Goal: Use online tool/utility: Utilize a website feature to perform a specific function

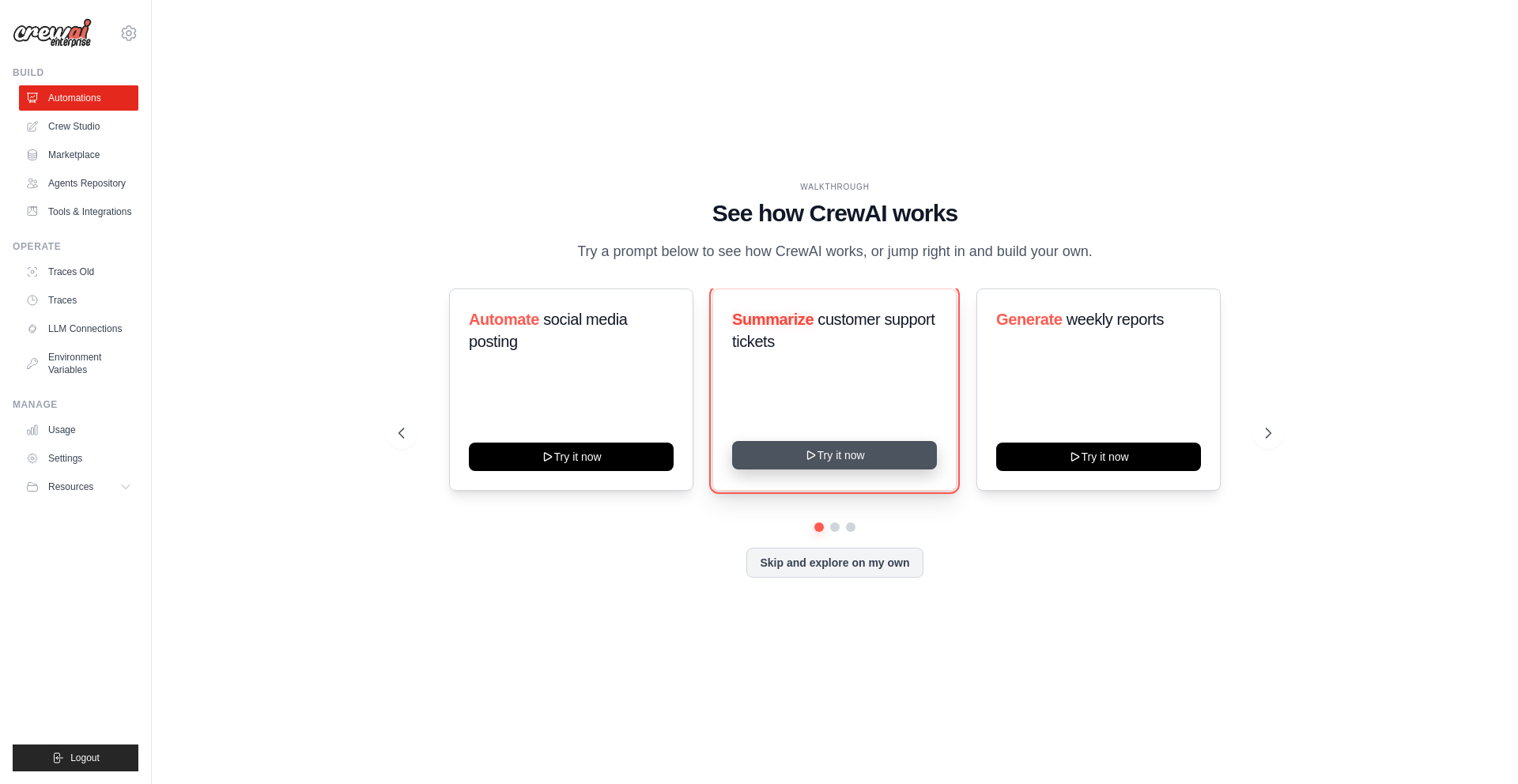
click at [839, 469] on button "Try it now" at bounding box center [835, 456] width 205 height 29
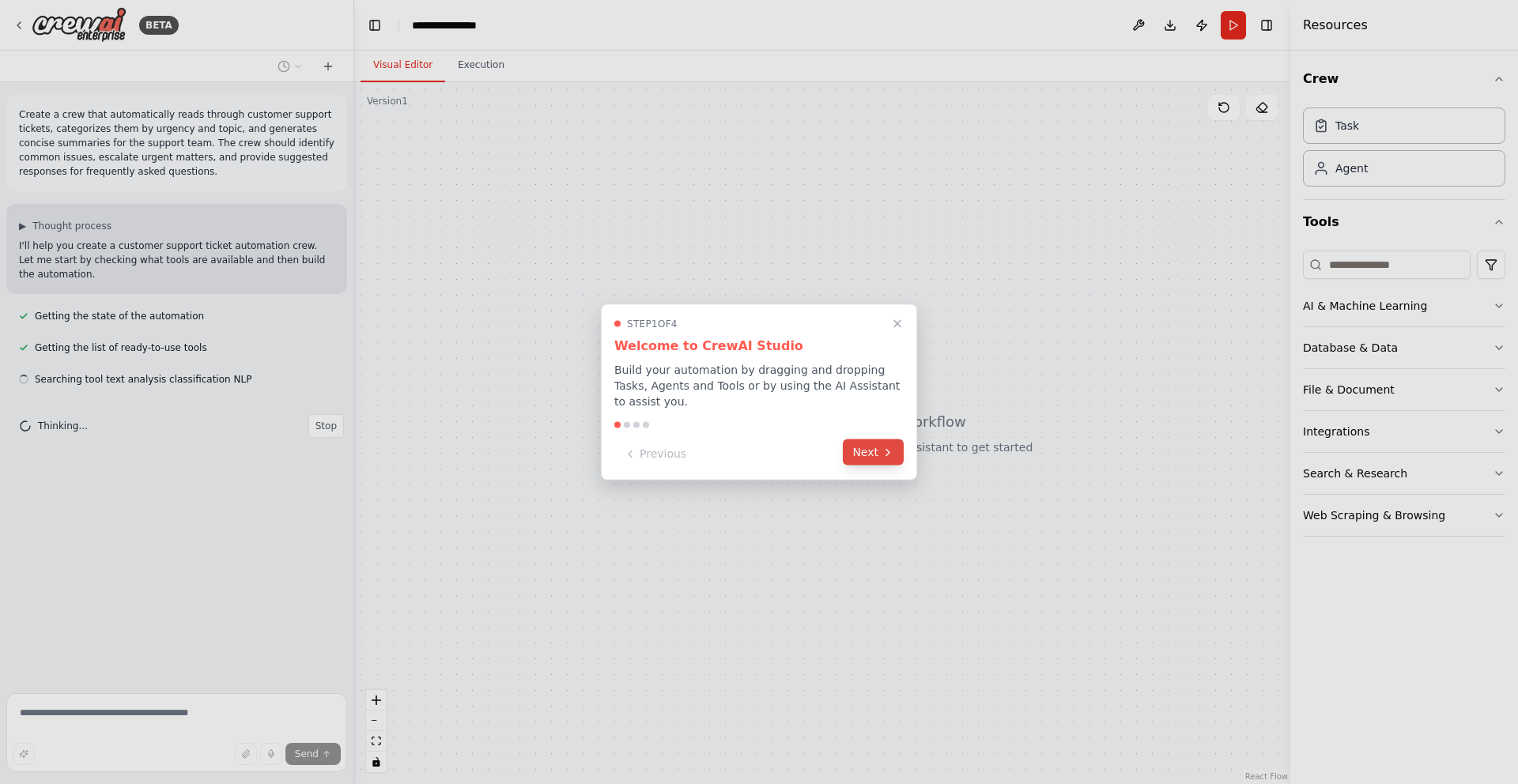
click at [884, 458] on button "Next" at bounding box center [873, 452] width 61 height 26
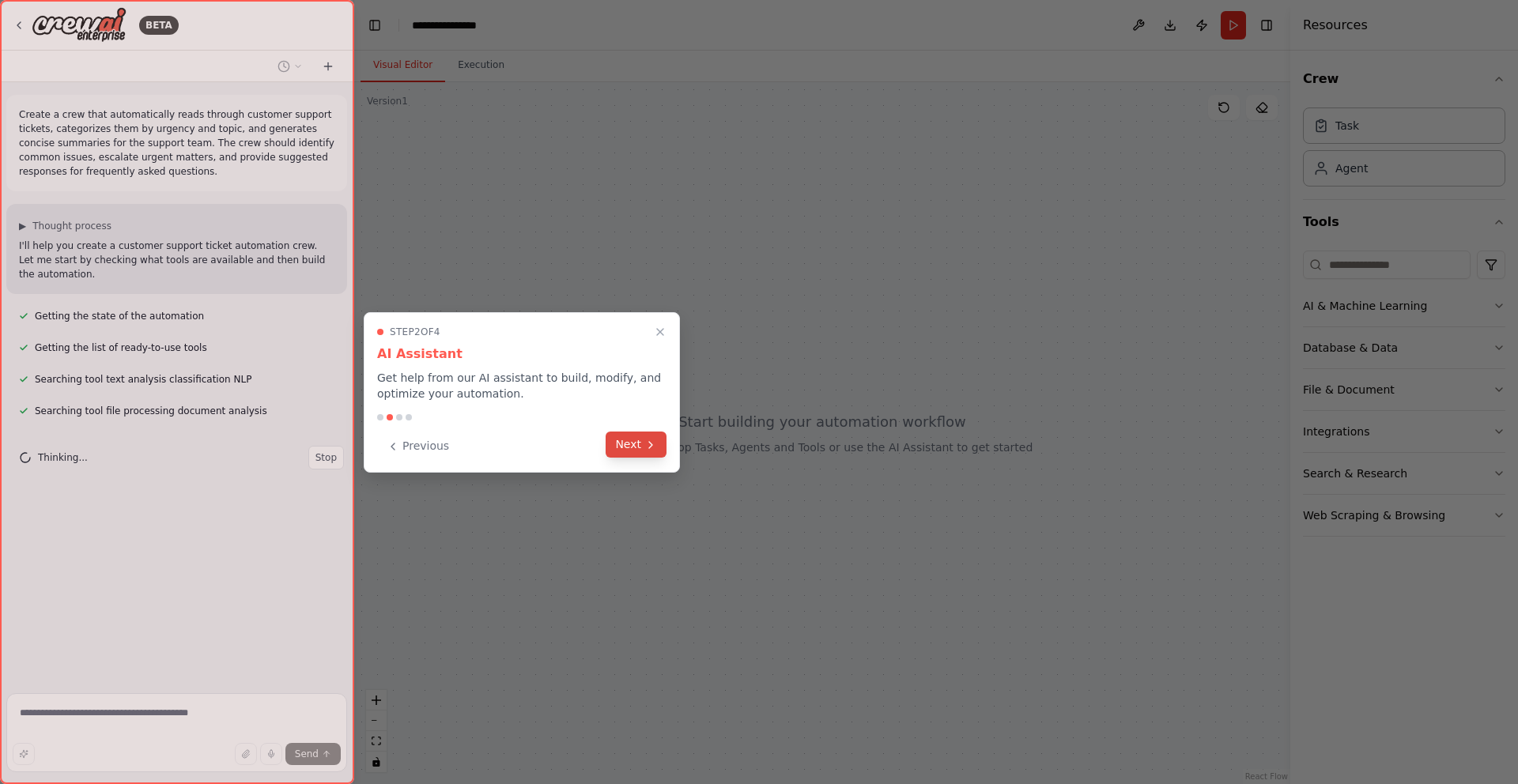
click at [633, 443] on button "Next" at bounding box center [636, 444] width 61 height 26
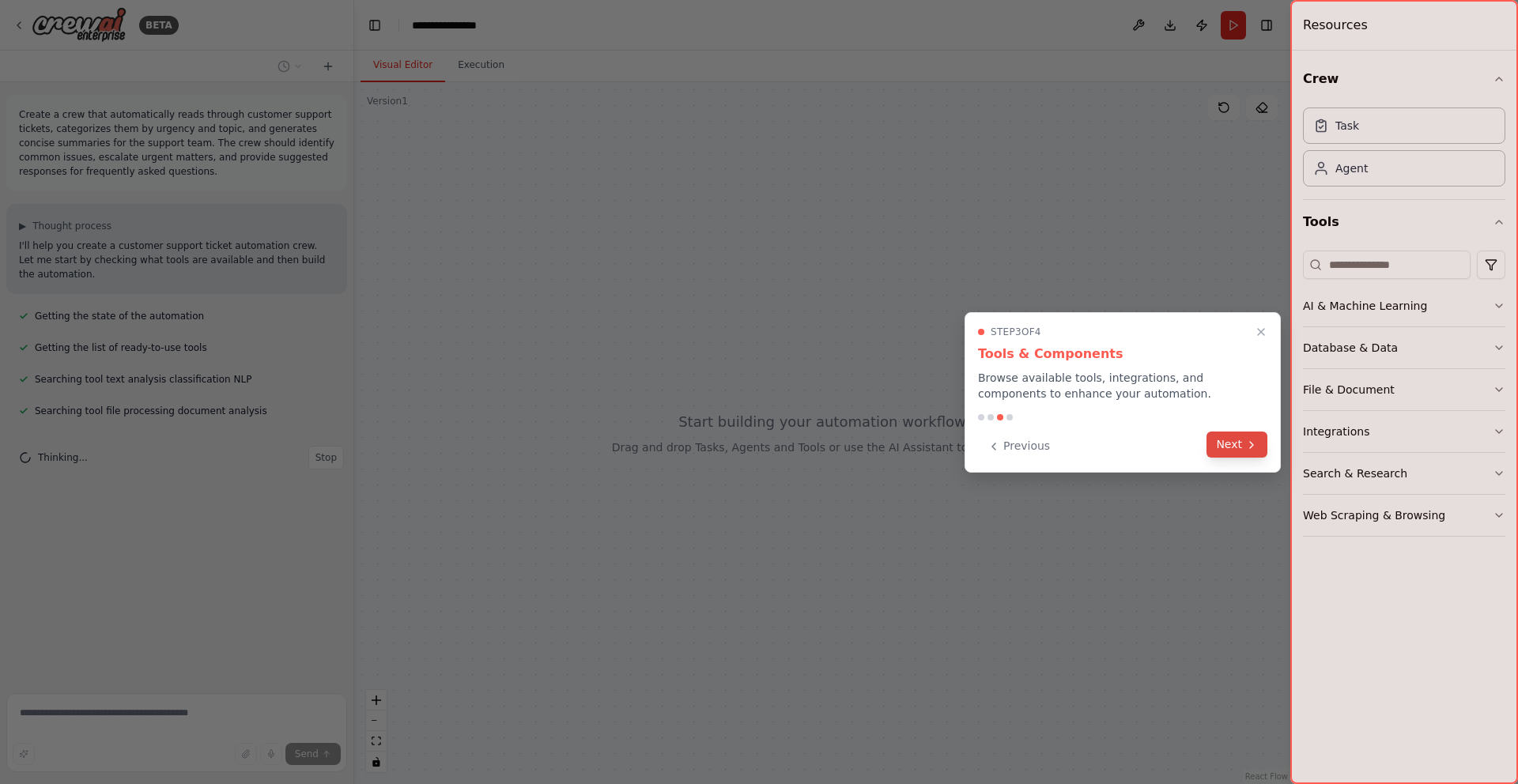
click at [1247, 447] on icon at bounding box center [1252, 445] width 13 height 13
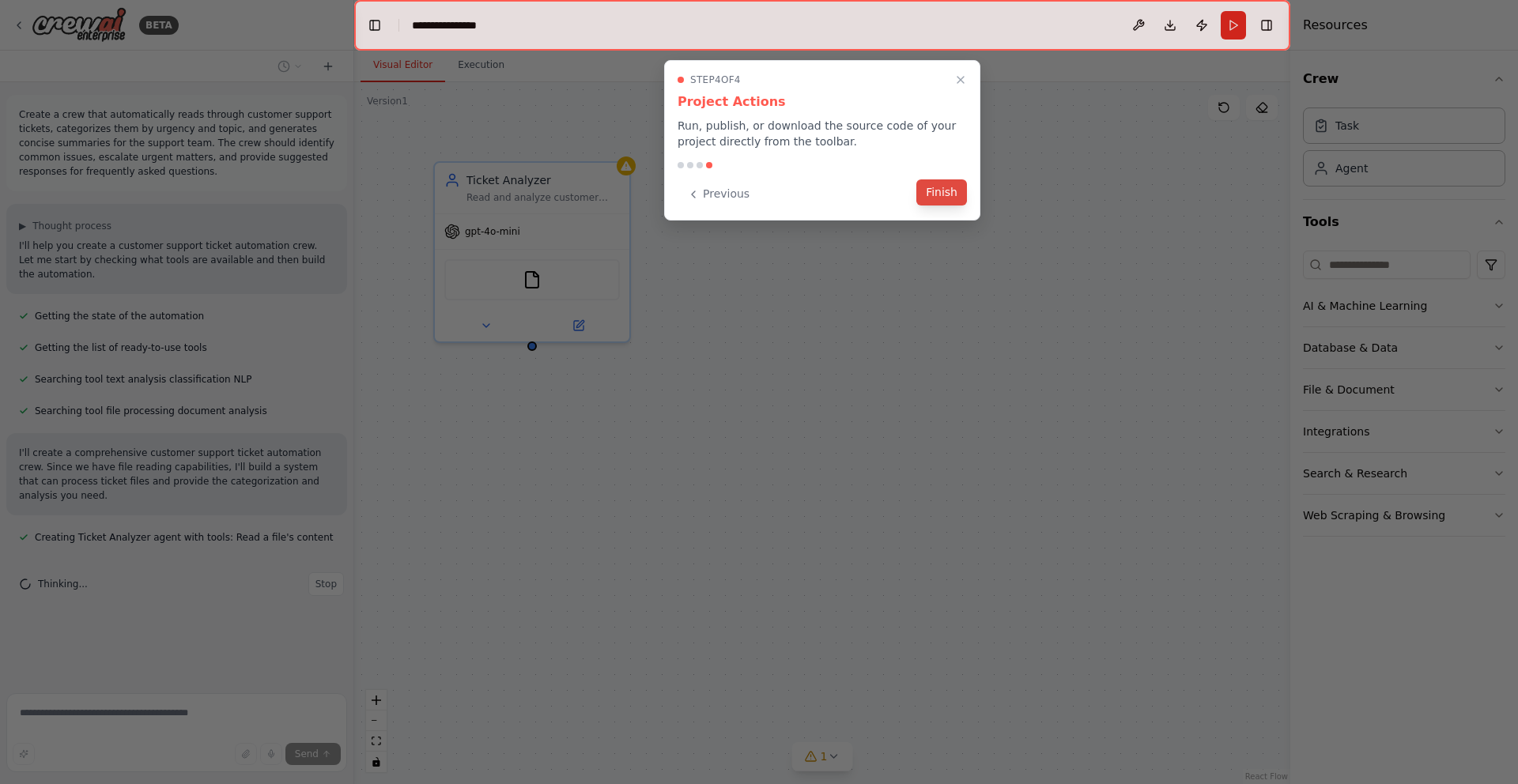
click at [939, 192] on button "Finish" at bounding box center [941, 192] width 50 height 26
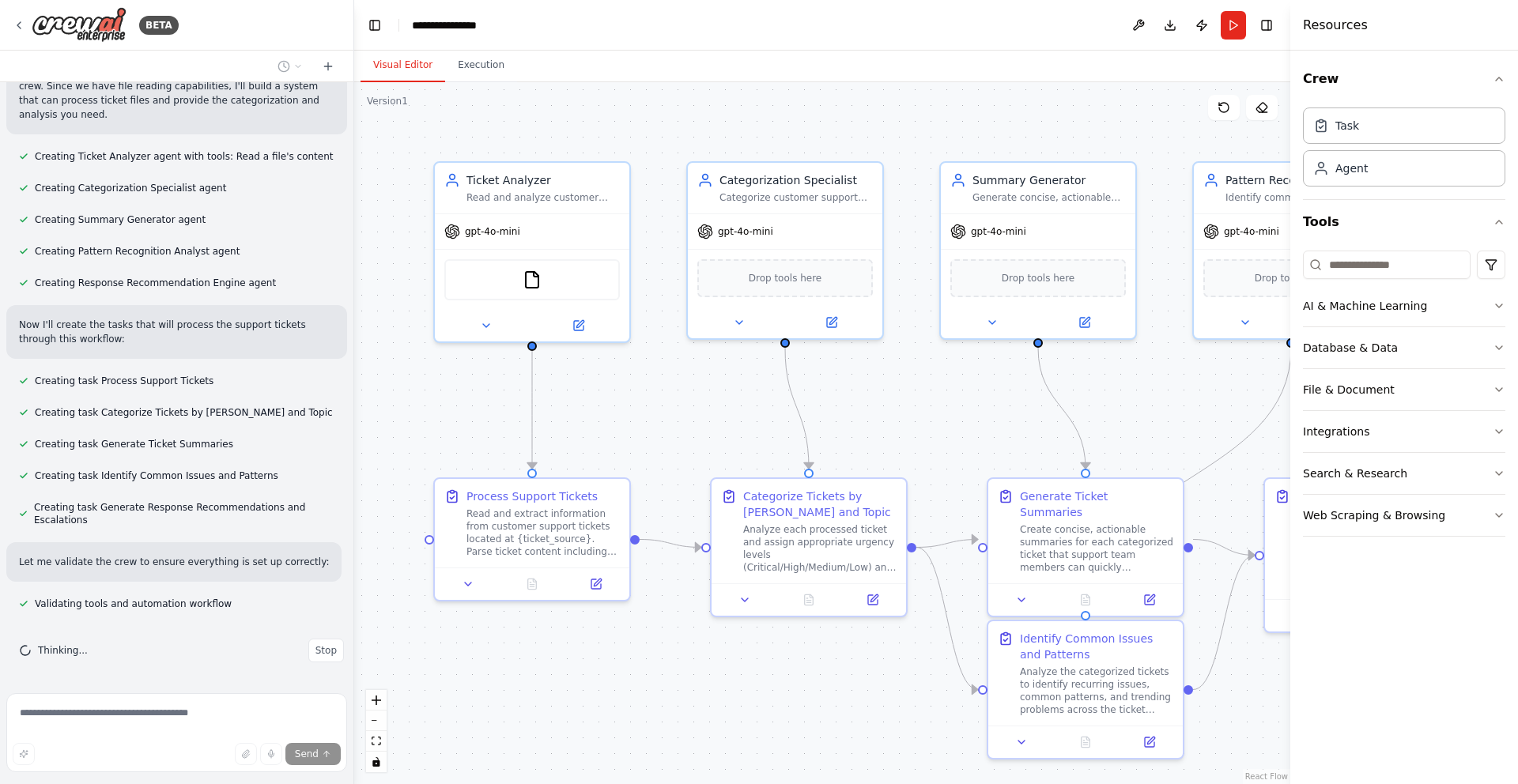
scroll to position [464, 0]
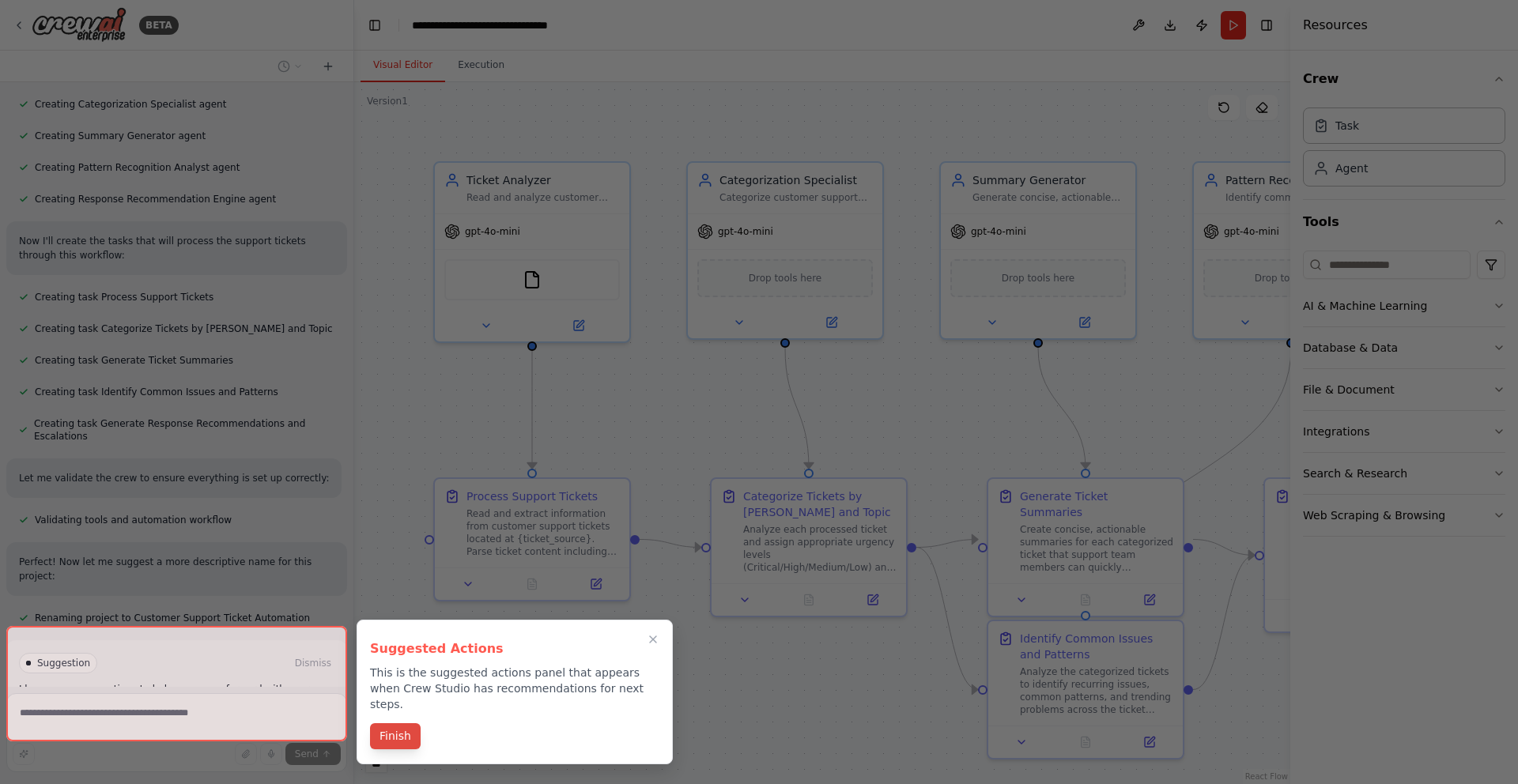
click at [397, 728] on button "Finish" at bounding box center [395, 736] width 50 height 26
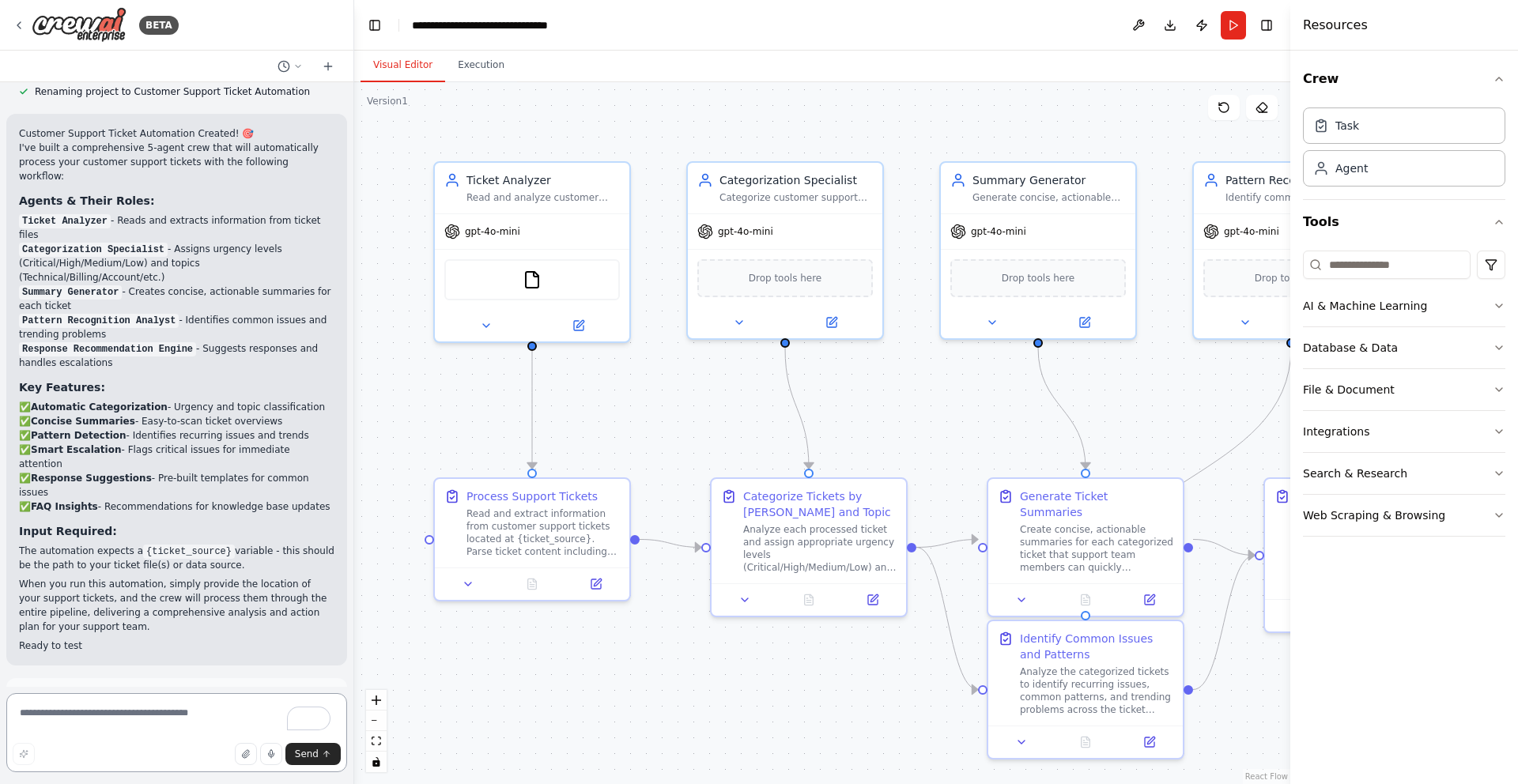
scroll to position [1024, 0]
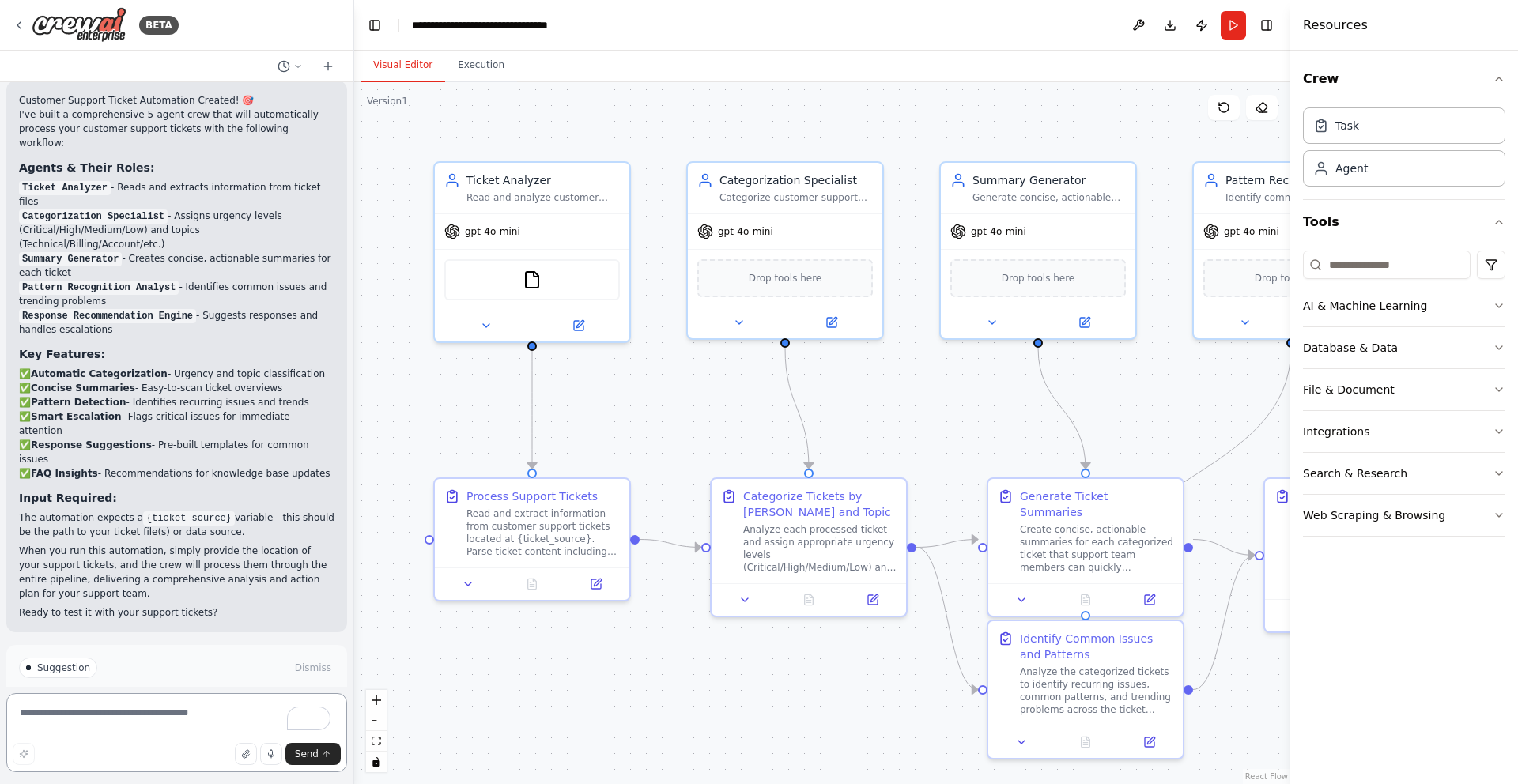
click at [197, 719] on textarea "To enrich screen reader interactions, please activate Accessibility in Grammarl…" at bounding box center [176, 733] width 340 height 79
click at [585, 320] on button at bounding box center [578, 323] width 90 height 19
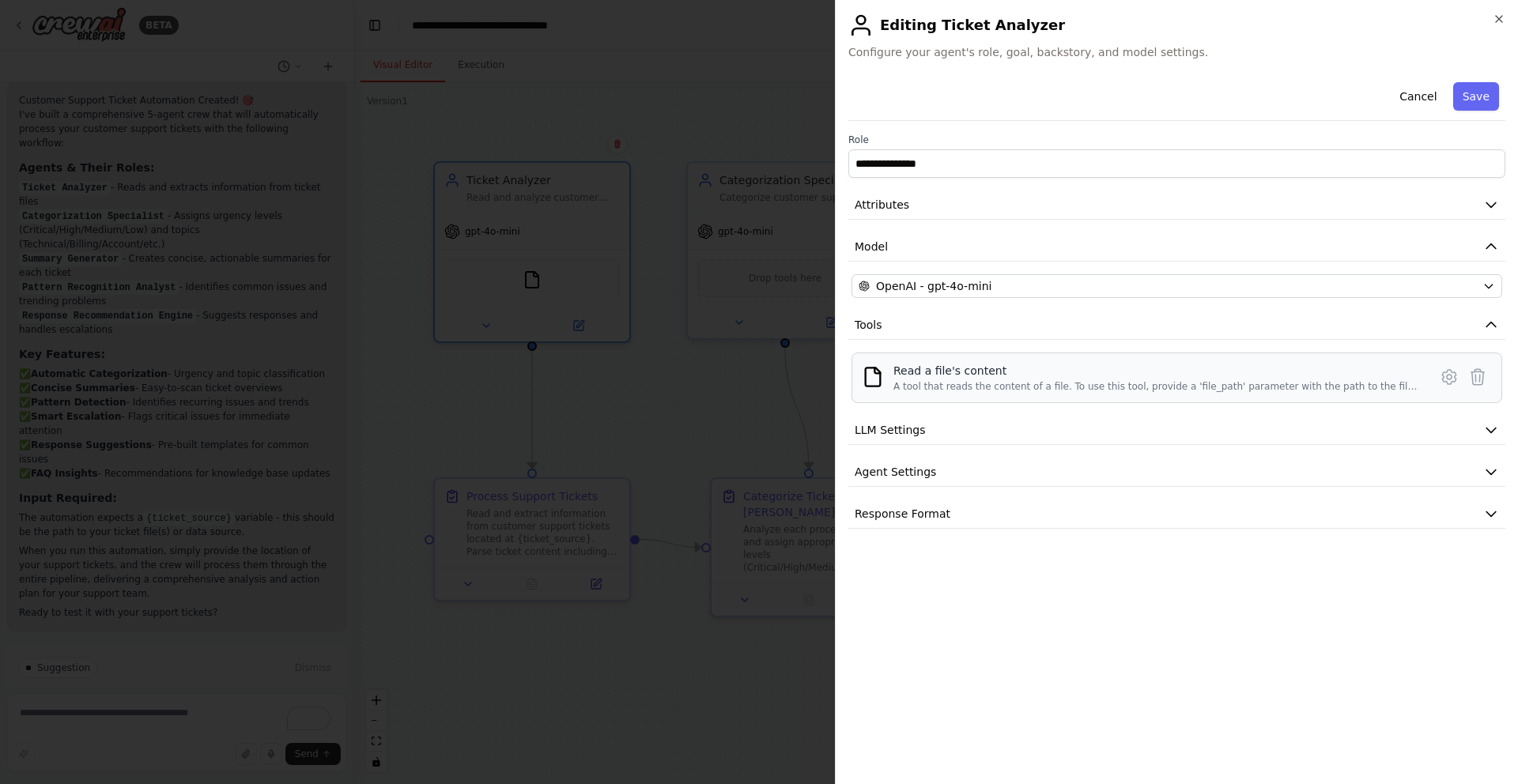
click at [1009, 396] on div "Read a file's content A tool that reads the content of a file. To use this tool…" at bounding box center [1177, 377] width 650 height 50
click at [1075, 397] on div "Read a file's content A tool that reads the content of a file. To use this tool…" at bounding box center [1177, 377] width 650 height 50
click at [1448, 379] on icon at bounding box center [1449, 377] width 5 height 5
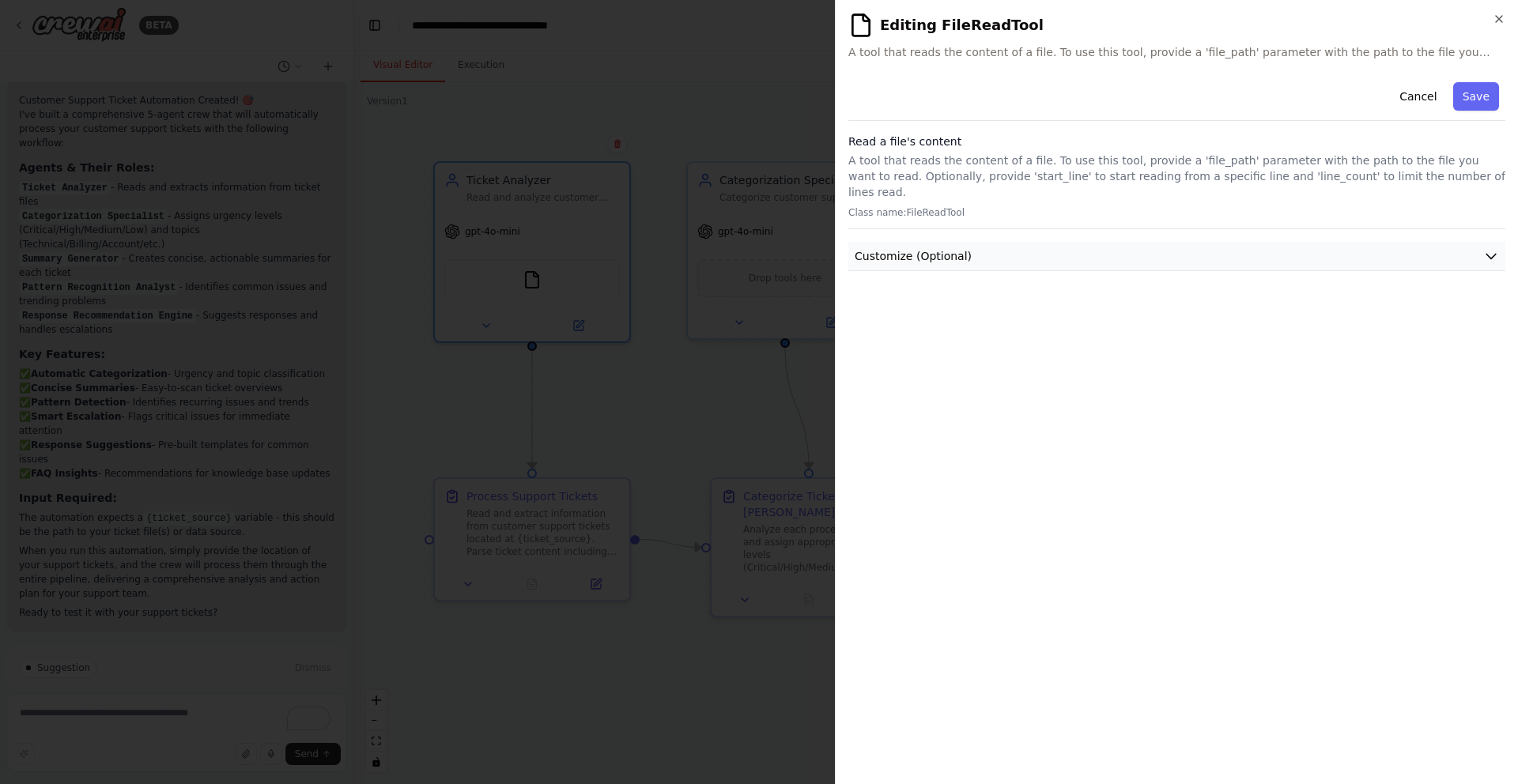
click at [1484, 248] on icon "button" at bounding box center [1492, 256] width 16 height 16
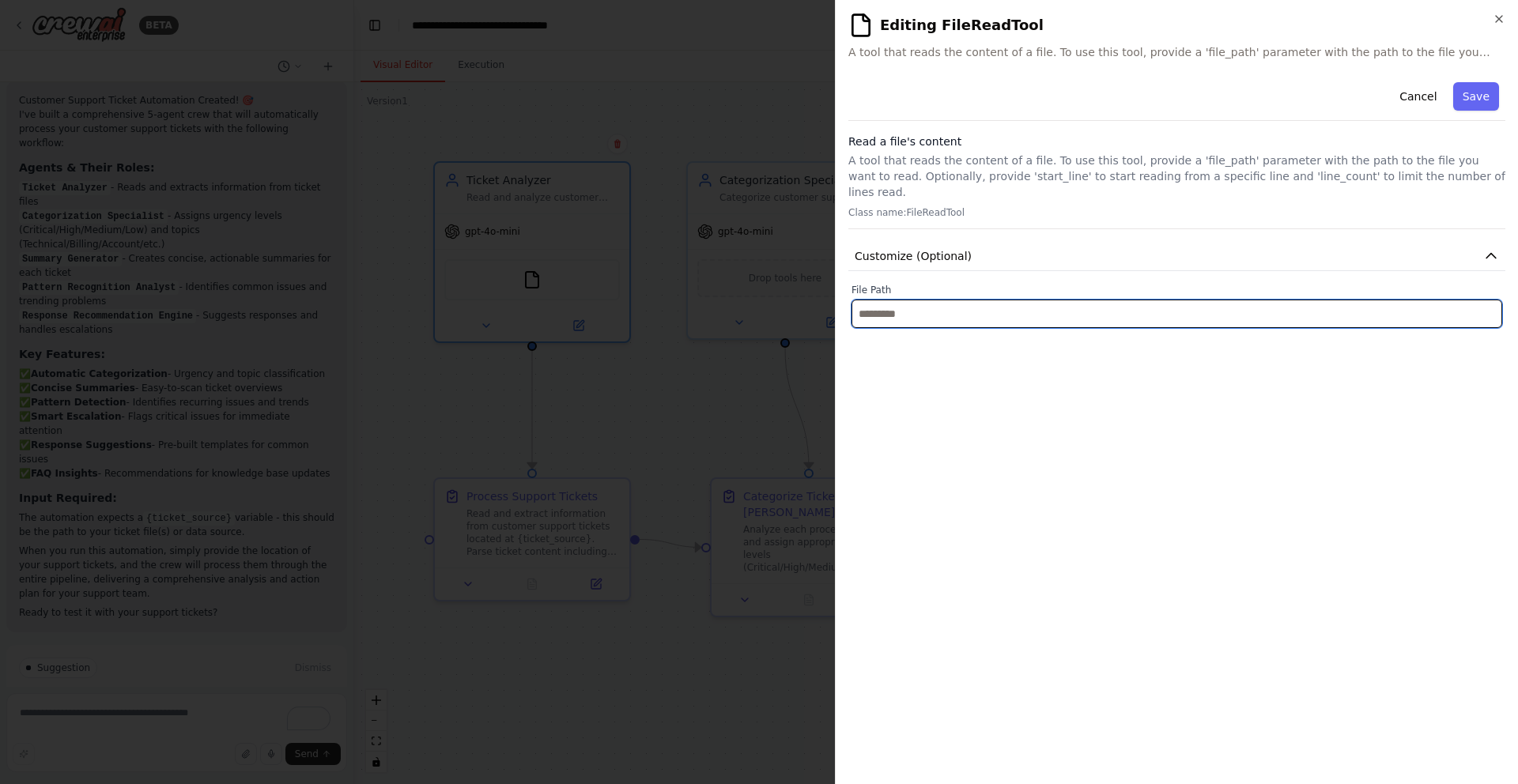
click at [1412, 304] on input "text" at bounding box center [1177, 314] width 650 height 29
type input "*"
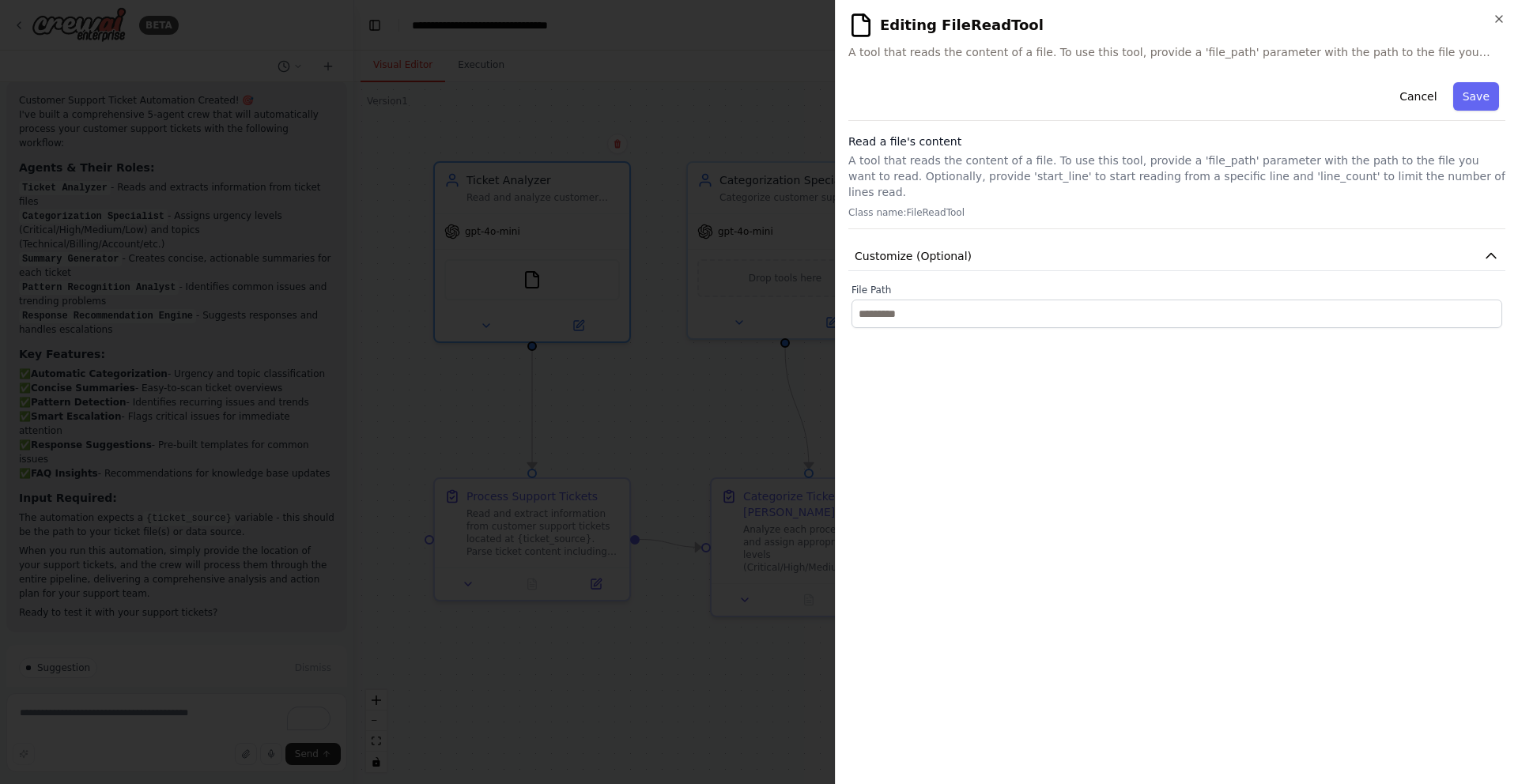
click at [952, 207] on p "Class name: FileReadTool" at bounding box center [1177, 213] width 657 height 13
click at [1494, 248] on icon "button" at bounding box center [1492, 256] width 16 height 16
click at [1425, 97] on button "Cancel" at bounding box center [1418, 97] width 56 height 29
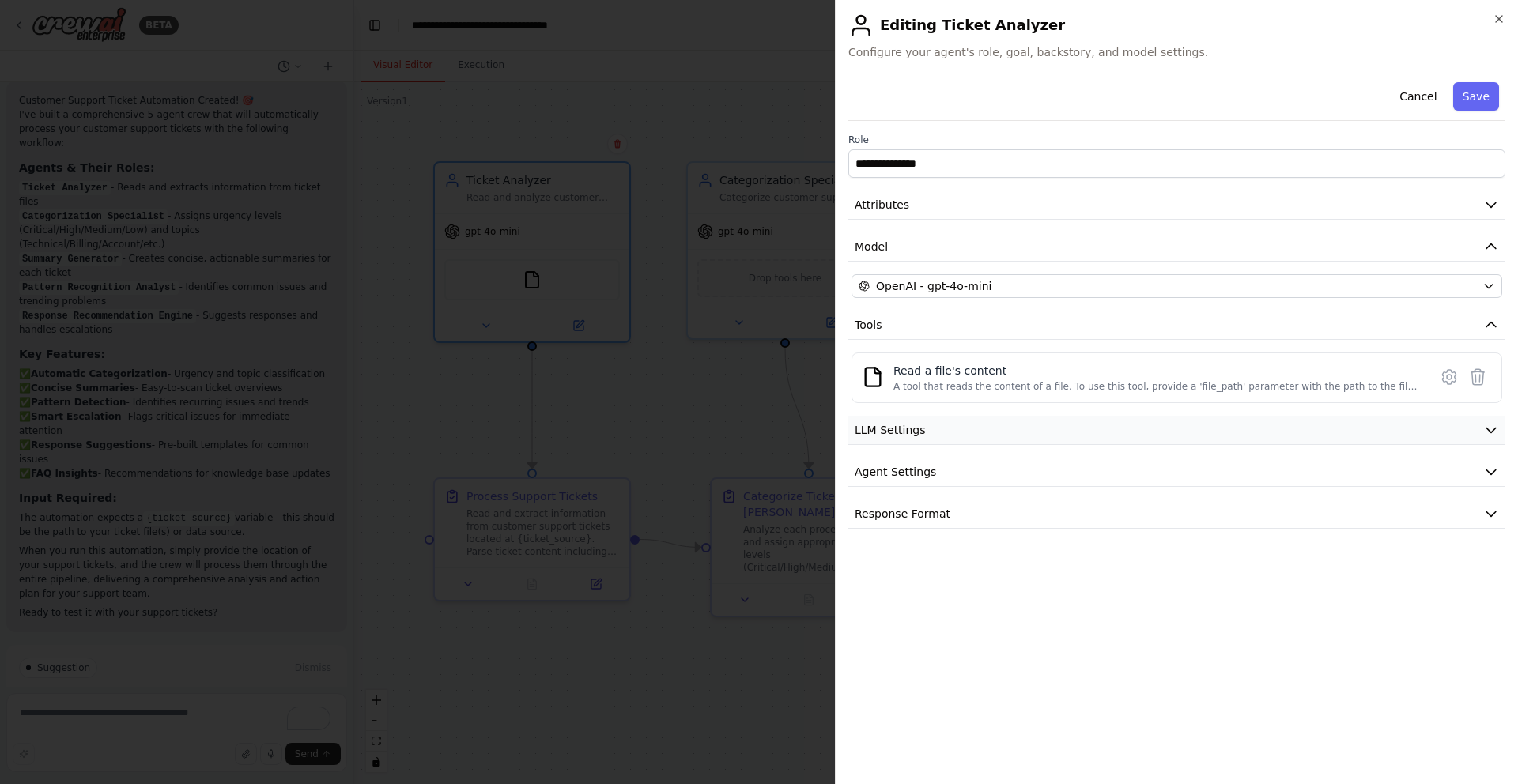
click at [1488, 434] on icon "button" at bounding box center [1492, 430] width 16 height 16
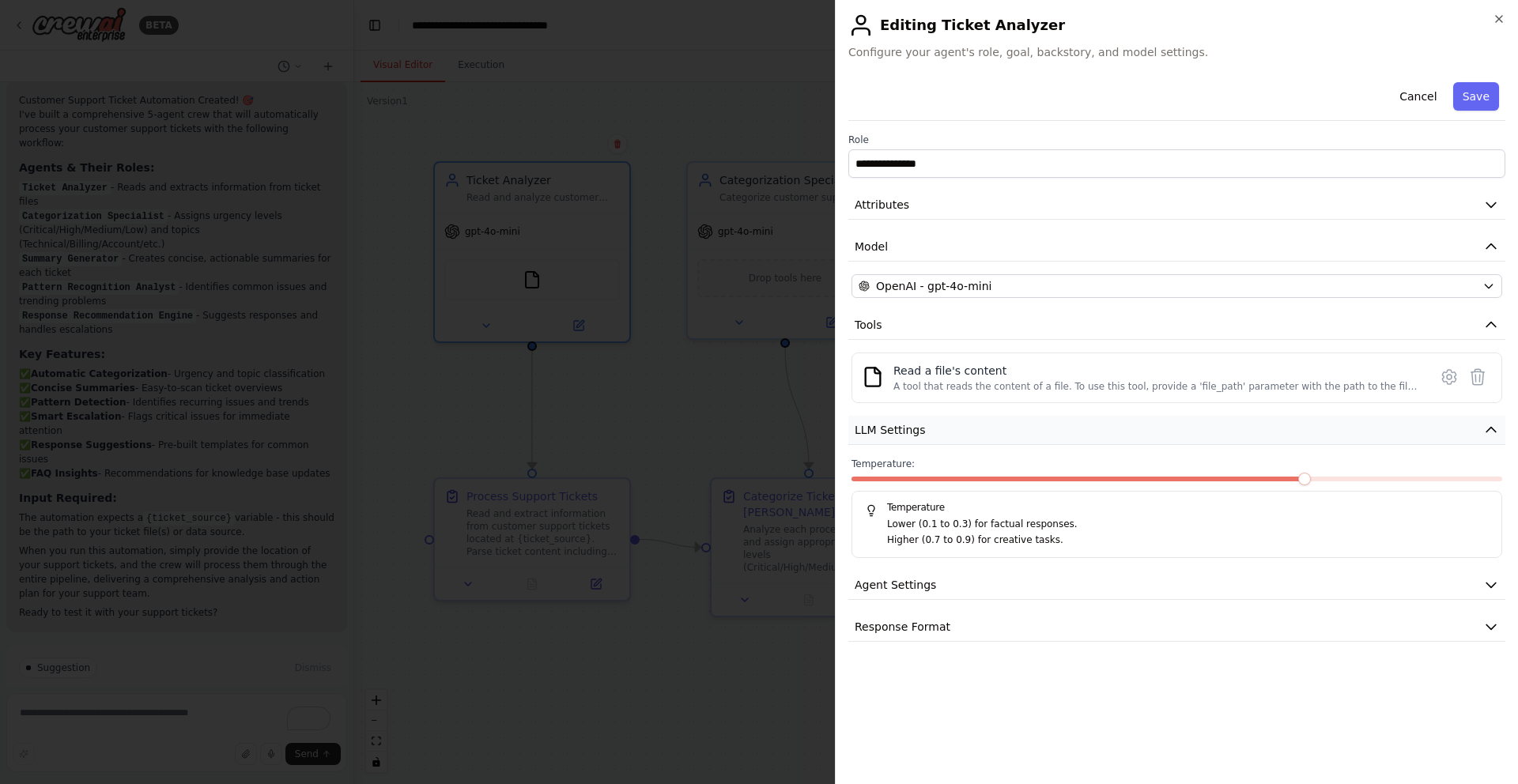
click at [1488, 434] on icon "button" at bounding box center [1492, 430] width 16 height 16
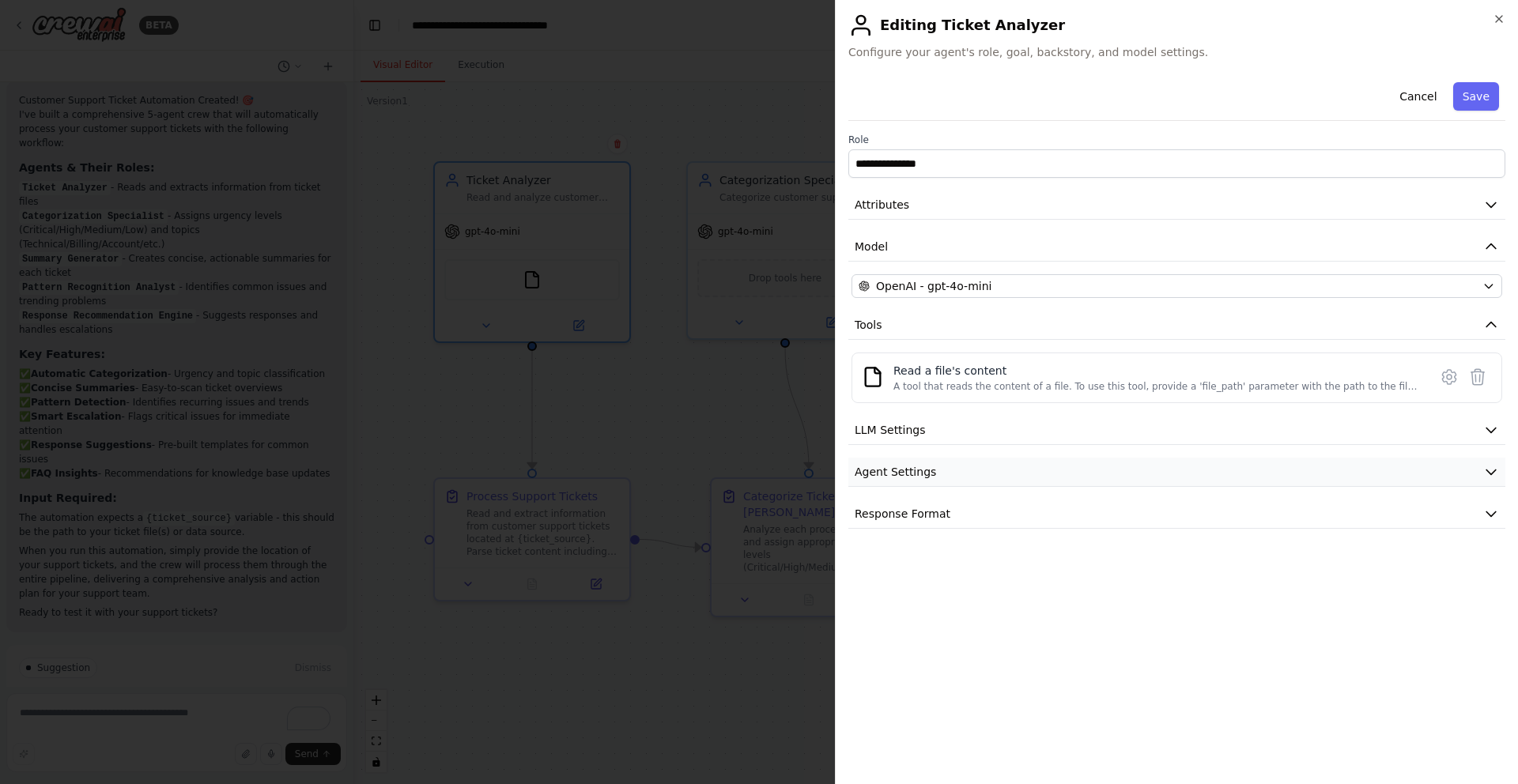
click at [1489, 466] on icon "button" at bounding box center [1492, 472] width 16 height 16
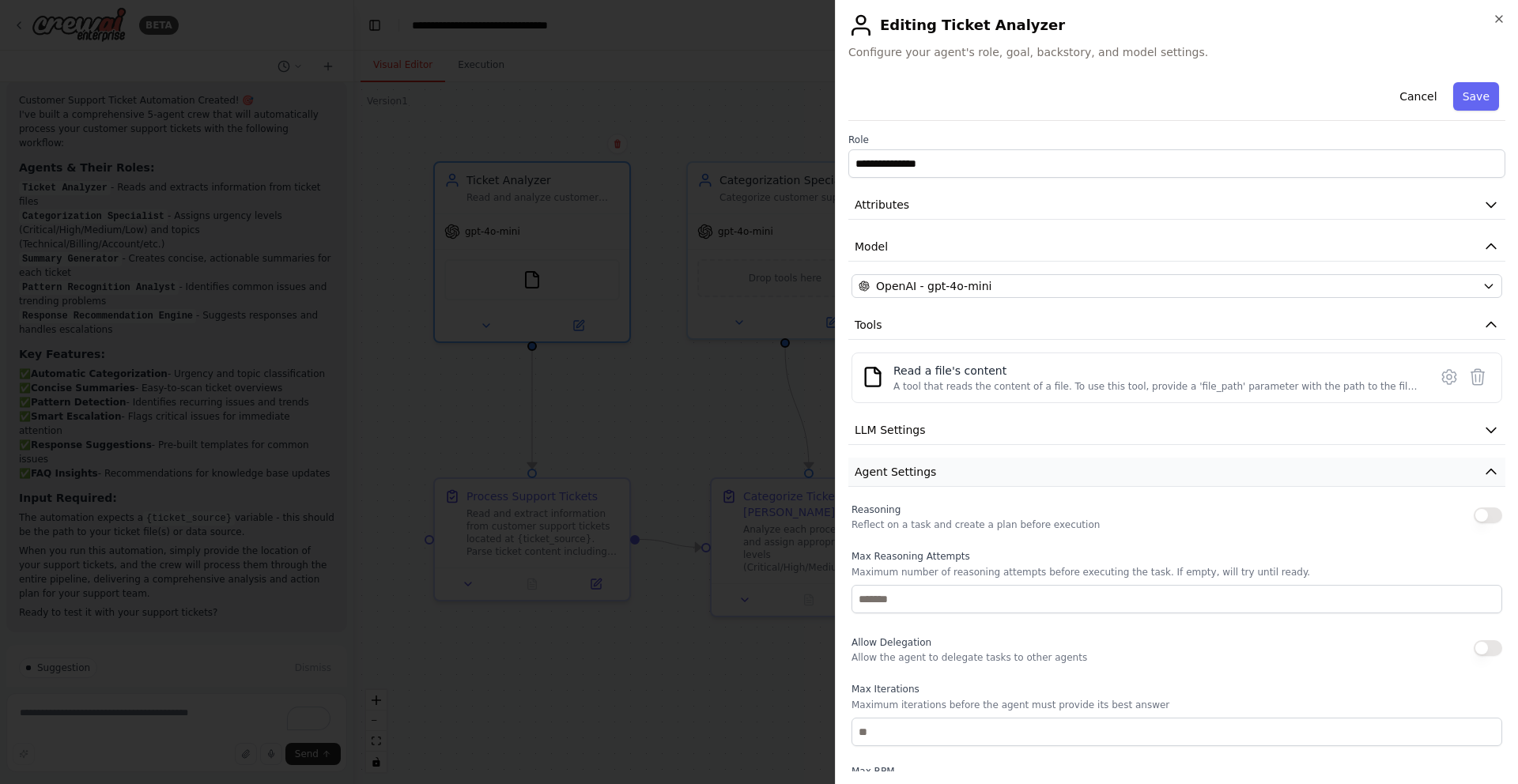
click at [1489, 466] on icon "button" at bounding box center [1492, 472] width 16 height 16
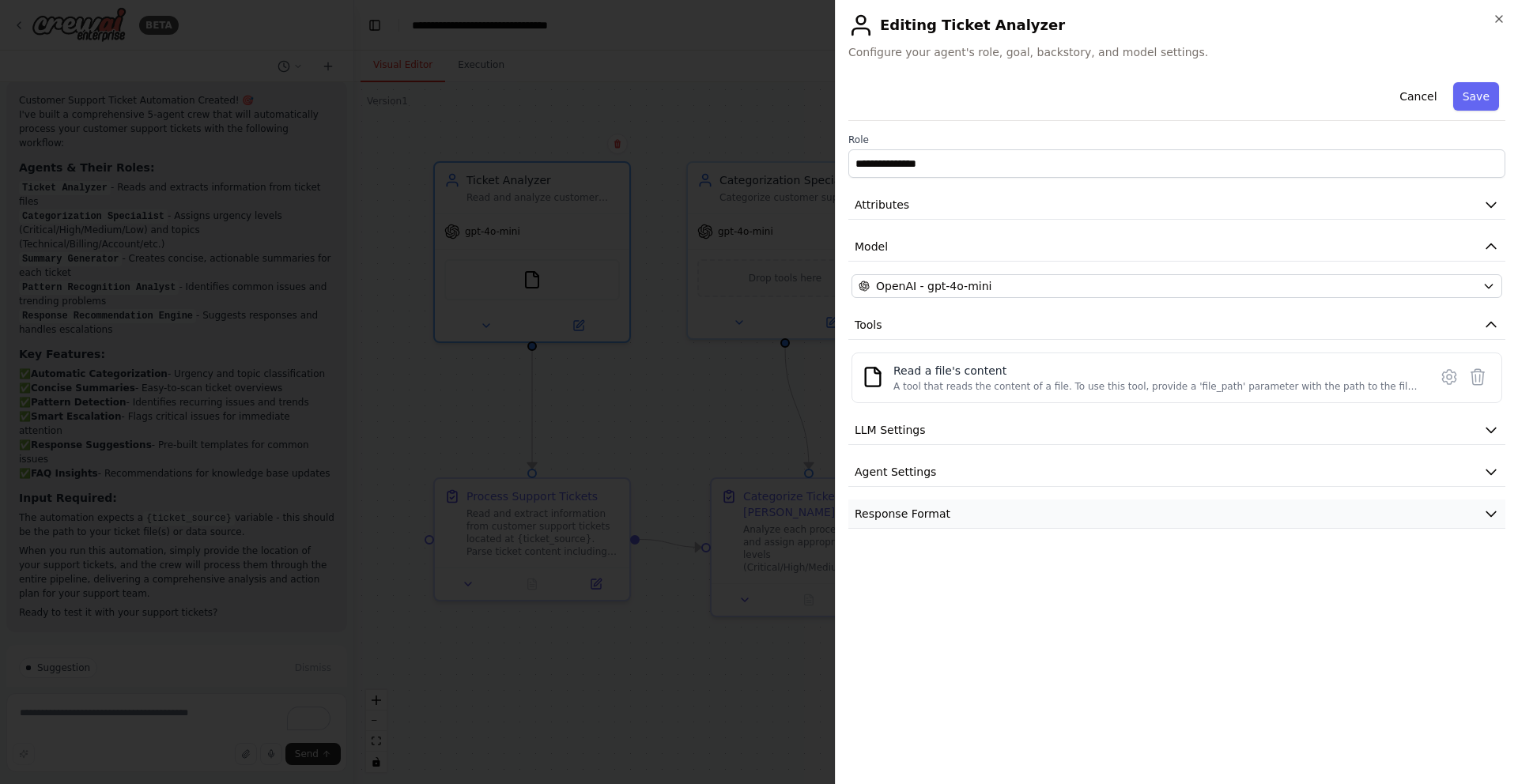
click at [1487, 516] on icon "button" at bounding box center [1492, 514] width 16 height 16
click at [1487, 516] on icon "button" at bounding box center [1492, 514] width 10 height 5
click at [1427, 103] on button "Cancel" at bounding box center [1418, 97] width 56 height 29
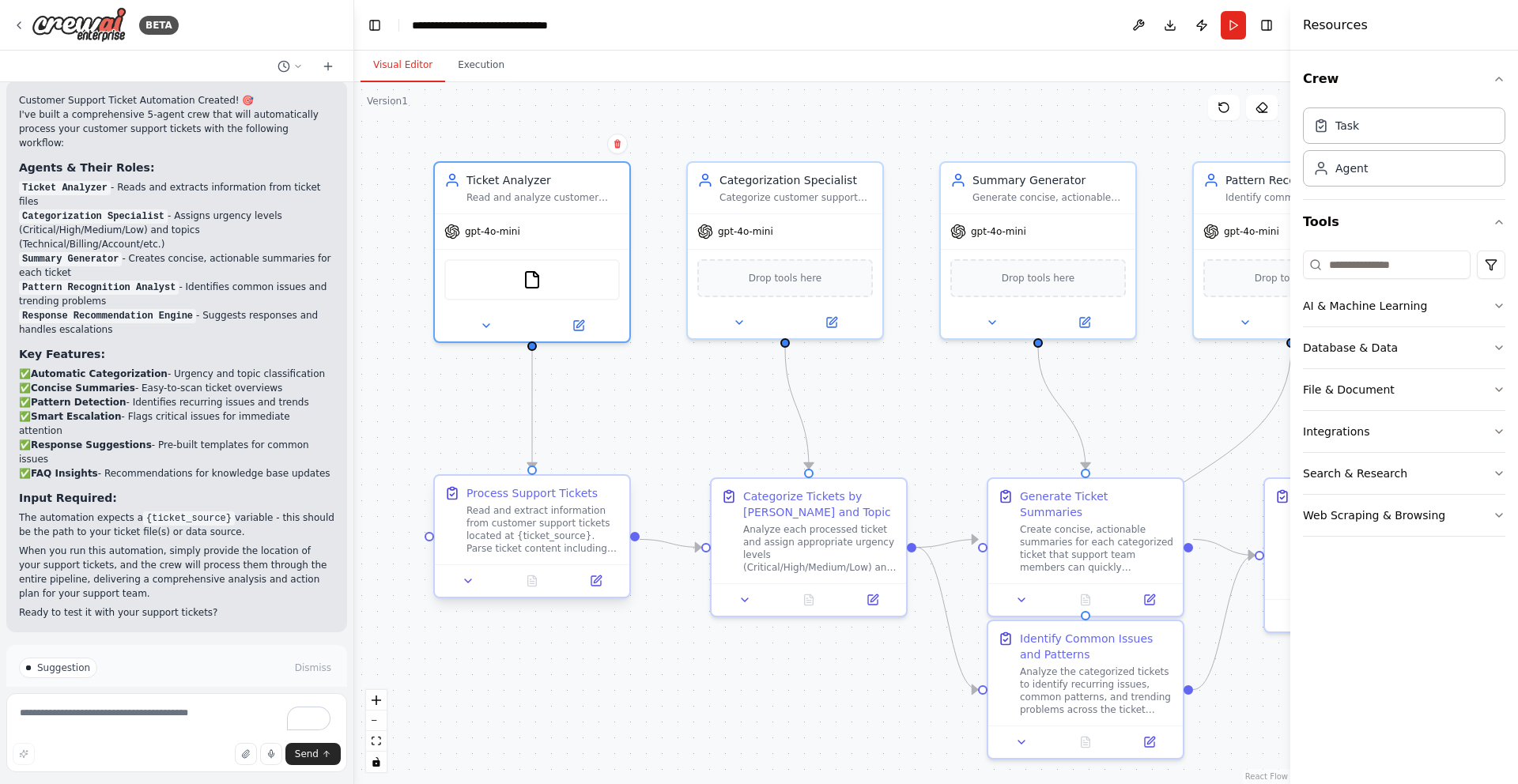
click at [566, 508] on div "Read and extract information from customer support tickets located at {ticket_s…" at bounding box center [542, 529] width 153 height 50
click at [598, 581] on icon at bounding box center [596, 581] width 10 height 10
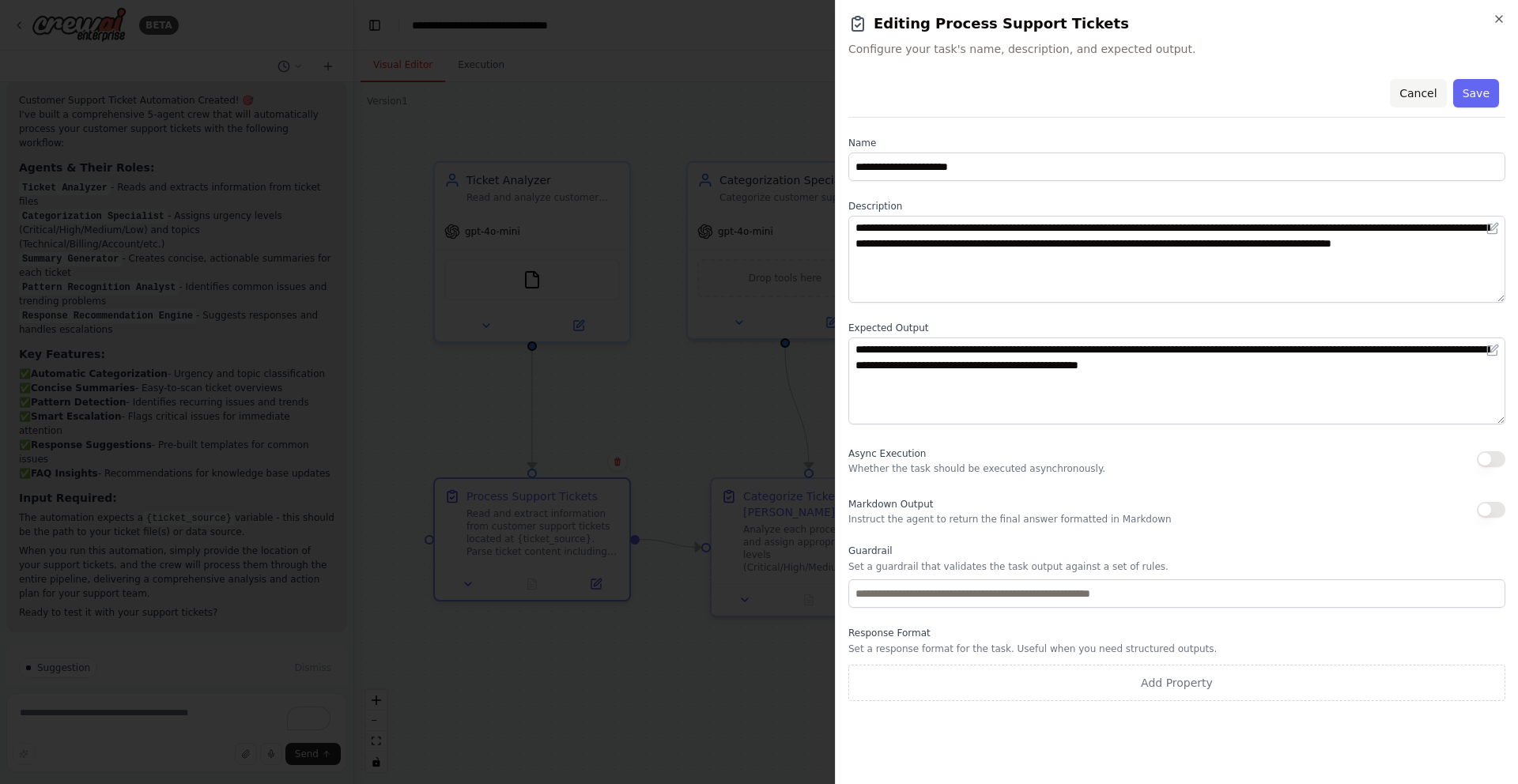
click at [1420, 89] on button "Cancel" at bounding box center [1418, 94] width 56 height 29
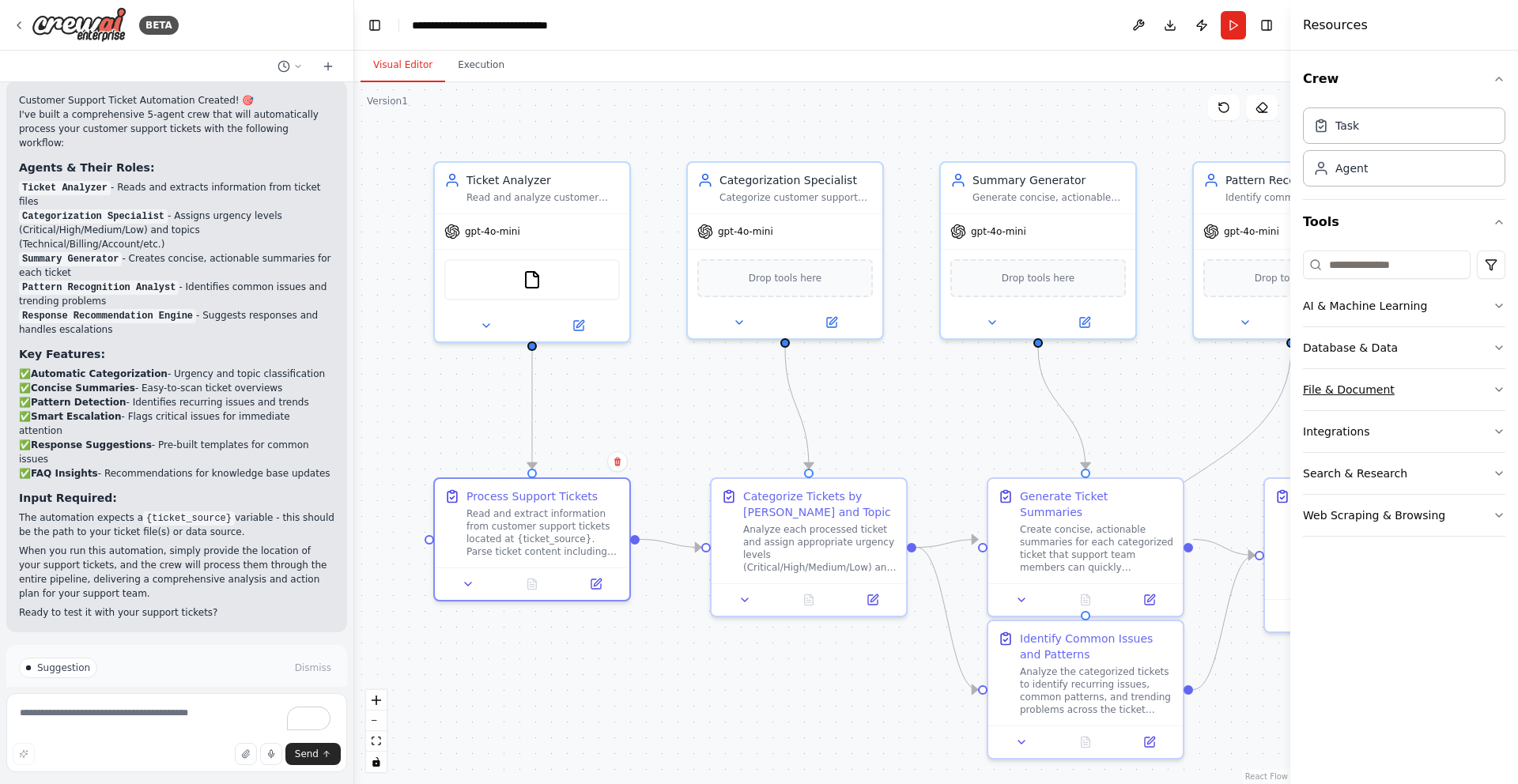
click at [1374, 389] on div "File & Document" at bounding box center [1349, 390] width 91 height 16
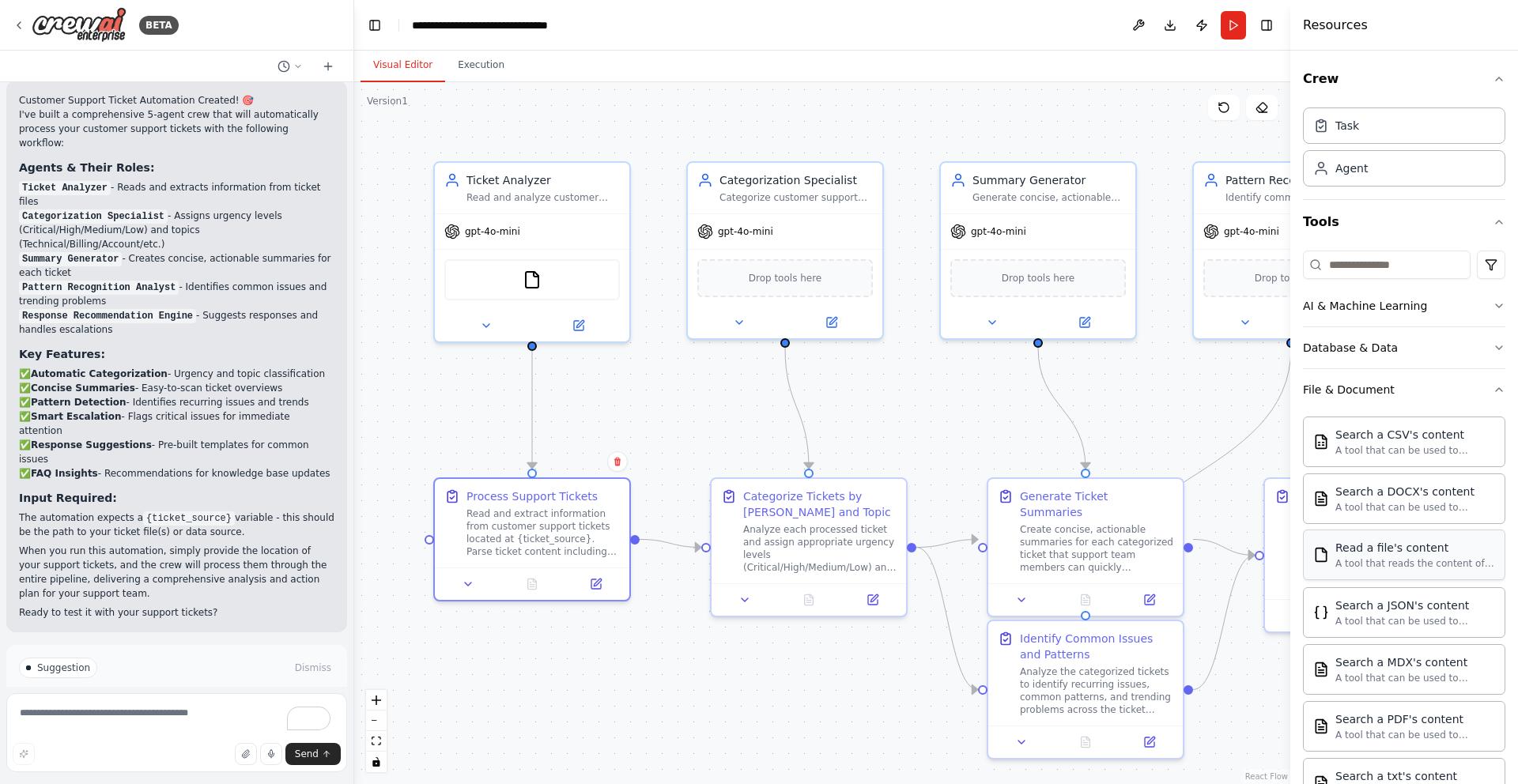
scroll to position [149, 0]
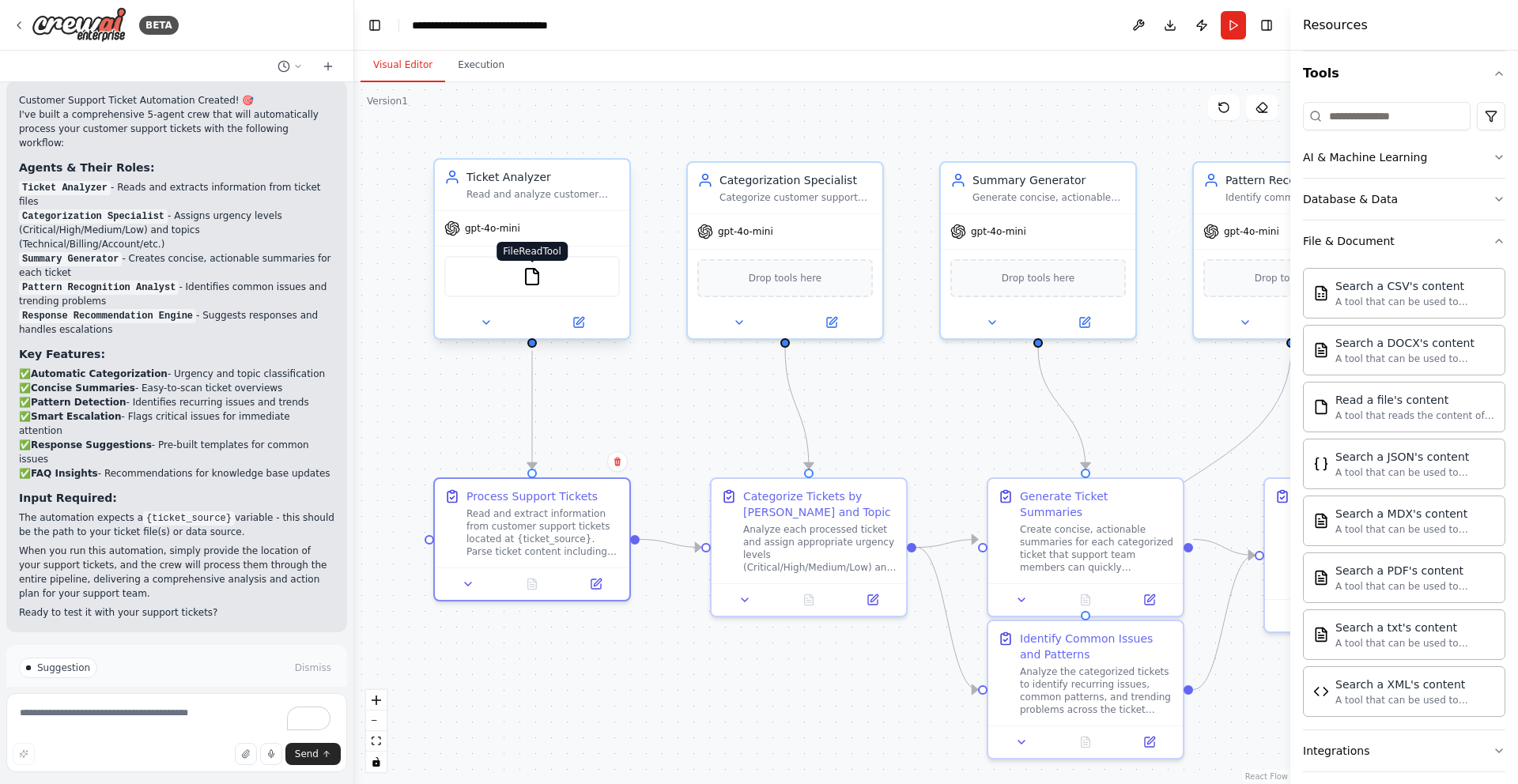
click at [534, 283] on img at bounding box center [532, 277] width 19 height 19
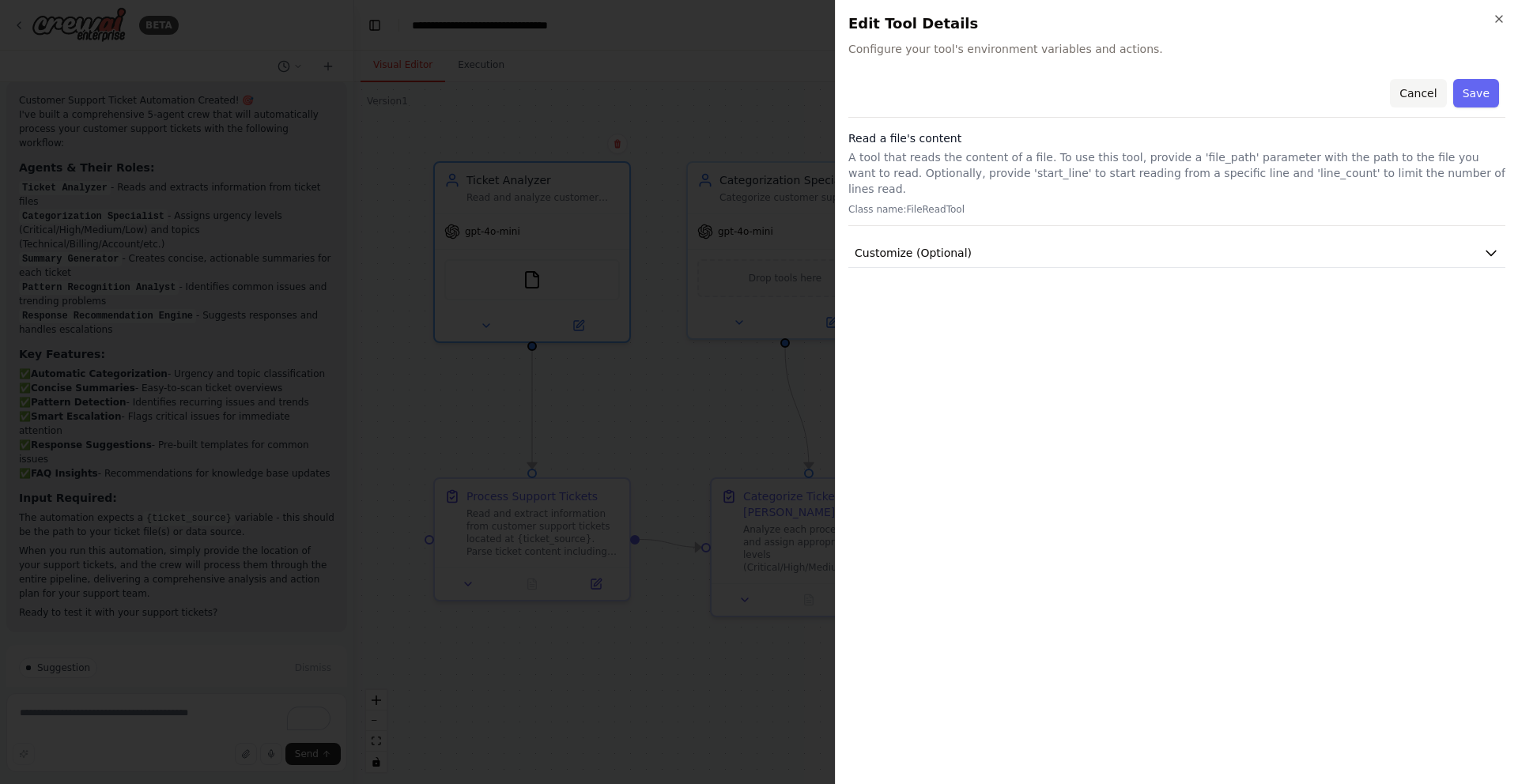
click at [1415, 90] on button "Cancel" at bounding box center [1418, 94] width 56 height 29
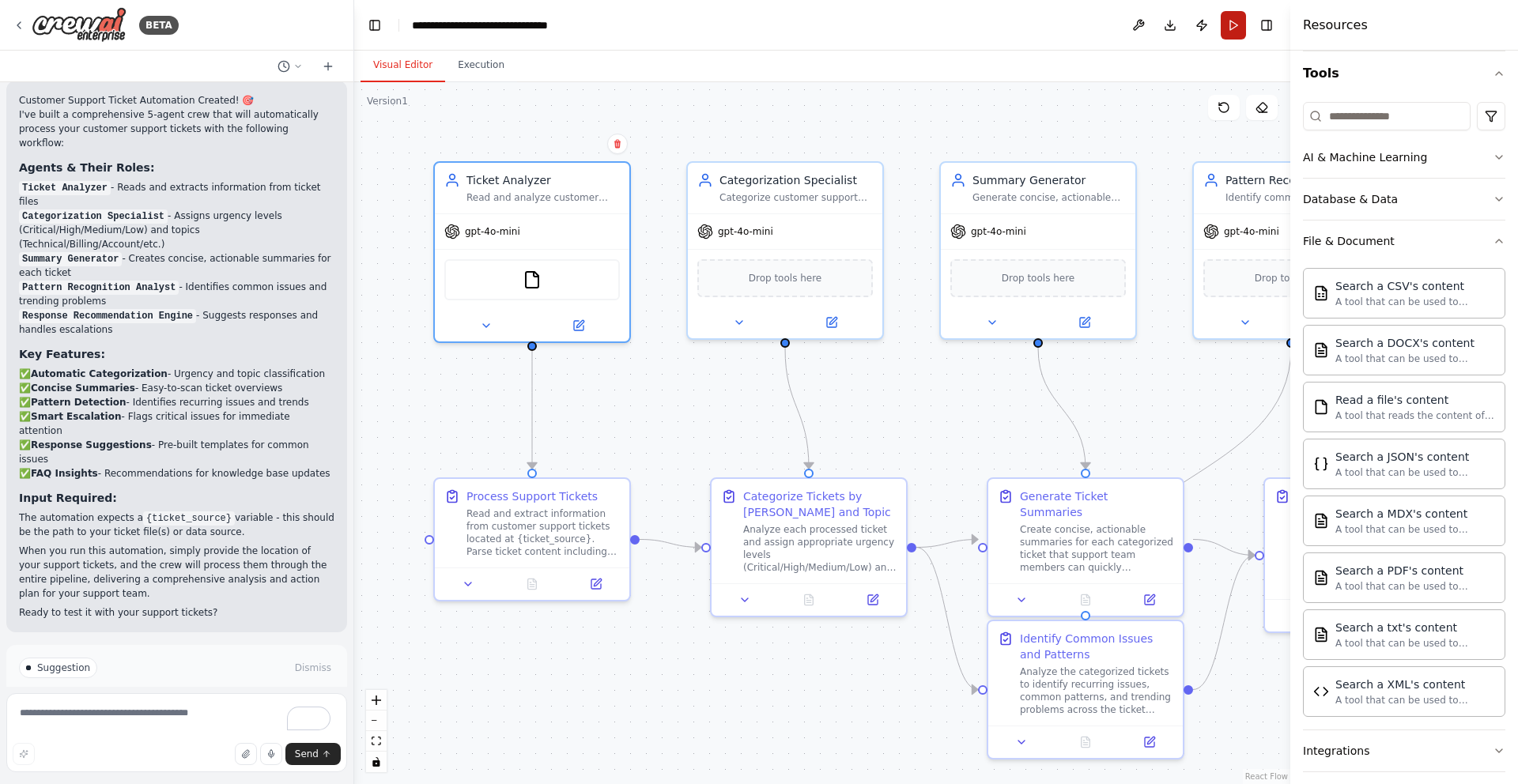
click at [1226, 29] on button "Run" at bounding box center [1234, 26] width 26 height 29
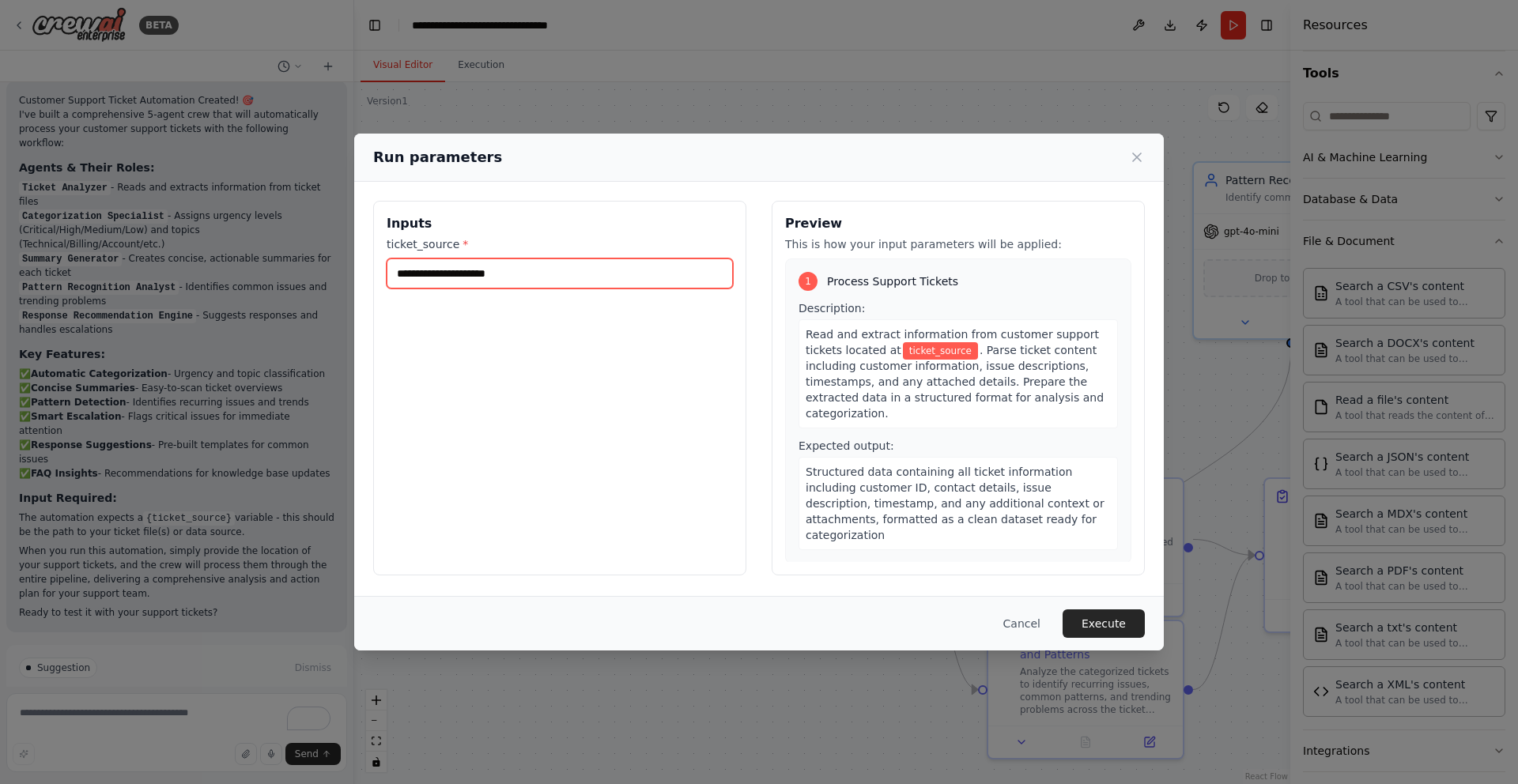
click at [591, 272] on input "ticket_source *" at bounding box center [560, 274] width 346 height 30
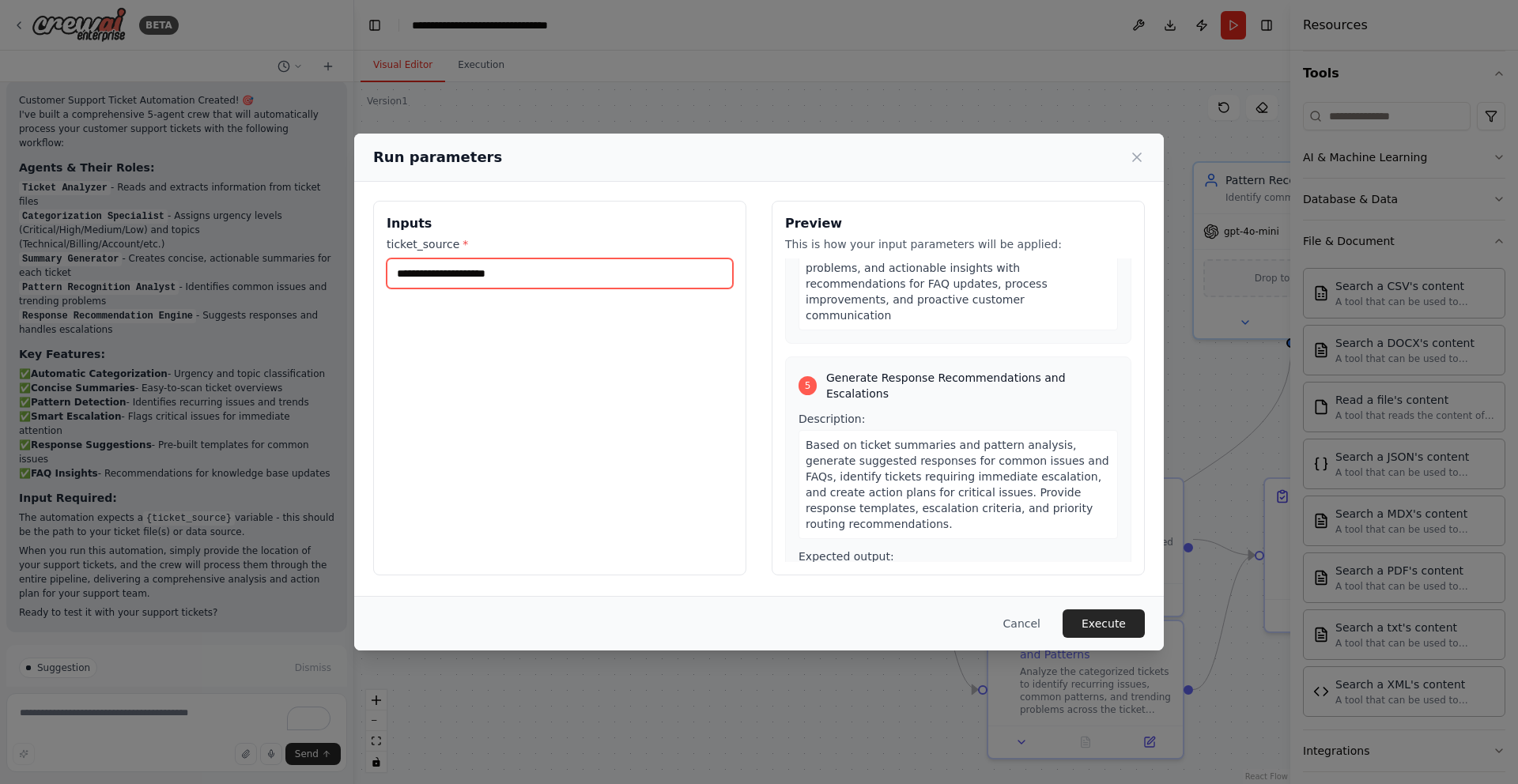
scroll to position [1159, 0]
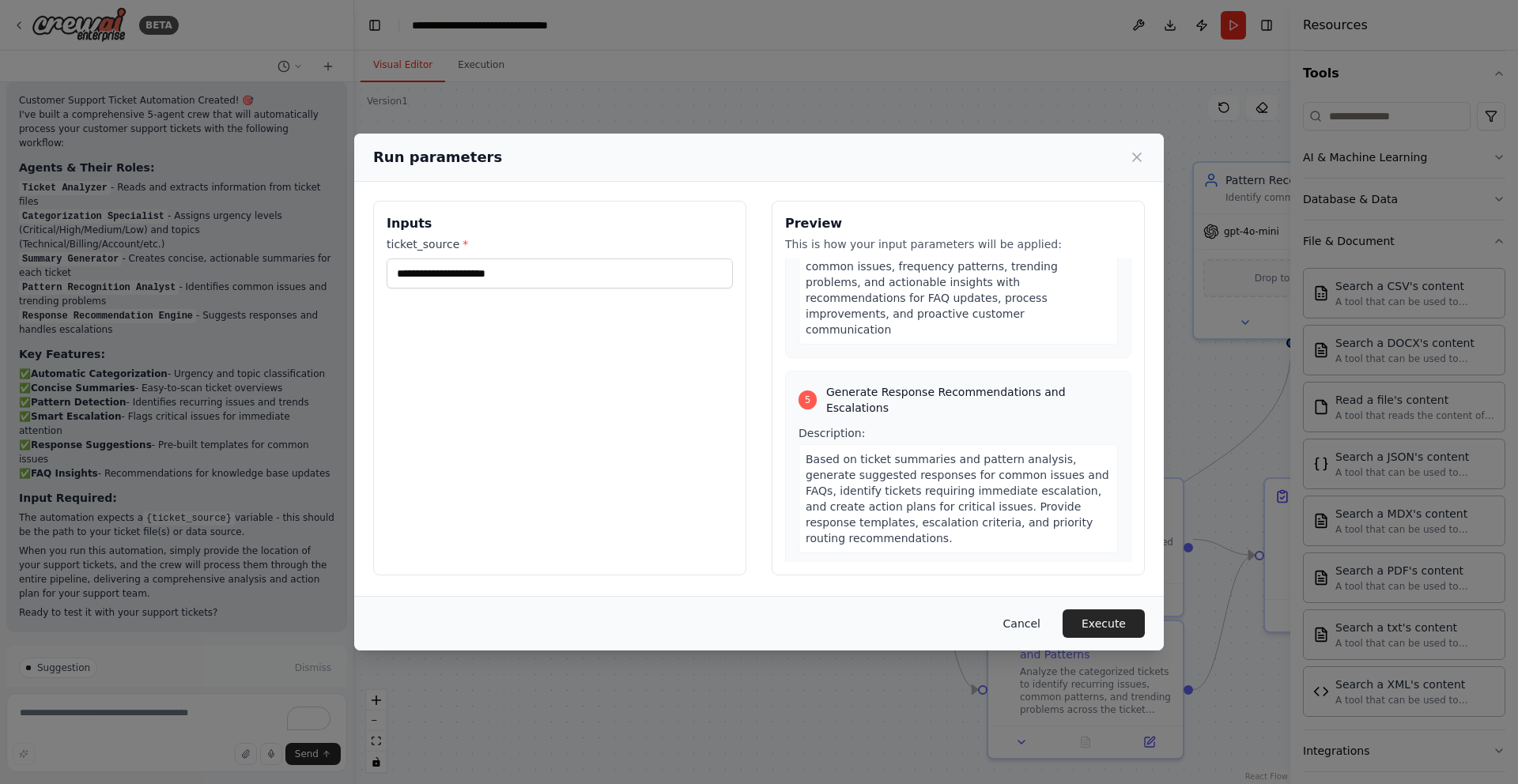
click at [1014, 622] on button "Cancel" at bounding box center [1022, 624] width 62 height 29
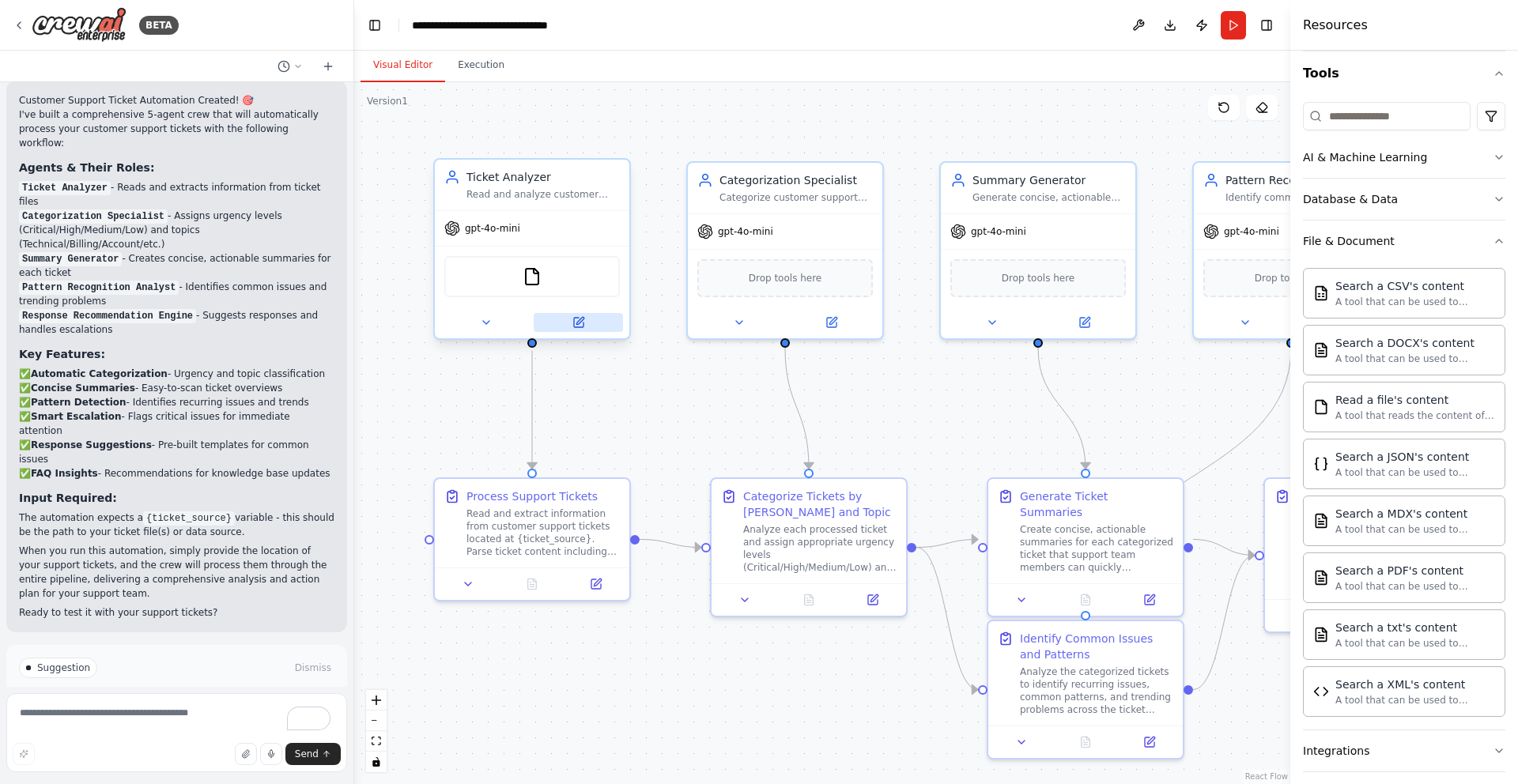
click at [579, 329] on button at bounding box center [578, 323] width 90 height 19
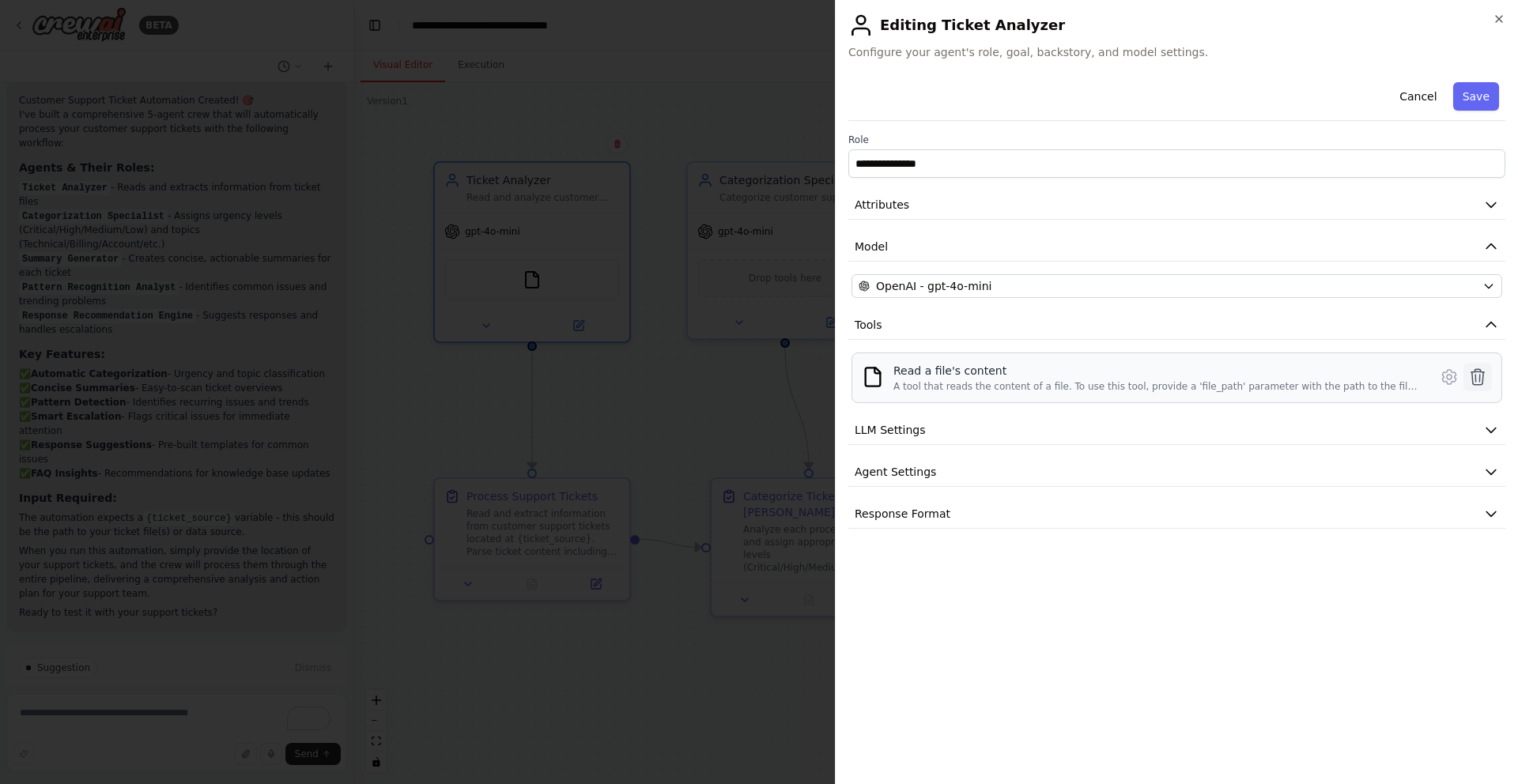
click at [1472, 381] on icon at bounding box center [1478, 377] width 14 height 16
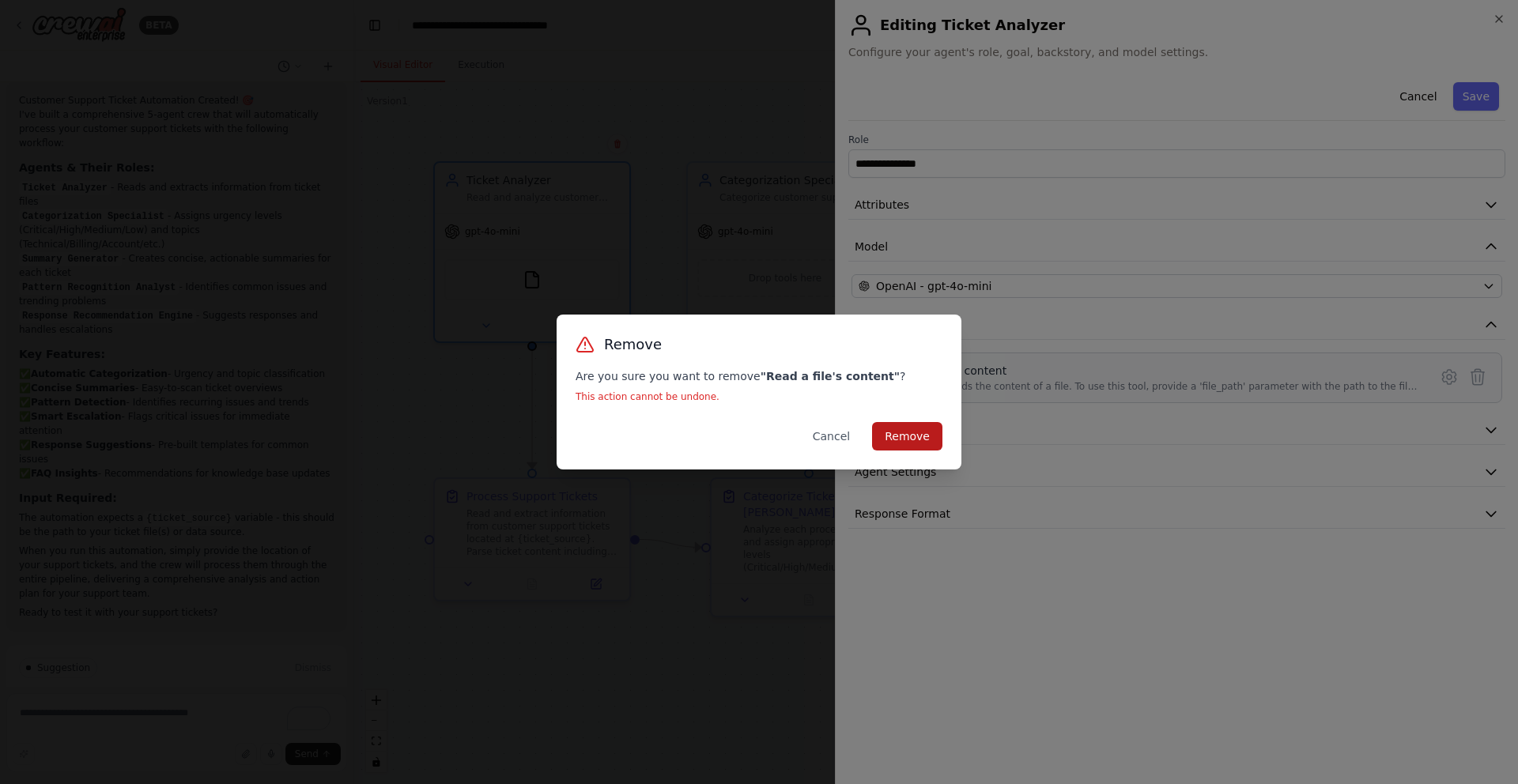
click at [919, 438] on button "Remove" at bounding box center [908, 436] width 70 height 29
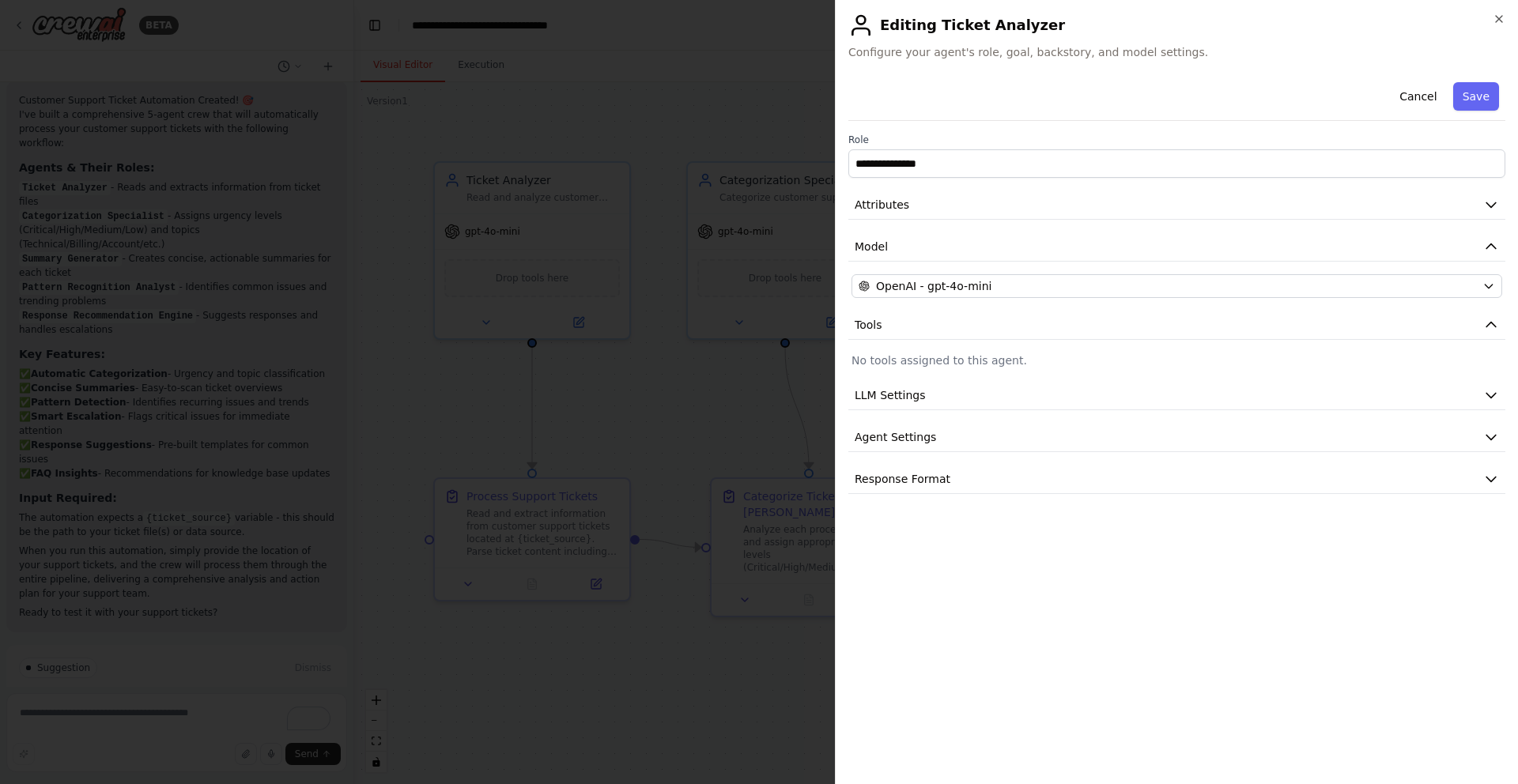
click at [1420, 358] on p "No tools assigned to this agent." at bounding box center [1177, 360] width 650 height 16
click at [948, 353] on p "No tools assigned to this agent." at bounding box center [1177, 360] width 650 height 16
click at [912, 336] on button "Tools" at bounding box center [1177, 325] width 657 height 30
click at [1478, 318] on button "Tools" at bounding box center [1177, 325] width 657 height 30
click at [936, 365] on p "No tools assigned to this agent." at bounding box center [1177, 360] width 650 height 16
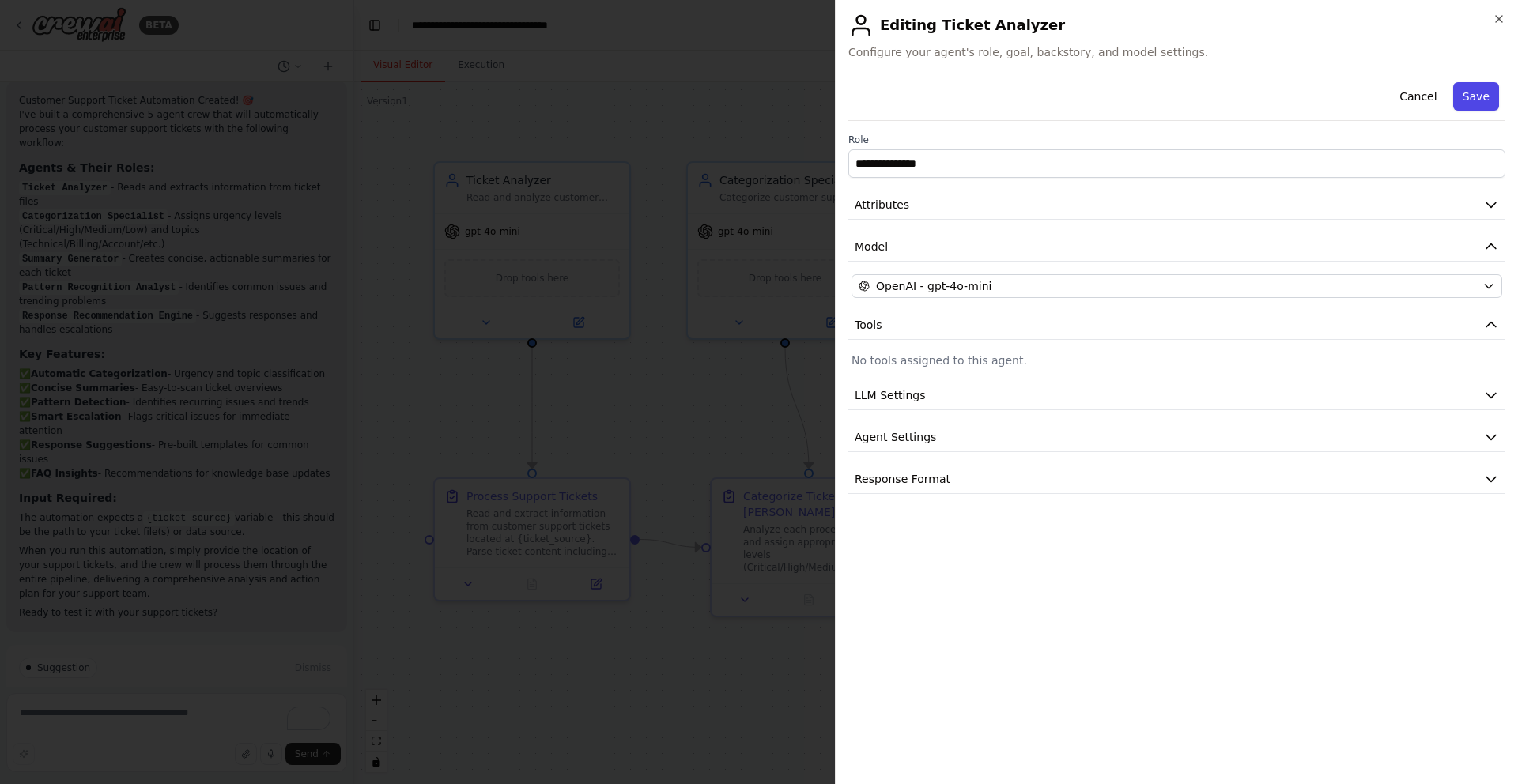
click at [1484, 107] on button "Save" at bounding box center [1476, 97] width 46 height 29
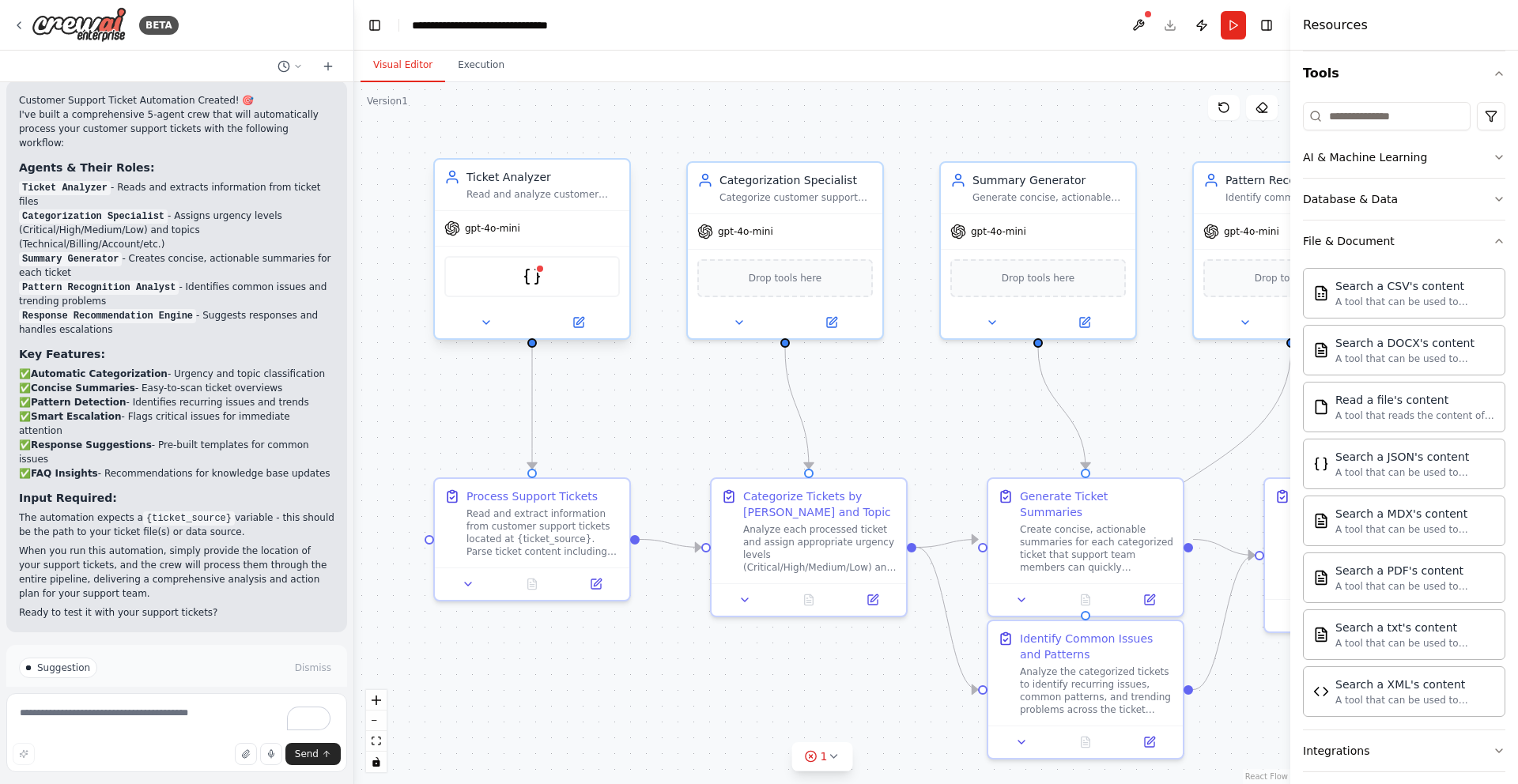
click at [540, 291] on div "JSONSearchTool" at bounding box center [532, 276] width 175 height 41
click at [578, 321] on icon at bounding box center [580, 320] width 7 height 7
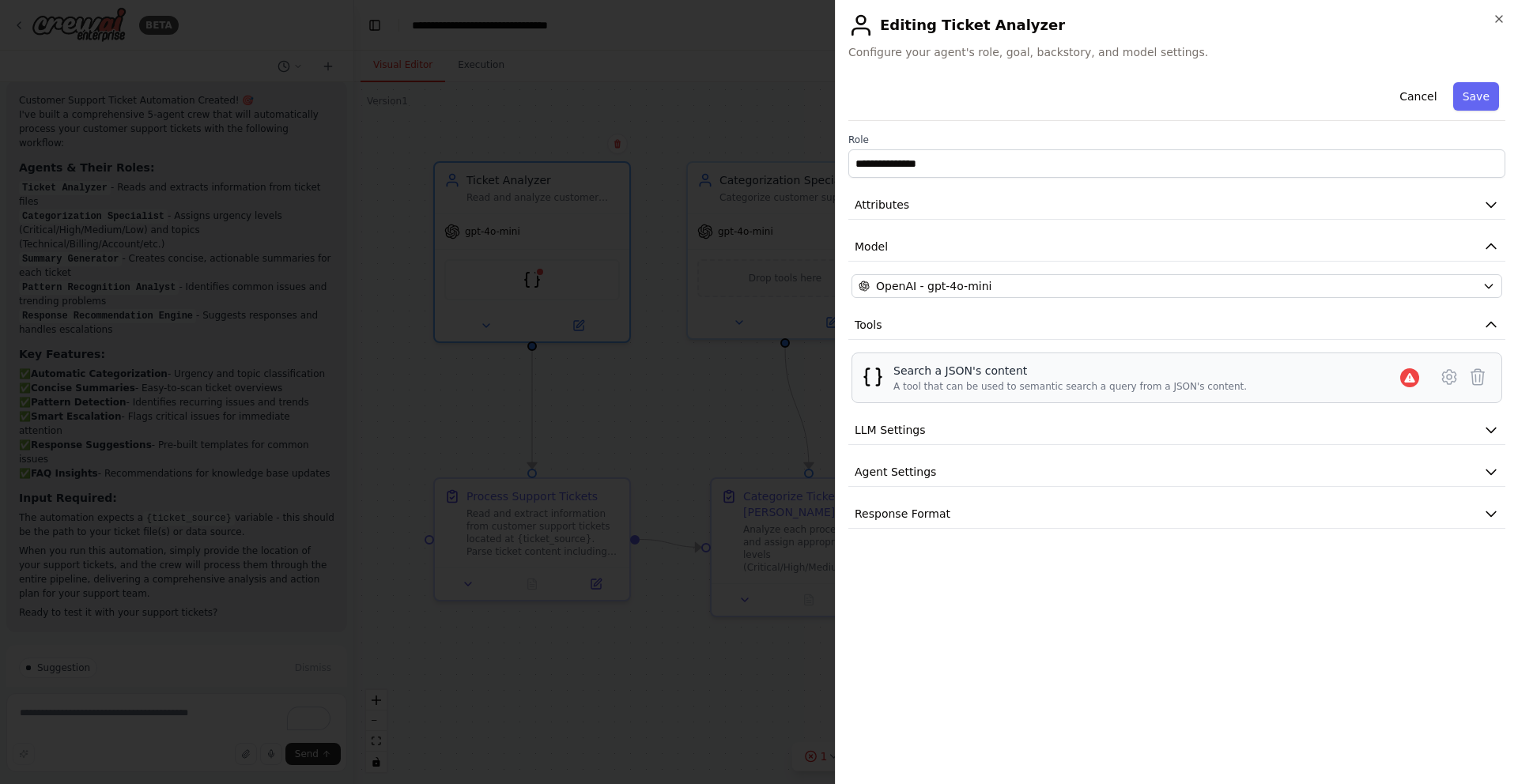
click at [1080, 396] on div "Search a JSON's content A tool that can be used to semantic search a query from…" at bounding box center [1177, 377] width 650 height 50
click at [1409, 378] on icon at bounding box center [1409, 378] width 10 height 10
click at [1452, 385] on icon at bounding box center [1449, 377] width 19 height 19
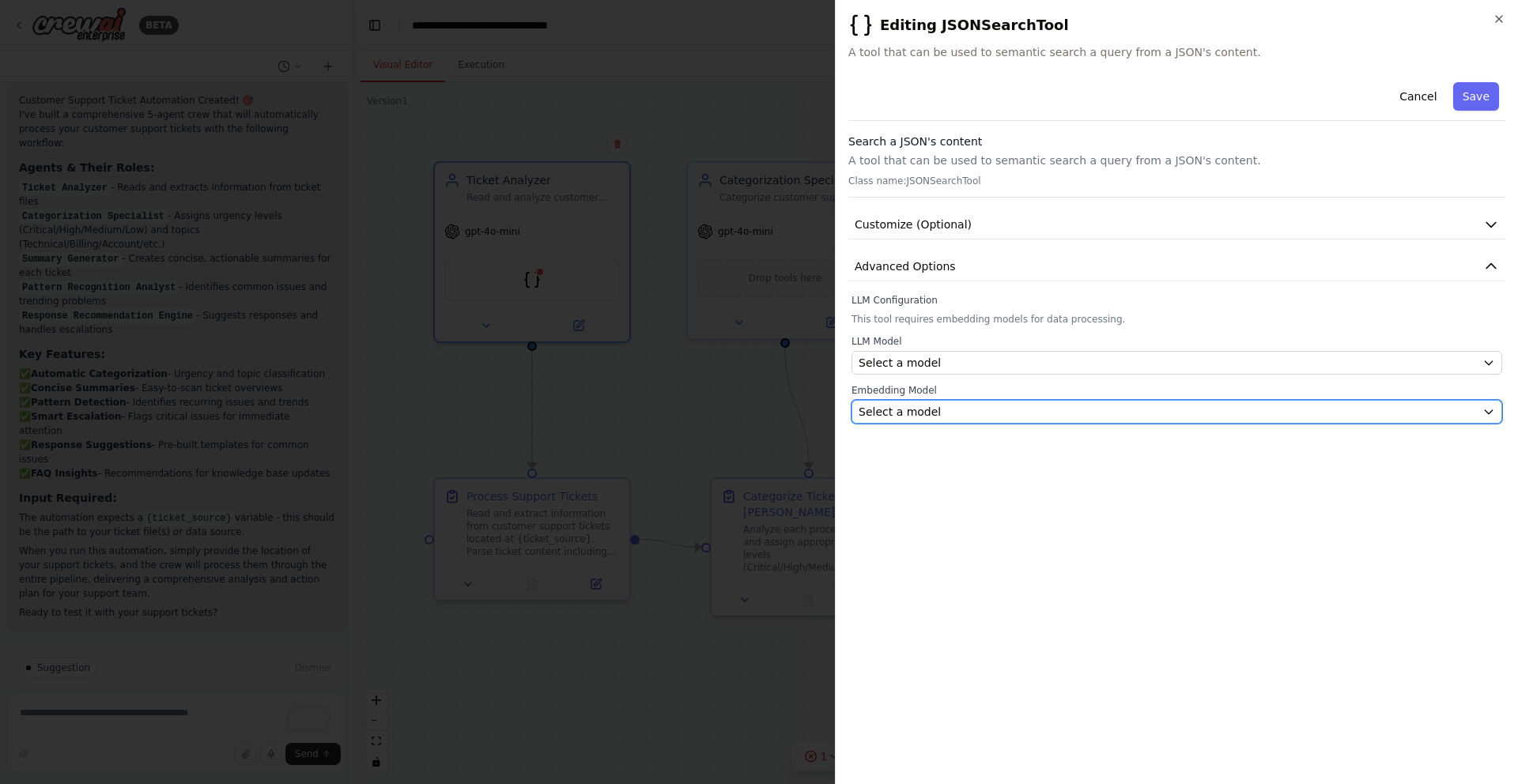
click at [1451, 407] on div "Select a model" at bounding box center [1167, 412] width 618 height 16
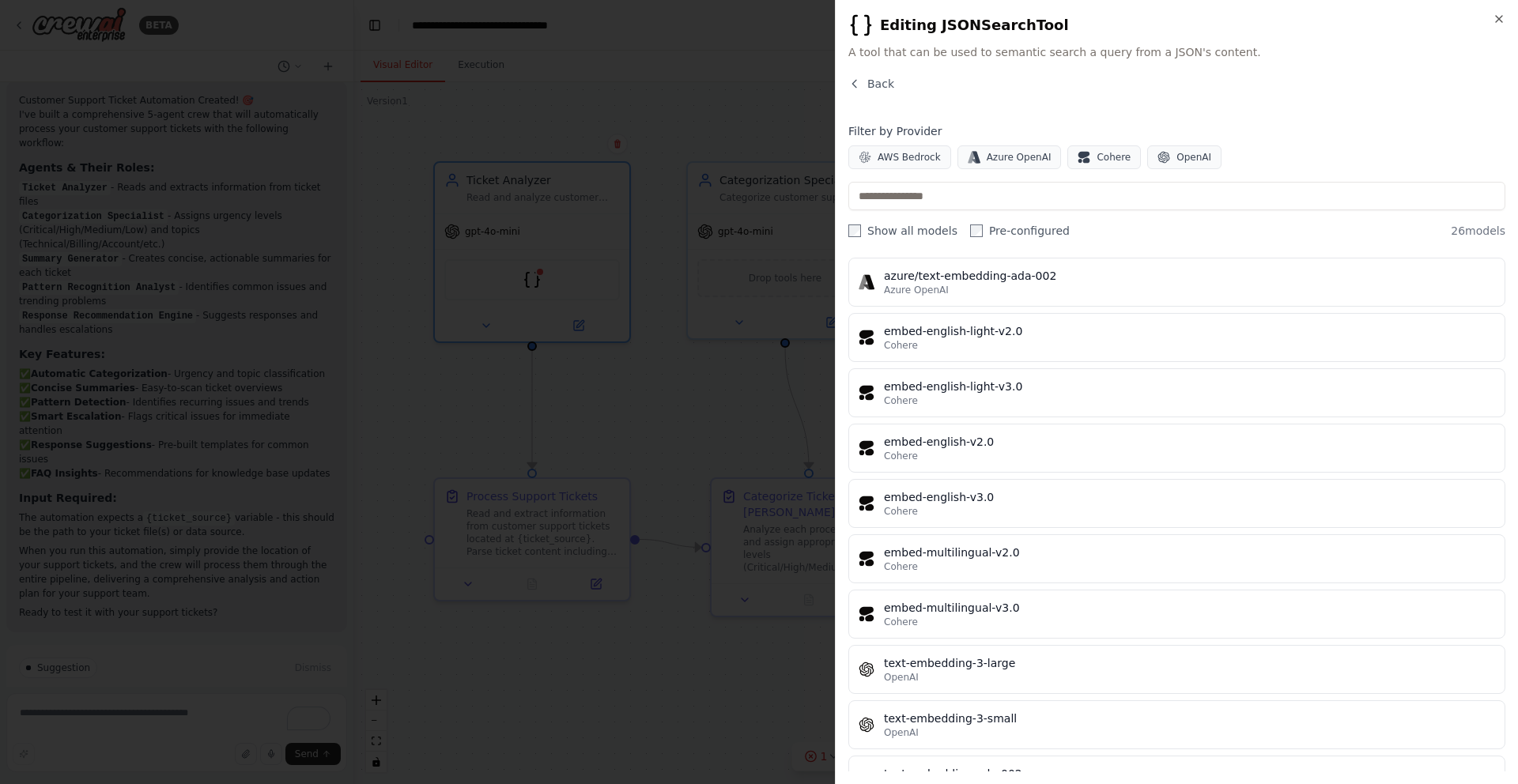
scroll to position [982, 0]
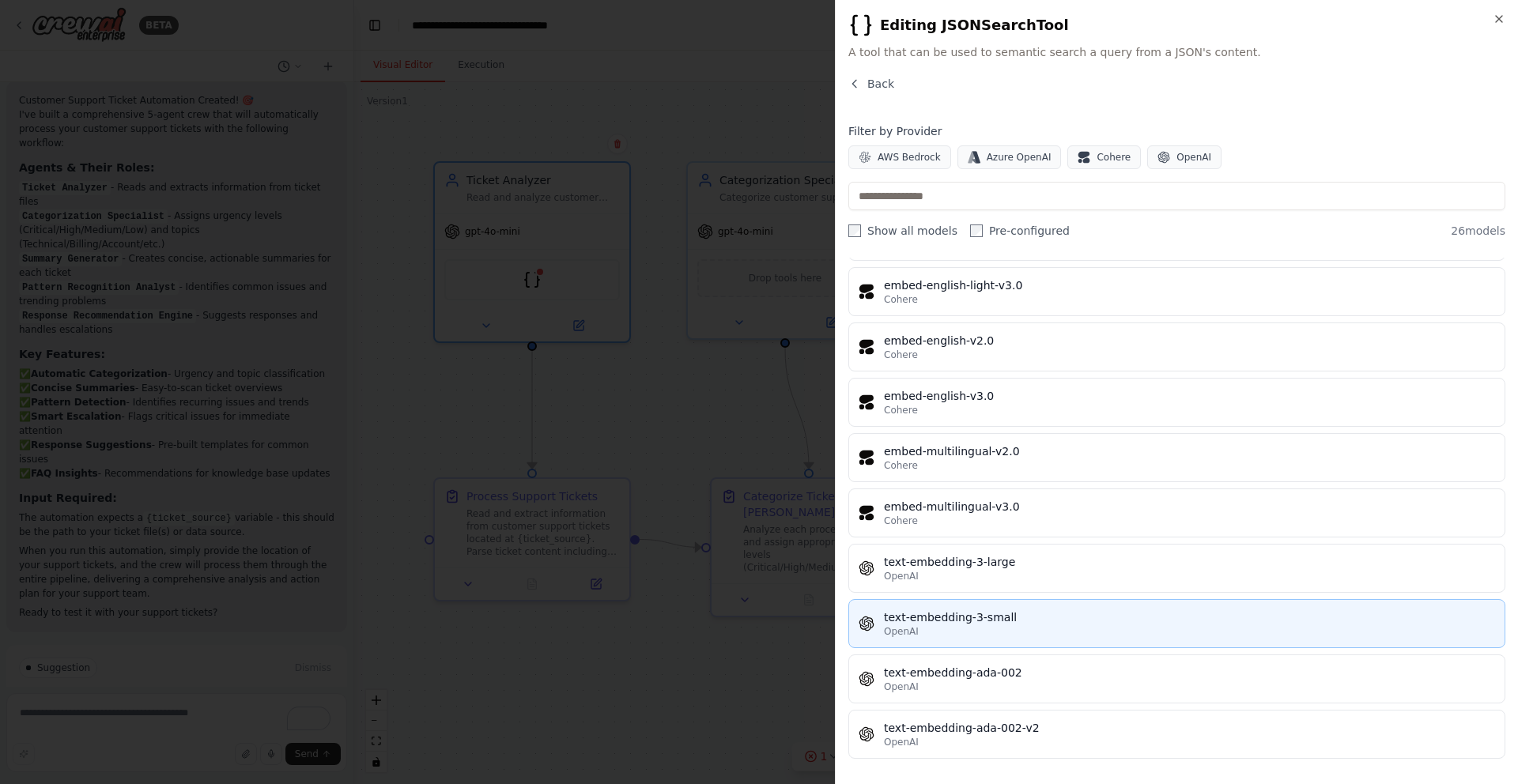
click at [1075, 608] on button "text-embedding-3-small OpenAI" at bounding box center [1177, 623] width 657 height 49
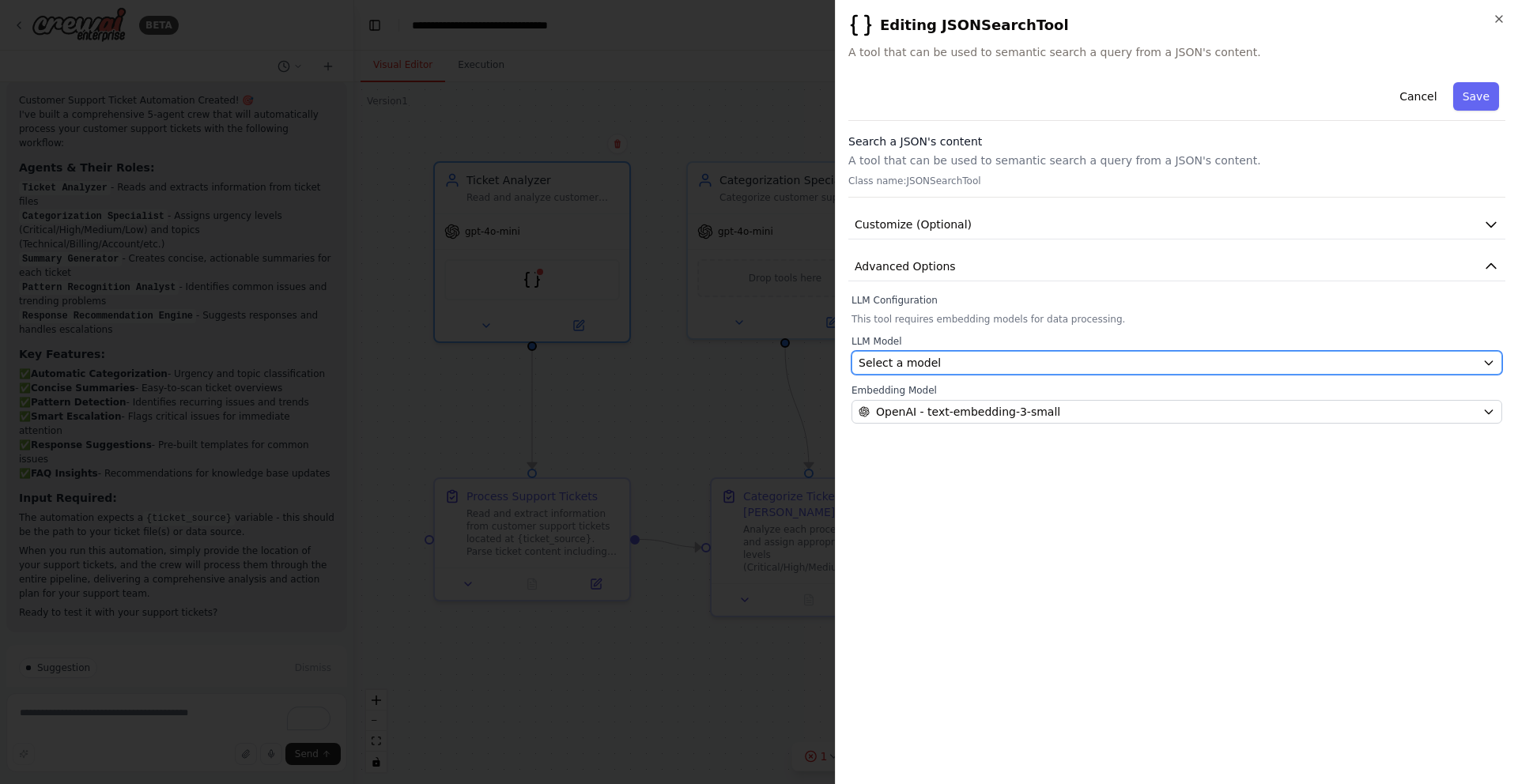
click at [1397, 365] on div "Select a model" at bounding box center [1167, 363] width 618 height 16
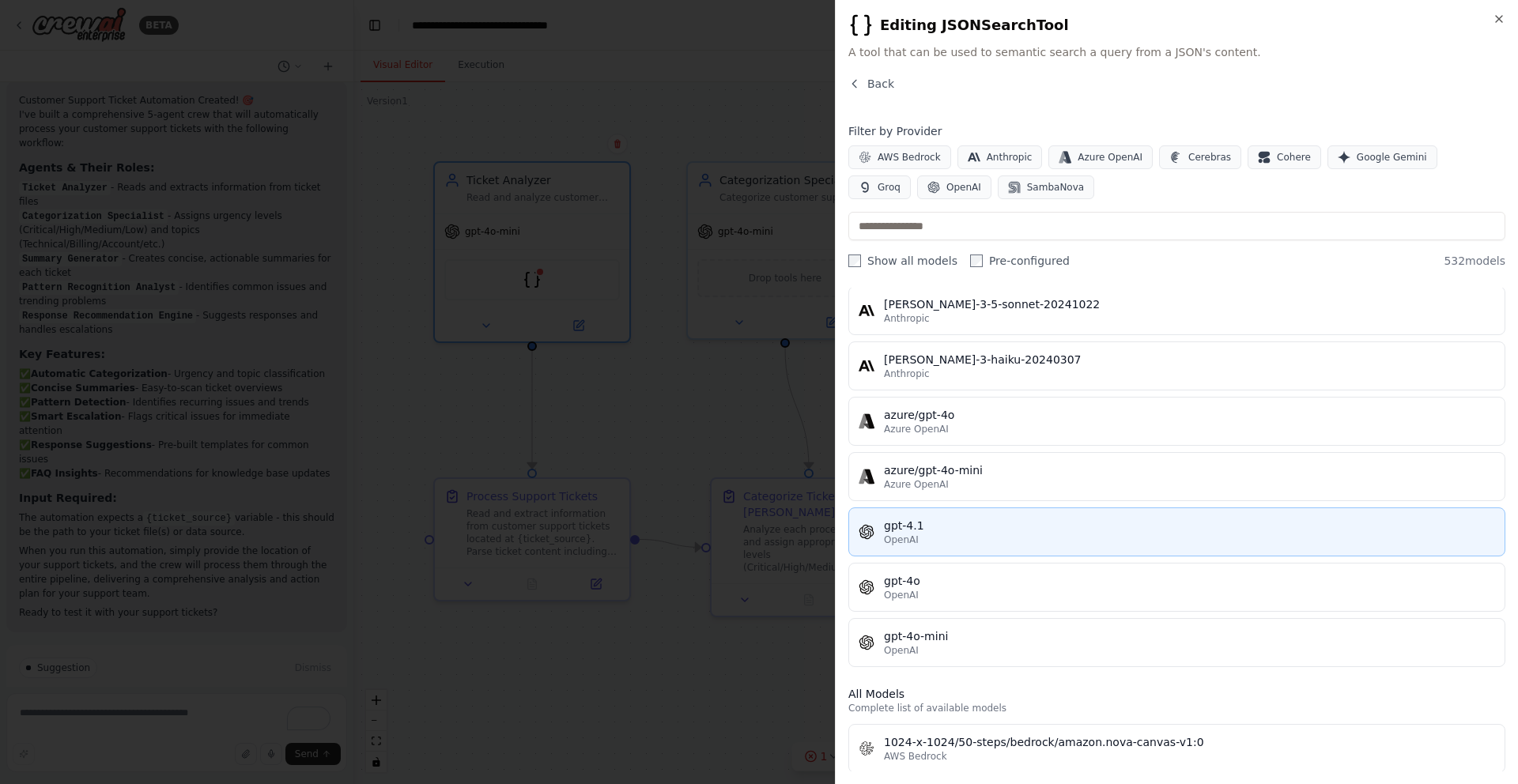
scroll to position [72, 0]
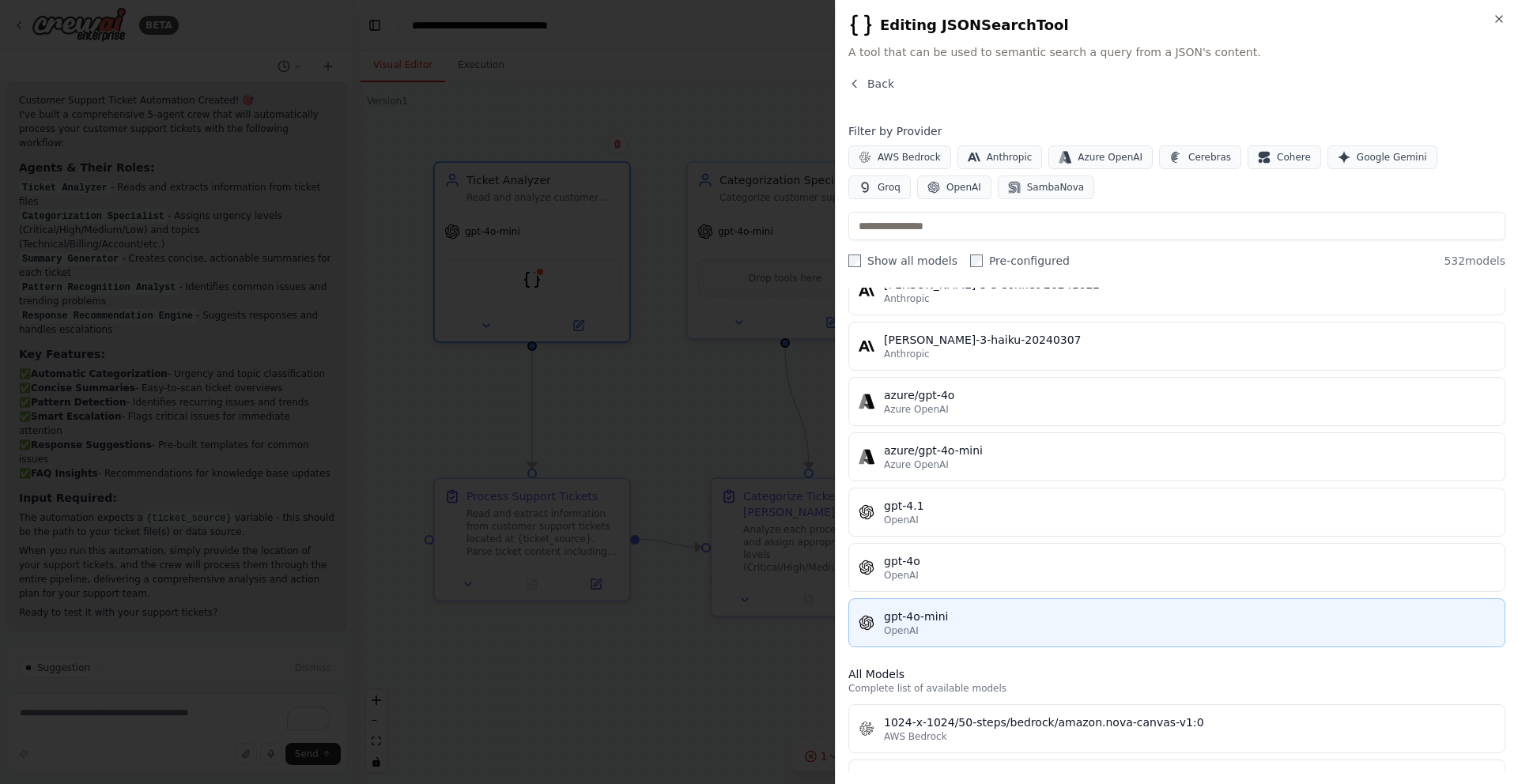
click at [1249, 636] on div "OpenAI" at bounding box center [1189, 631] width 611 height 13
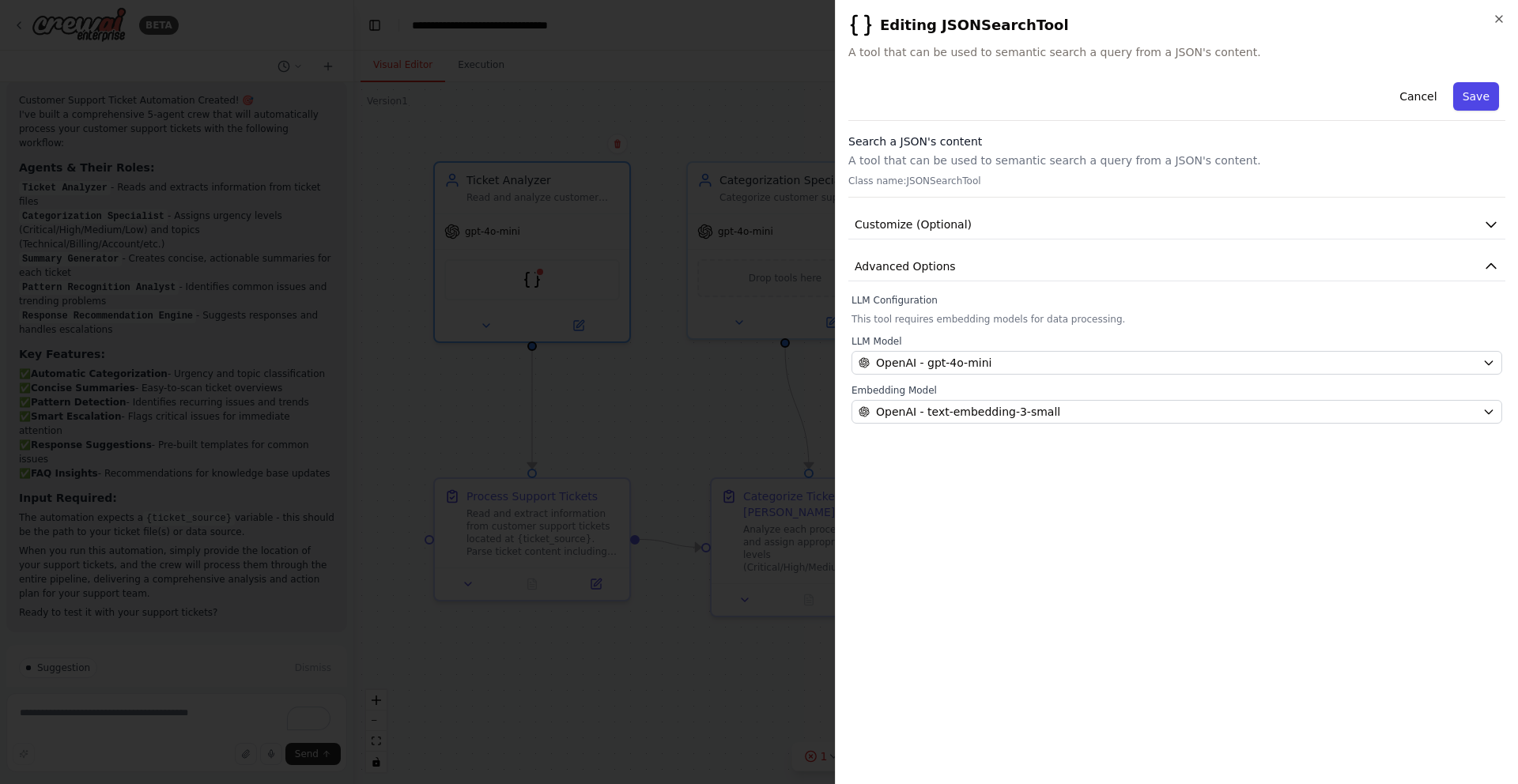
click at [1480, 102] on button "Save" at bounding box center [1476, 97] width 46 height 29
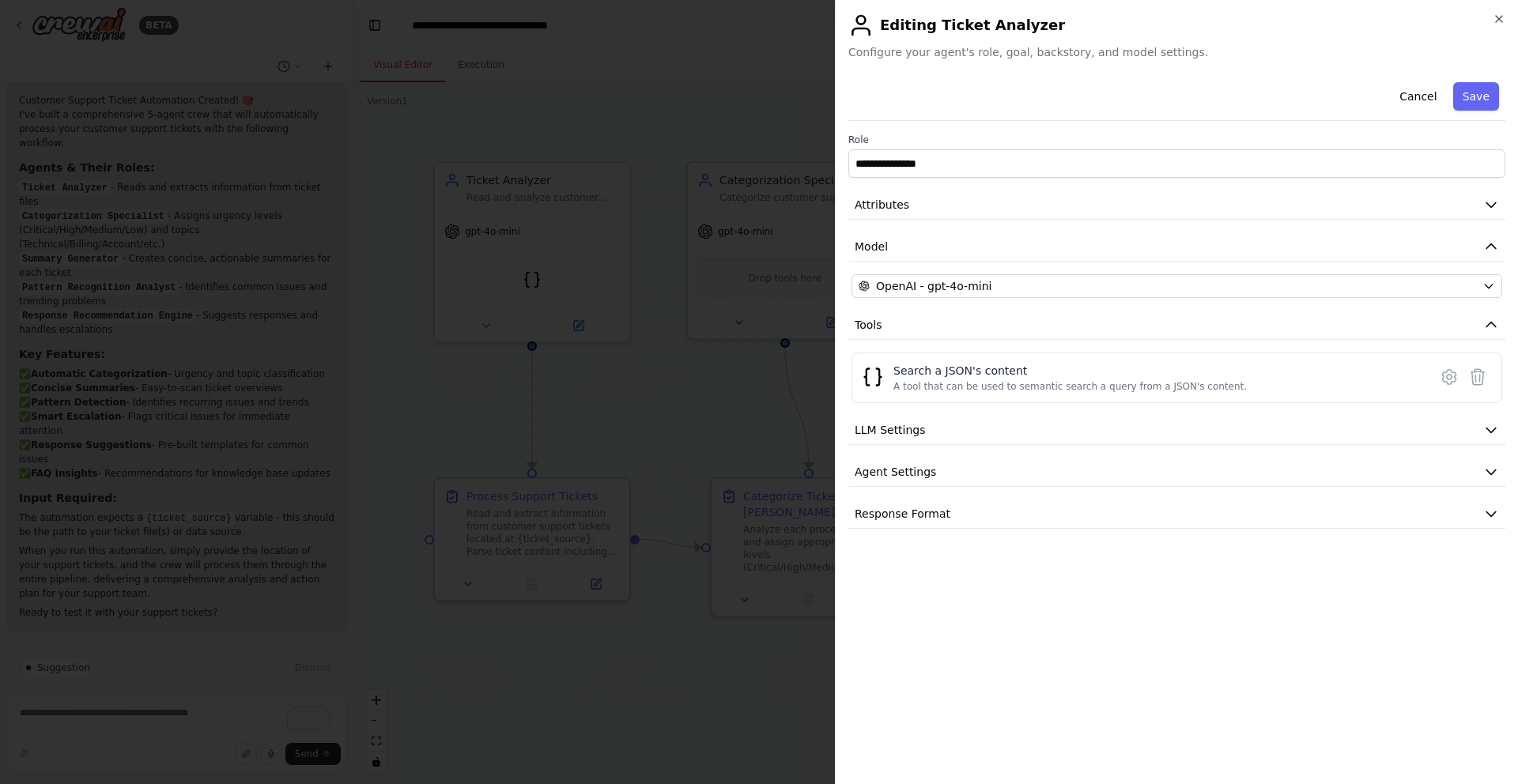
click at [1480, 102] on button "Save" at bounding box center [1476, 97] width 46 height 29
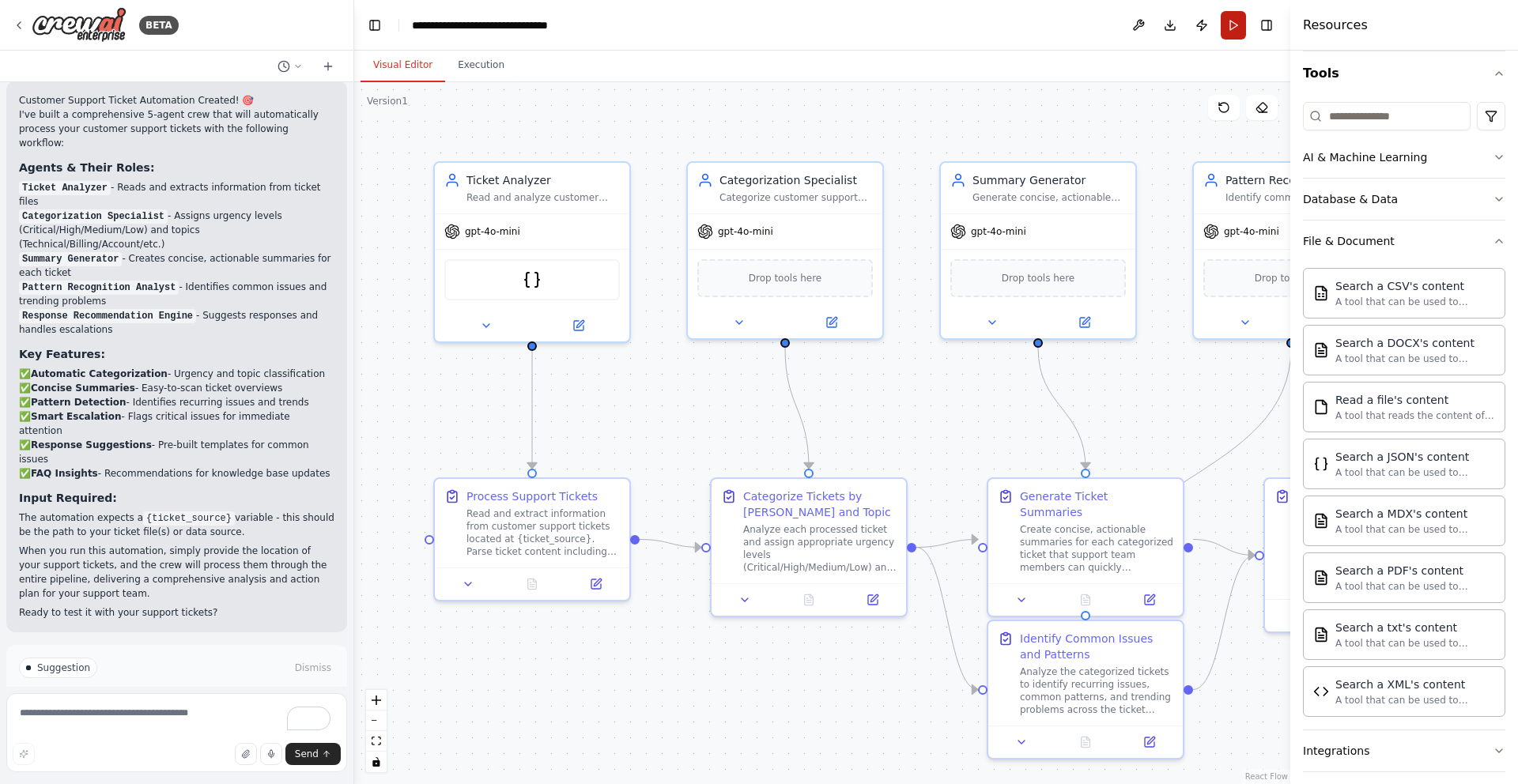
click at [1225, 26] on button "Run" at bounding box center [1234, 26] width 26 height 29
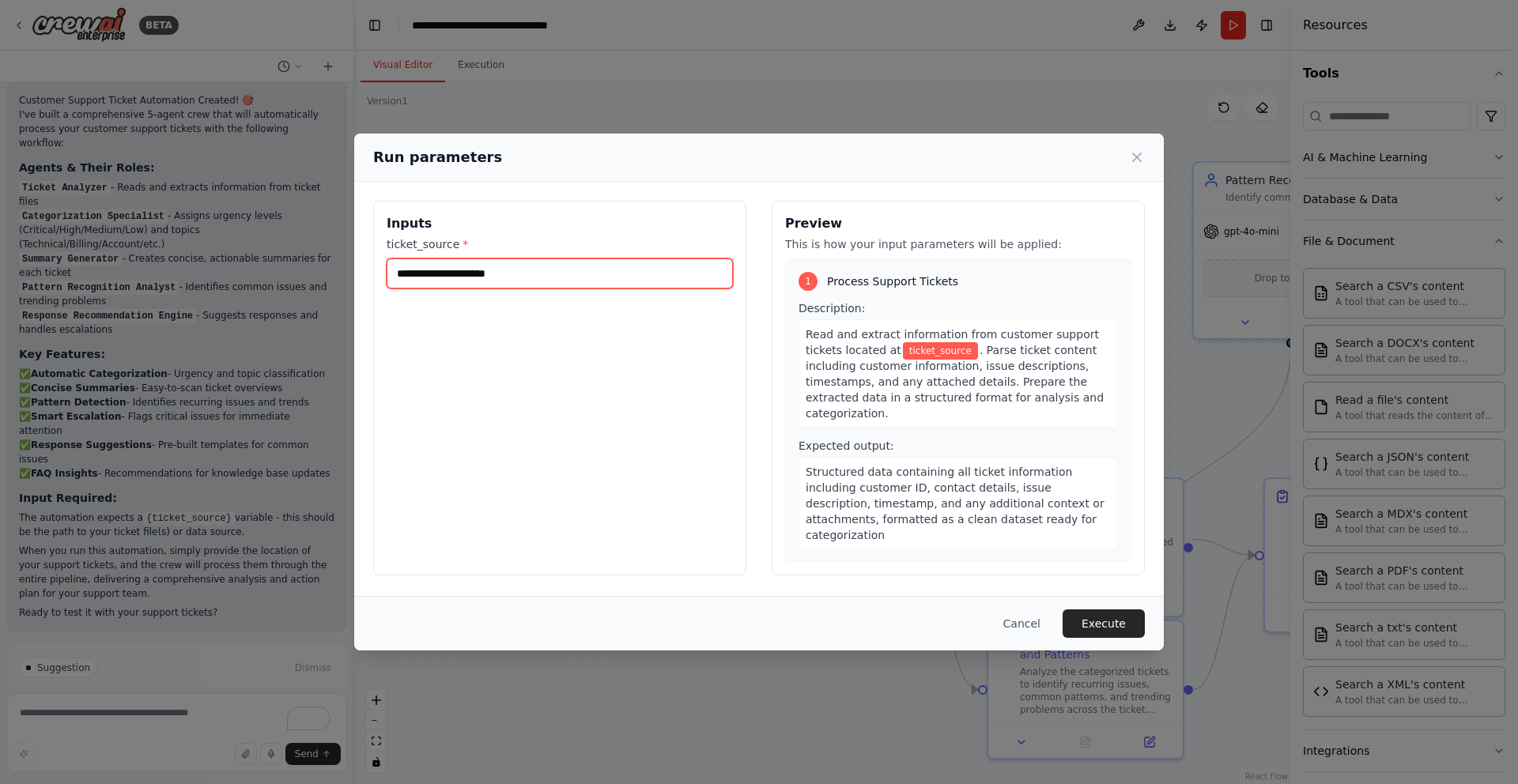
click at [633, 277] on input "ticket_source *" at bounding box center [560, 274] width 346 height 30
click at [903, 349] on span "ticket_source" at bounding box center [940, 351] width 75 height 18
click at [685, 262] on input "ticket_source *" at bounding box center [560, 274] width 346 height 30
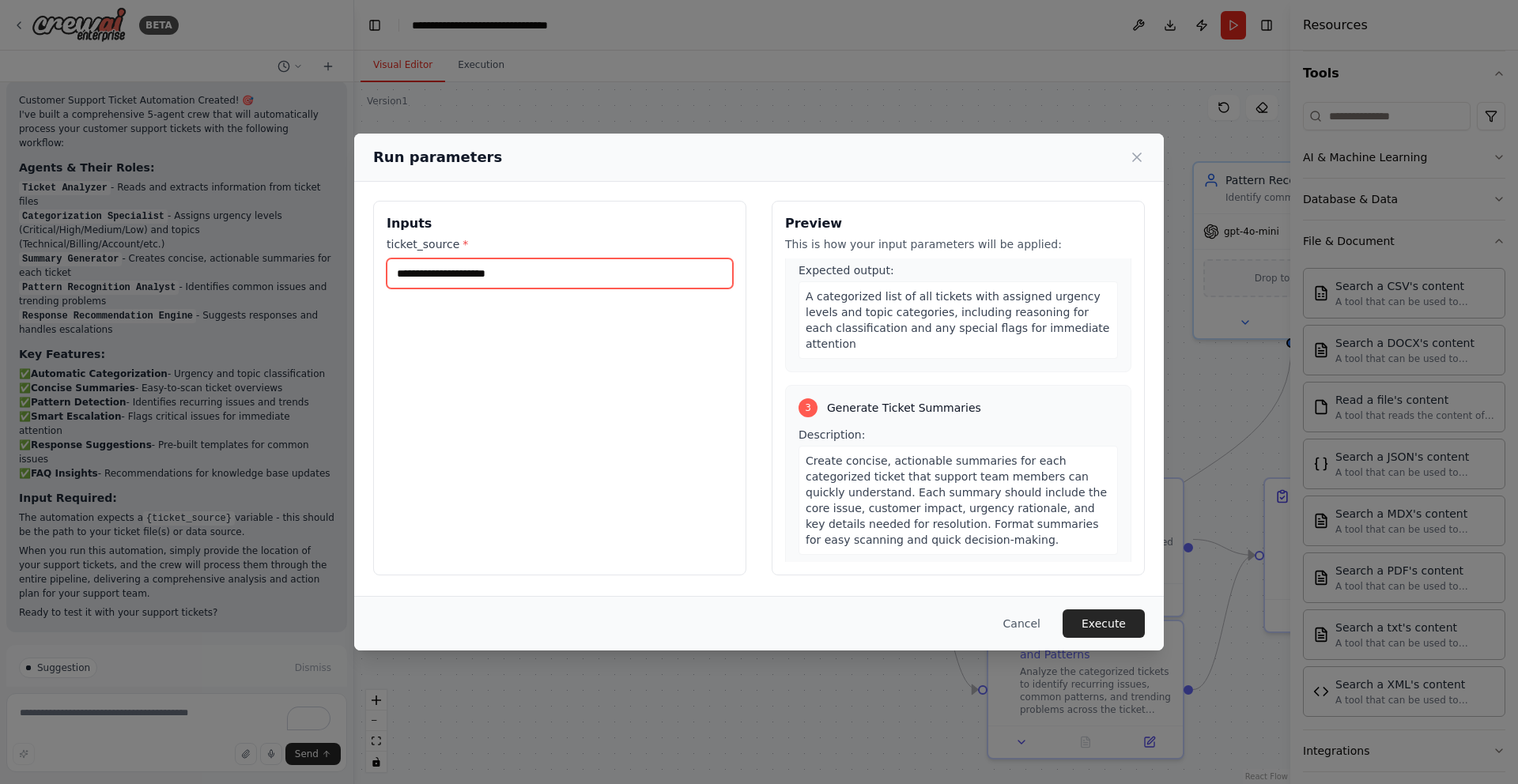
scroll to position [782, 0]
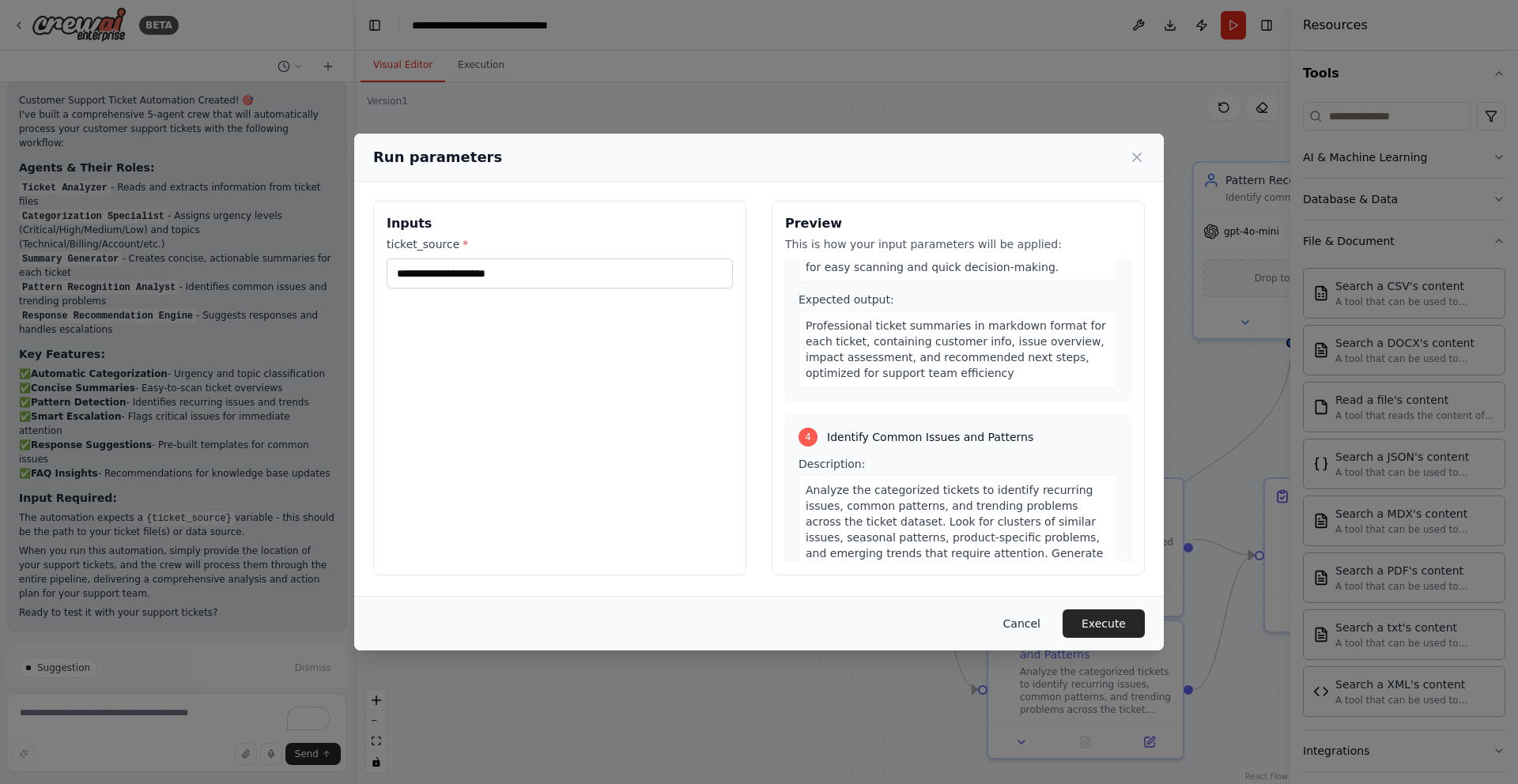
click at [1010, 615] on button "Cancel" at bounding box center [1022, 624] width 62 height 29
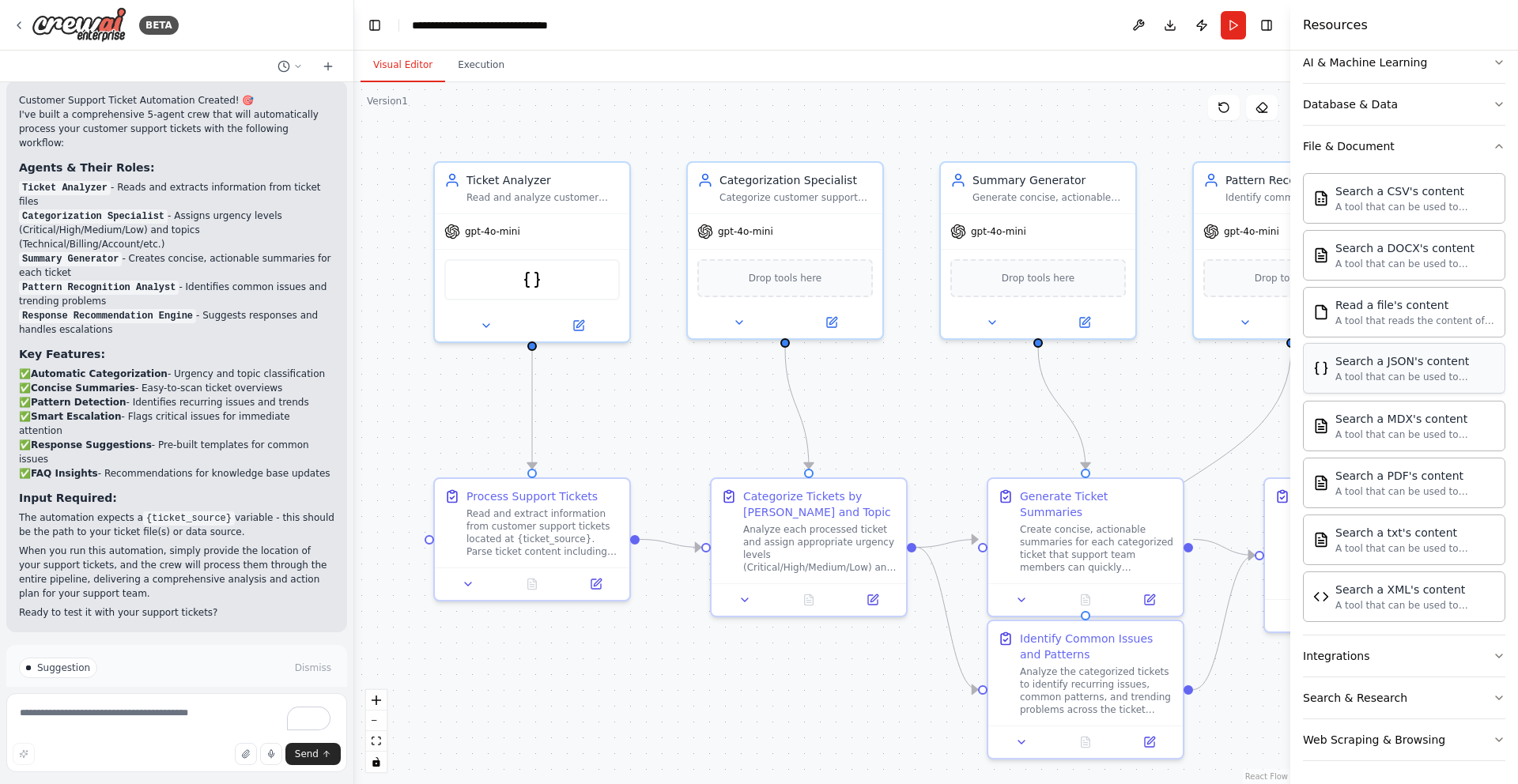
scroll to position [246, 0]
click at [1229, 27] on button "Run" at bounding box center [1234, 26] width 26 height 29
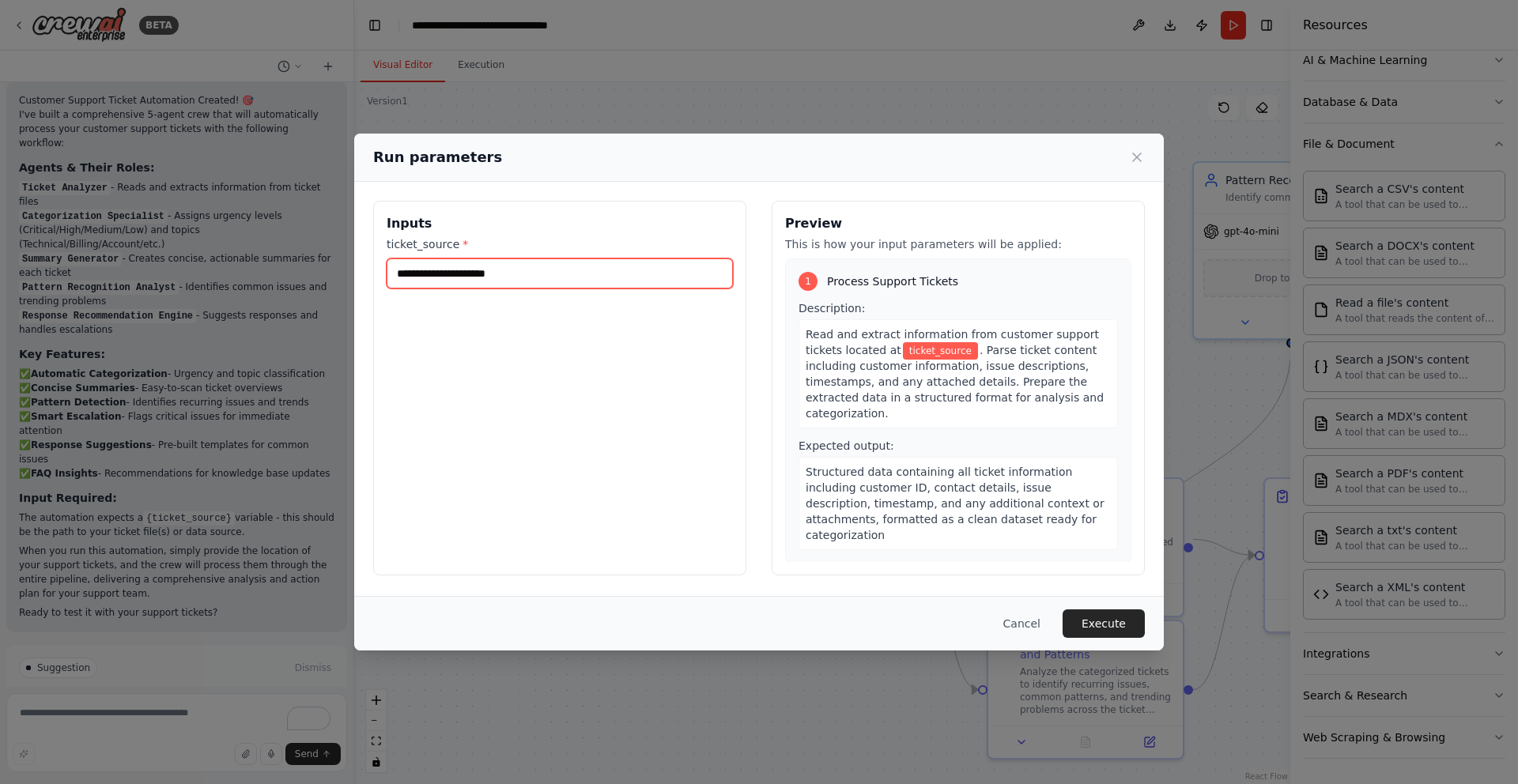
click at [502, 271] on input "ticket_source *" at bounding box center [560, 274] width 346 height 30
paste input "**********"
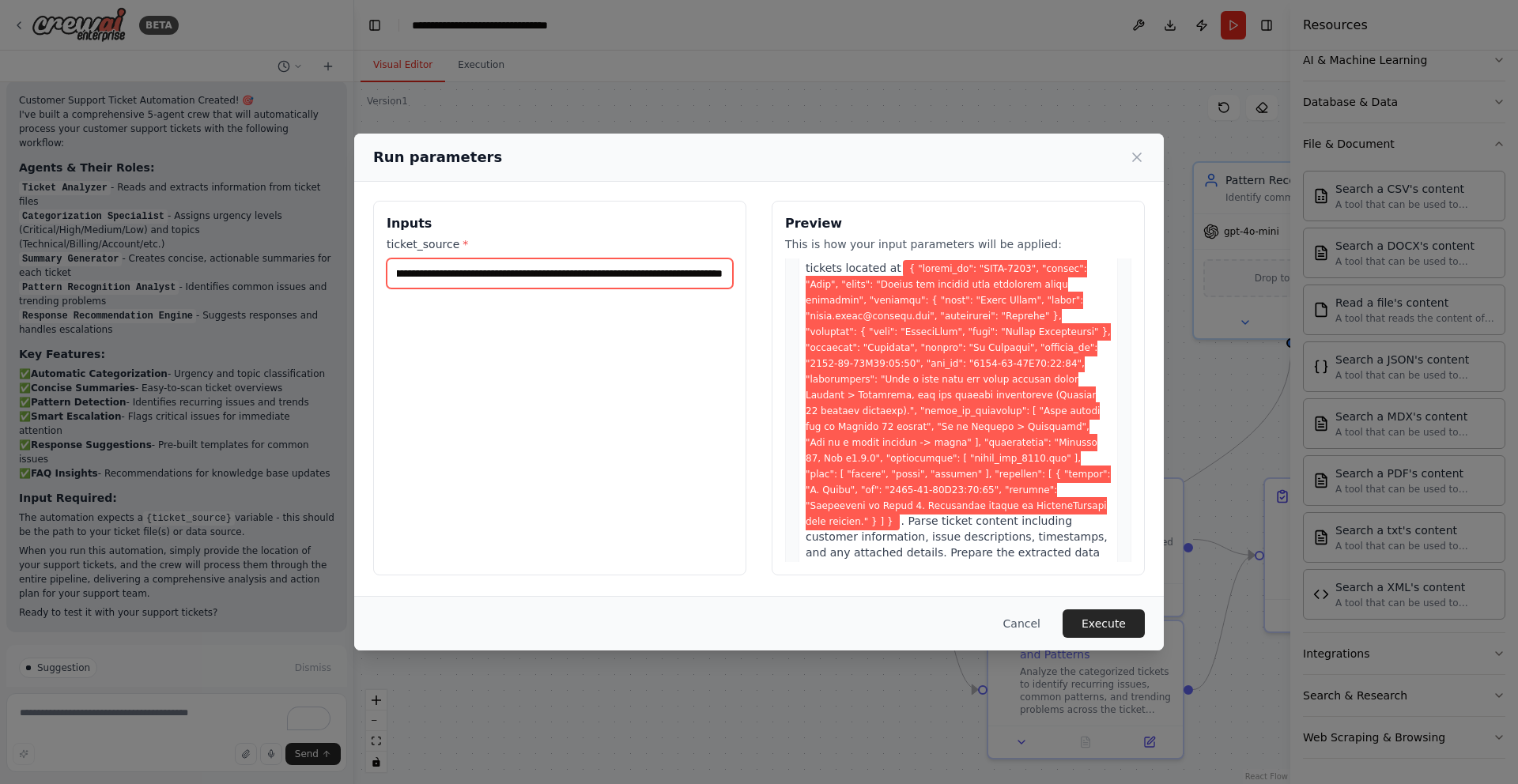
scroll to position [0, 0]
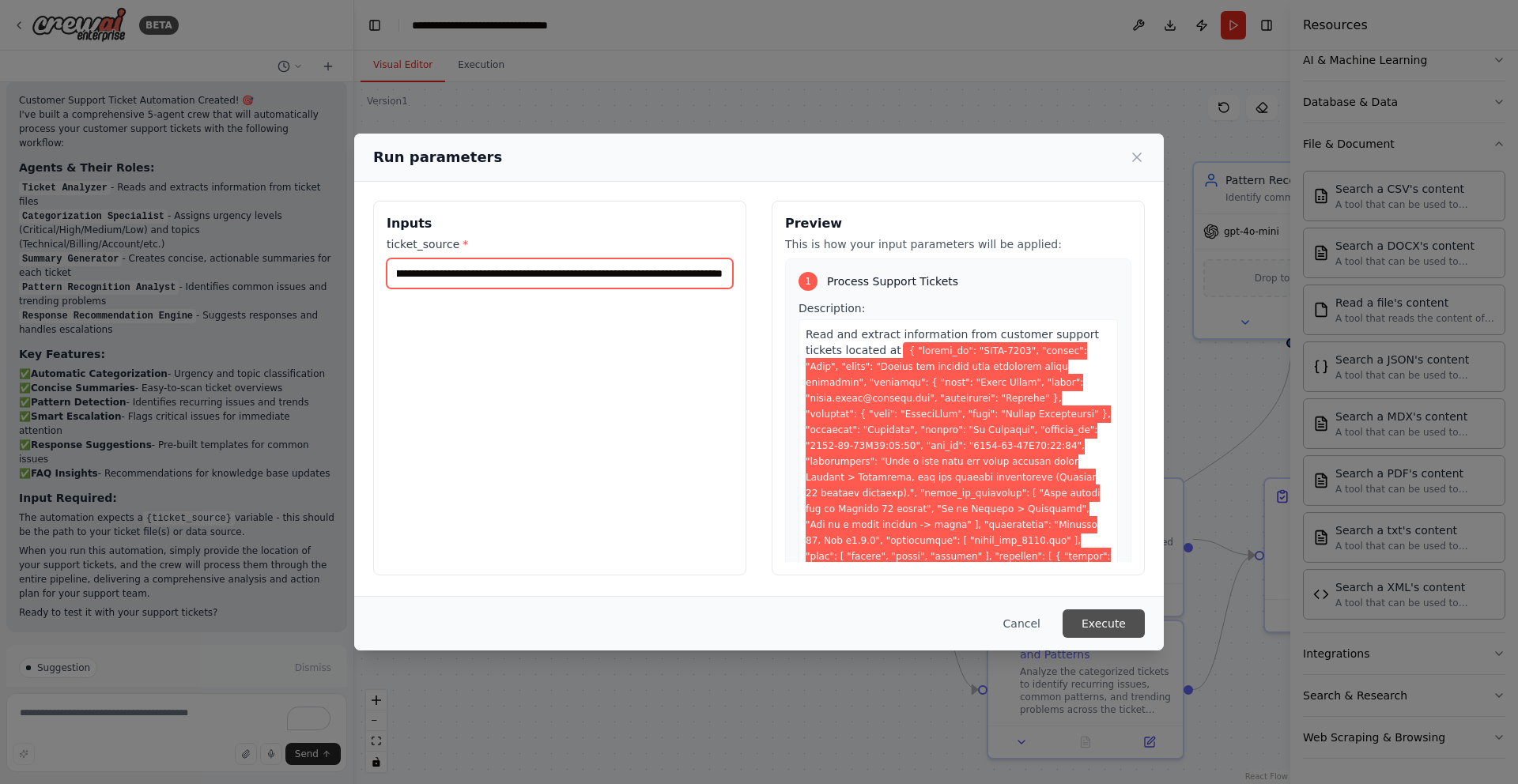
type input "**********"
click at [1109, 631] on button "Execute" at bounding box center [1104, 624] width 83 height 29
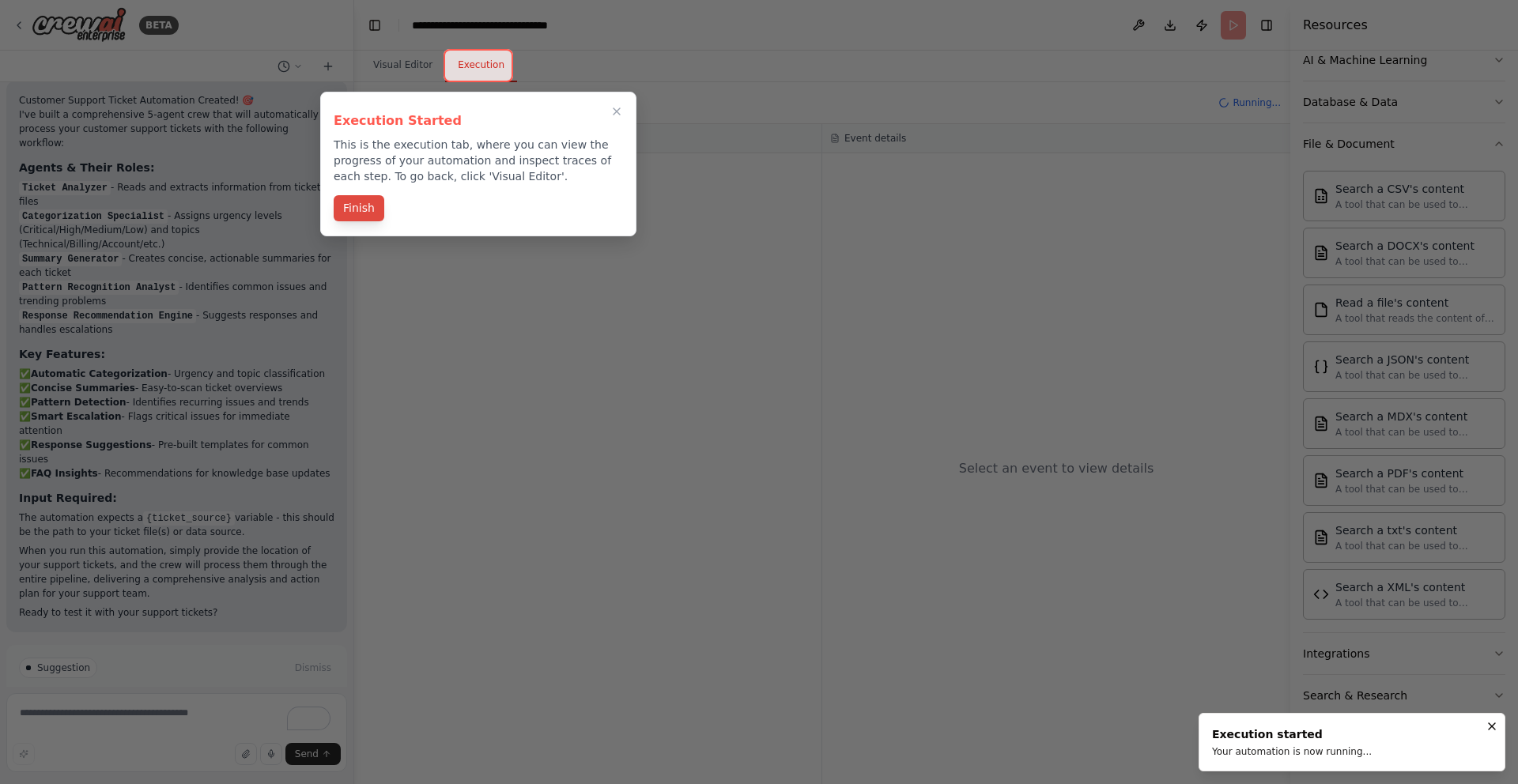
click at [374, 215] on button "Finish" at bounding box center [359, 208] width 50 height 26
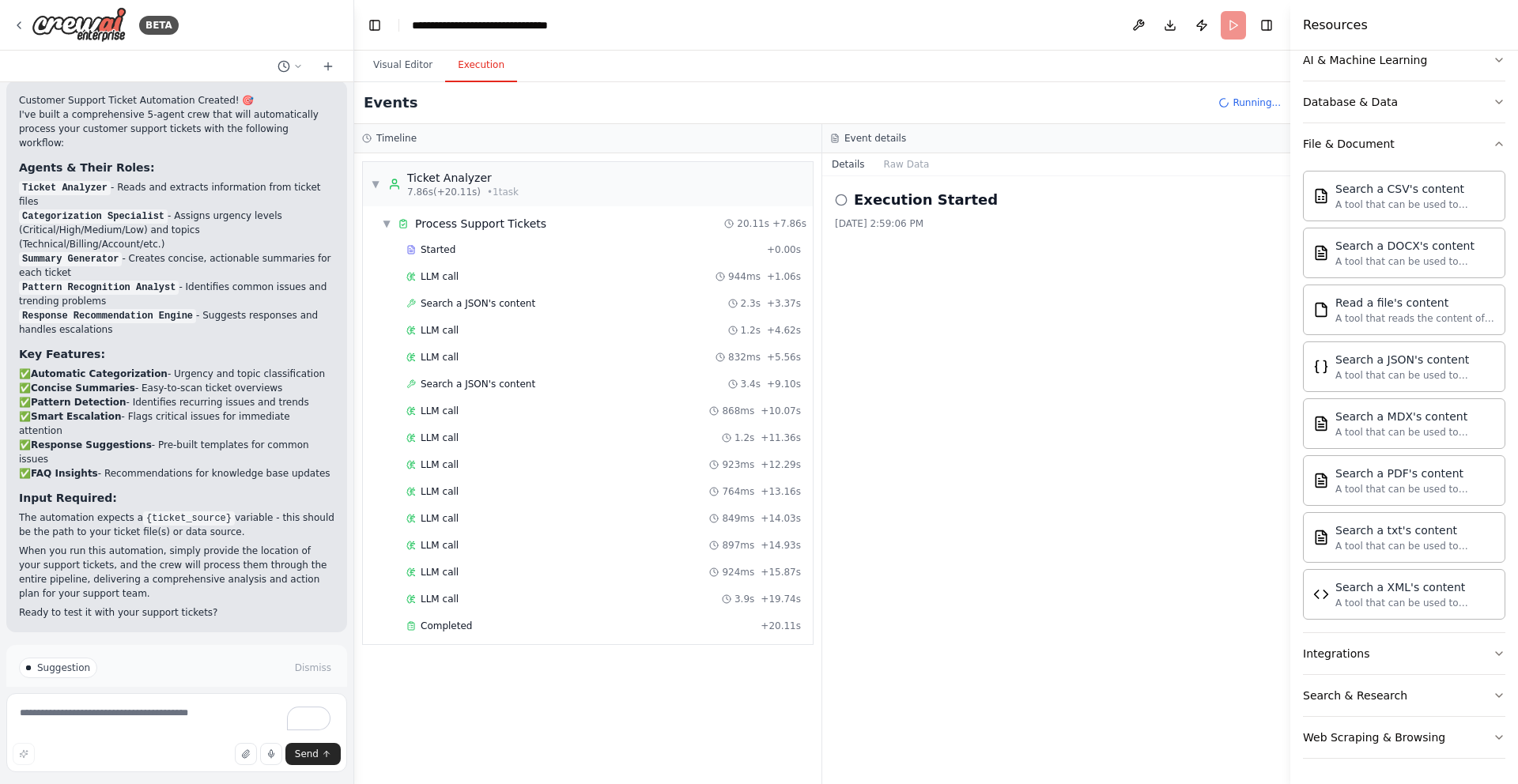
scroll to position [22, 0]
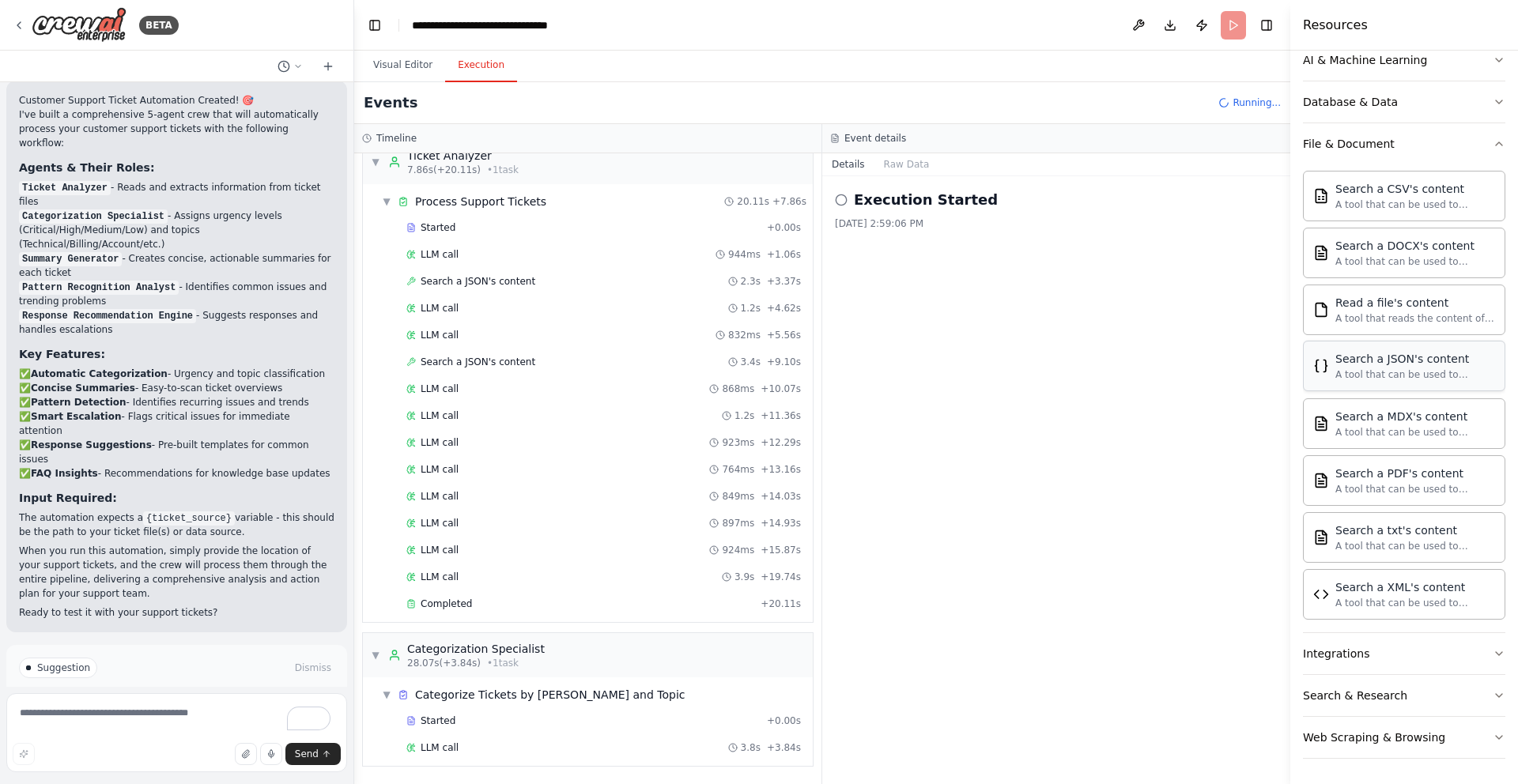
click at [1374, 377] on div "A tool that can be used to semantic search a query from a JSON's content." at bounding box center [1415, 375] width 159 height 13
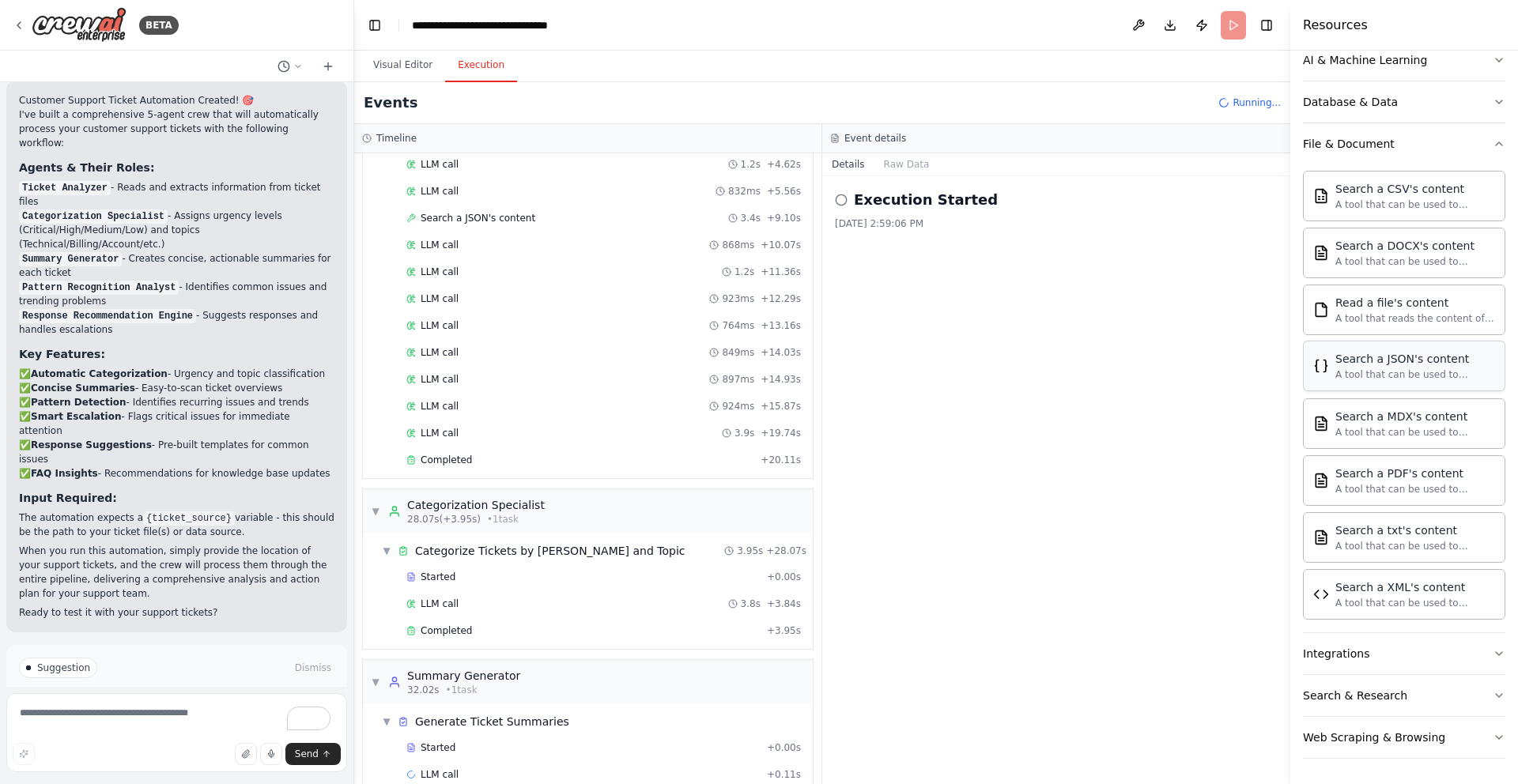
scroll to position [193, 0]
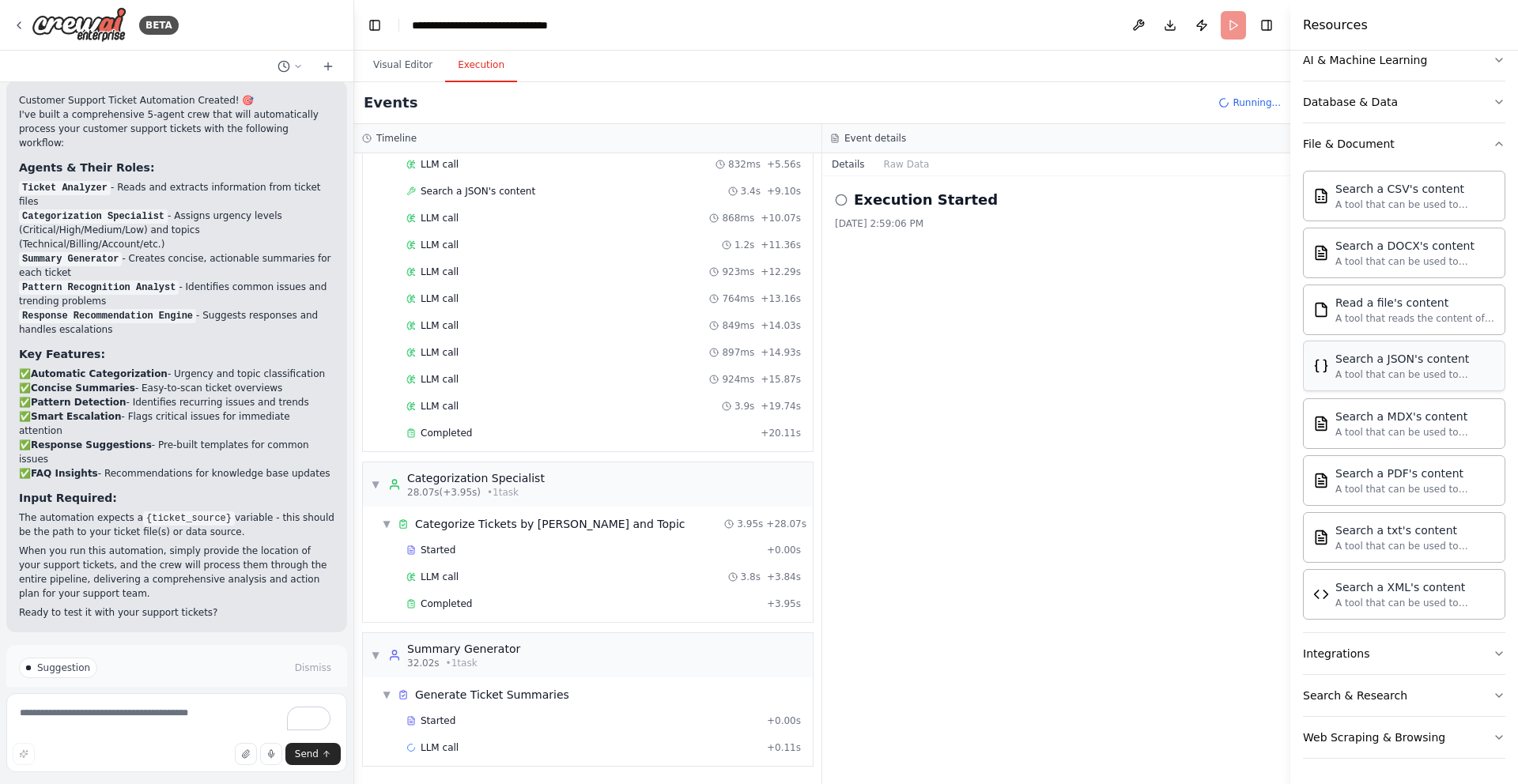
click at [1374, 374] on div "A tool that can be used to semantic search a query from a JSON's content." at bounding box center [1415, 375] width 159 height 13
click at [1367, 379] on div "A tool that can be used to semantic search a query from a JSON's content." at bounding box center [1415, 375] width 159 height 13
click at [1468, 360] on div "Search a JSON's content" at bounding box center [1415, 359] width 159 height 16
click at [1467, 362] on div "Search a JSON's content" at bounding box center [1415, 359] width 159 height 16
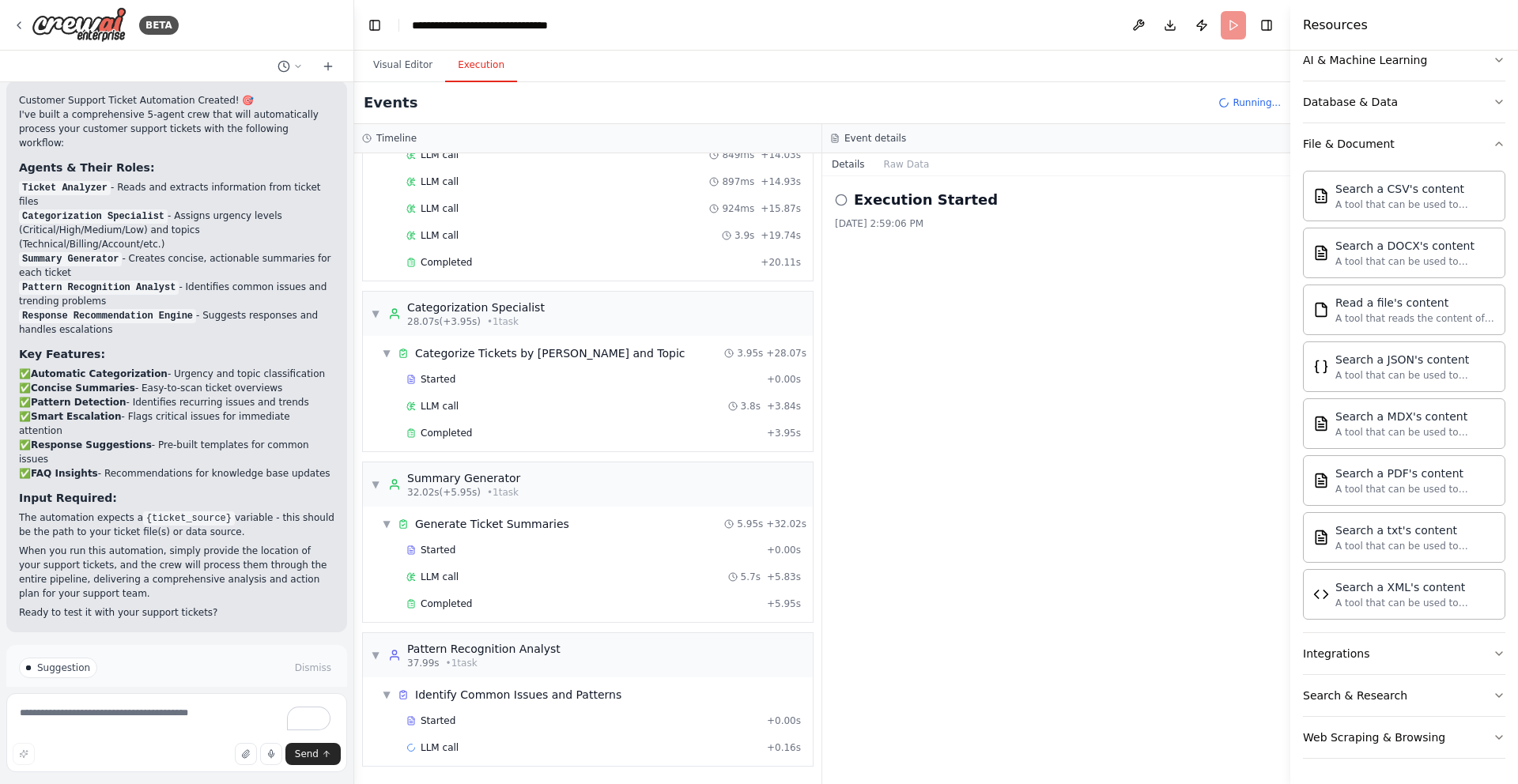
scroll to position [27, 0]
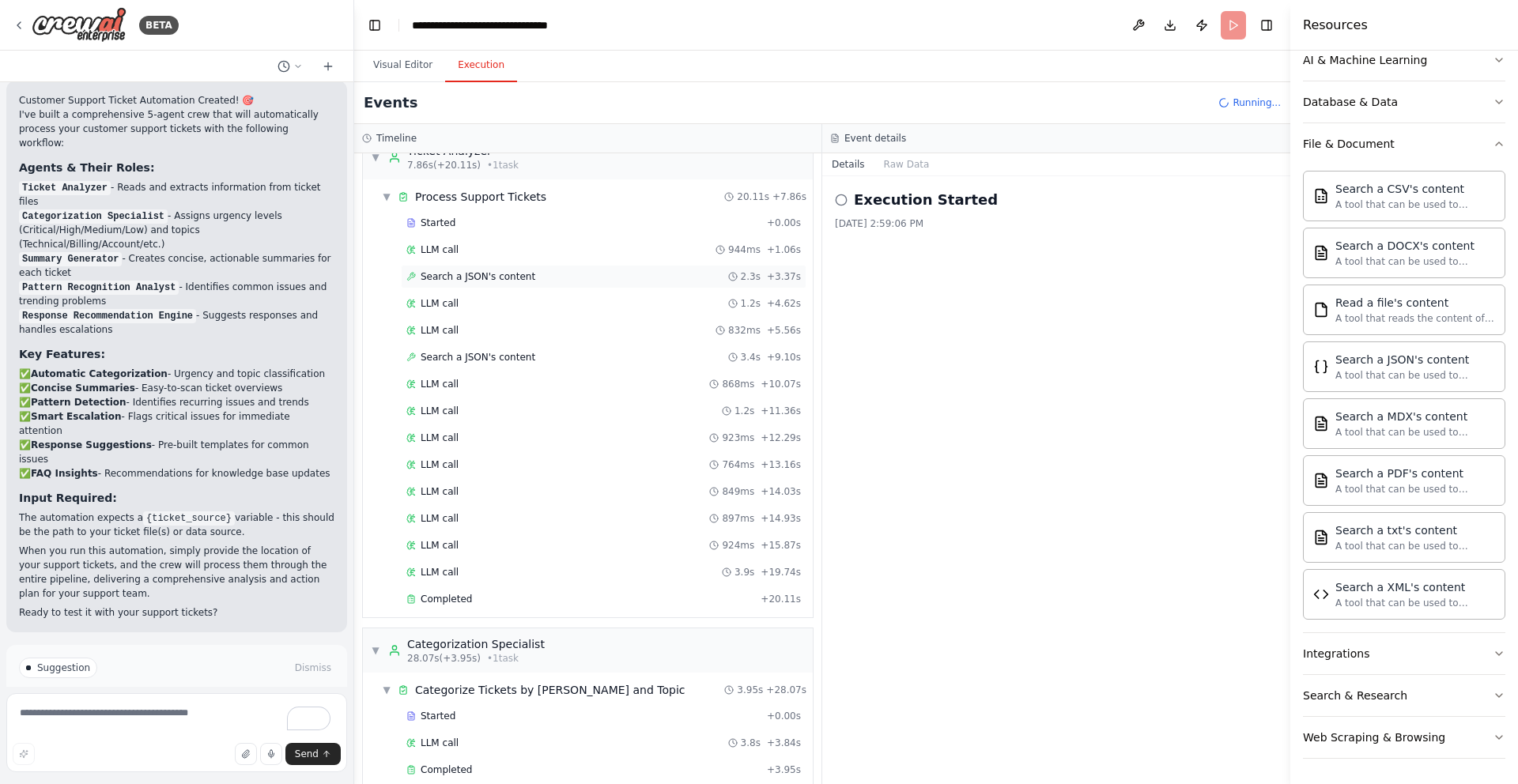
click at [493, 279] on span "Search a JSON's content" at bounding box center [477, 277] width 115 height 13
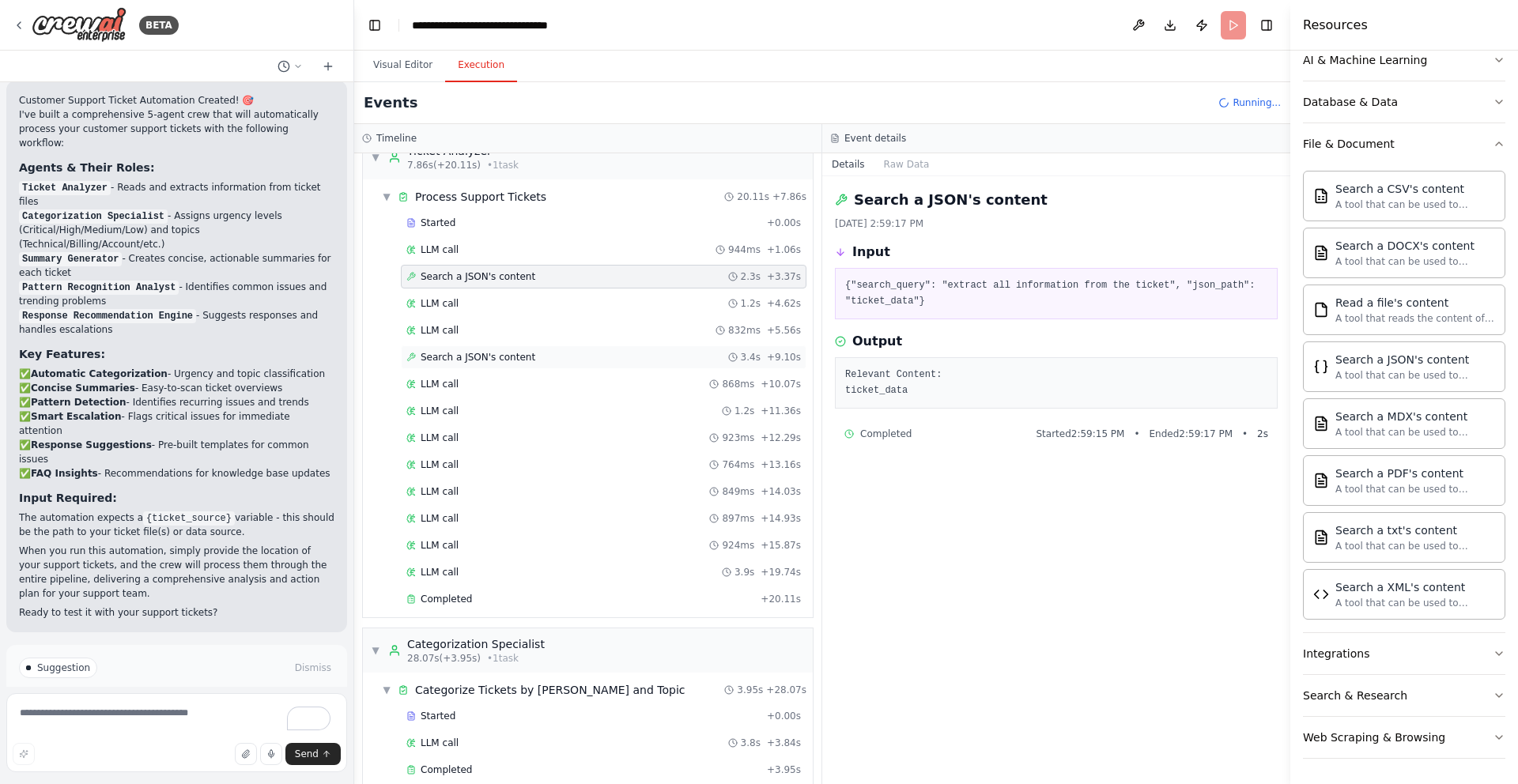
click at [505, 359] on span "Search a JSON's content" at bounding box center [477, 357] width 115 height 13
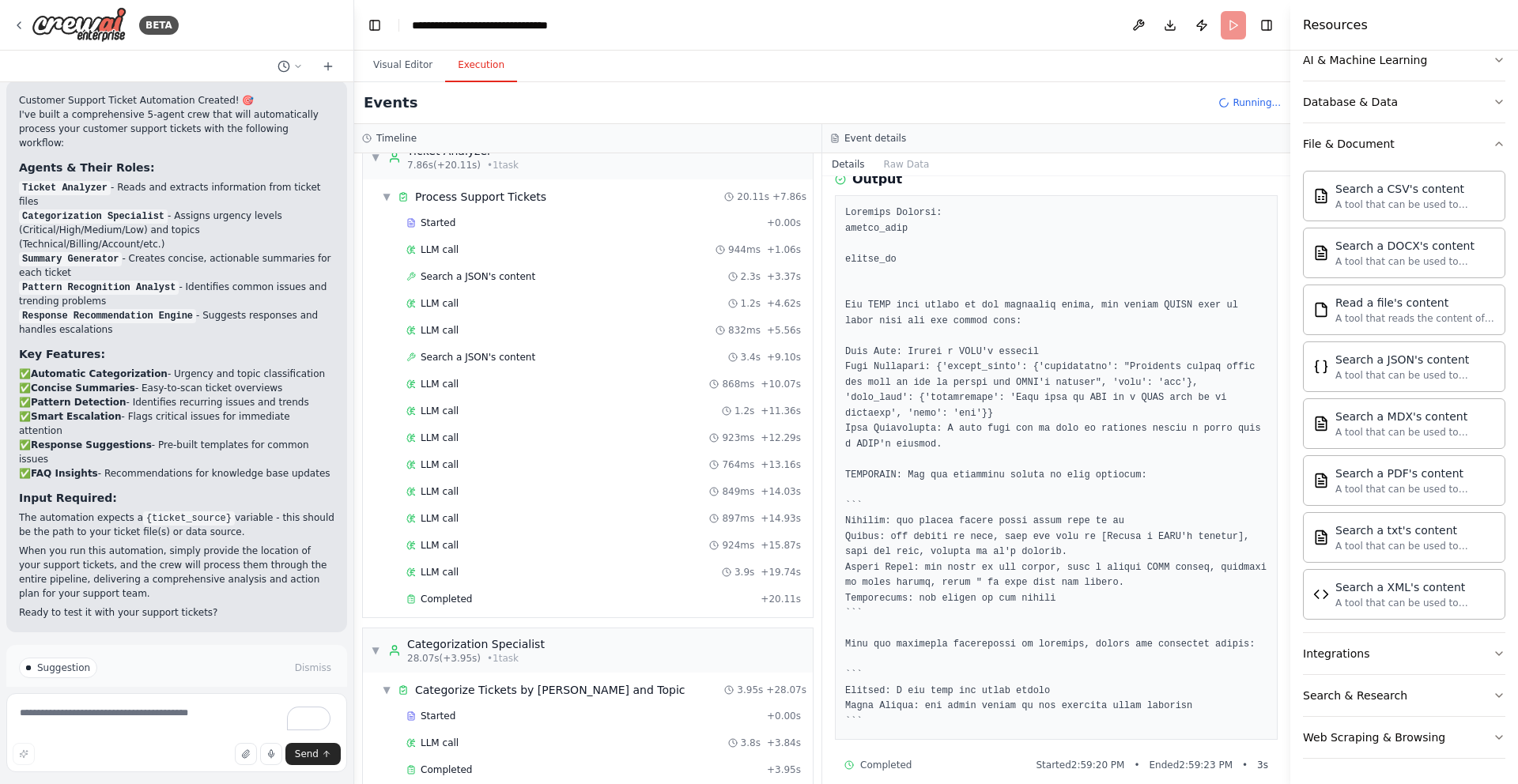
scroll to position [178, 0]
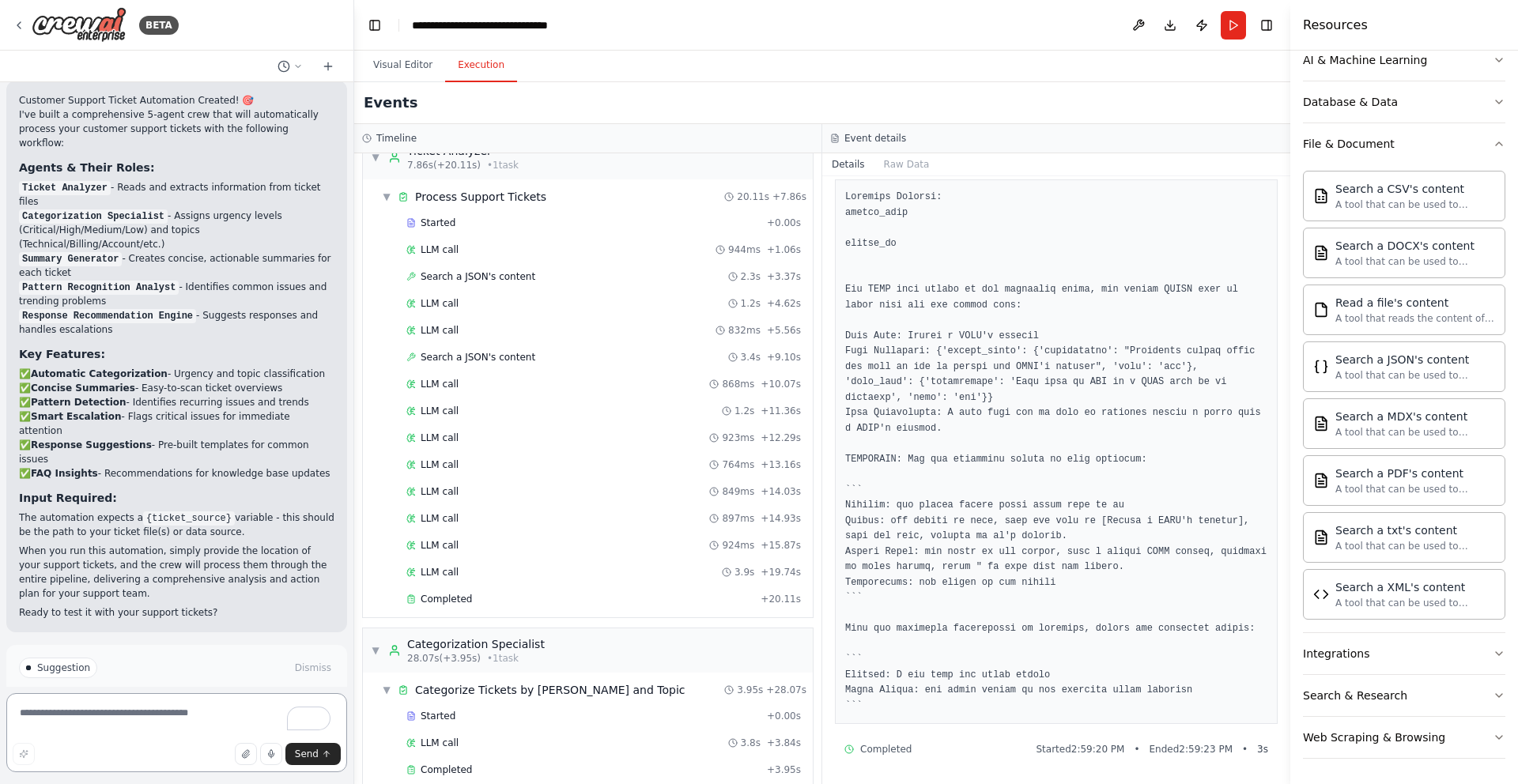
click at [187, 724] on textarea "To enrich screen reader interactions, please activate Accessibility in Grammarl…" at bounding box center [176, 733] width 340 height 79
type textarea "**********"
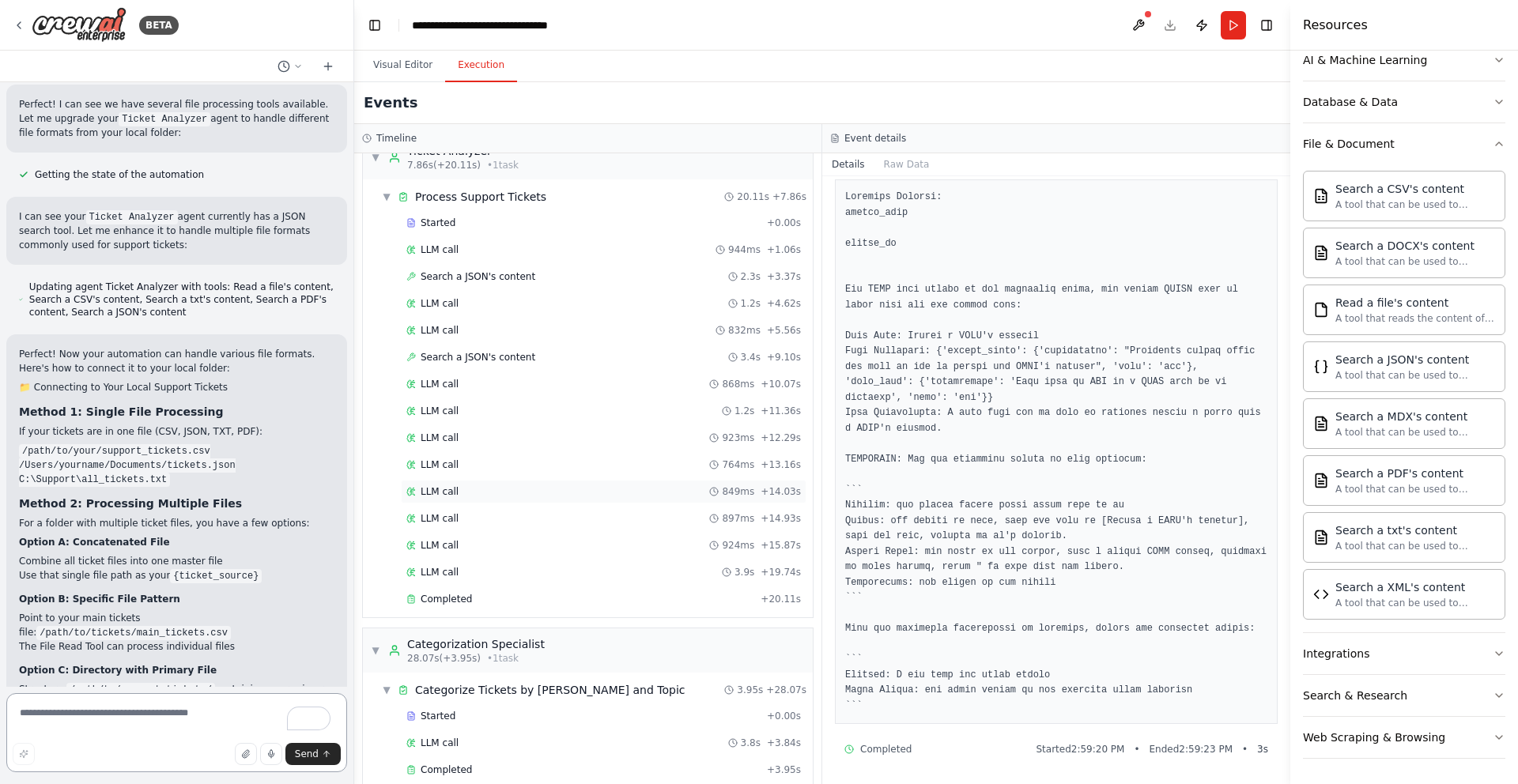
scroll to position [561, 0]
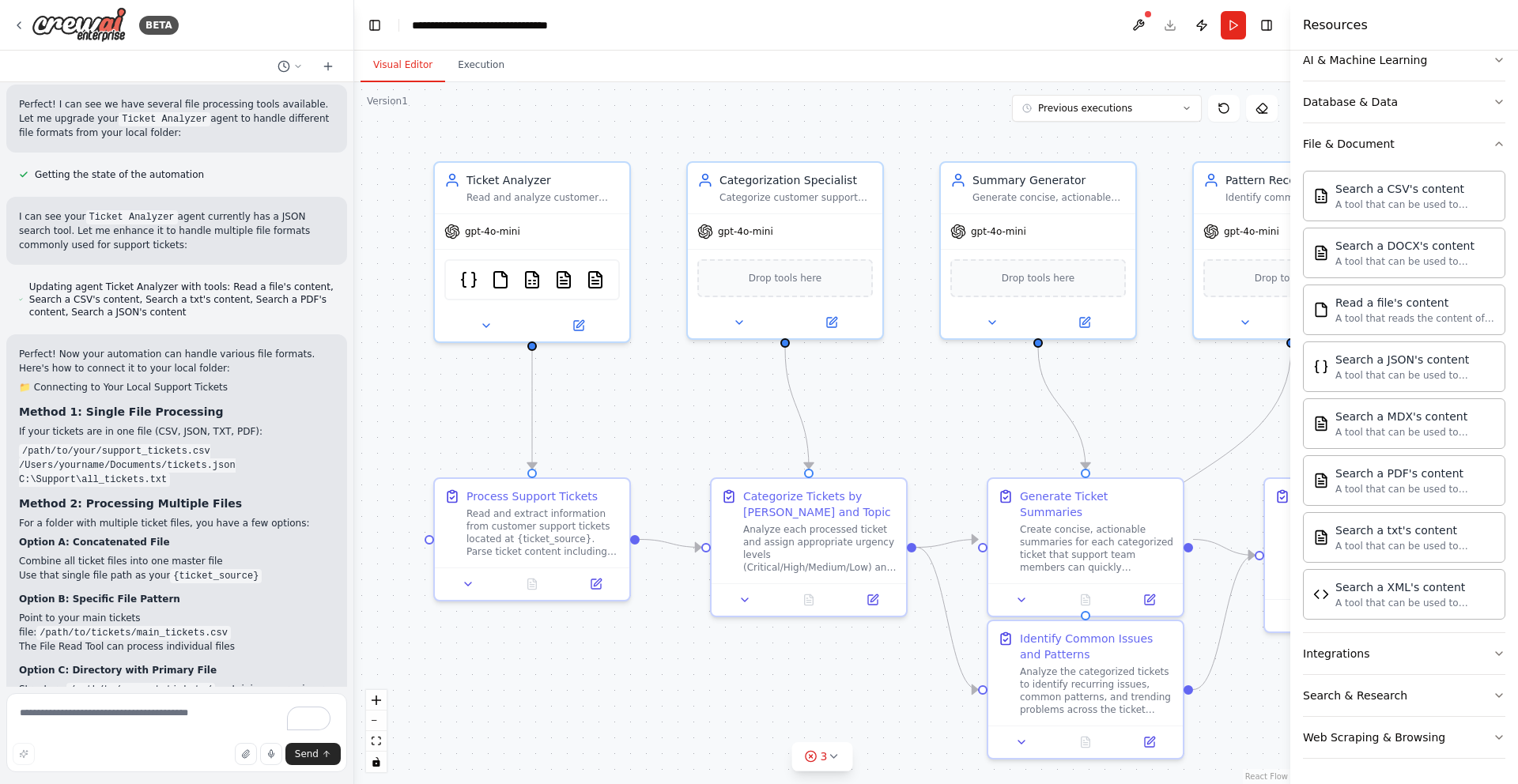
click at [396, 65] on button "Visual Editor" at bounding box center [403, 65] width 85 height 33
click at [836, 757] on icon at bounding box center [833, 757] width 13 height 13
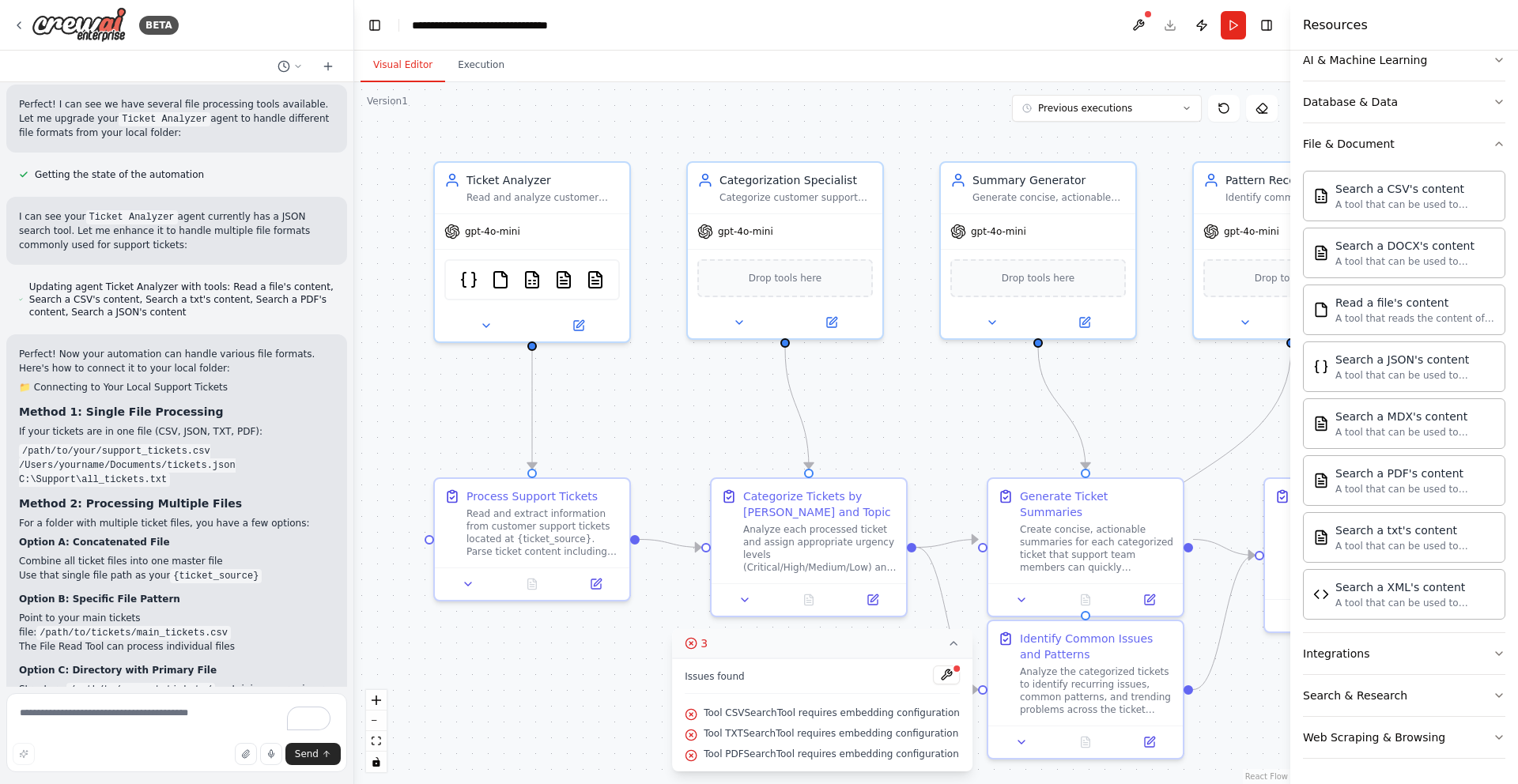
click at [657, 677] on div ".deletable-edge-delete-btn { width: 20px; height: 20px; border: 0px solid #ffff…" at bounding box center [822, 433] width 936 height 702
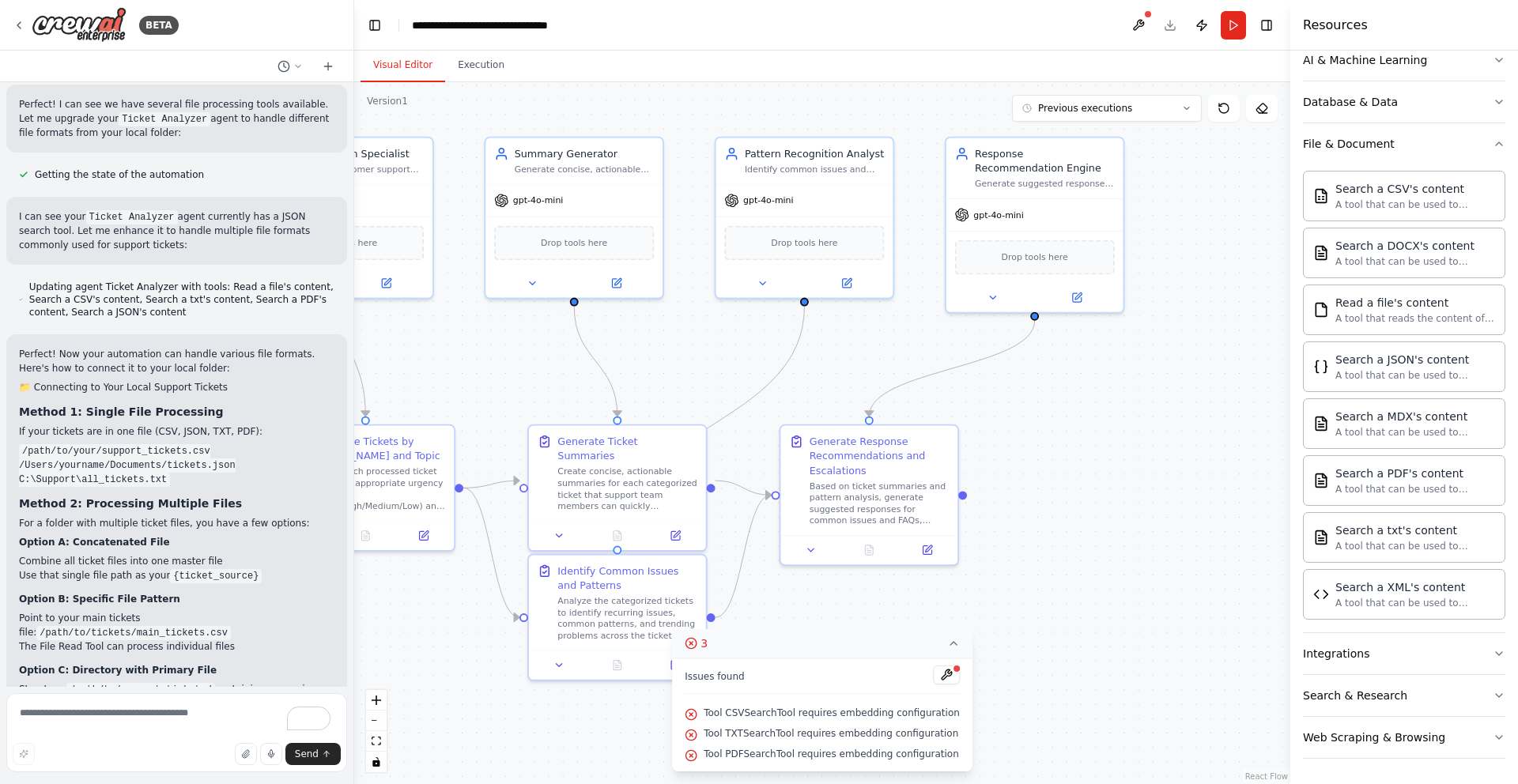
drag, startPoint x: 1127, startPoint y: 440, endPoint x: 680, endPoint y: 375, distance: 451.7
click at [680, 375] on div ".deletable-edge-delete-btn { width: 20px; height: 20px; border: 0px solid #ffff…" at bounding box center [822, 433] width 936 height 702
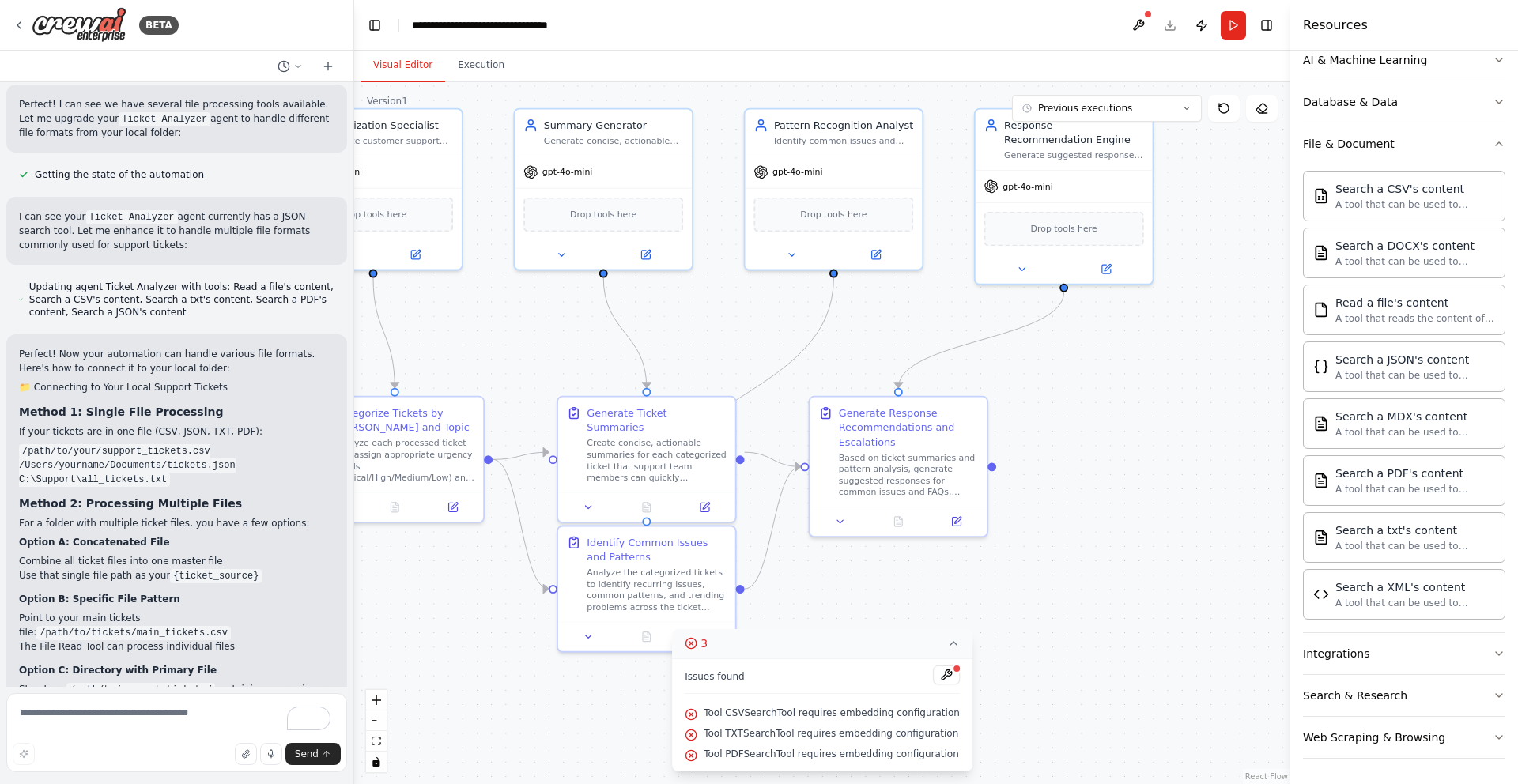
drag, startPoint x: 864, startPoint y: 622, endPoint x: 893, endPoint y: 593, distance: 41.0
click at [893, 593] on div ".deletable-edge-delete-btn { width: 20px; height: 20px; border: 0px solid #ffff…" at bounding box center [822, 433] width 936 height 702
click at [670, 435] on div "Create concise, actionable summaries for each categorized ticket that support t…" at bounding box center [656, 457] width 140 height 46
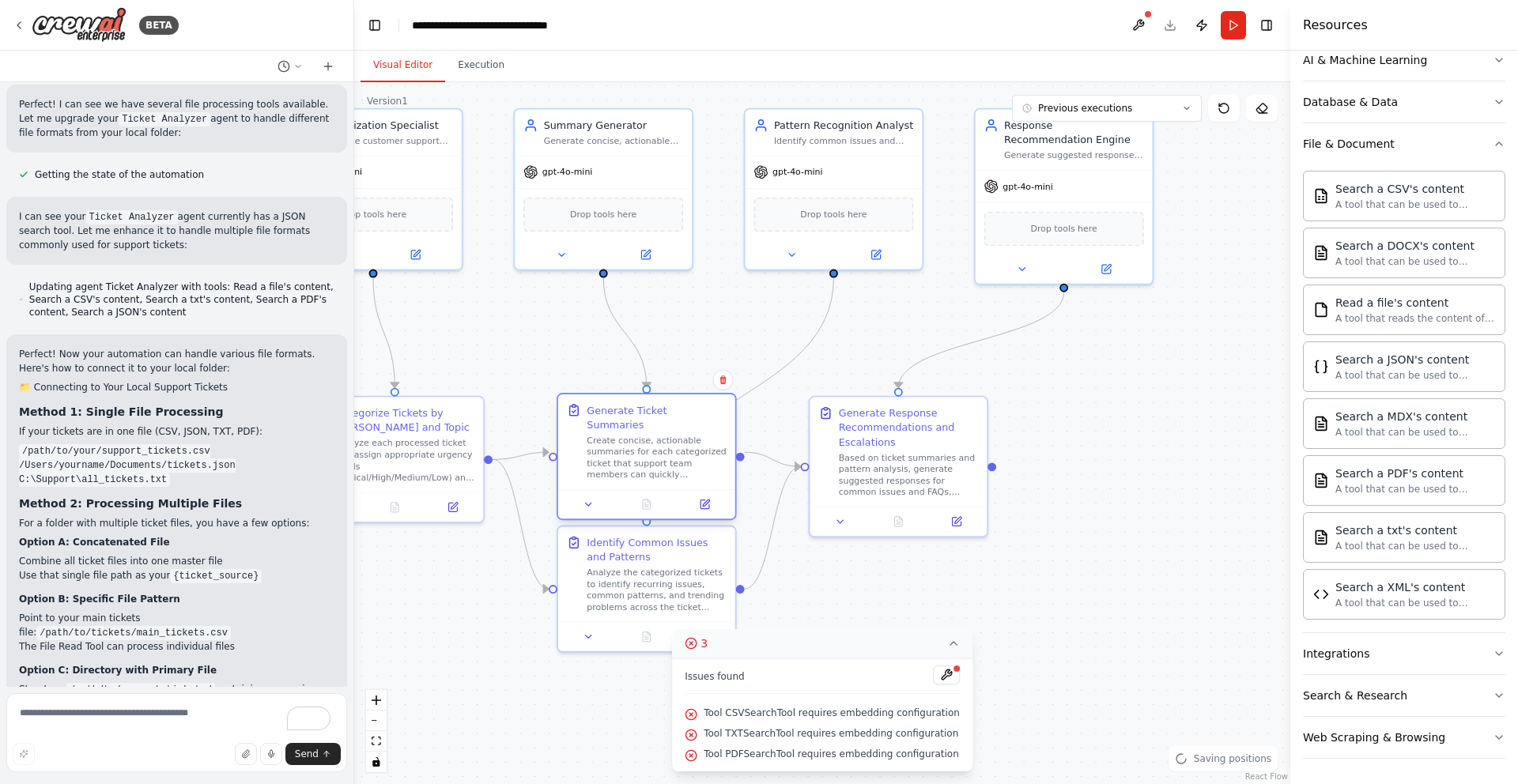
click at [670, 435] on div "Create concise, actionable summaries for each categorized ticket that support t…" at bounding box center [656, 457] width 140 height 46
click at [948, 643] on icon at bounding box center [953, 644] width 13 height 13
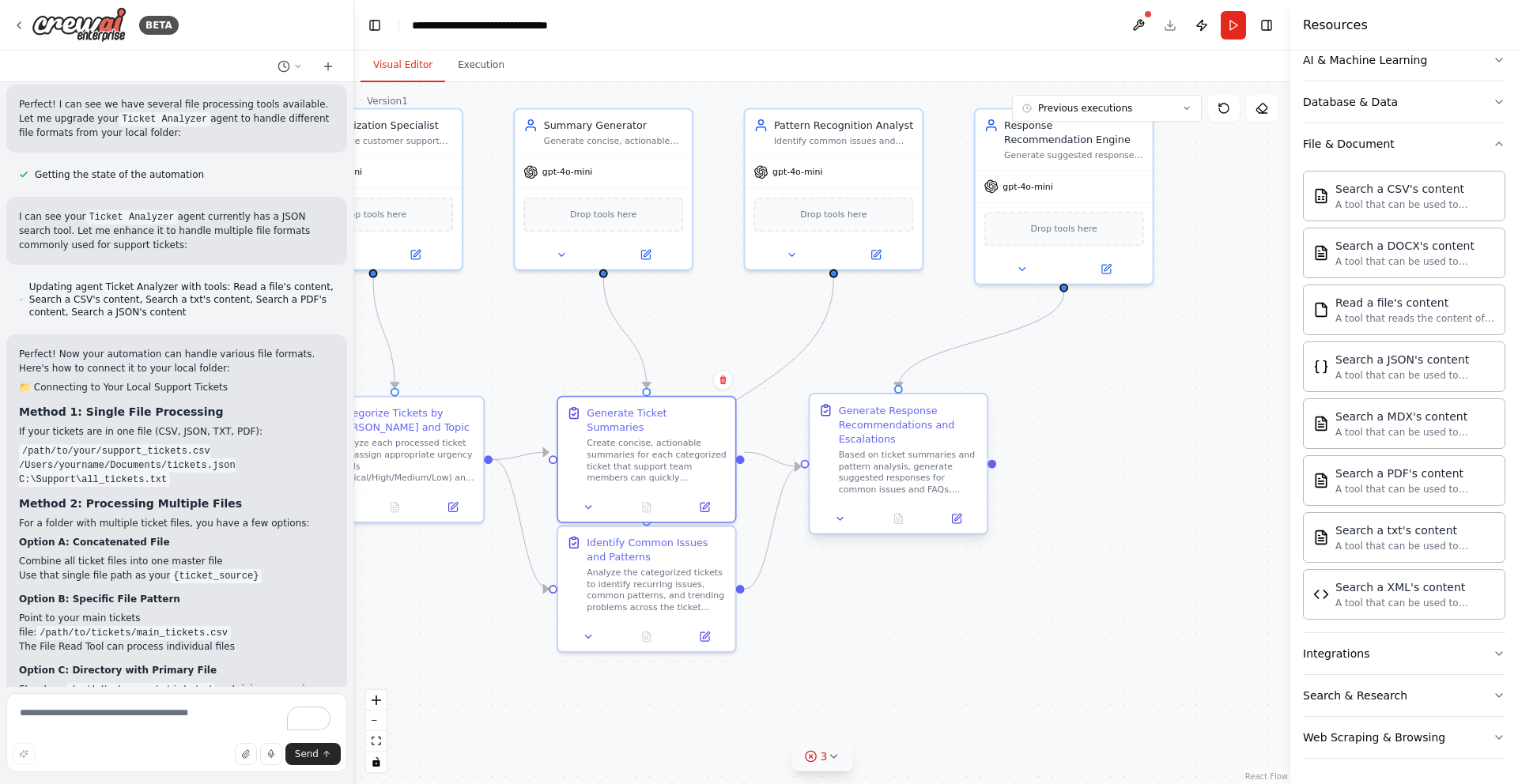
click at [900, 529] on div at bounding box center [898, 518] width 177 height 30
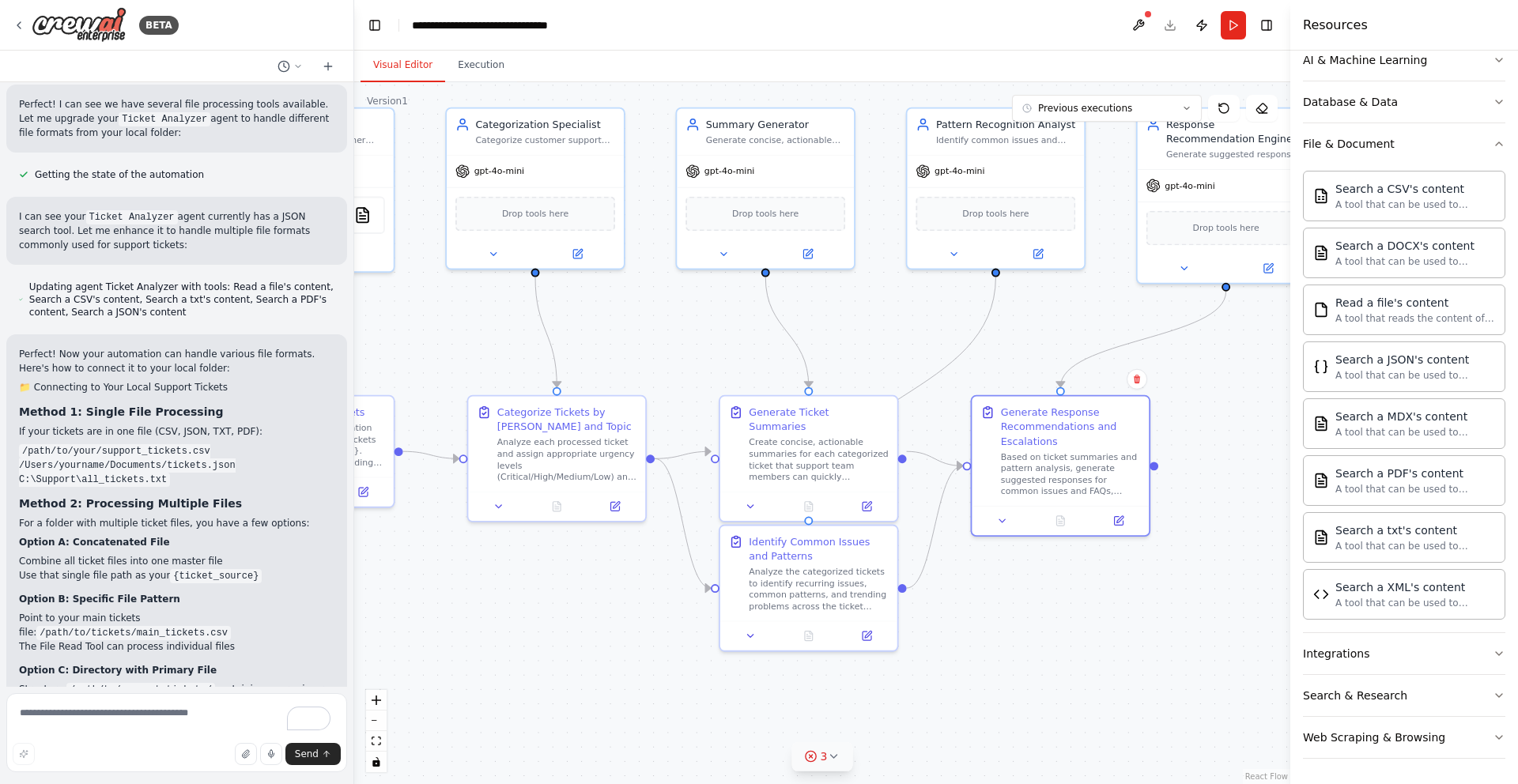
drag, startPoint x: 867, startPoint y: 633, endPoint x: 1029, endPoint y: 633, distance: 162.0
click at [1029, 633] on div ".deletable-edge-delete-btn { width: 20px; height: 20px; border: 0px solid #ffff…" at bounding box center [822, 433] width 936 height 702
click at [830, 593] on div "Analyze the categorized tickets to identify recurring issues, common patterns, …" at bounding box center [819, 586] width 140 height 46
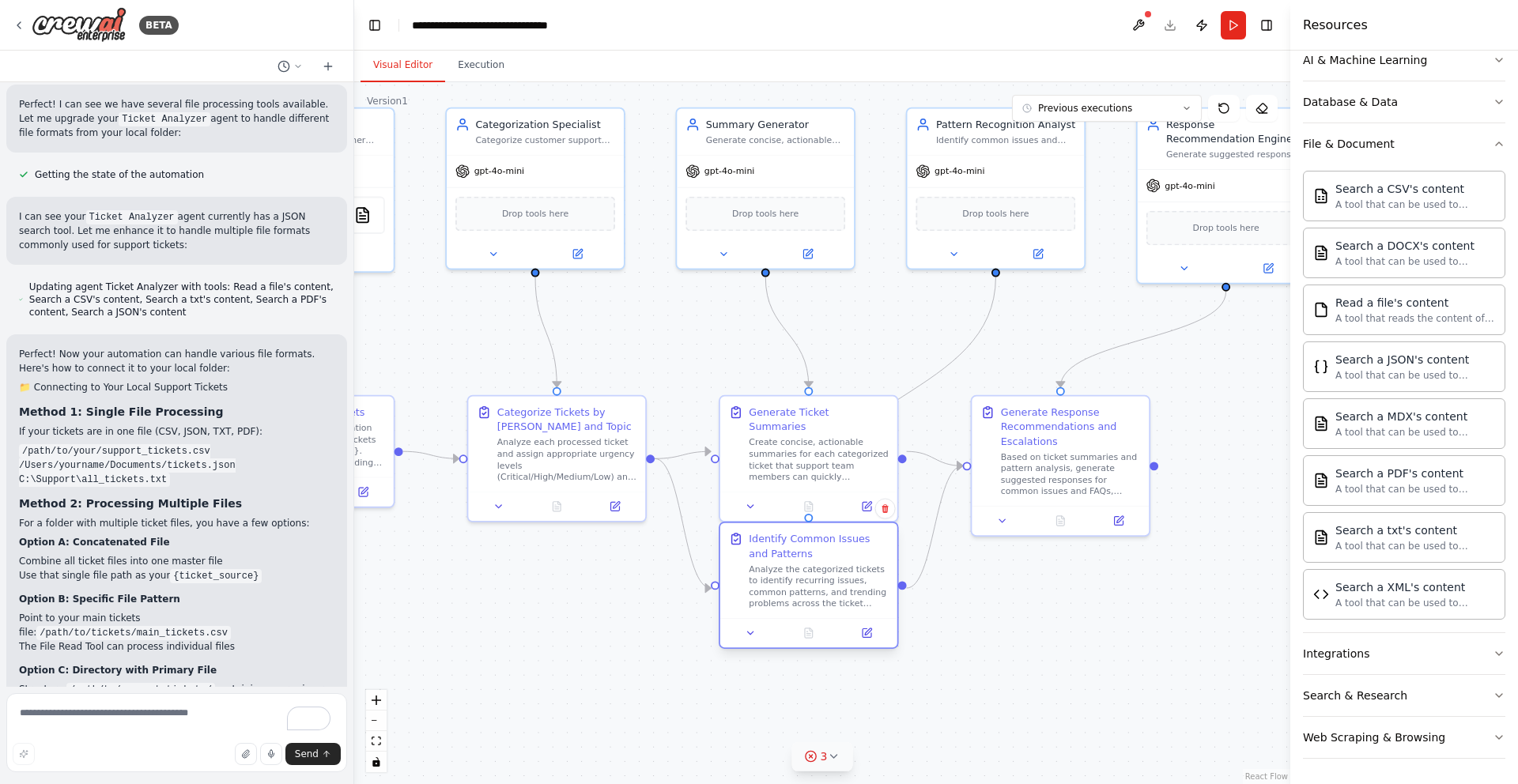
click at [830, 593] on div "Analyze the categorized tickets to identify recurring issues, common patterns, …" at bounding box center [819, 586] width 140 height 46
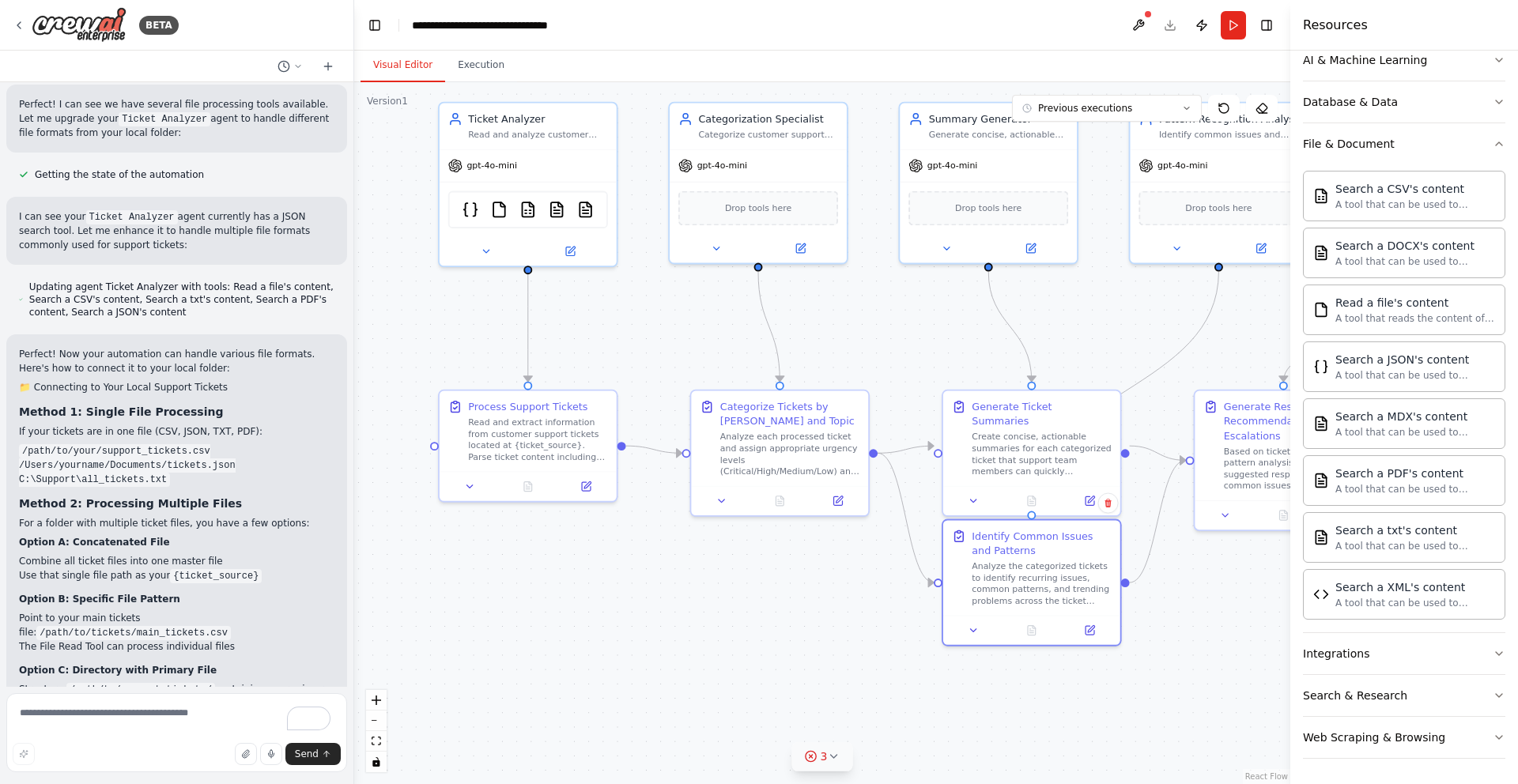
drag, startPoint x: 898, startPoint y: 597, endPoint x: 1128, endPoint y: 591, distance: 230.1
click at [1128, 591] on div ".deletable-edge-delete-btn { width: 20px; height: 20px; border: 0px solid #ffff…" at bounding box center [822, 433] width 936 height 702
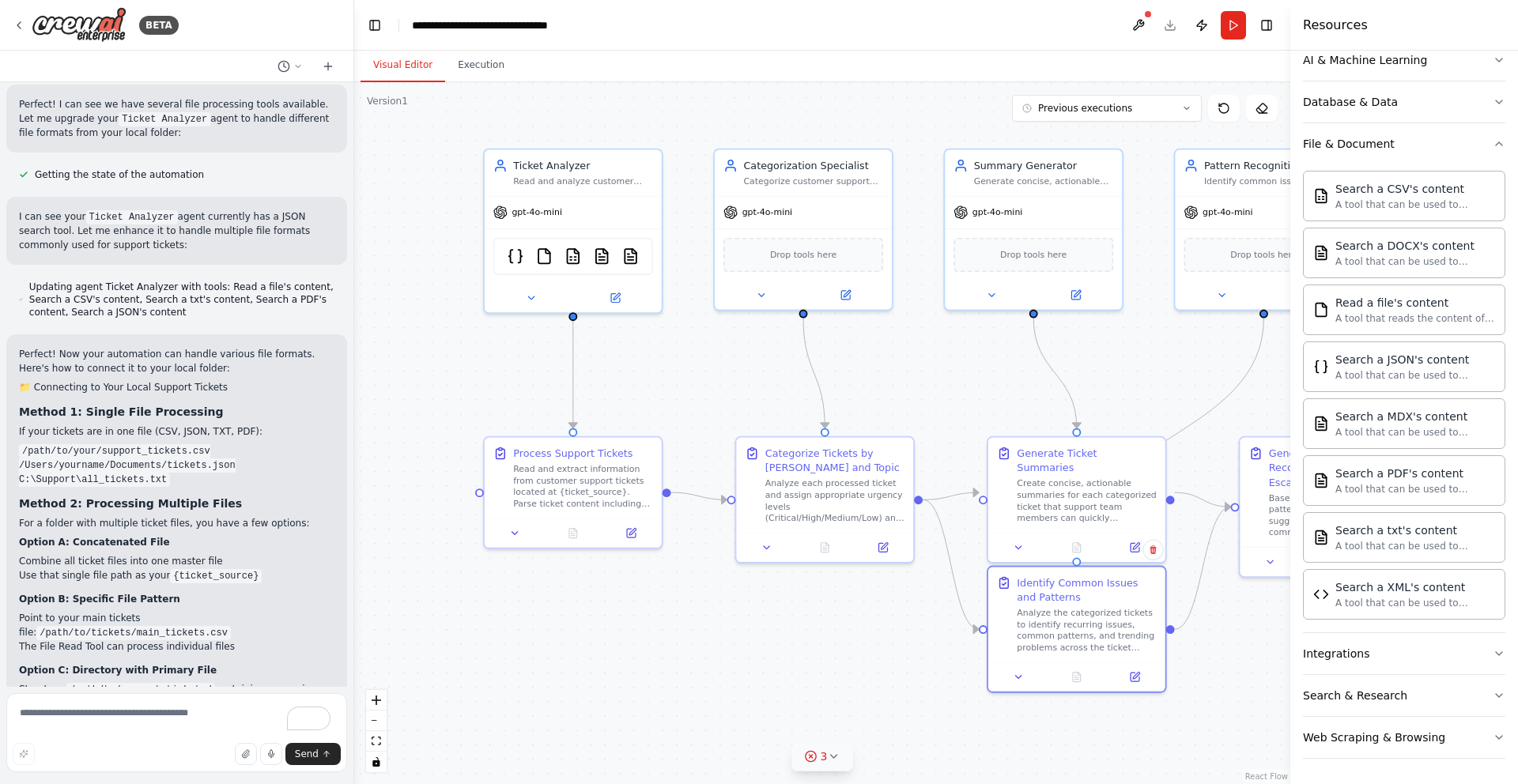
drag, startPoint x: 637, startPoint y: 283, endPoint x: 679, endPoint y: 337, distance: 68.4
click at [679, 337] on div ".deletable-edge-delete-btn { width: 20px; height: 20px; border: 0px solid #ffff…" at bounding box center [822, 433] width 936 height 702
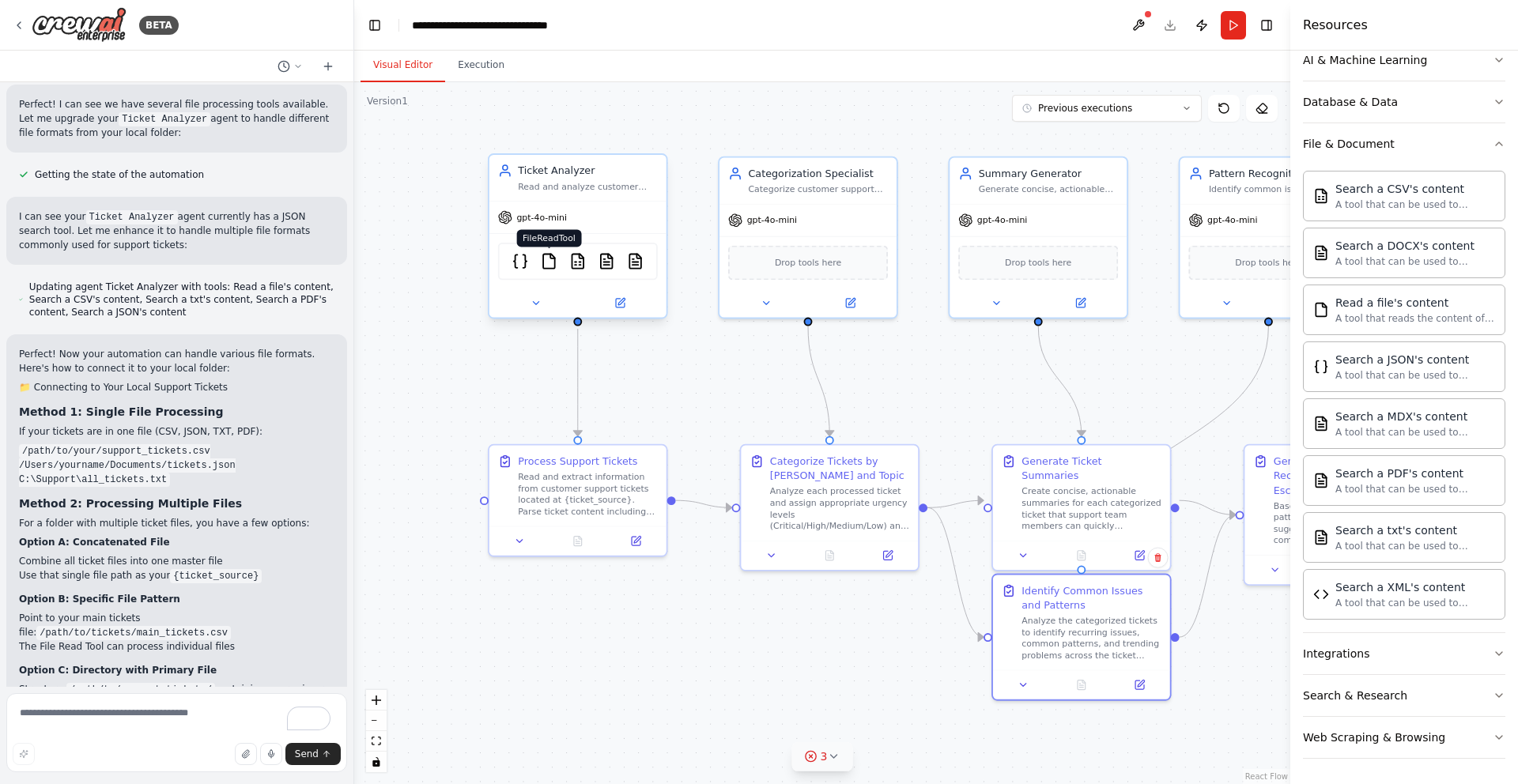
click at [555, 267] on img at bounding box center [549, 262] width 18 height 18
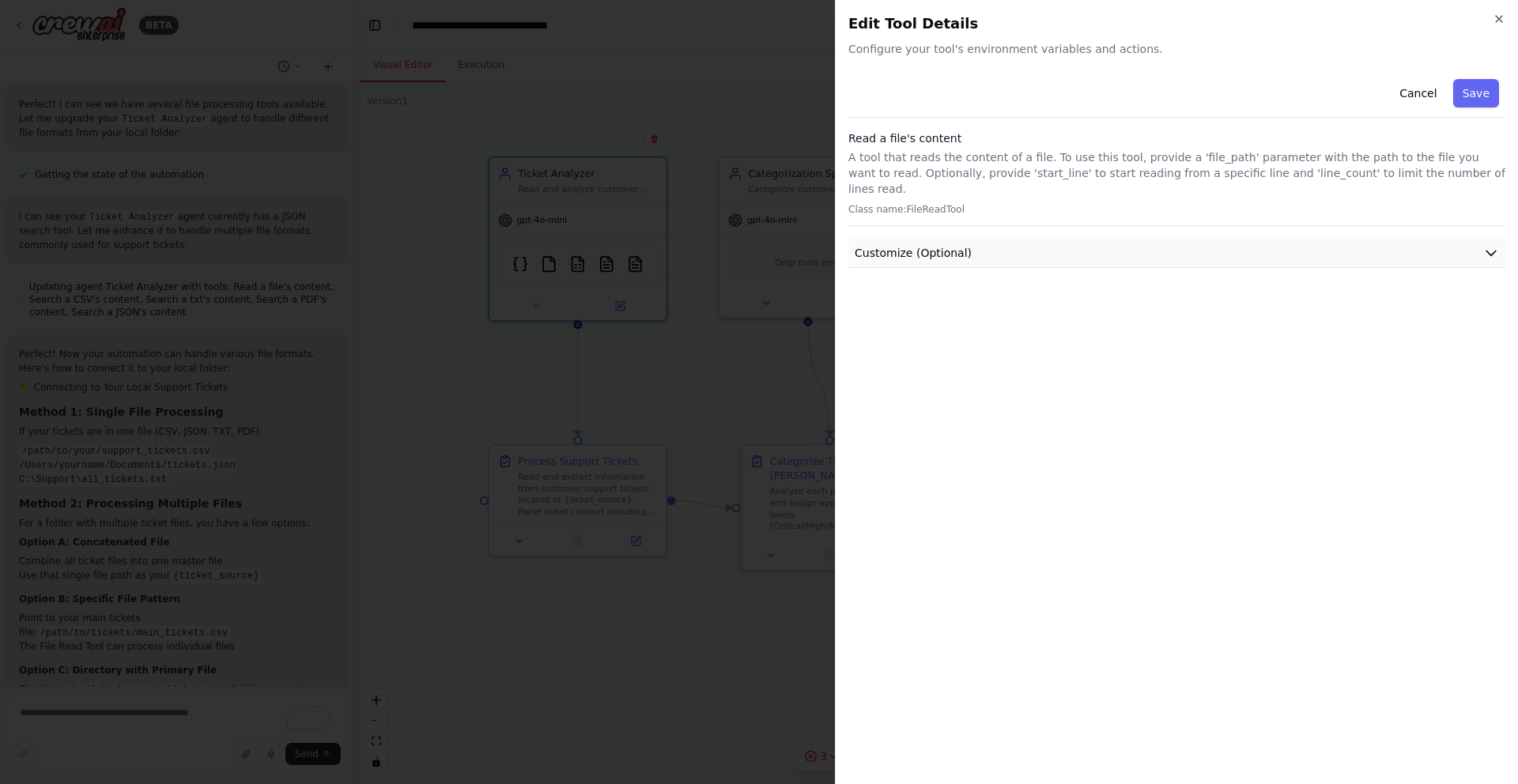
click at [936, 245] on button "Customize (Optional)" at bounding box center [1177, 253] width 657 height 30
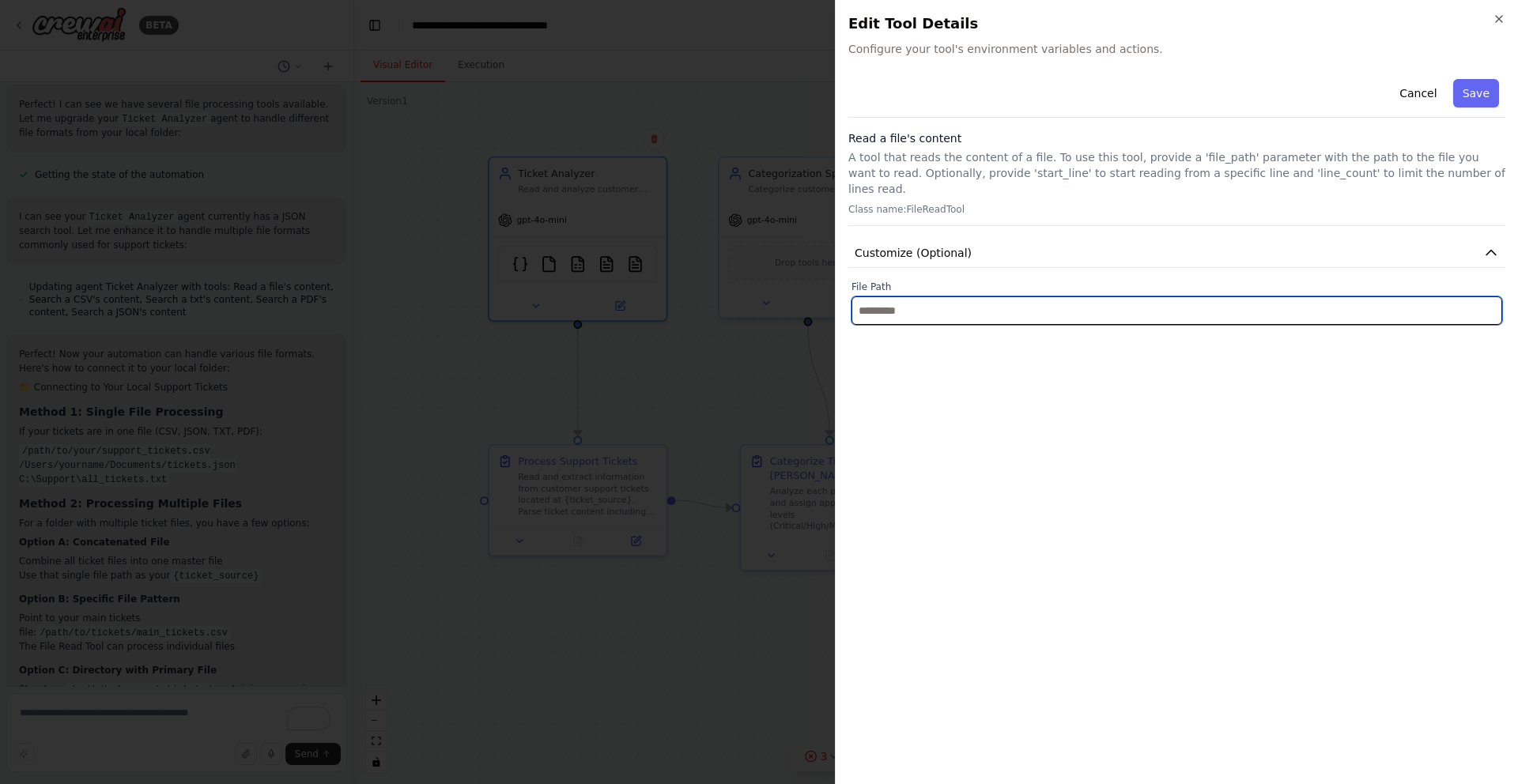
click at [1032, 302] on input "text" at bounding box center [1177, 311] width 650 height 29
paste input "**********"
type input "**********"
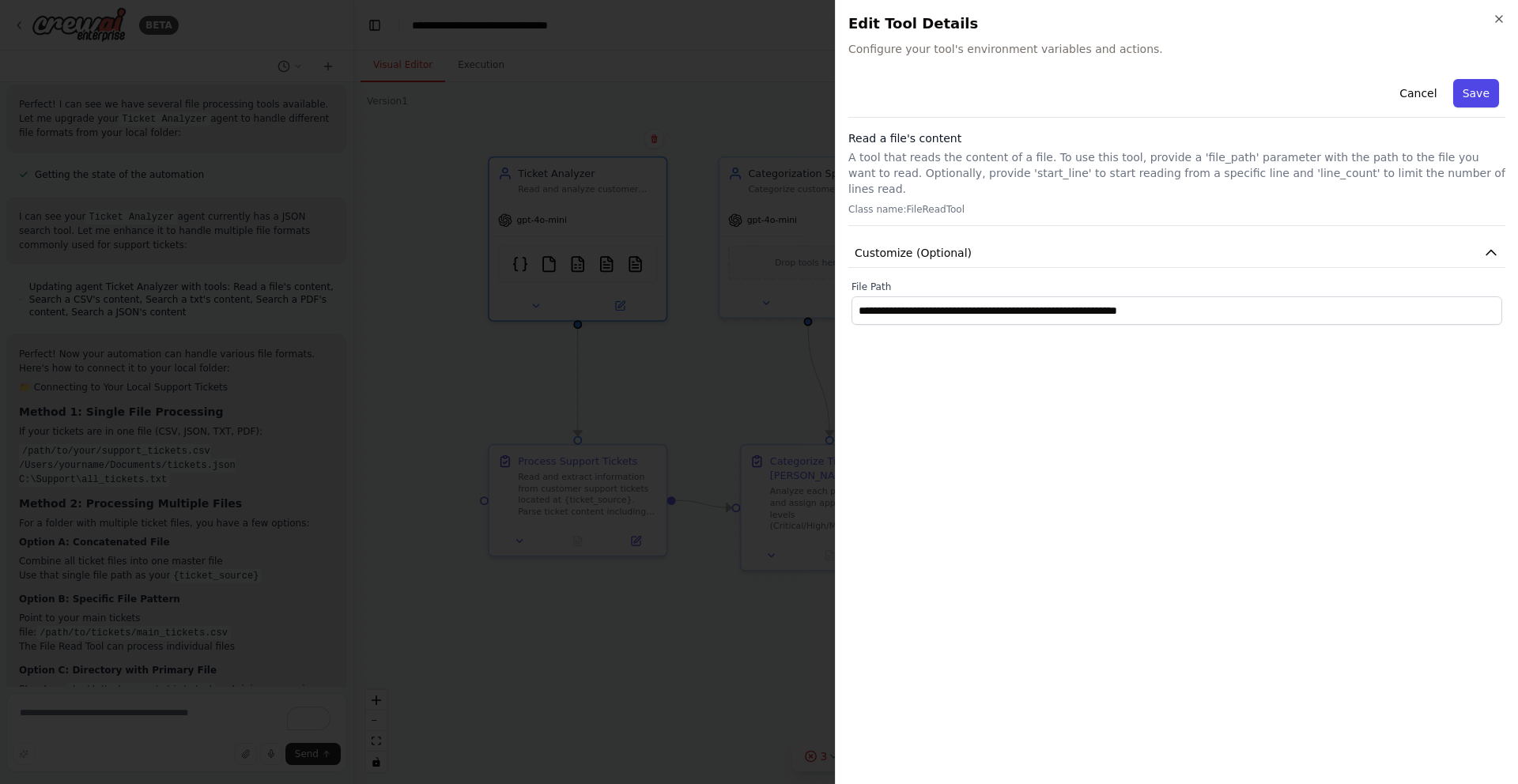
click at [1474, 86] on button "Save" at bounding box center [1476, 94] width 46 height 29
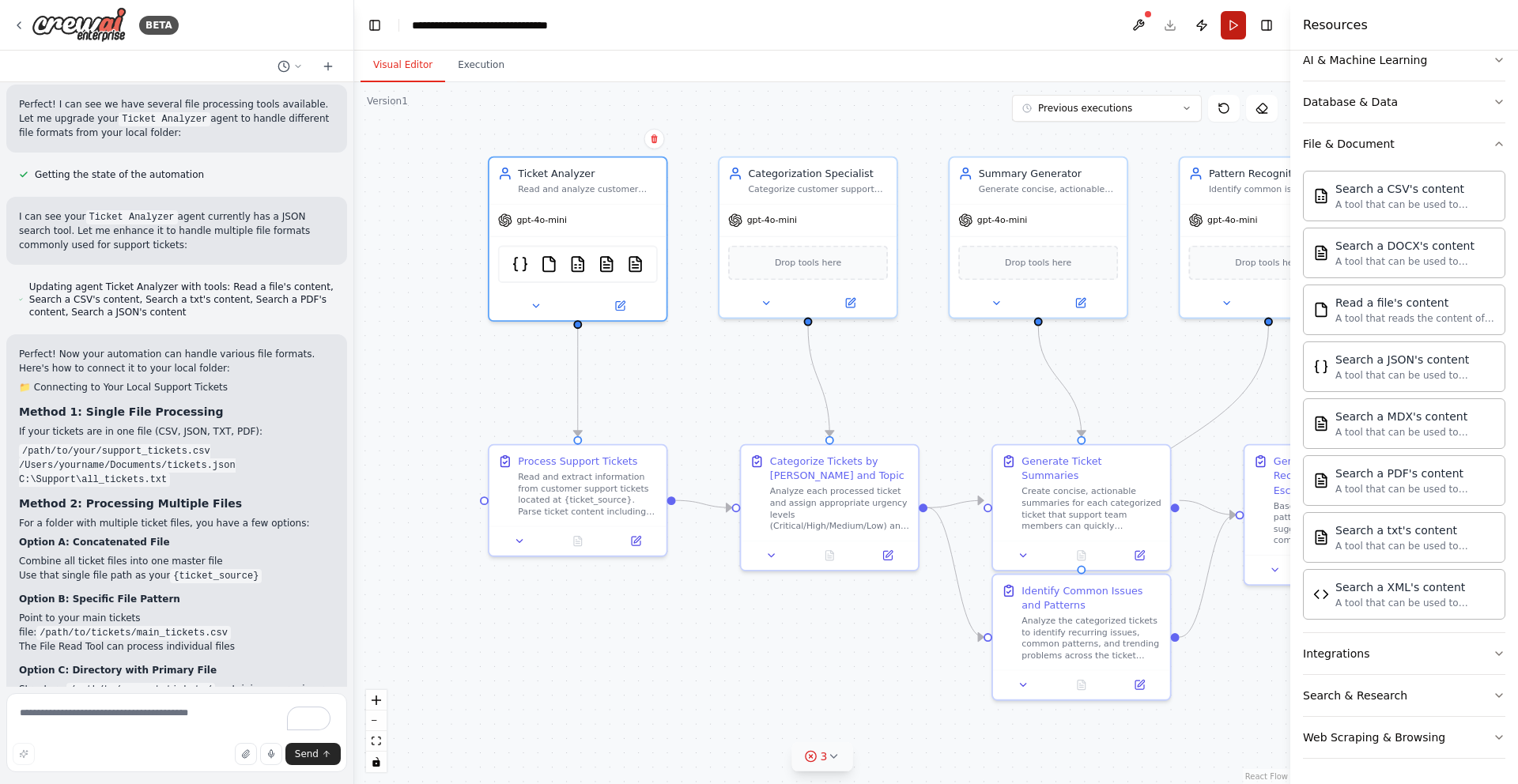
click at [1231, 24] on button "Run" at bounding box center [1234, 26] width 26 height 29
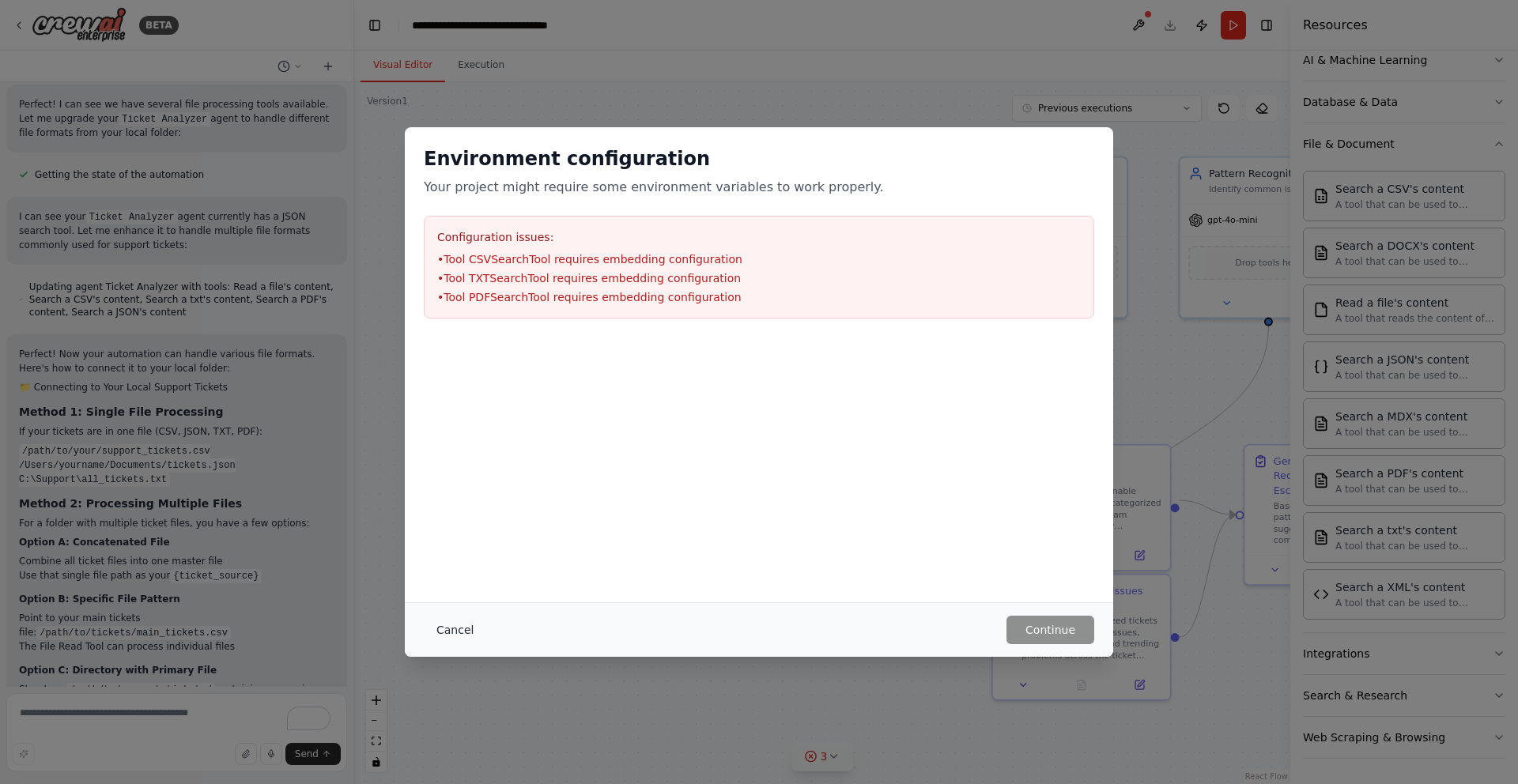
click at [463, 629] on button "Cancel" at bounding box center [455, 630] width 62 height 29
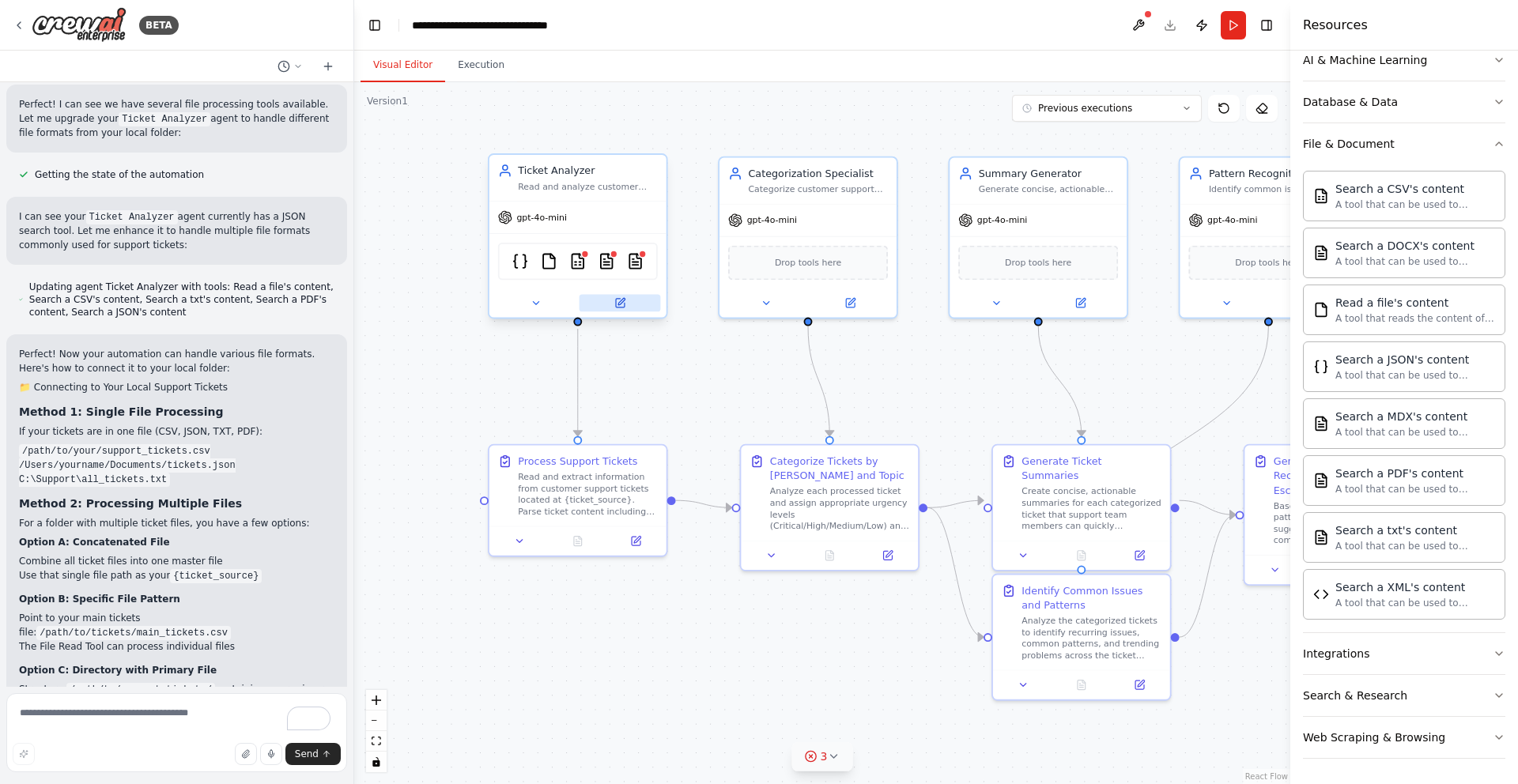
click at [622, 299] on icon at bounding box center [622, 301] width 6 height 6
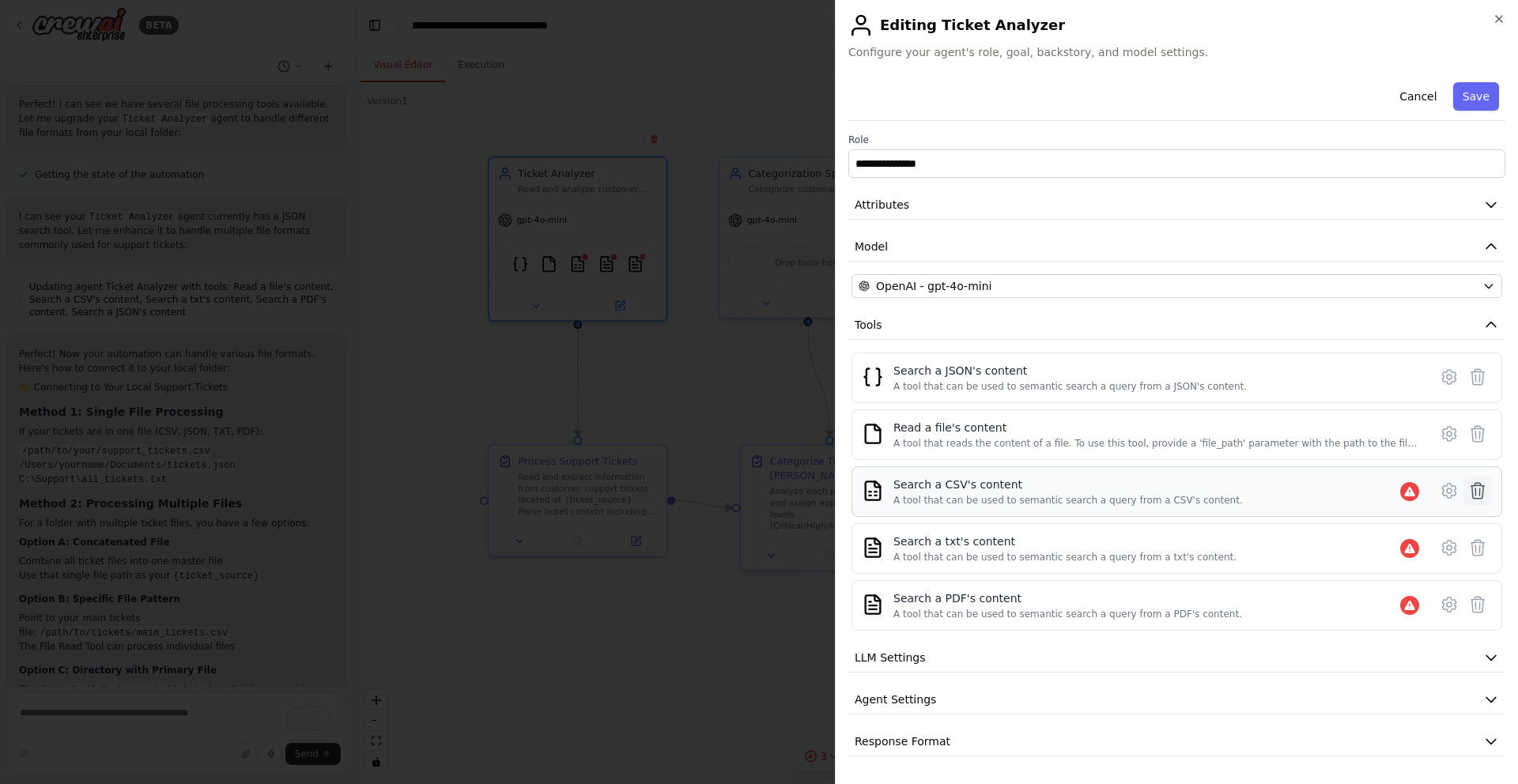
click at [1481, 492] on icon at bounding box center [1478, 491] width 19 height 19
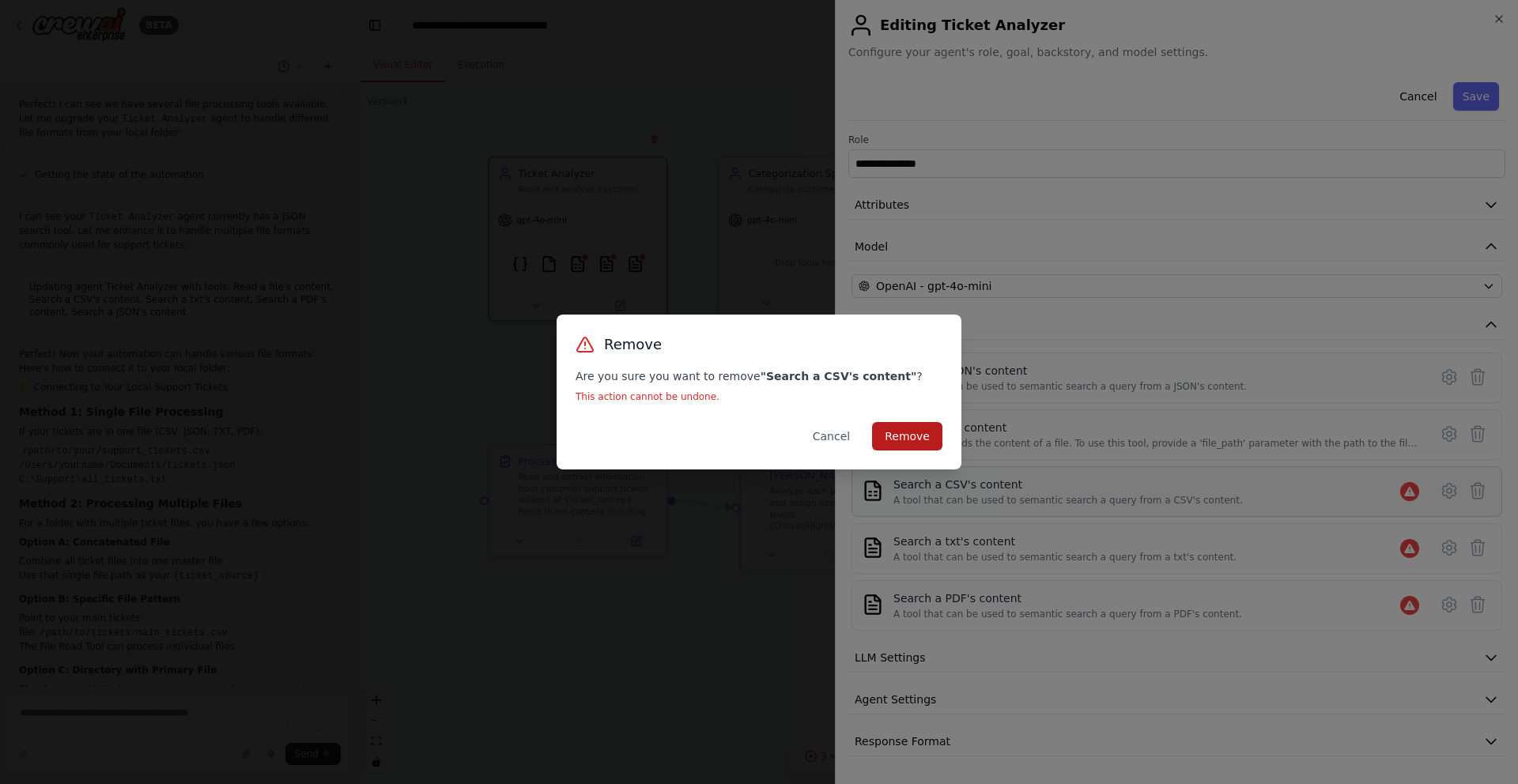
drag, startPoint x: 901, startPoint y: 442, endPoint x: 930, endPoint y: 443, distance: 29.0
click at [903, 442] on button "Remove" at bounding box center [908, 436] width 70 height 29
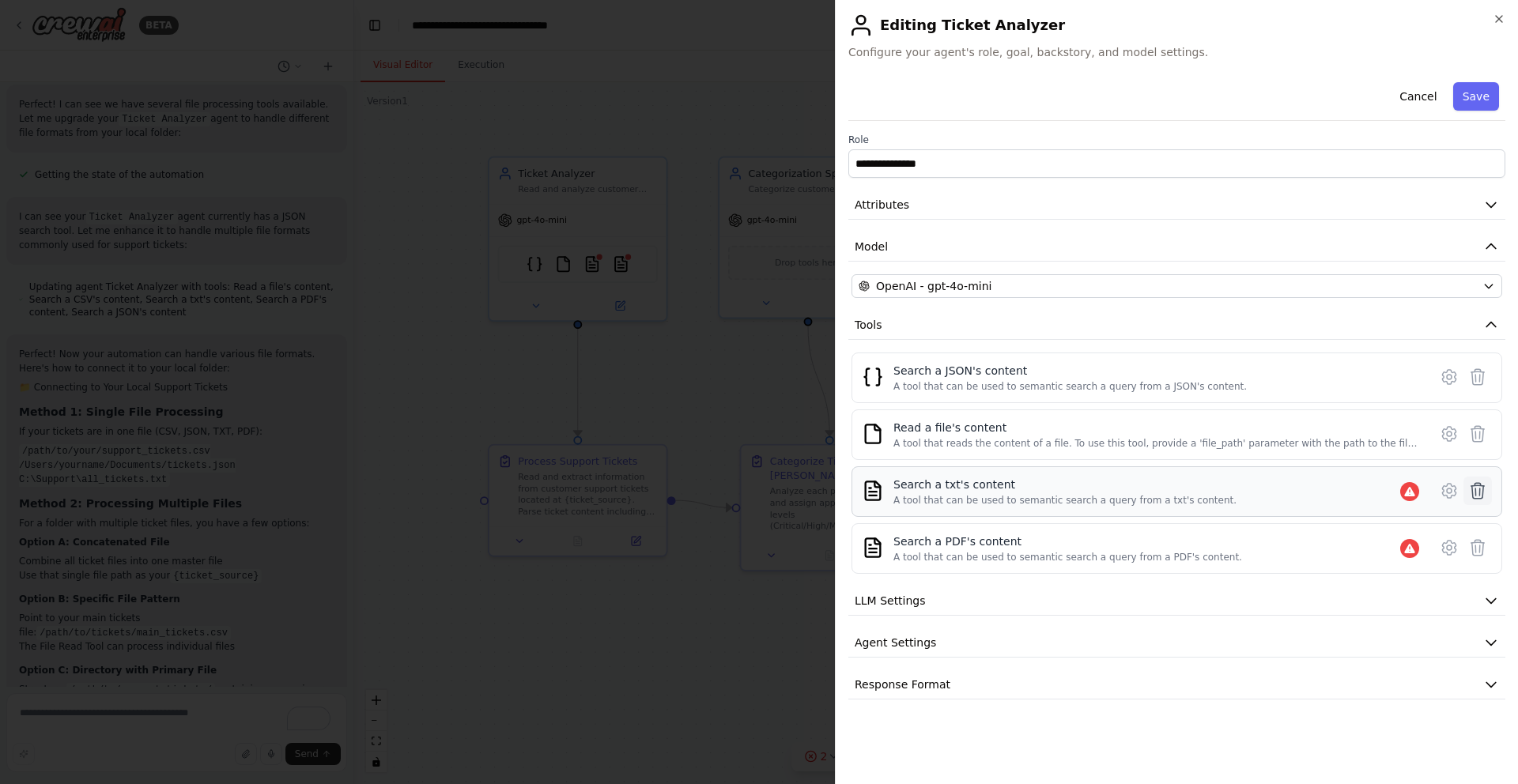
click at [1474, 488] on icon at bounding box center [1478, 491] width 19 height 19
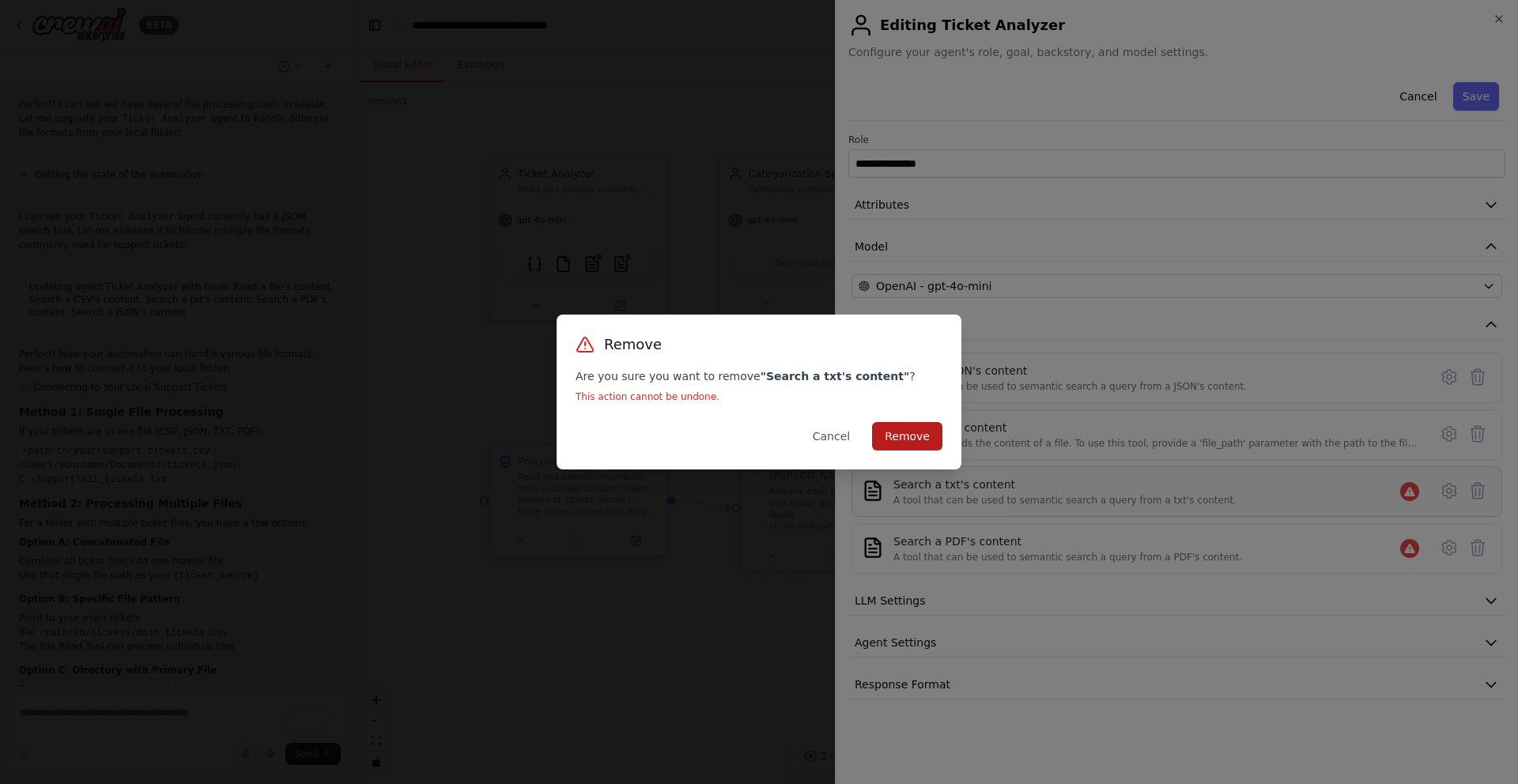
click at [904, 434] on button "Remove" at bounding box center [908, 436] width 70 height 29
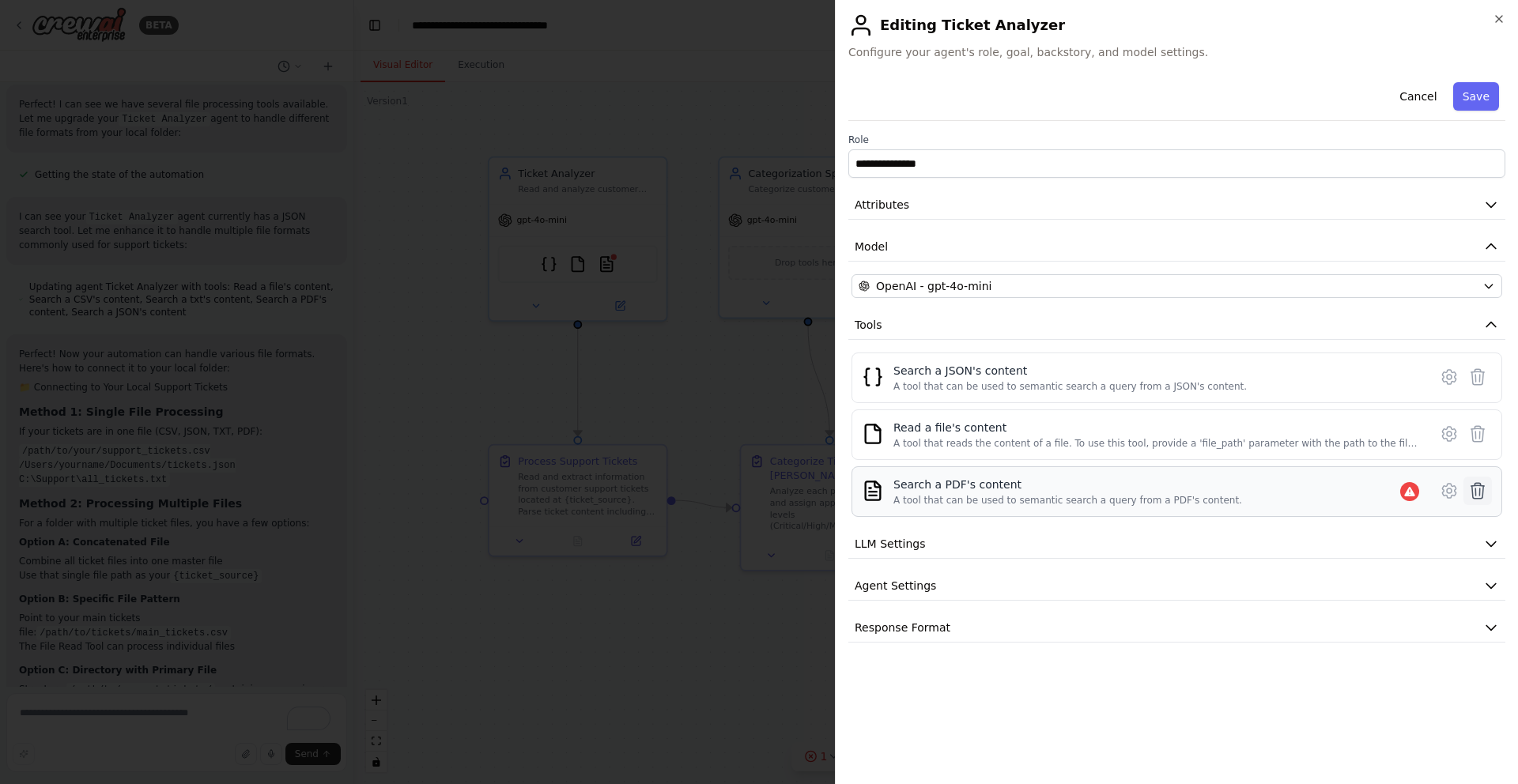
click at [1478, 493] on icon at bounding box center [1478, 491] width 19 height 19
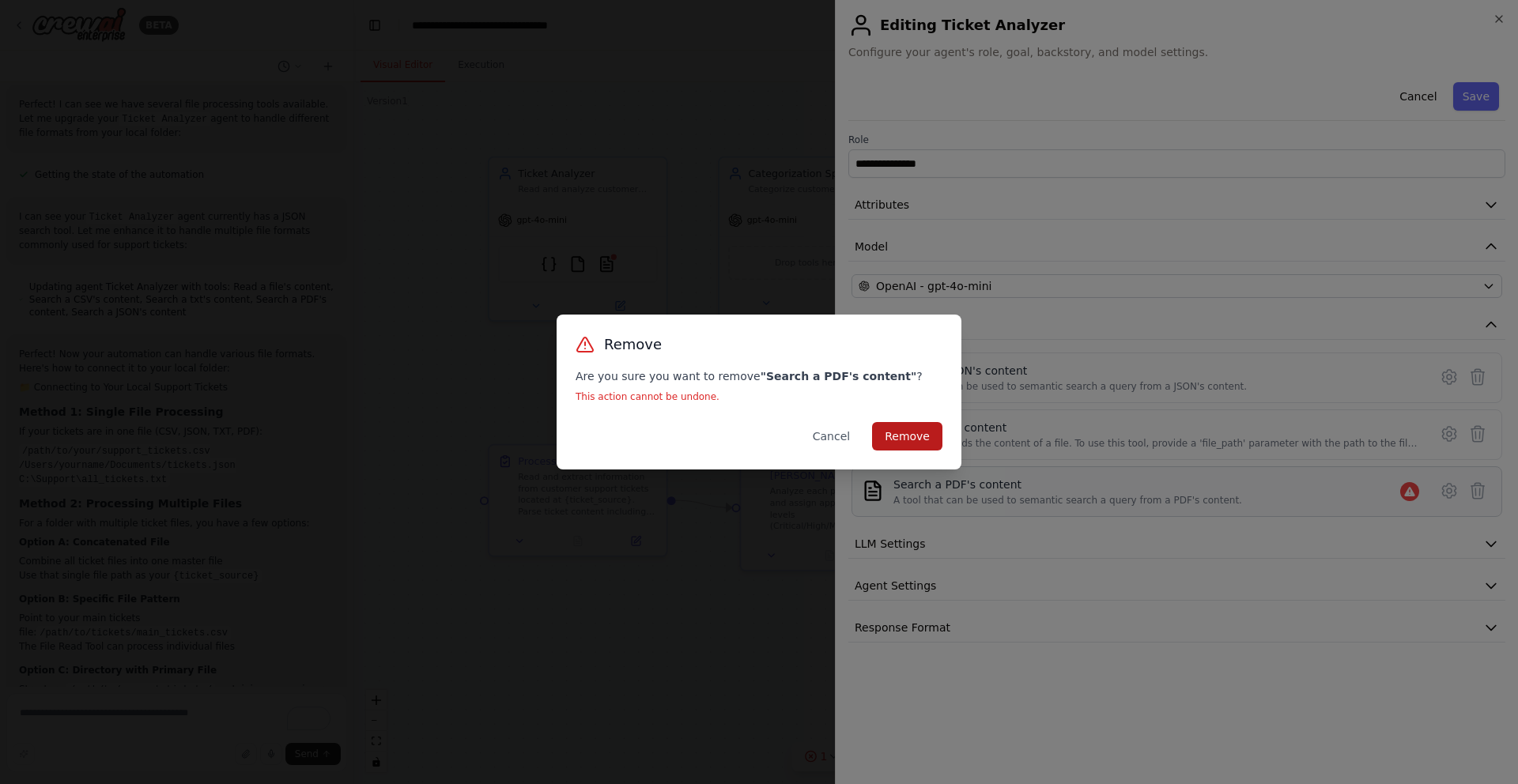
click at [896, 444] on button "Remove" at bounding box center [908, 436] width 70 height 29
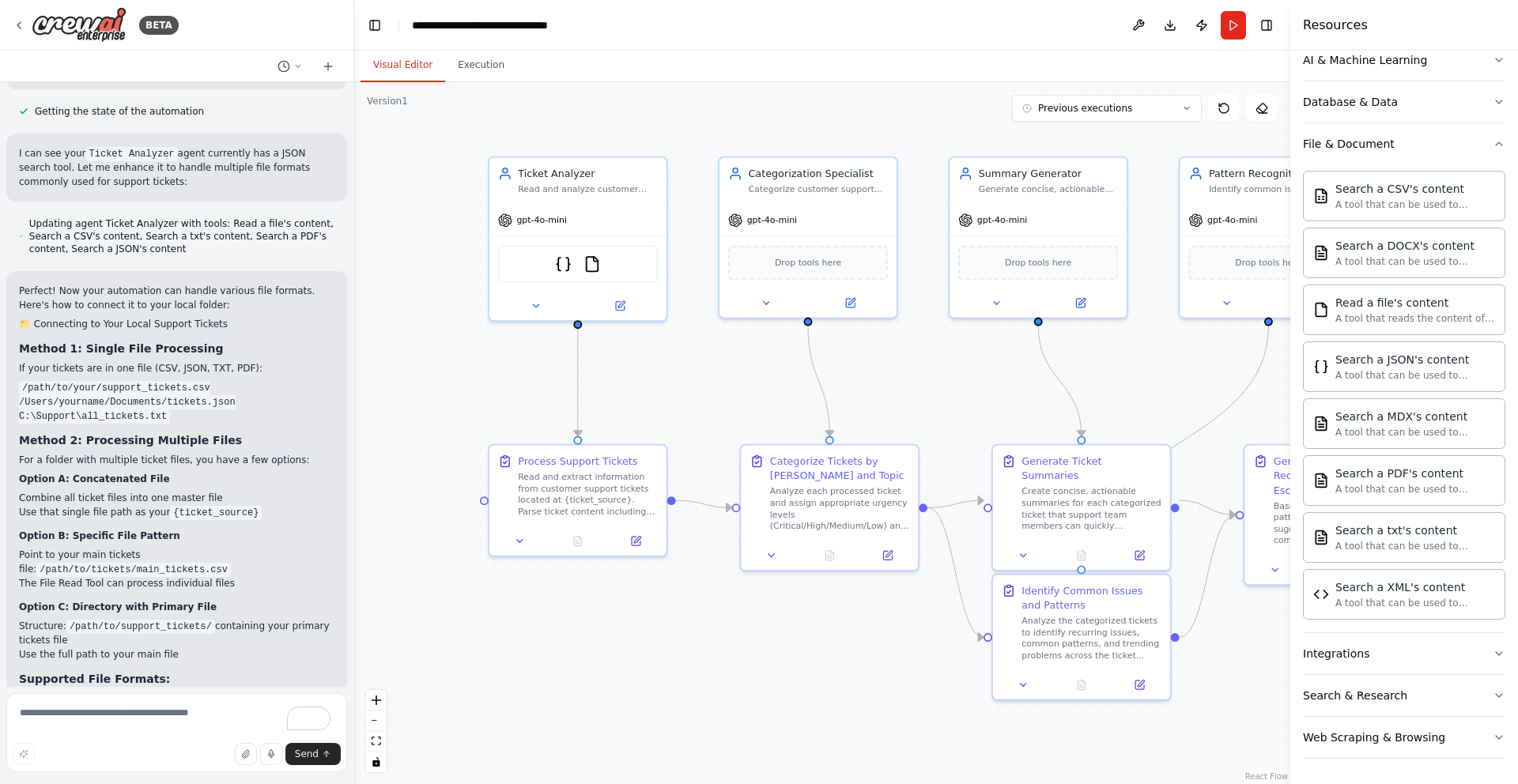
scroll to position [1970, 0]
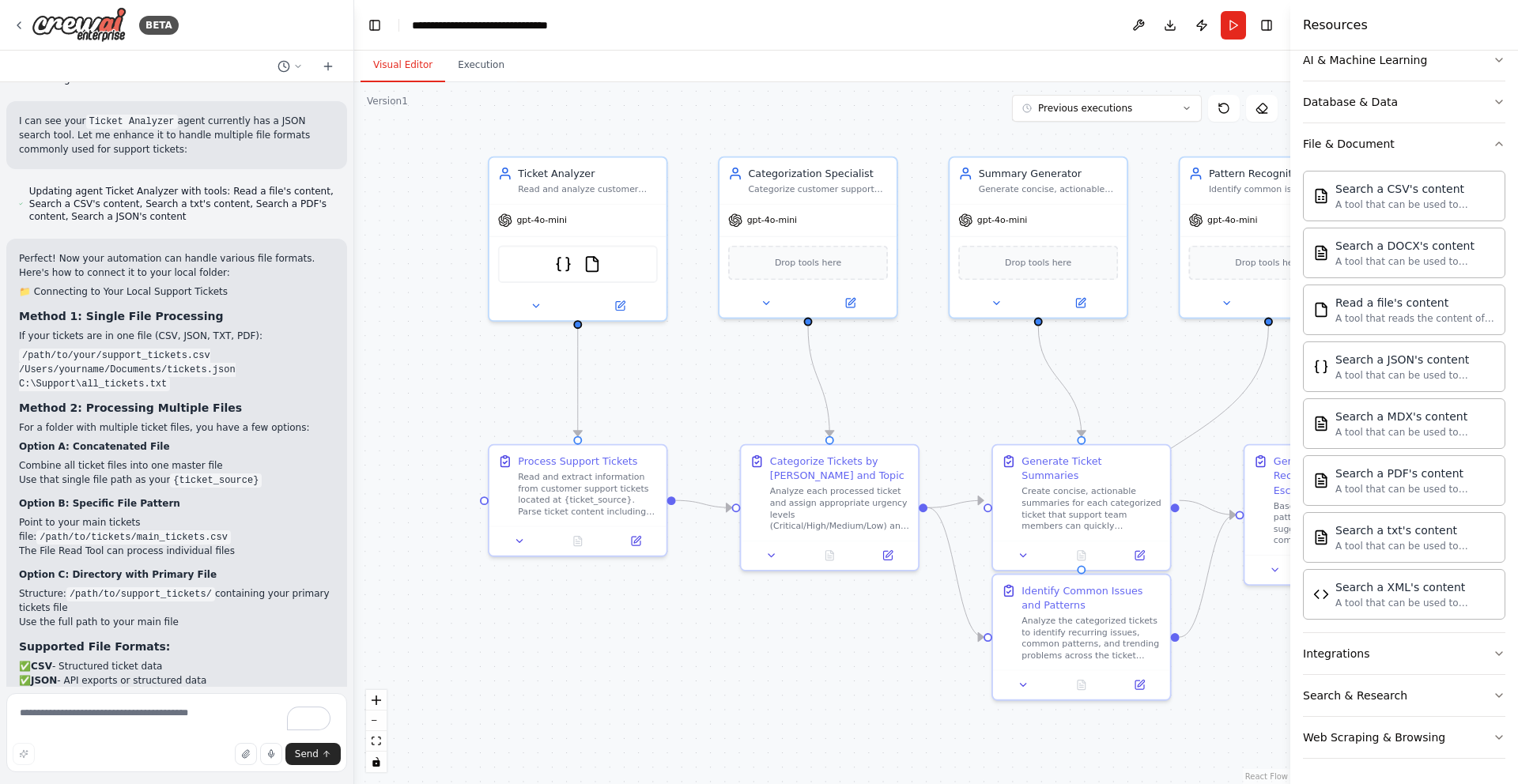
click at [1236, 24] on button "Run" at bounding box center [1234, 26] width 26 height 29
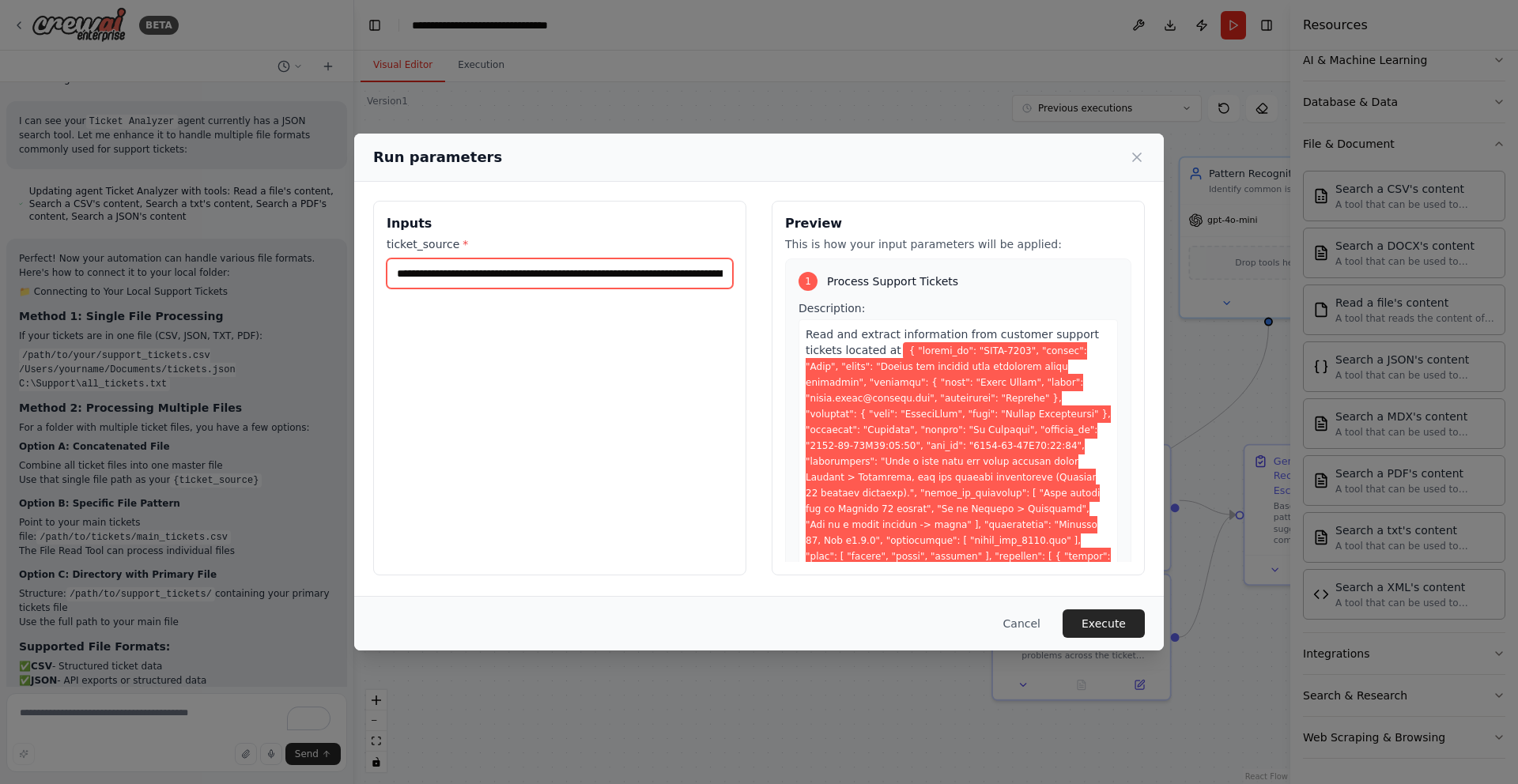
click at [678, 275] on input "ticket_source *" at bounding box center [560, 274] width 346 height 30
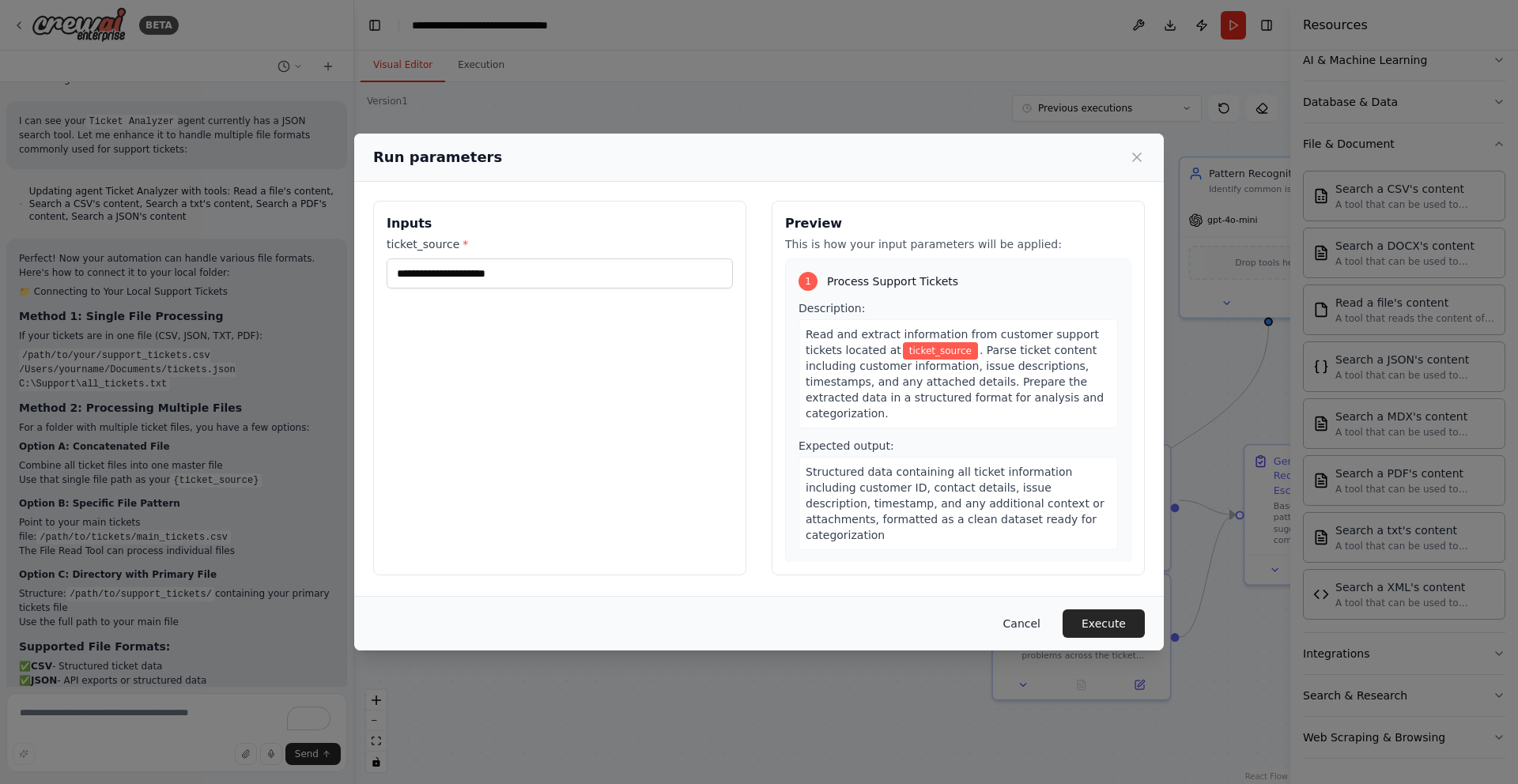
click at [1040, 625] on button "Cancel" at bounding box center [1022, 624] width 62 height 29
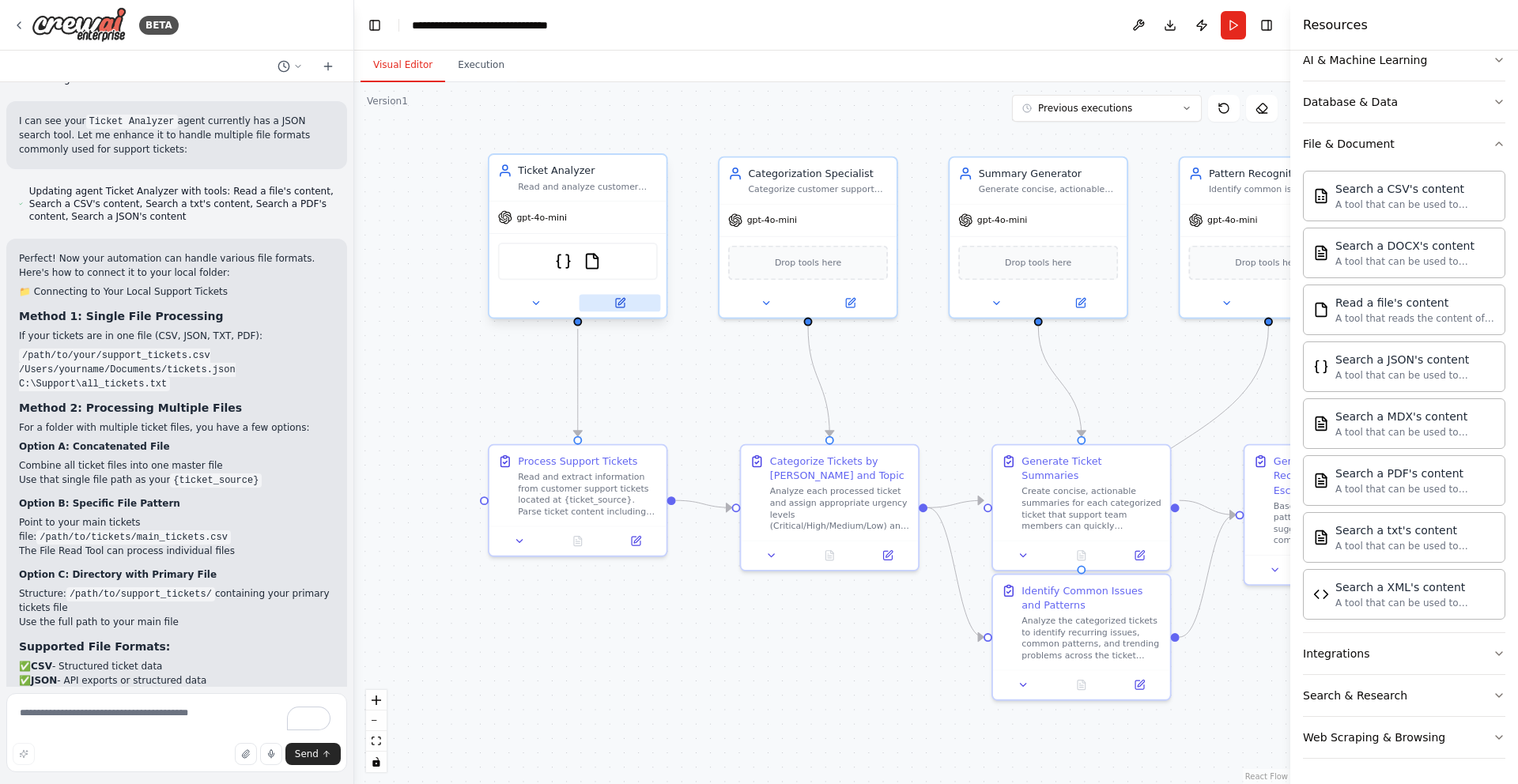
click at [622, 307] on icon at bounding box center [620, 303] width 9 height 9
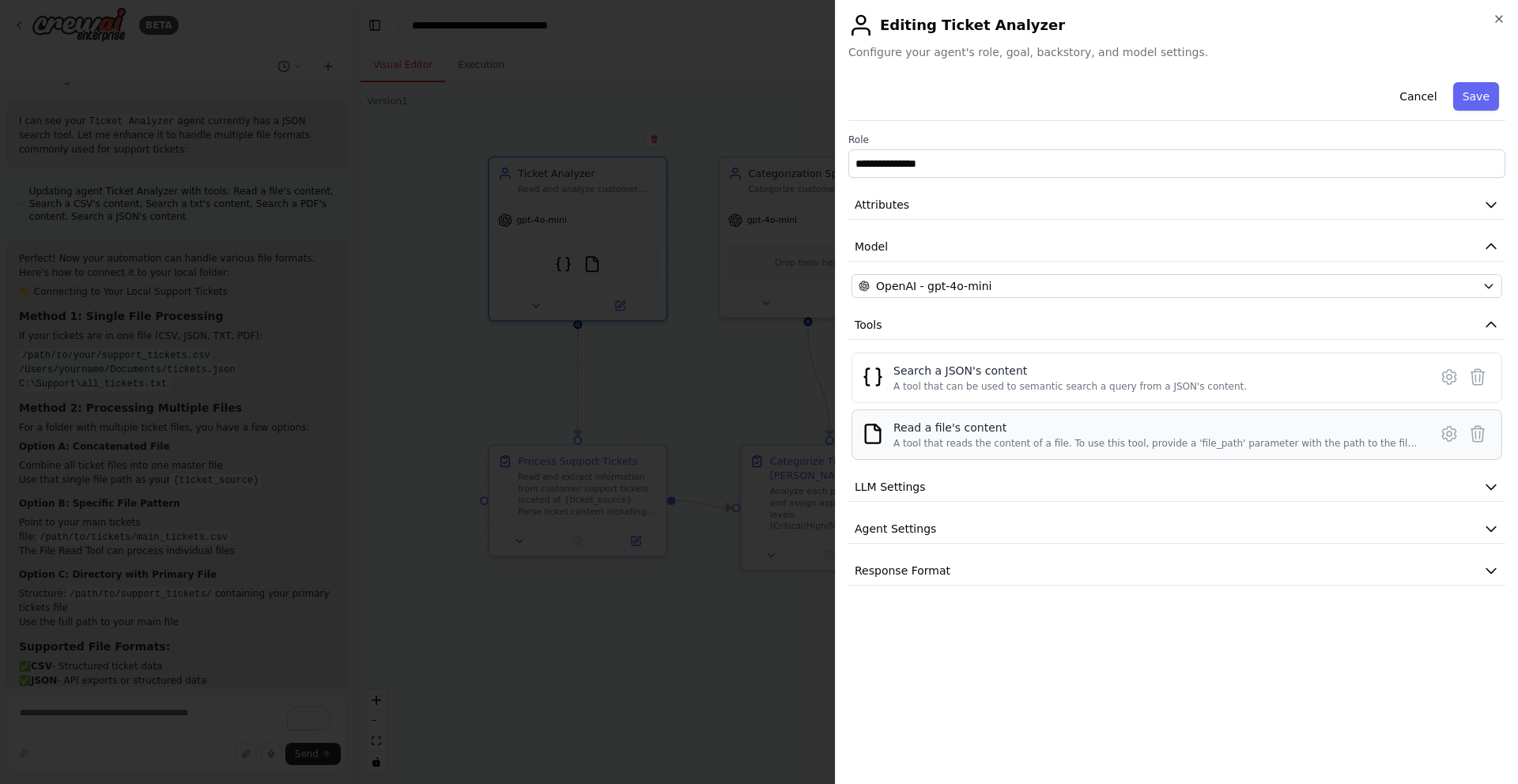
click at [1185, 425] on div "Read a file's content" at bounding box center [1156, 428] width 525 height 16
click at [1456, 439] on icon at bounding box center [1449, 434] width 19 height 19
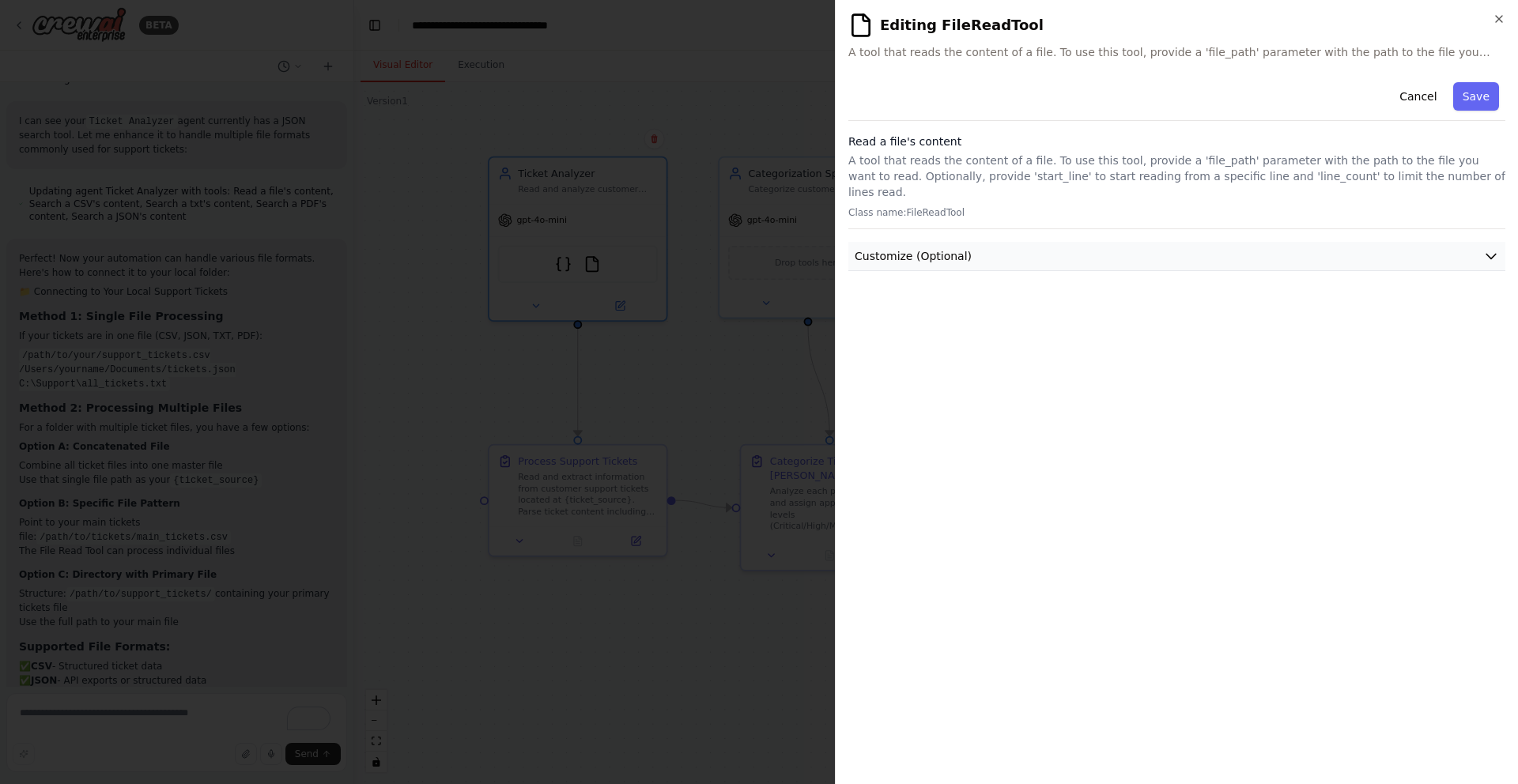
click at [1050, 242] on button "Customize (Optional)" at bounding box center [1177, 256] width 657 height 30
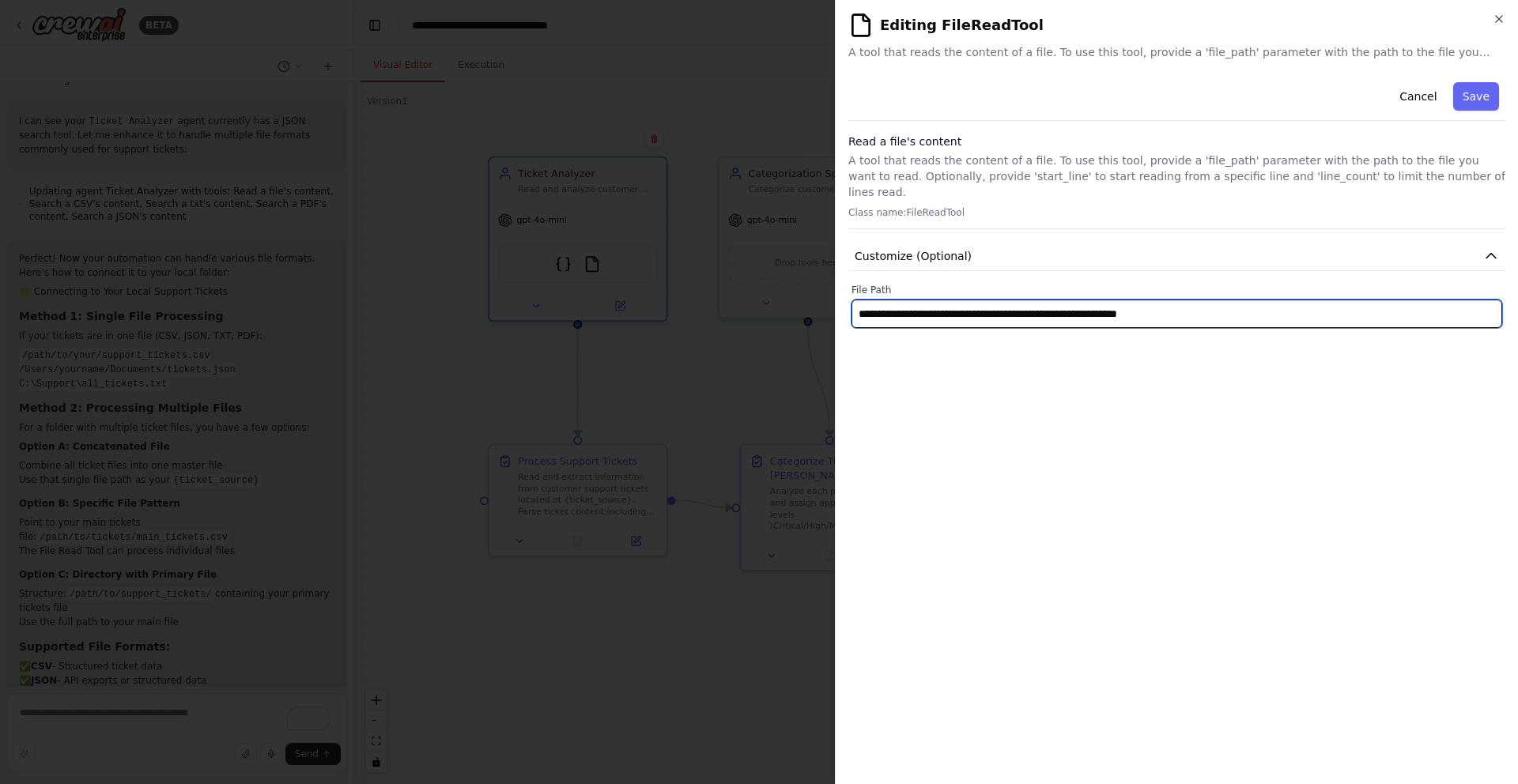
click at [1125, 300] on input "**********" at bounding box center [1177, 314] width 650 height 29
paste input "**********"
type input "**********"
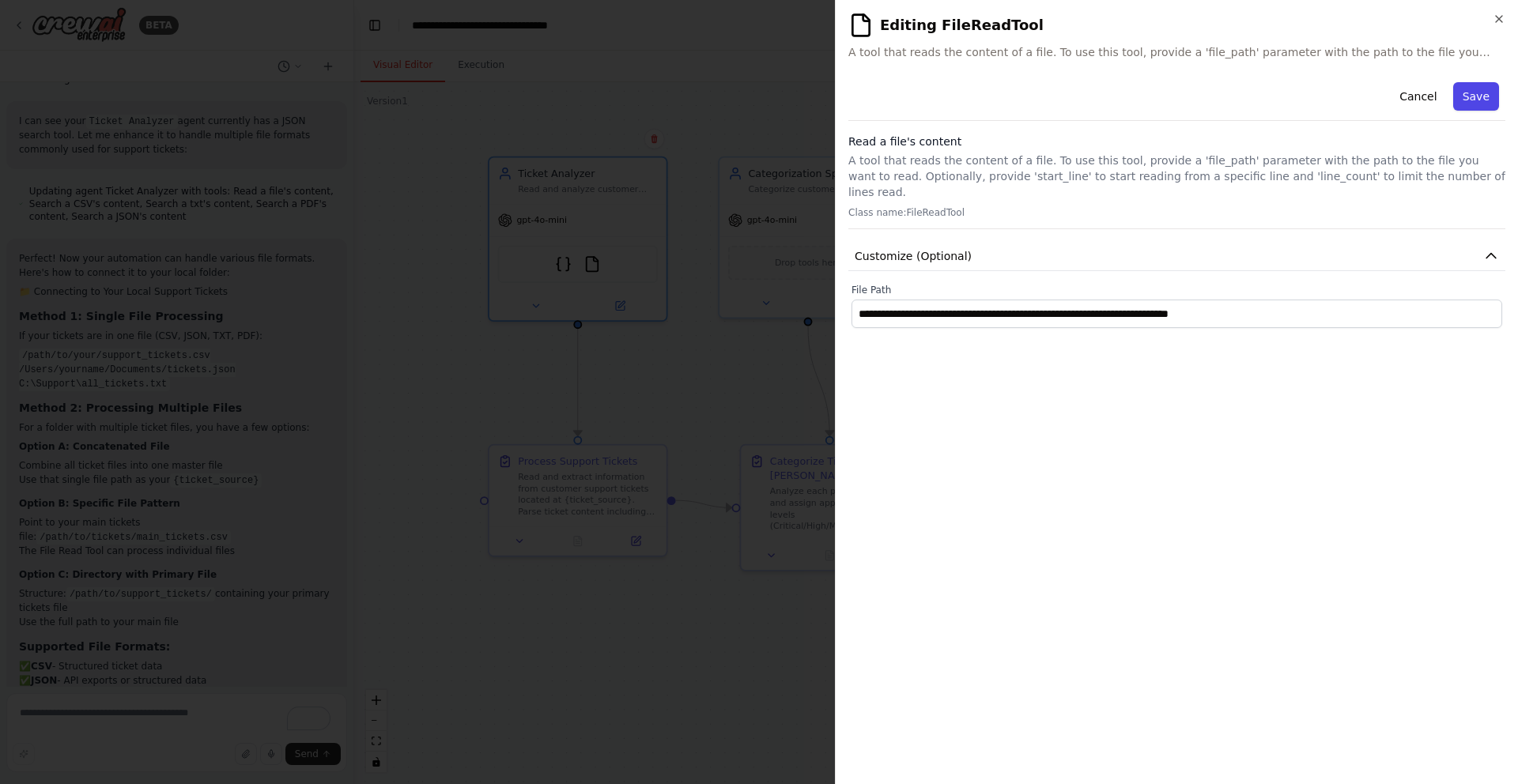
click at [1492, 99] on button "Save" at bounding box center [1476, 97] width 46 height 29
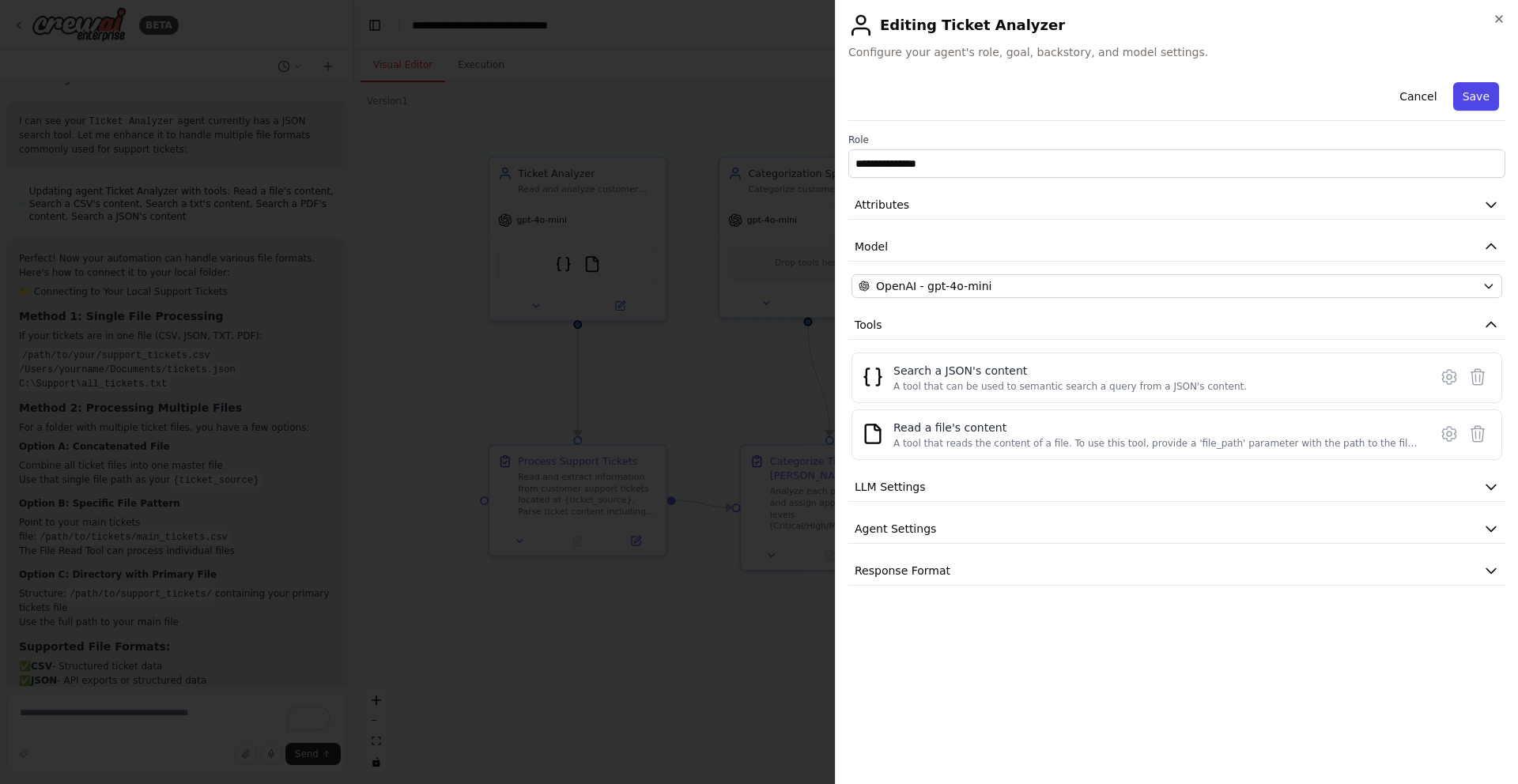
click at [1492, 99] on button "Save" at bounding box center [1476, 97] width 46 height 29
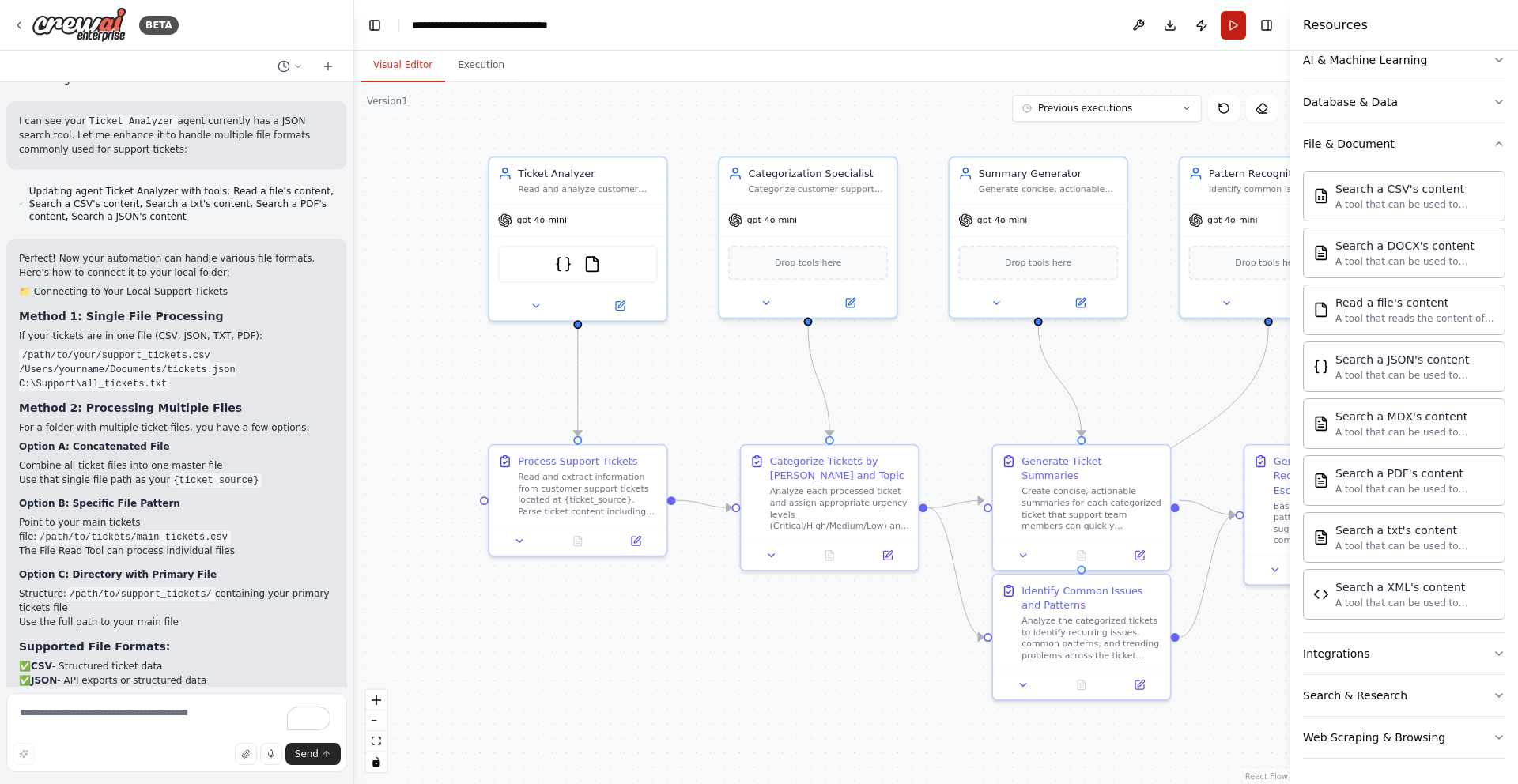
click at [1232, 27] on button "Run" at bounding box center [1234, 26] width 26 height 29
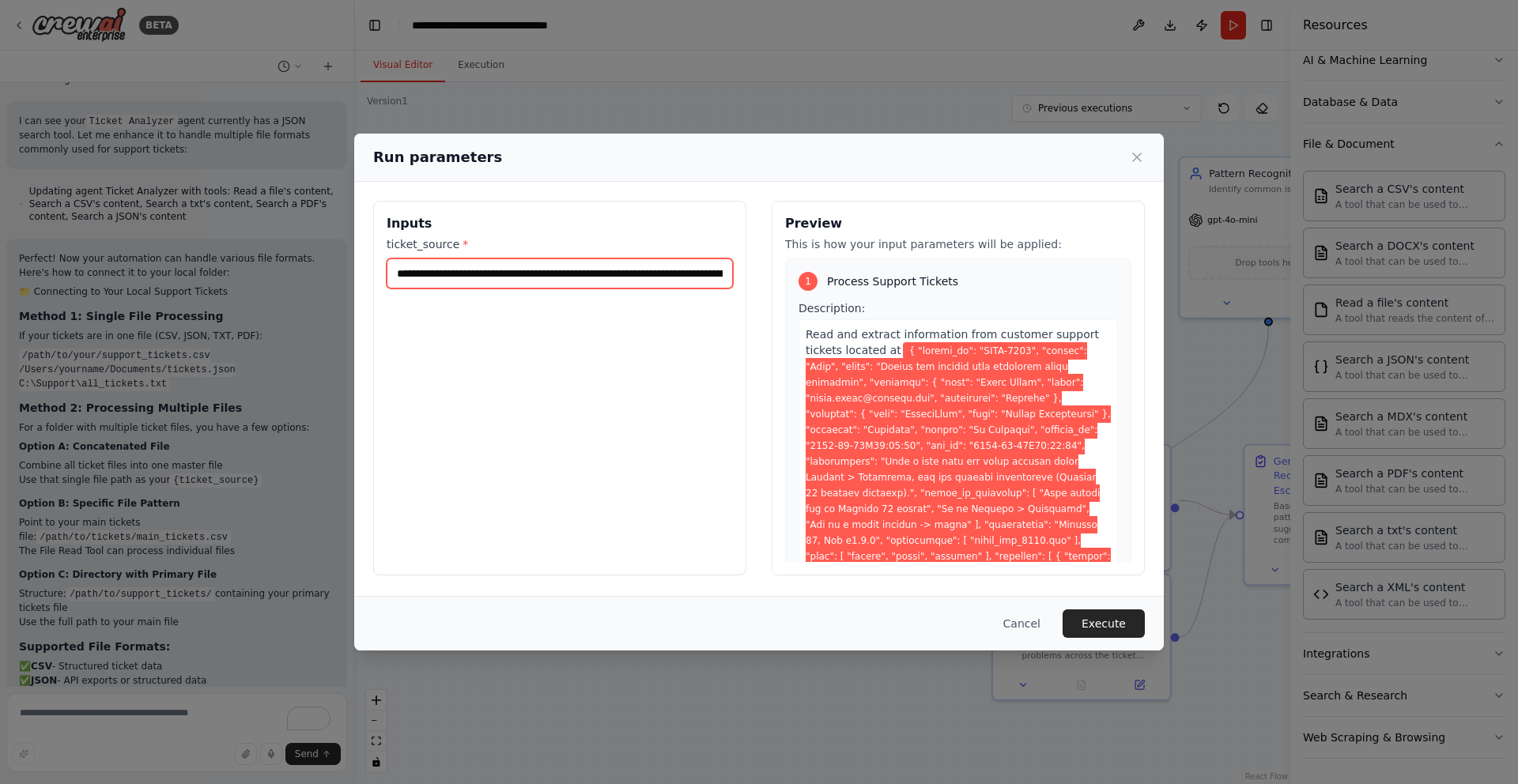
click at [523, 278] on input "ticket_source *" at bounding box center [560, 274] width 346 height 30
paste input "text"
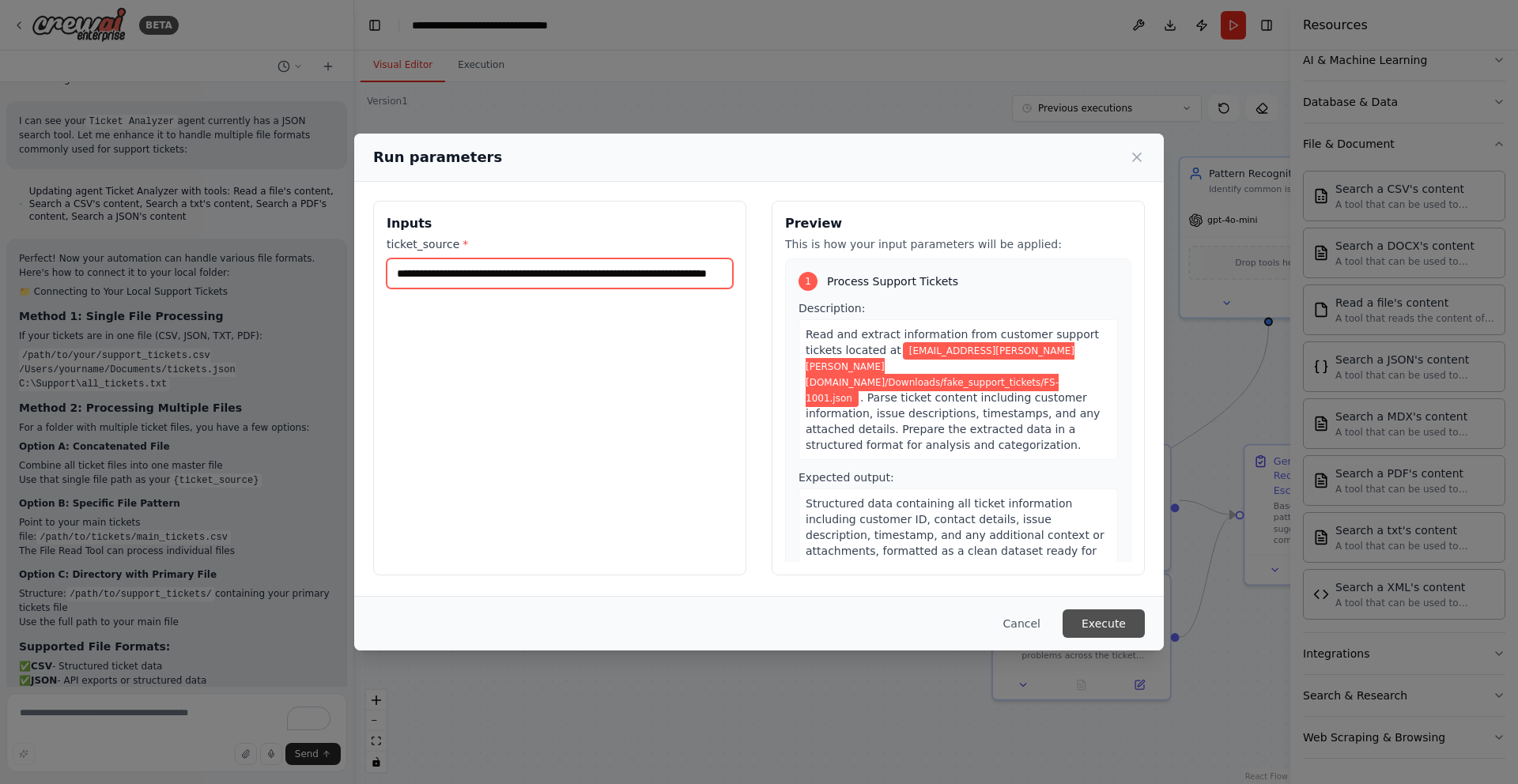
type input "**********"
click at [1113, 631] on button "Execute" at bounding box center [1104, 624] width 83 height 29
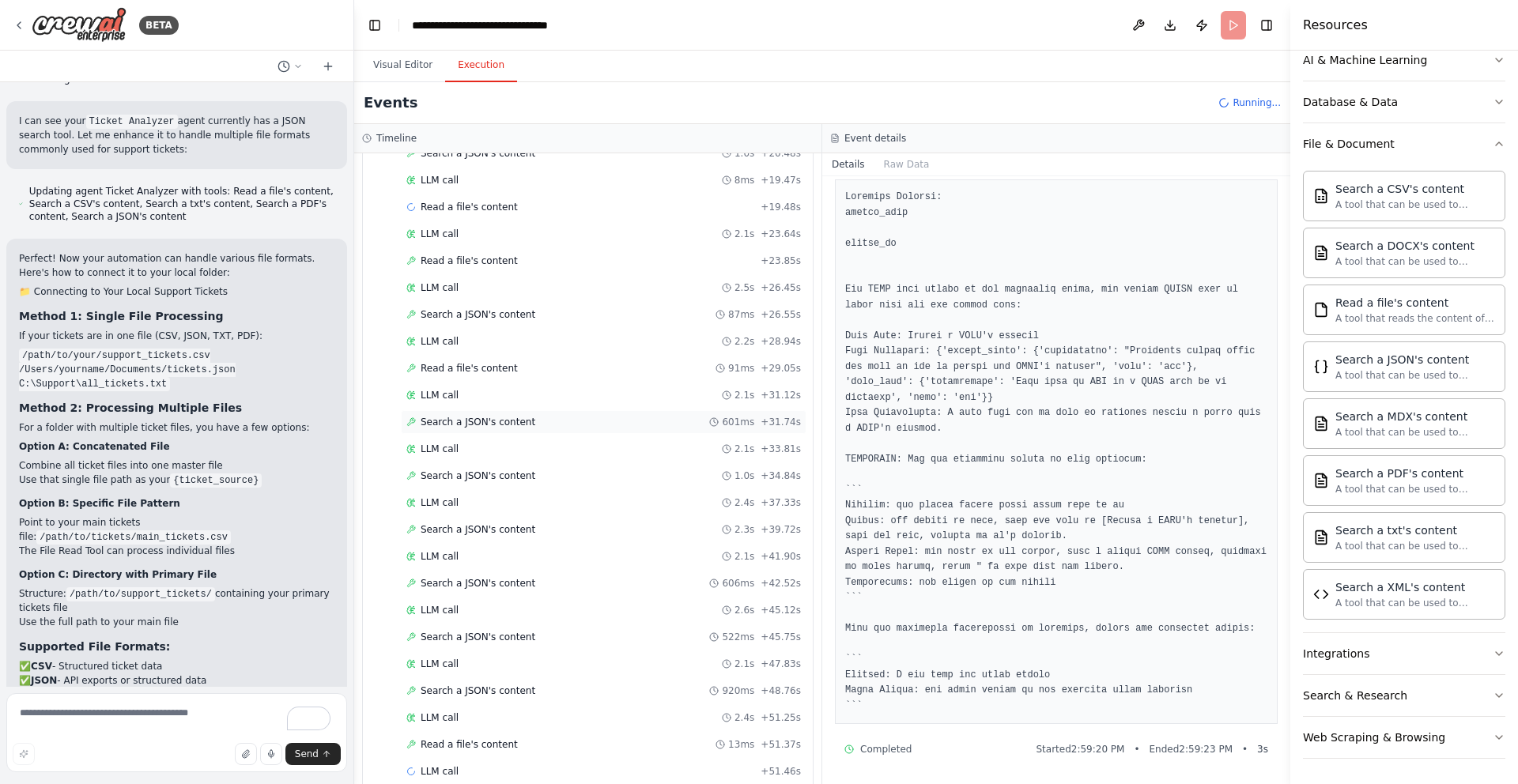
scroll to position [577, 0]
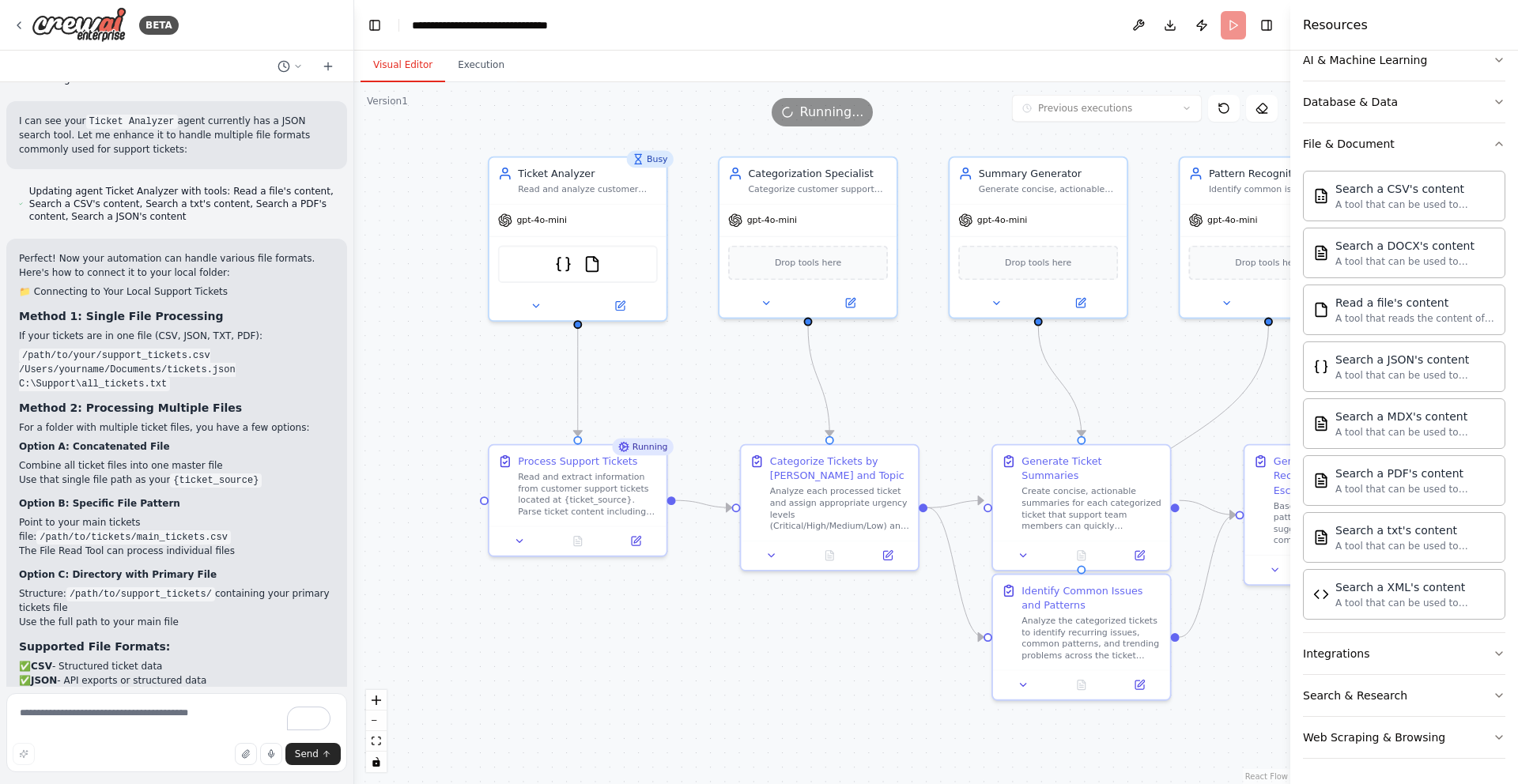
click at [390, 60] on button "Visual Editor" at bounding box center [403, 65] width 85 height 33
click at [474, 64] on button "Execution" at bounding box center [481, 65] width 72 height 33
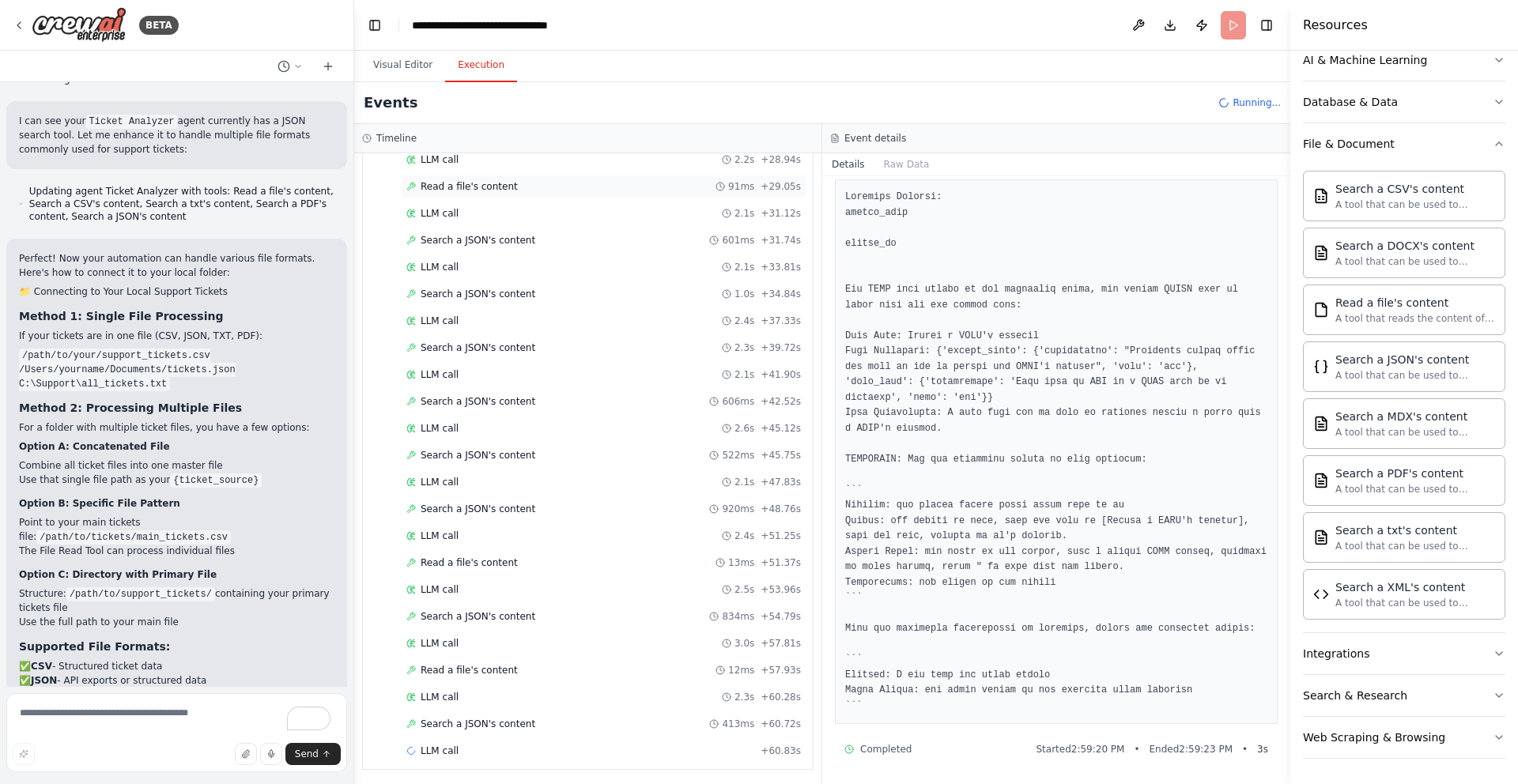
scroll to position [738, 0]
click at [544, 448] on div "Search a JSON's content 522ms + 45.75s" at bounding box center [603, 452] width 395 height 13
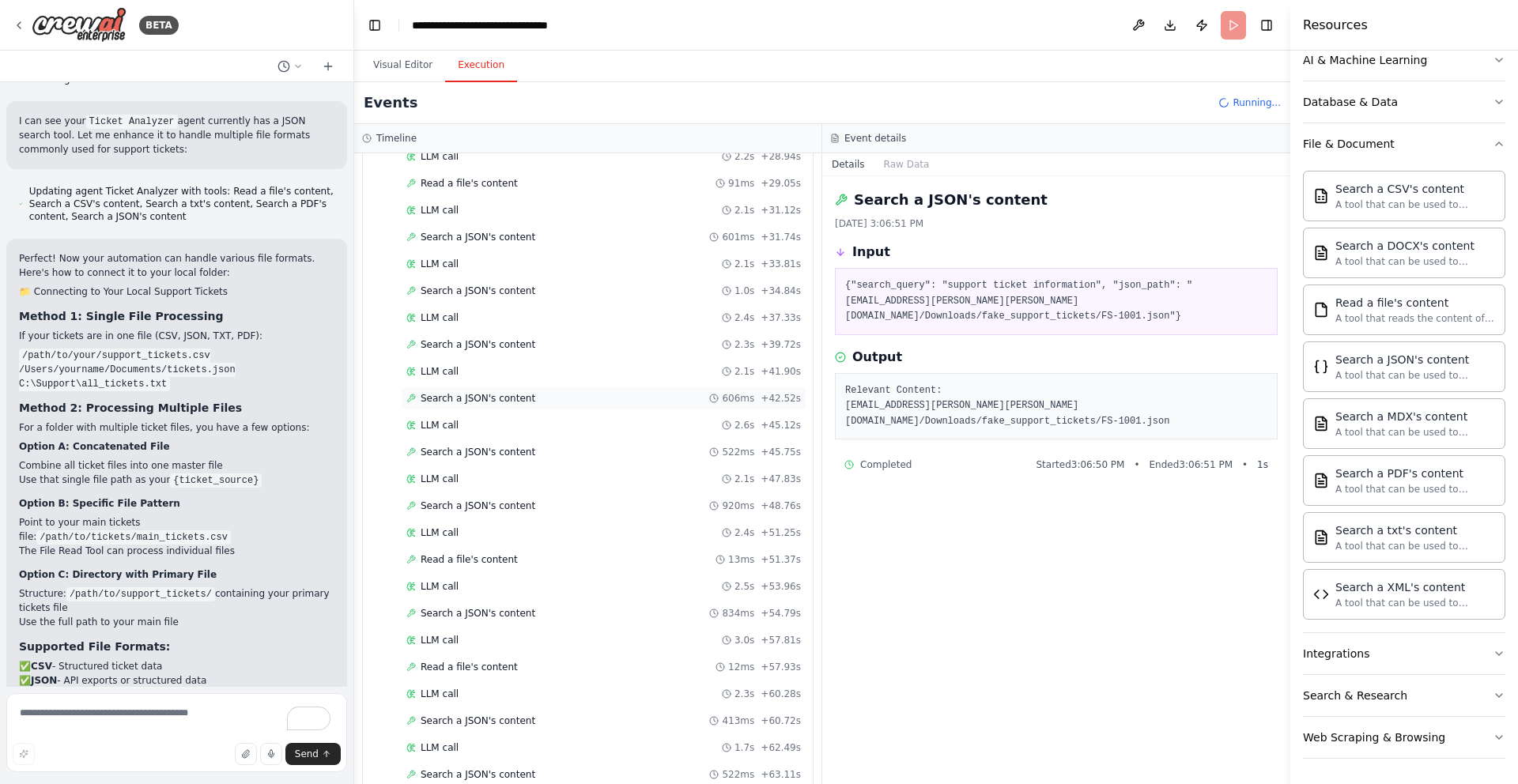
click at [550, 395] on div "Search a JSON's content 606ms + 42.52s" at bounding box center [603, 399] width 395 height 13
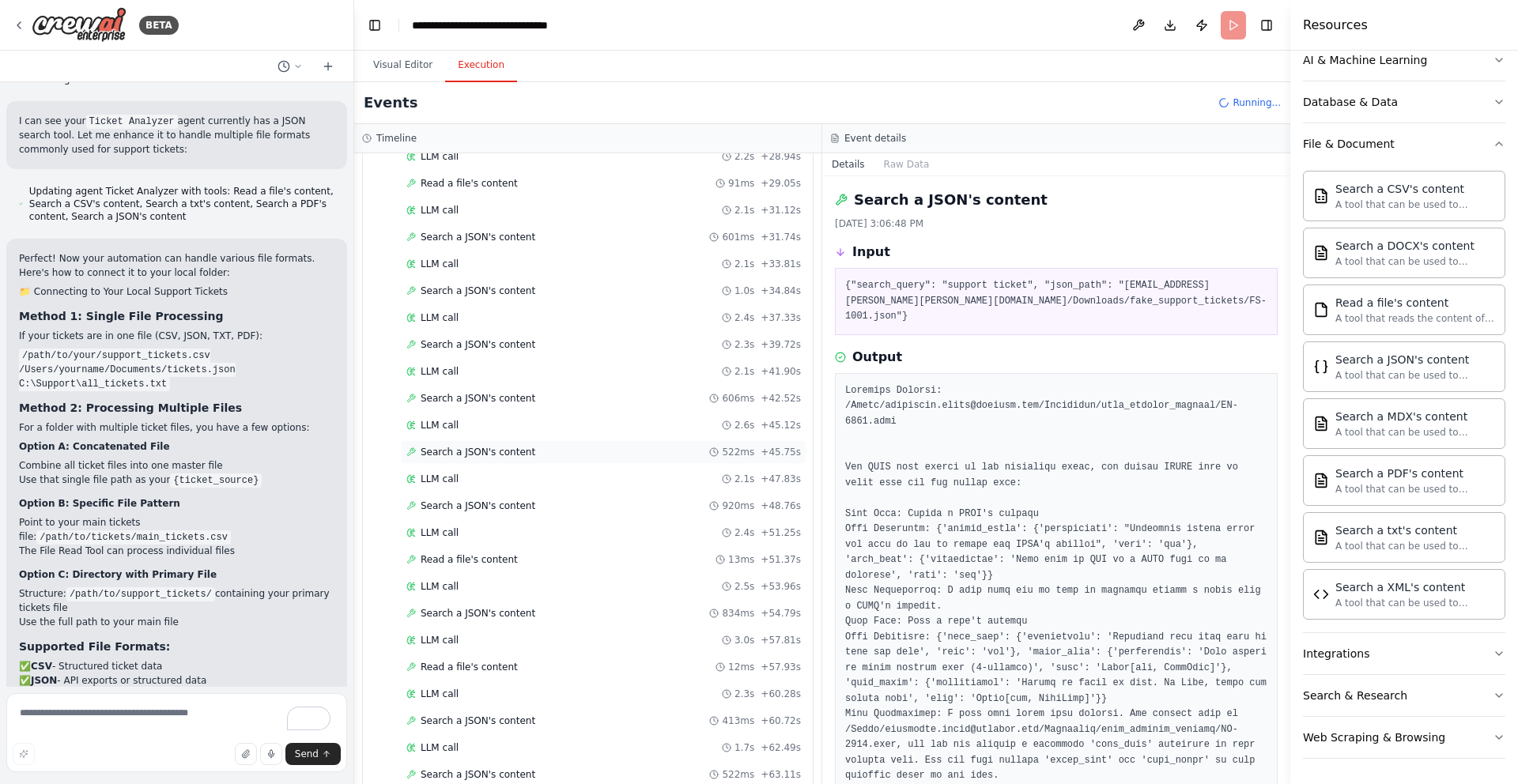
click at [548, 455] on div "Search a JSON's content 522ms + 45.75s" at bounding box center [603, 452] width 395 height 13
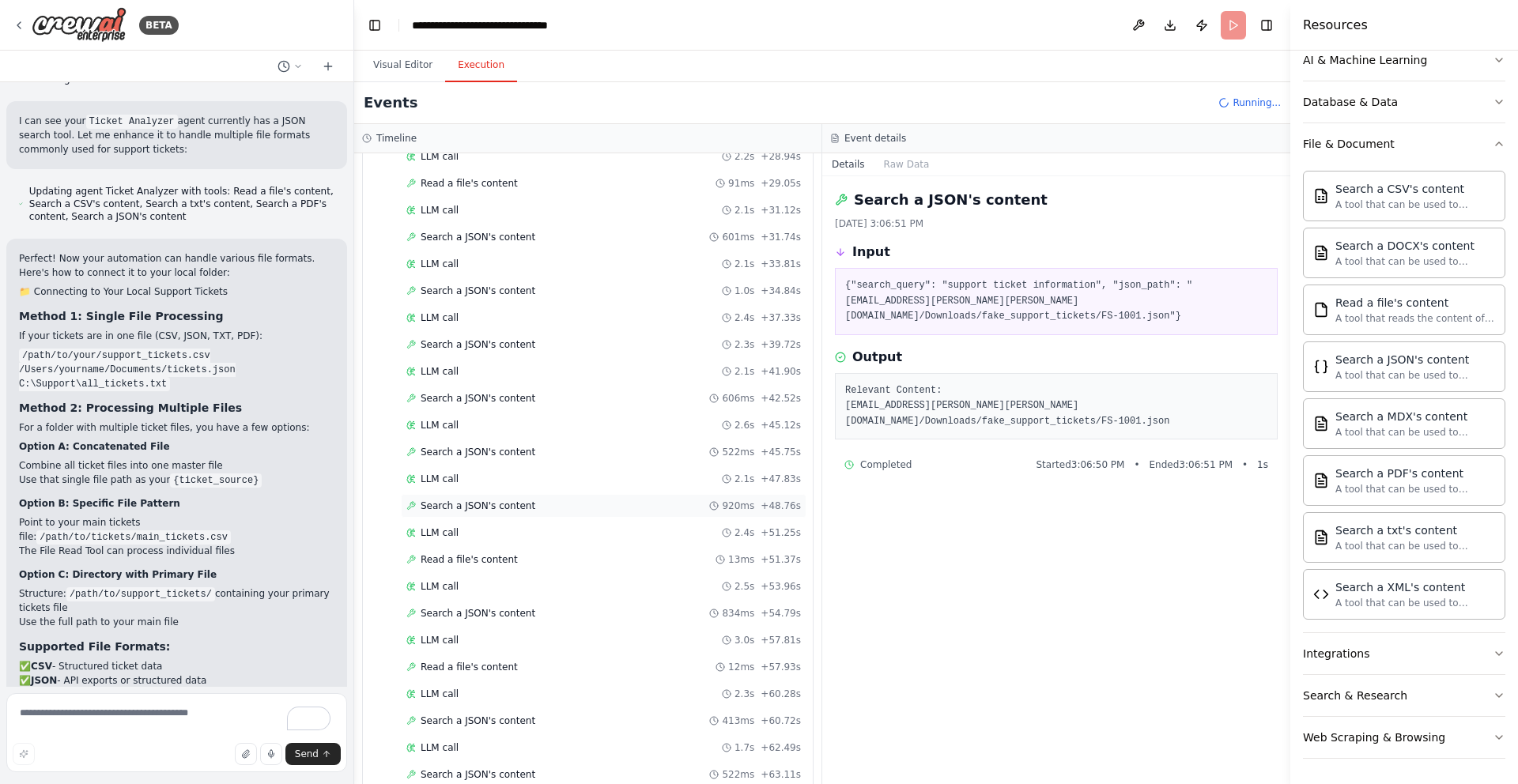
click at [515, 505] on span "Search a JSON's content" at bounding box center [477, 506] width 115 height 13
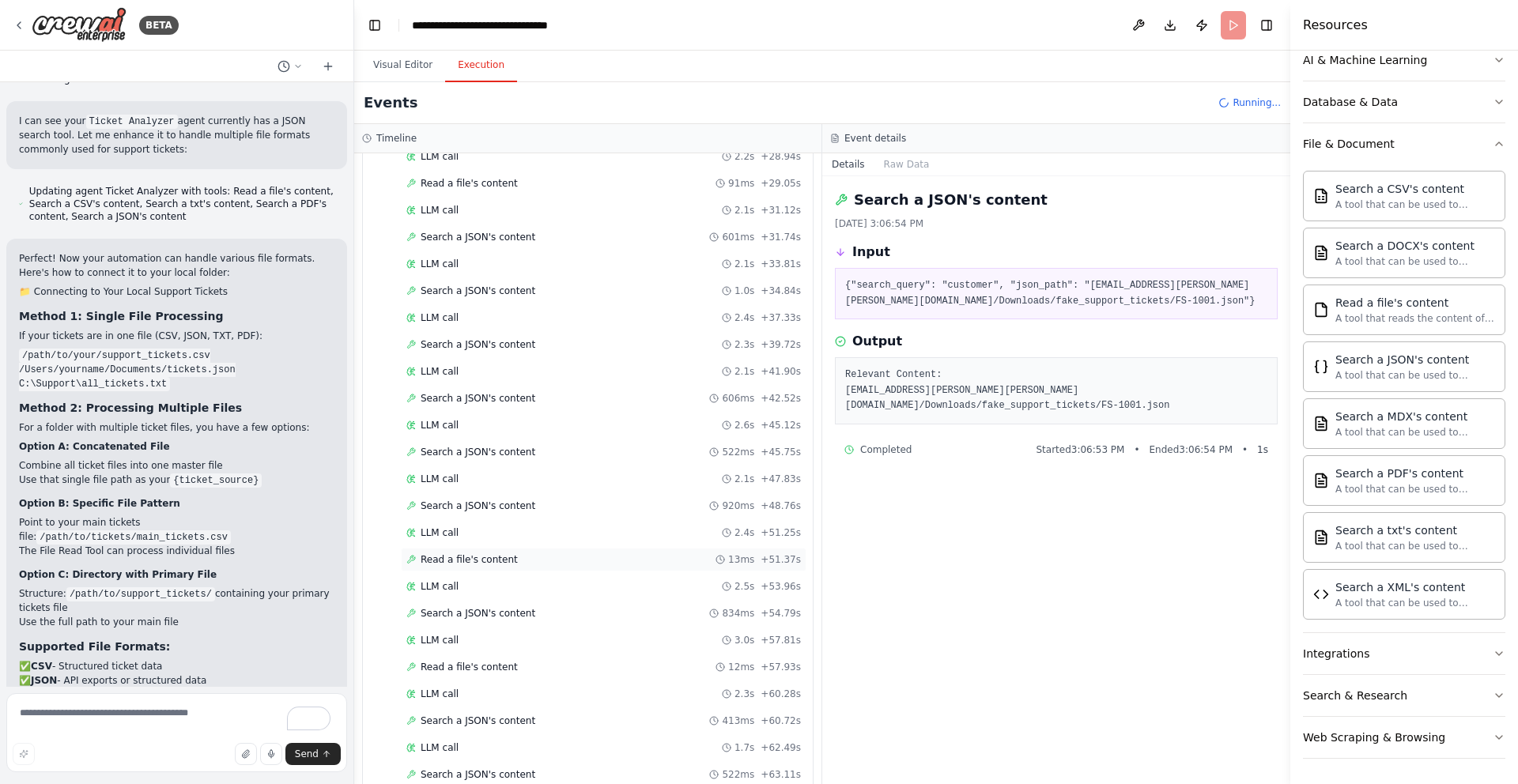
click at [483, 558] on span "Read a file's content" at bounding box center [469, 560] width 97 height 13
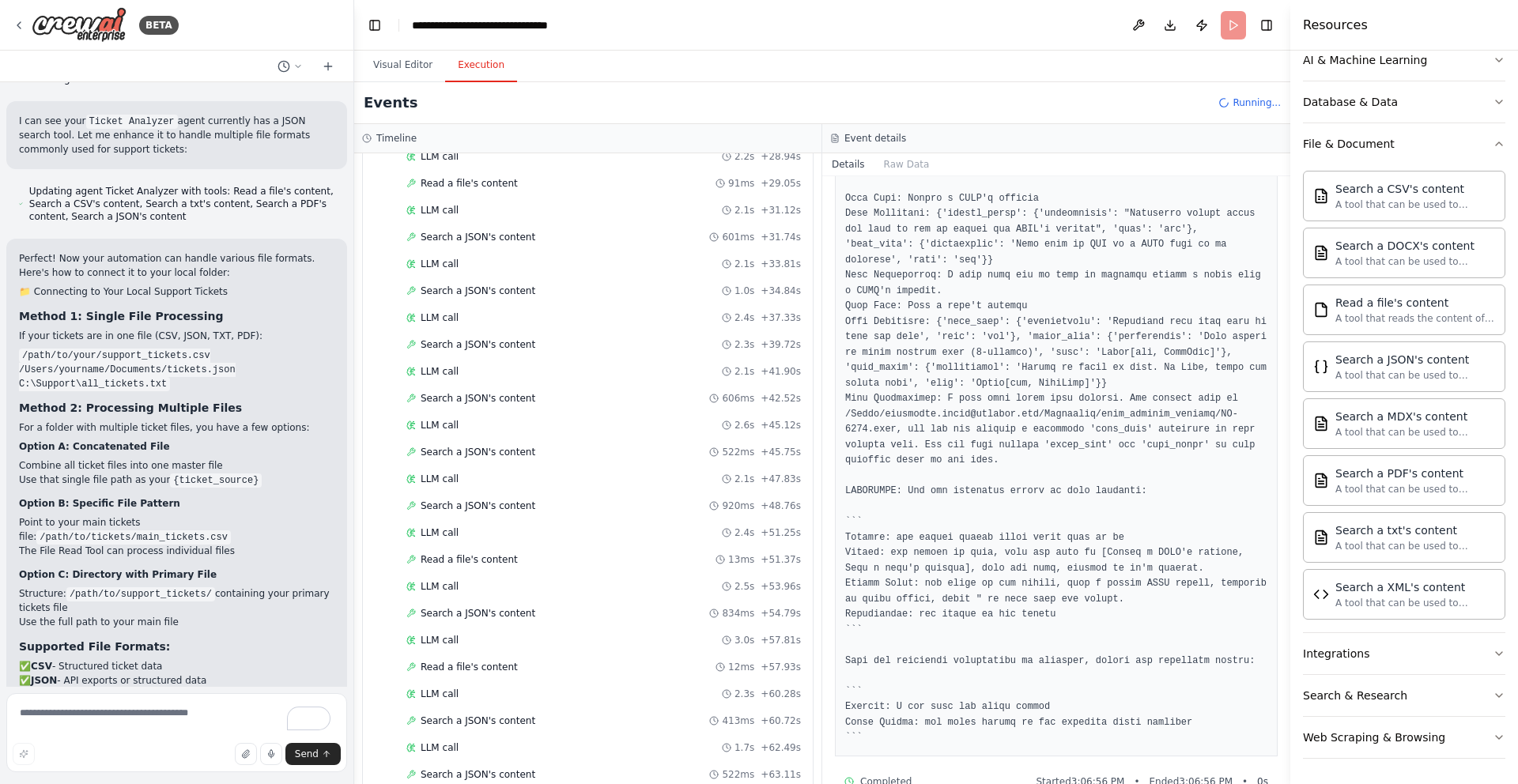
scroll to position [348, 0]
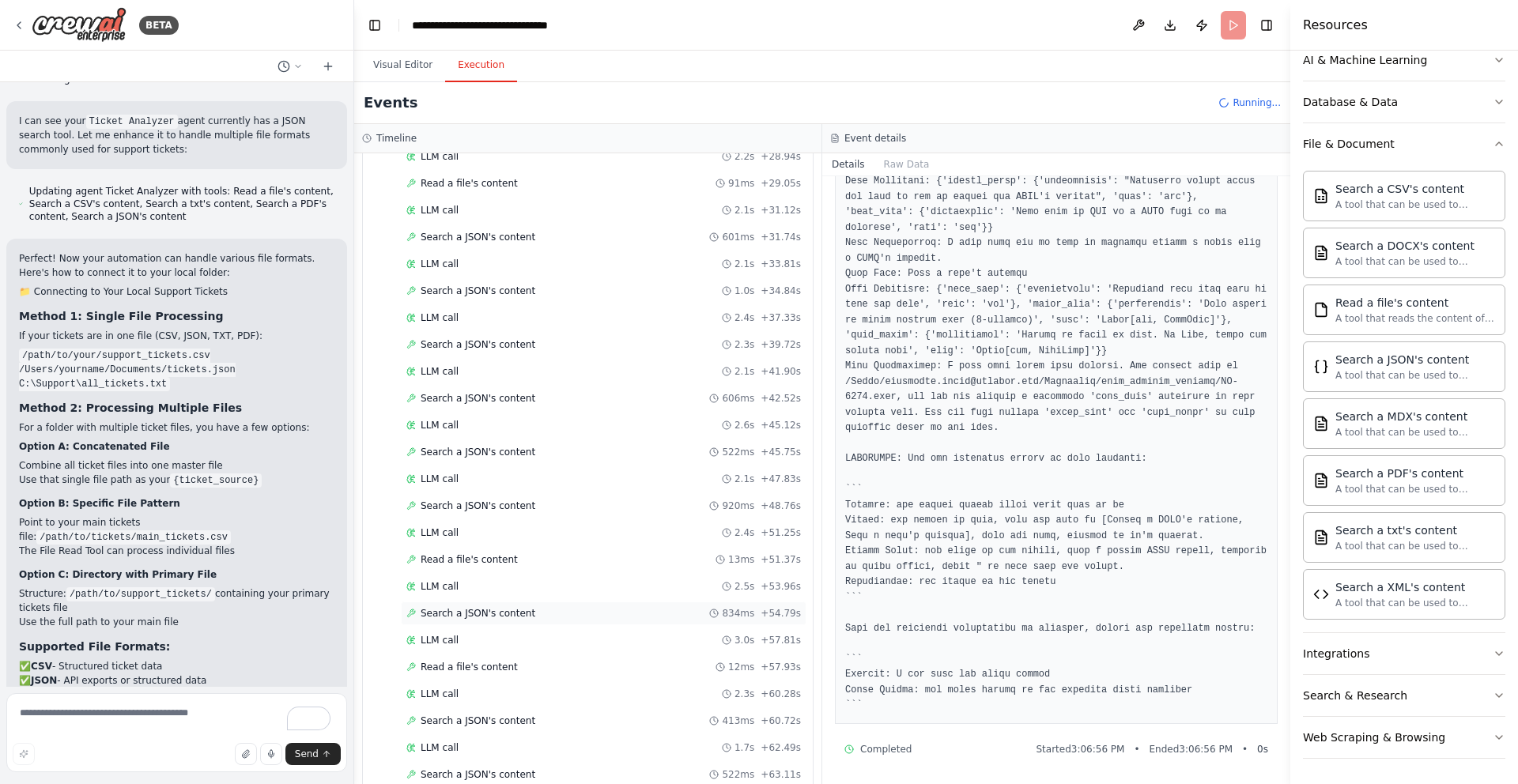
click at [482, 613] on span "Search a JSON's content" at bounding box center [477, 613] width 115 height 13
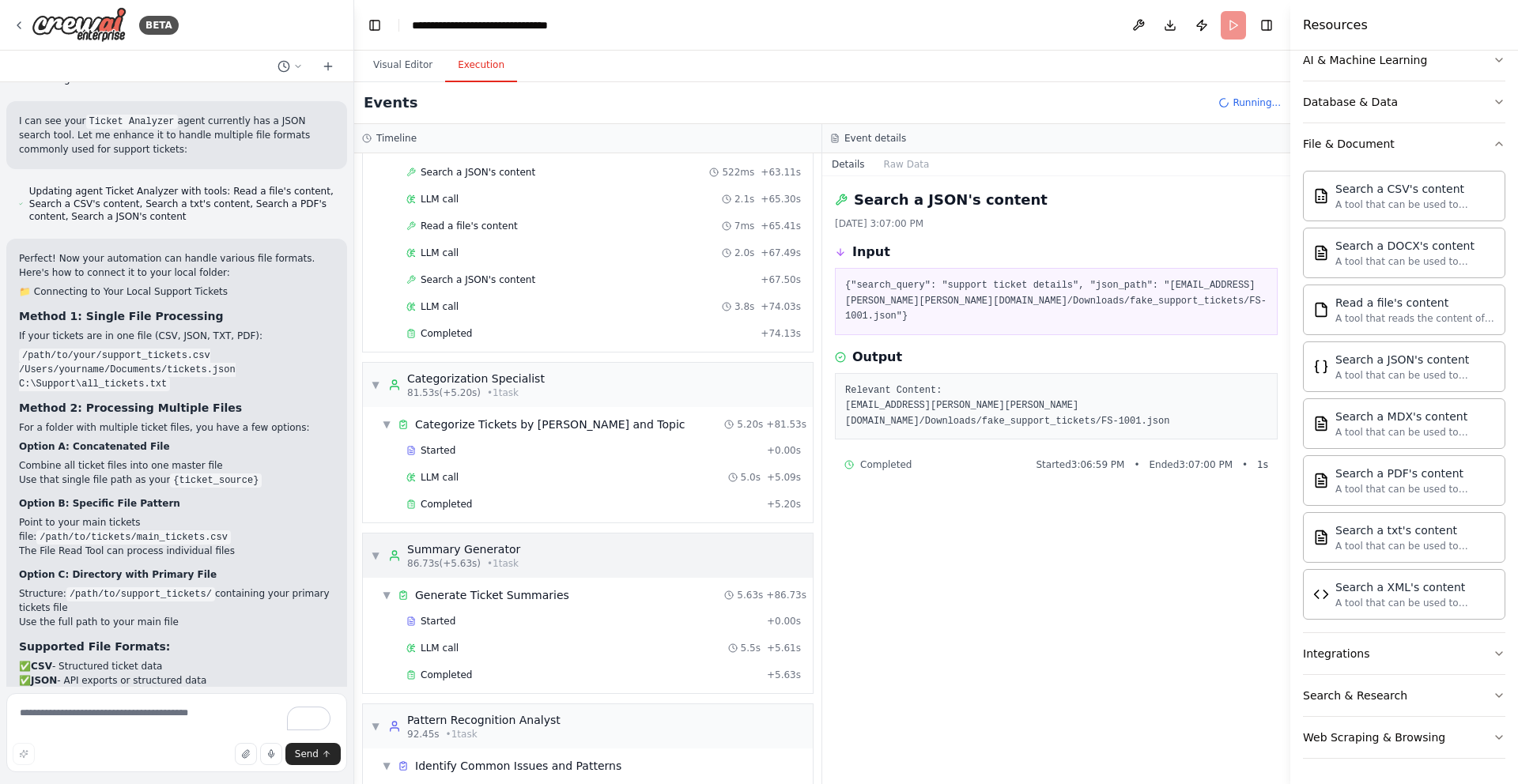
scroll to position [1412, 0]
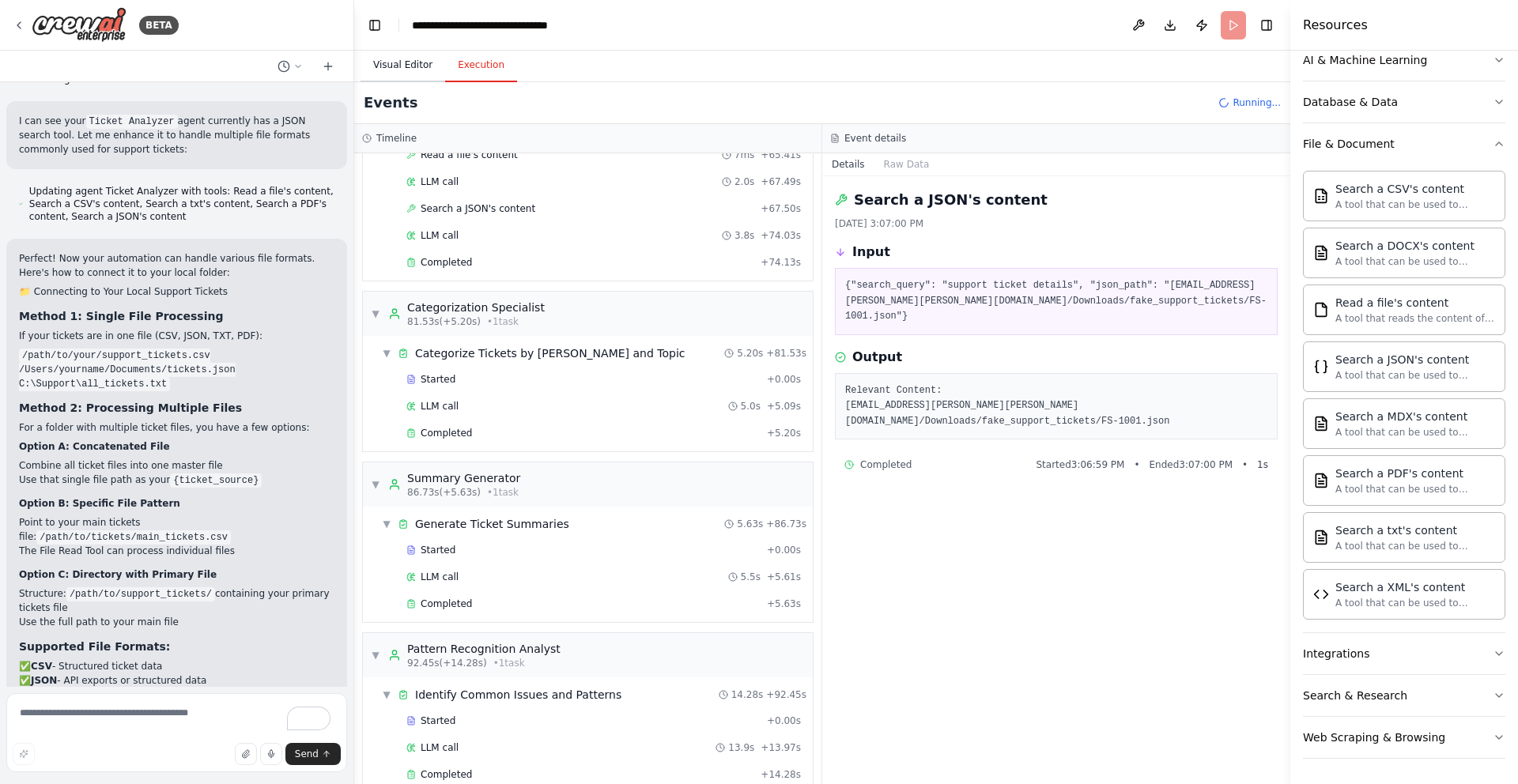
click at [405, 61] on button "Visual Editor" at bounding box center [403, 65] width 85 height 33
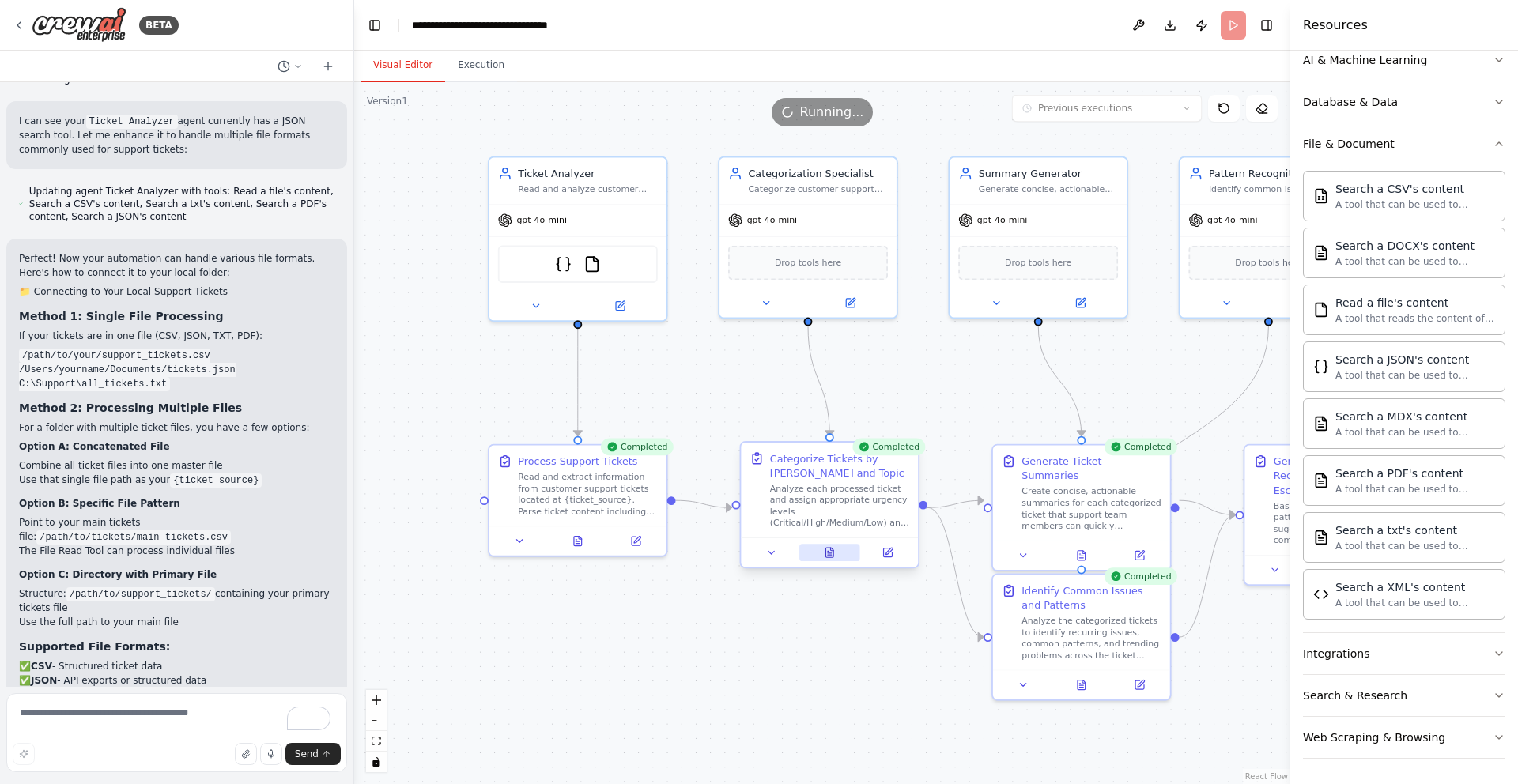
click at [833, 554] on icon at bounding box center [829, 553] width 8 height 10
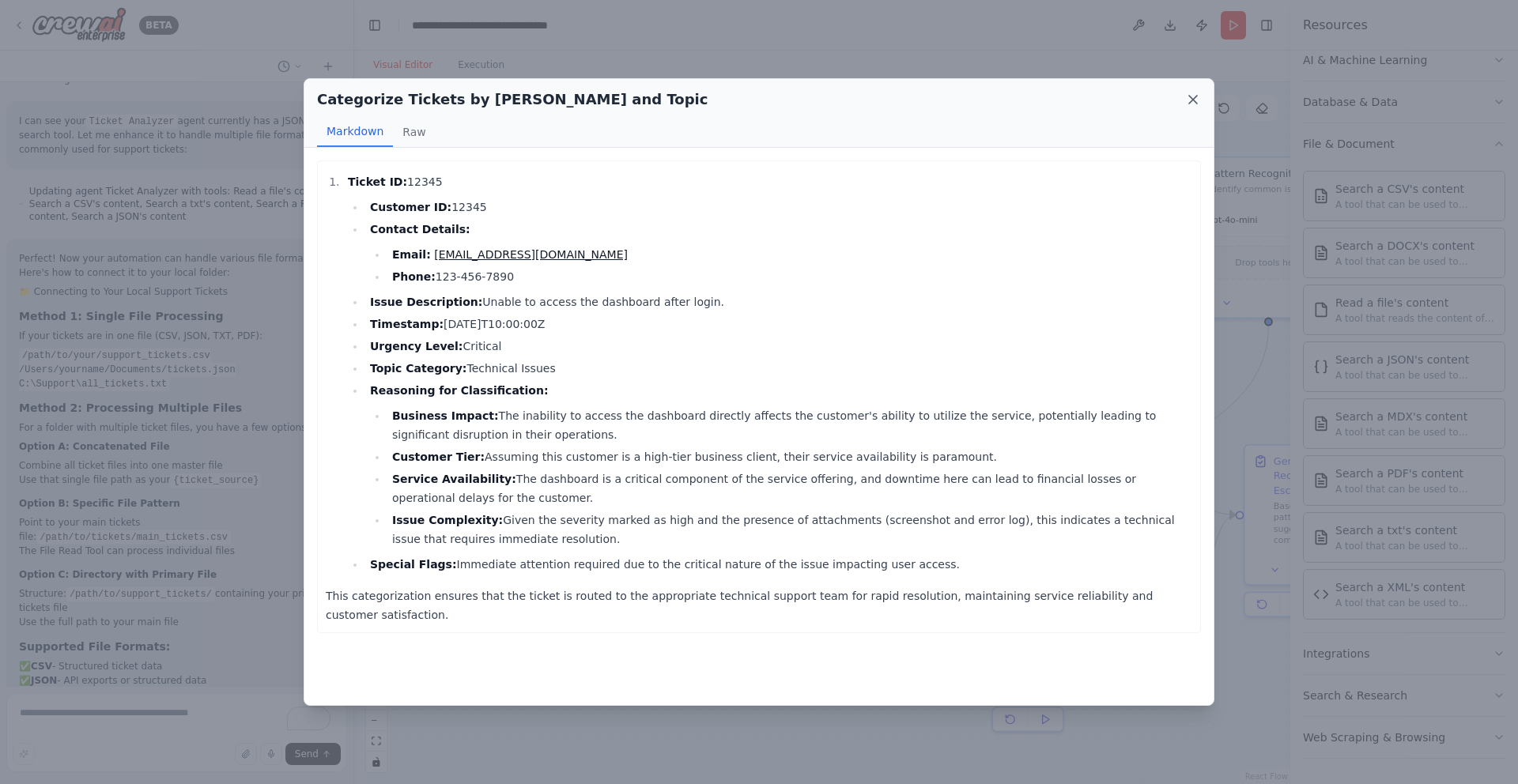
click at [1196, 97] on icon at bounding box center [1194, 99] width 16 height 16
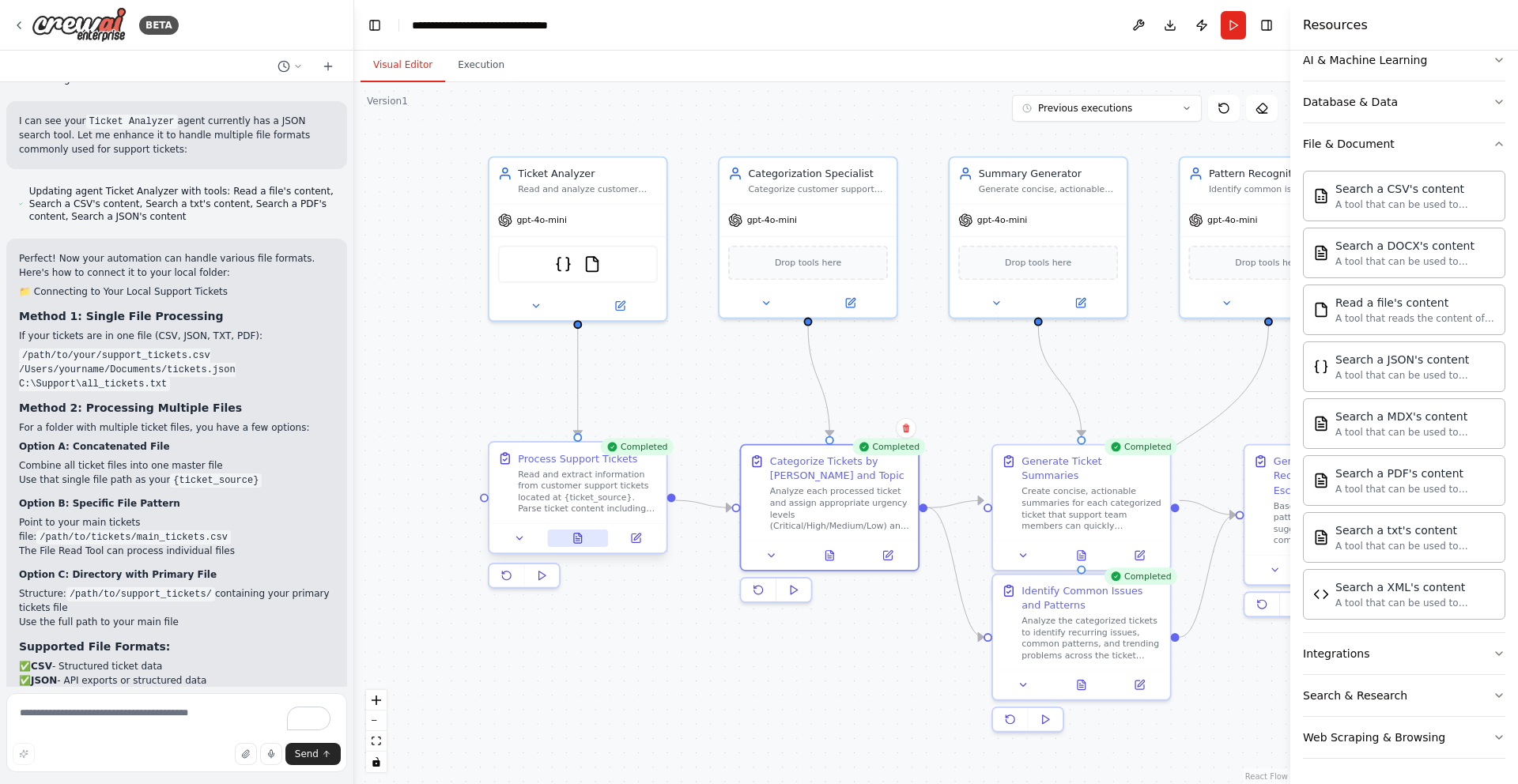
click at [577, 545] on button at bounding box center [578, 538] width 61 height 18
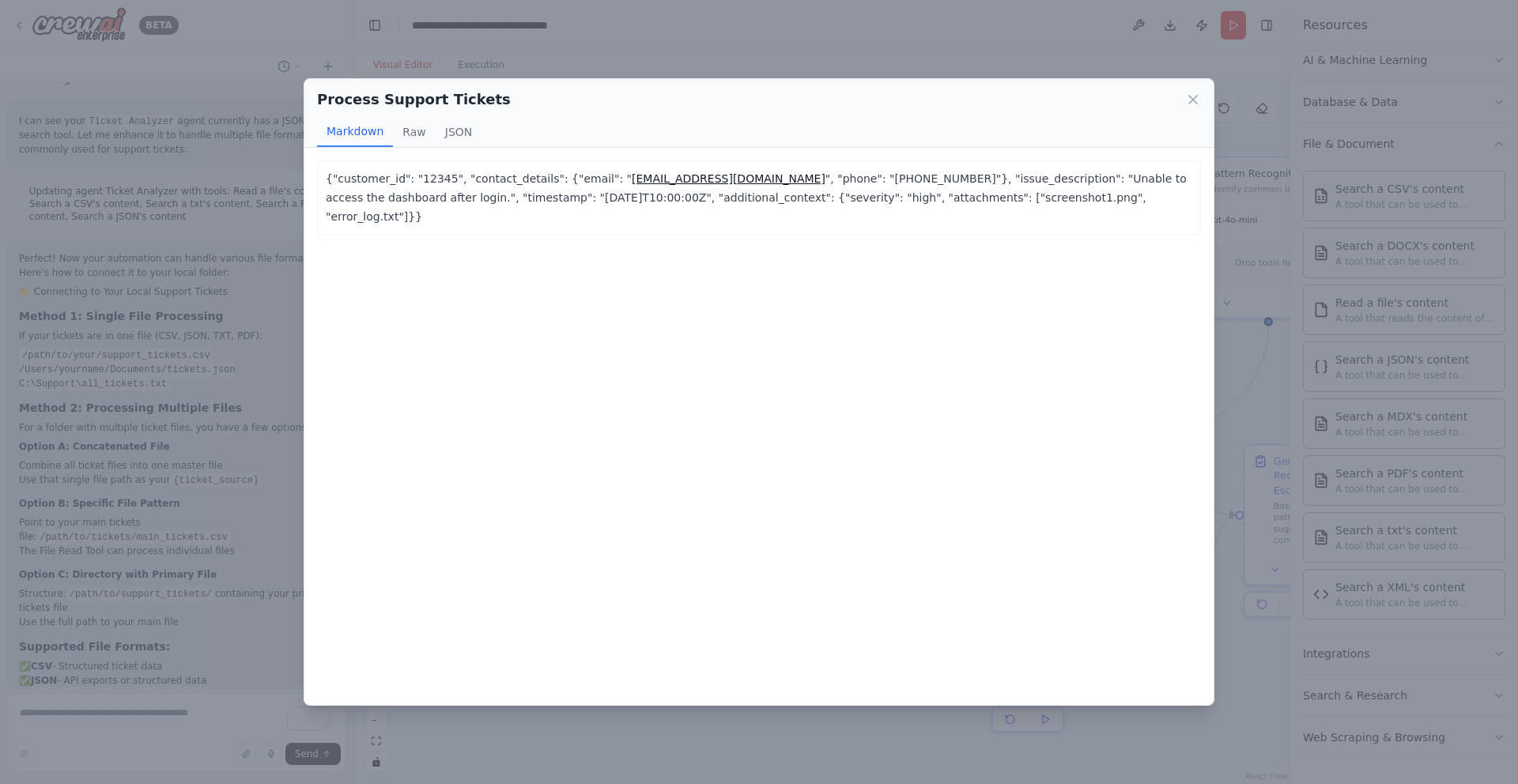
drag, startPoint x: 1196, startPoint y: 100, endPoint x: 995, endPoint y: 265, distance: 260.0
click at [1000, 260] on div "Process Support Tickets Markdown Raw JSON {"customer_id": "12345", "contact_det…" at bounding box center [759, 392] width 911 height 628
click at [409, 129] on button "Raw" at bounding box center [414, 132] width 42 height 30
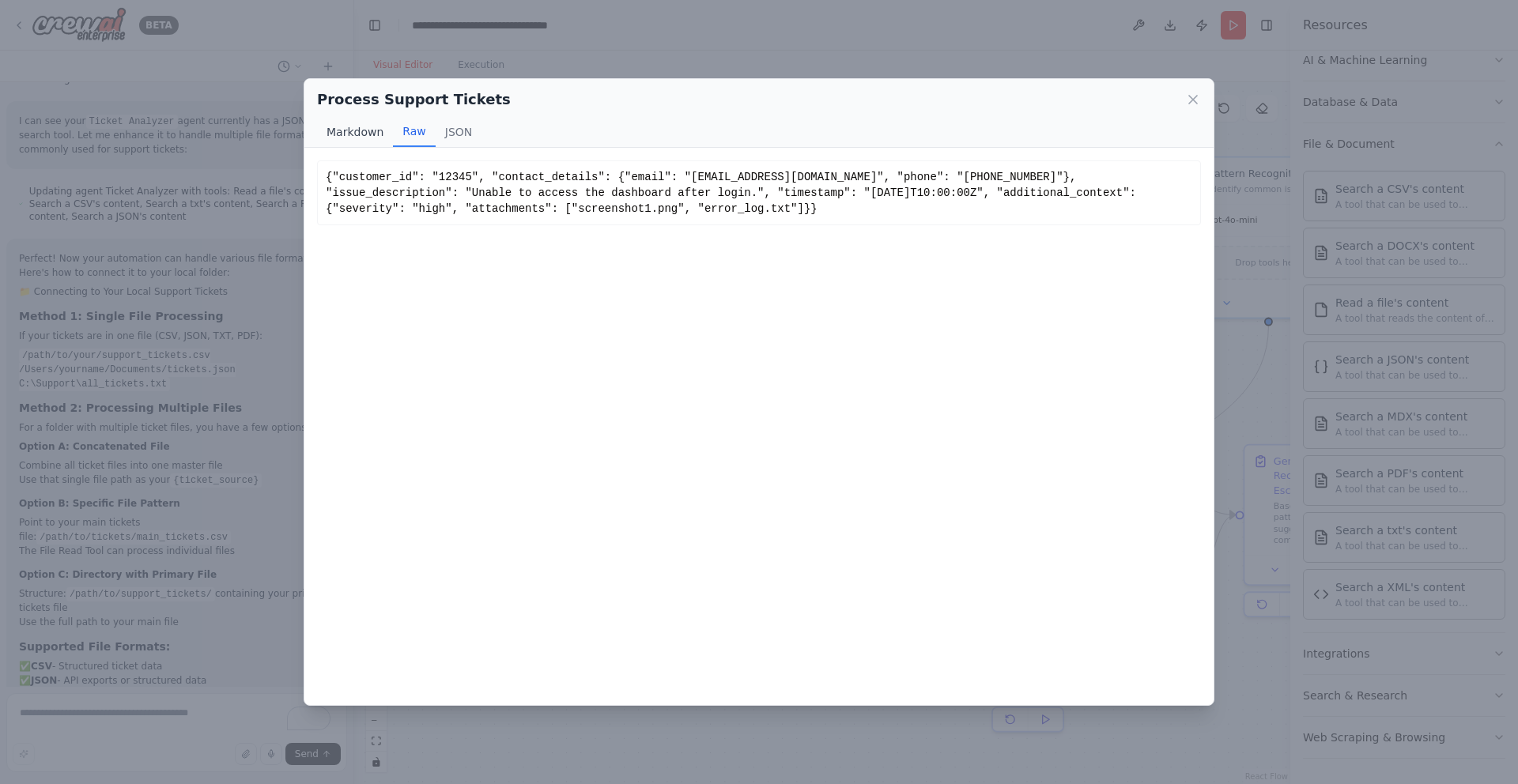
click at [356, 131] on button "Markdown" at bounding box center [355, 132] width 76 height 30
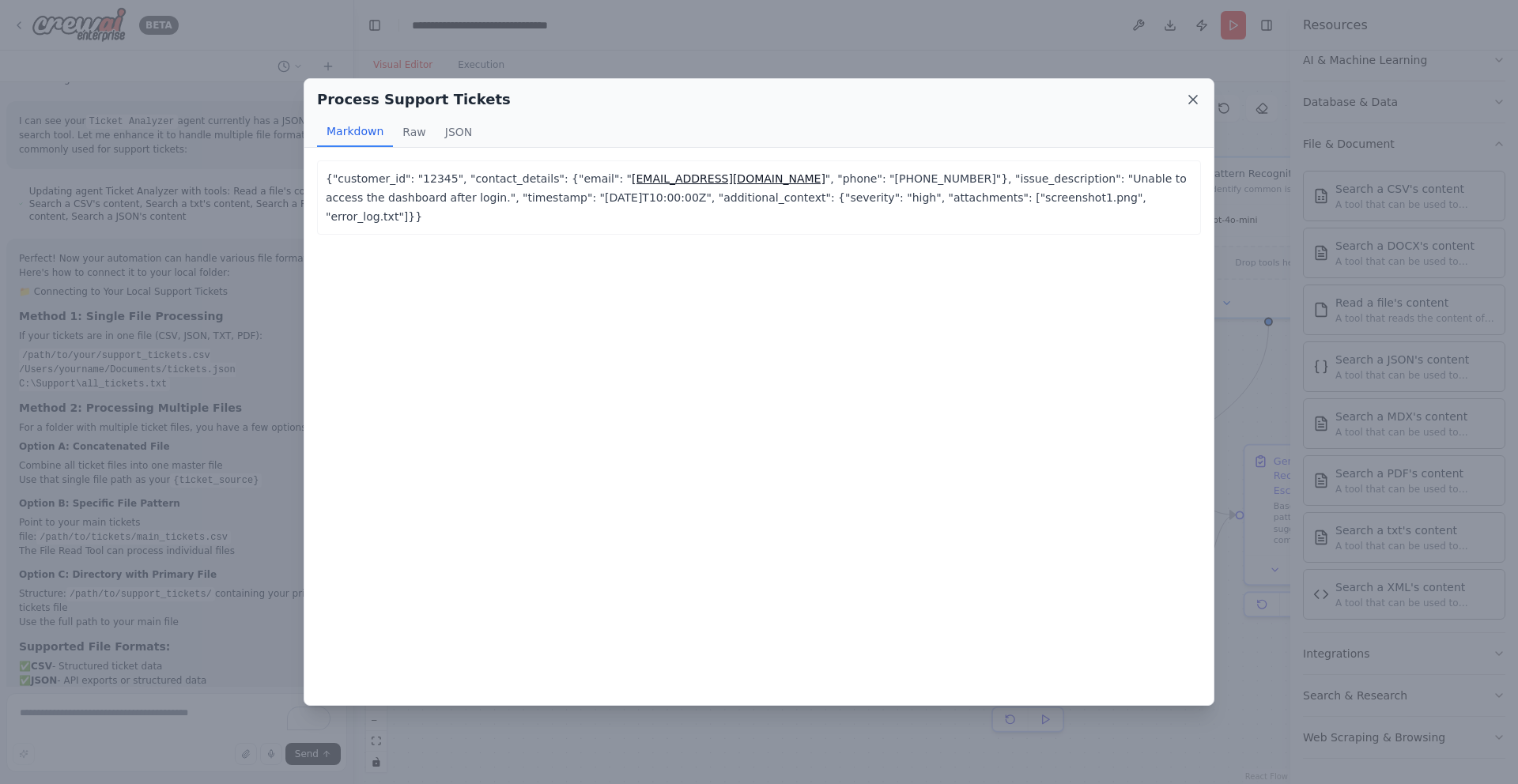
click at [1199, 99] on icon at bounding box center [1194, 99] width 16 height 16
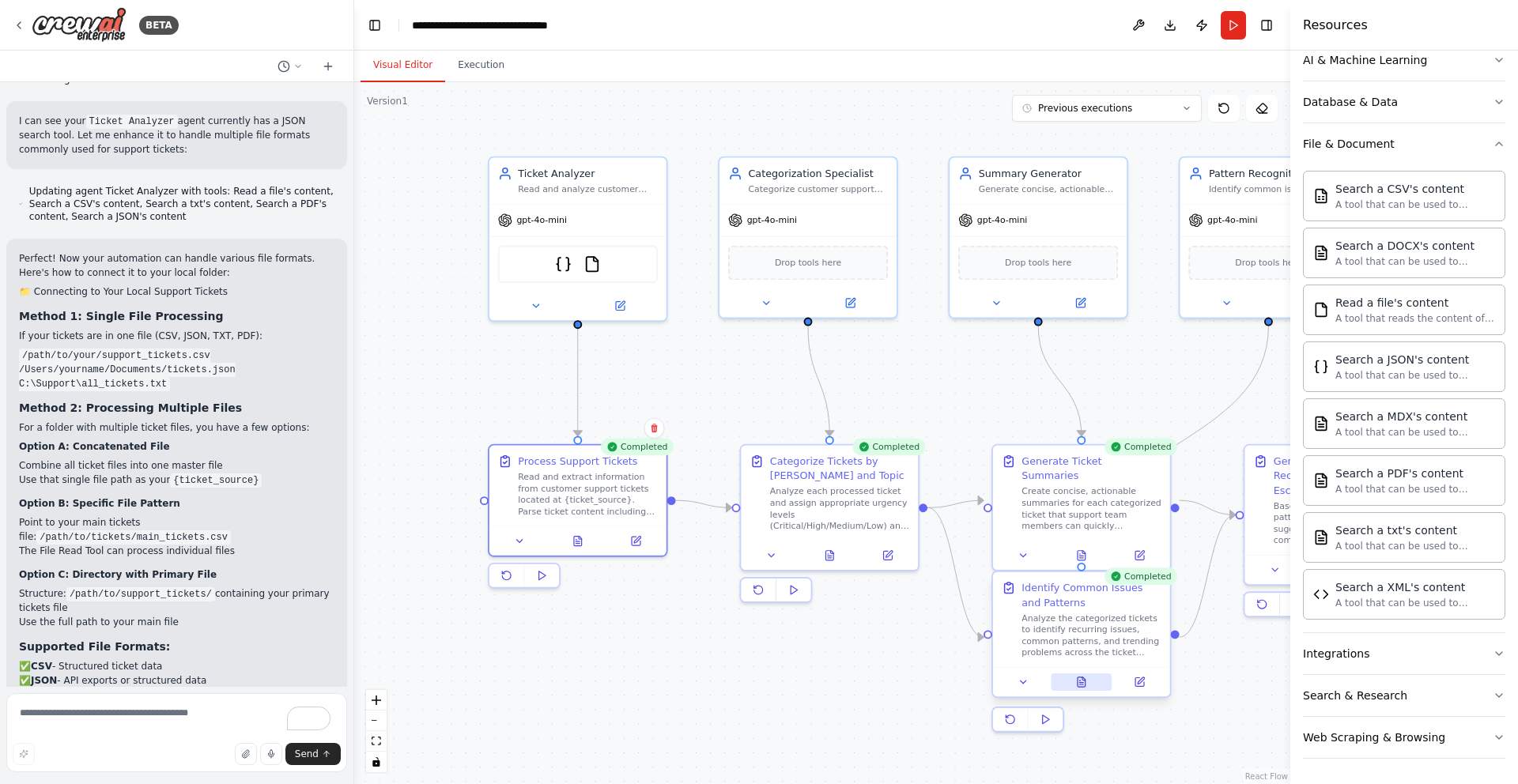
click at [1083, 687] on icon at bounding box center [1081, 682] width 12 height 12
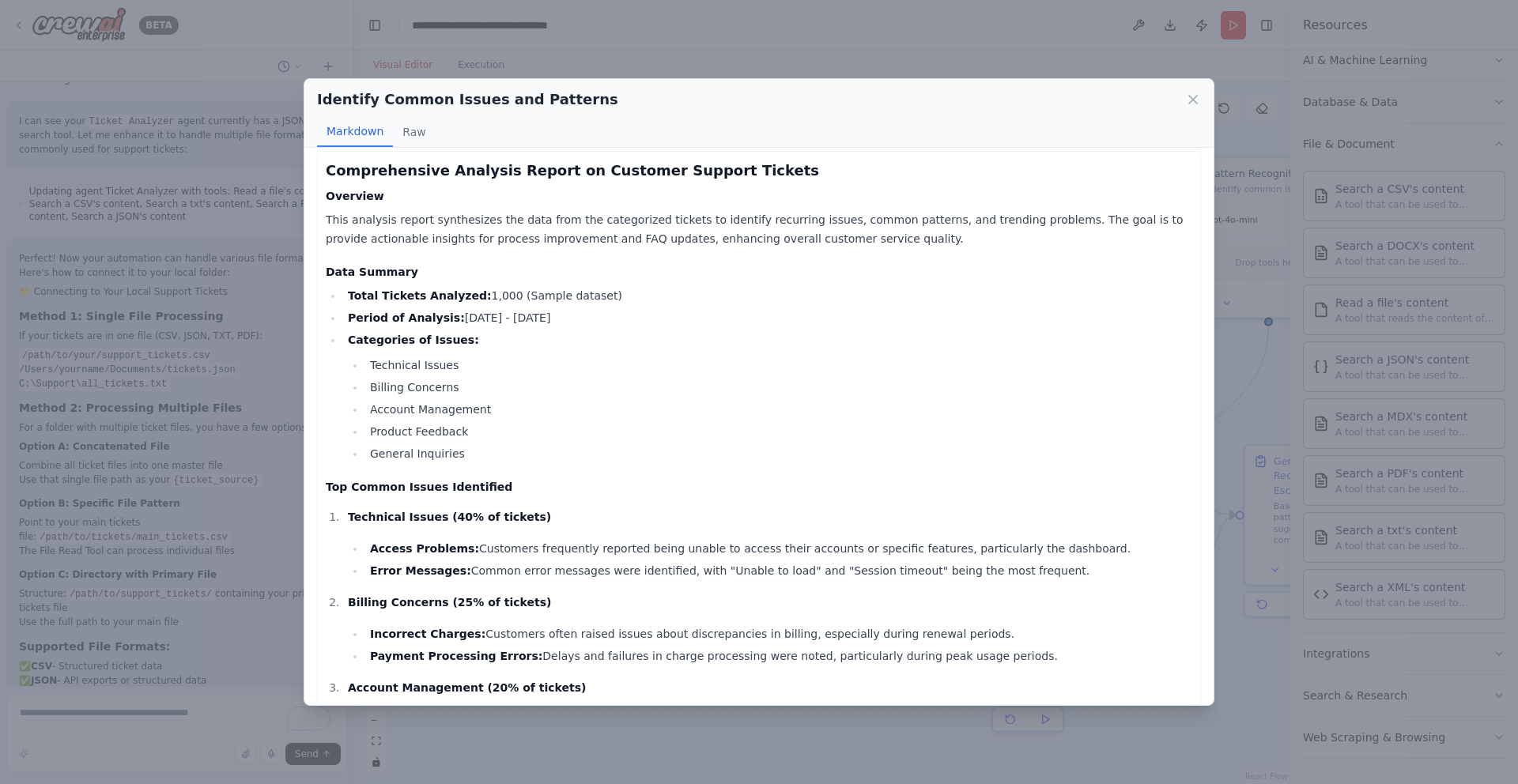
scroll to position [22, 0]
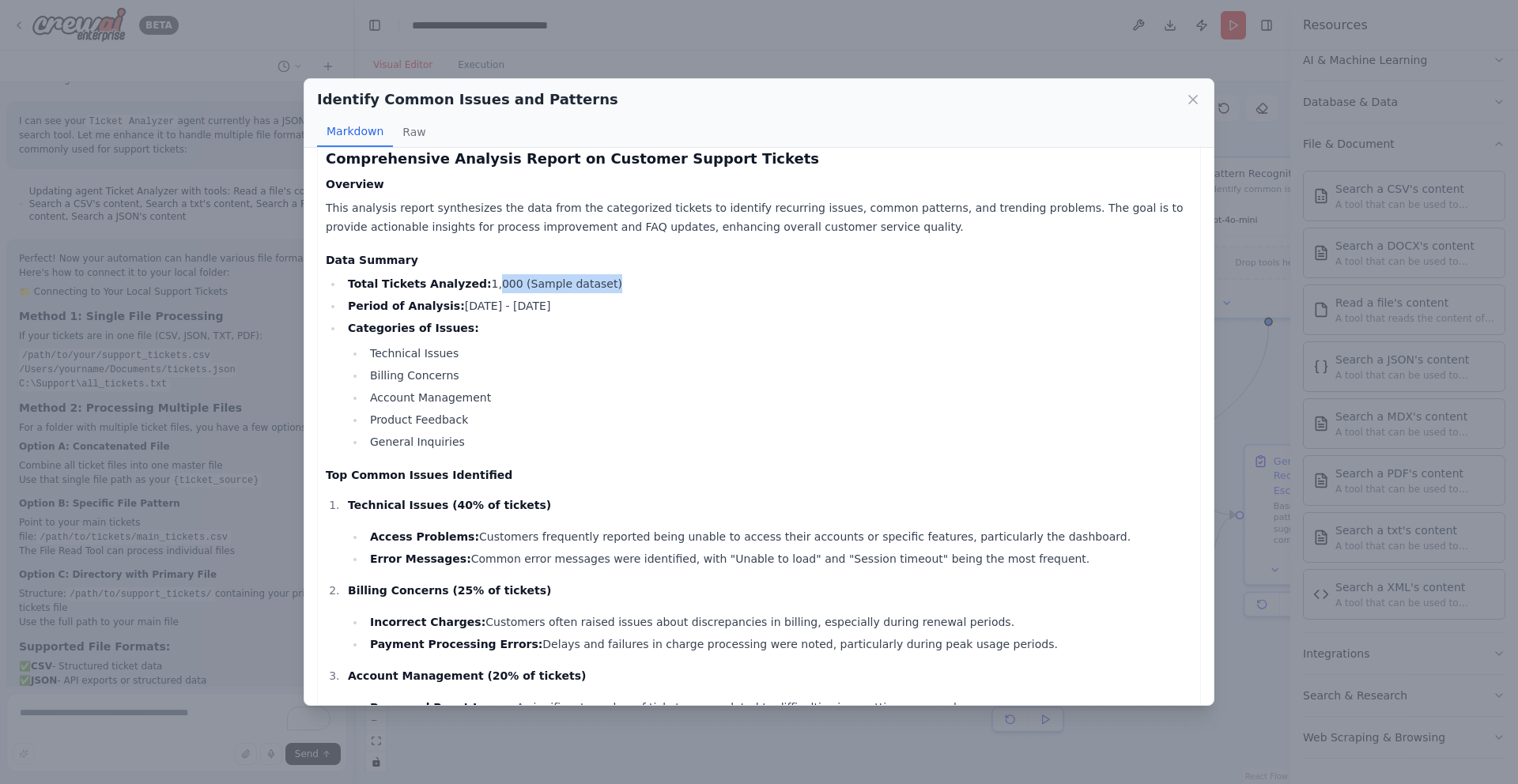
drag, startPoint x: 574, startPoint y: 276, endPoint x: 477, endPoint y: 275, distance: 97.0
click at [477, 275] on li "Total Tickets Analyzed: 1,000 (Sample dataset)" at bounding box center [767, 283] width 849 height 19
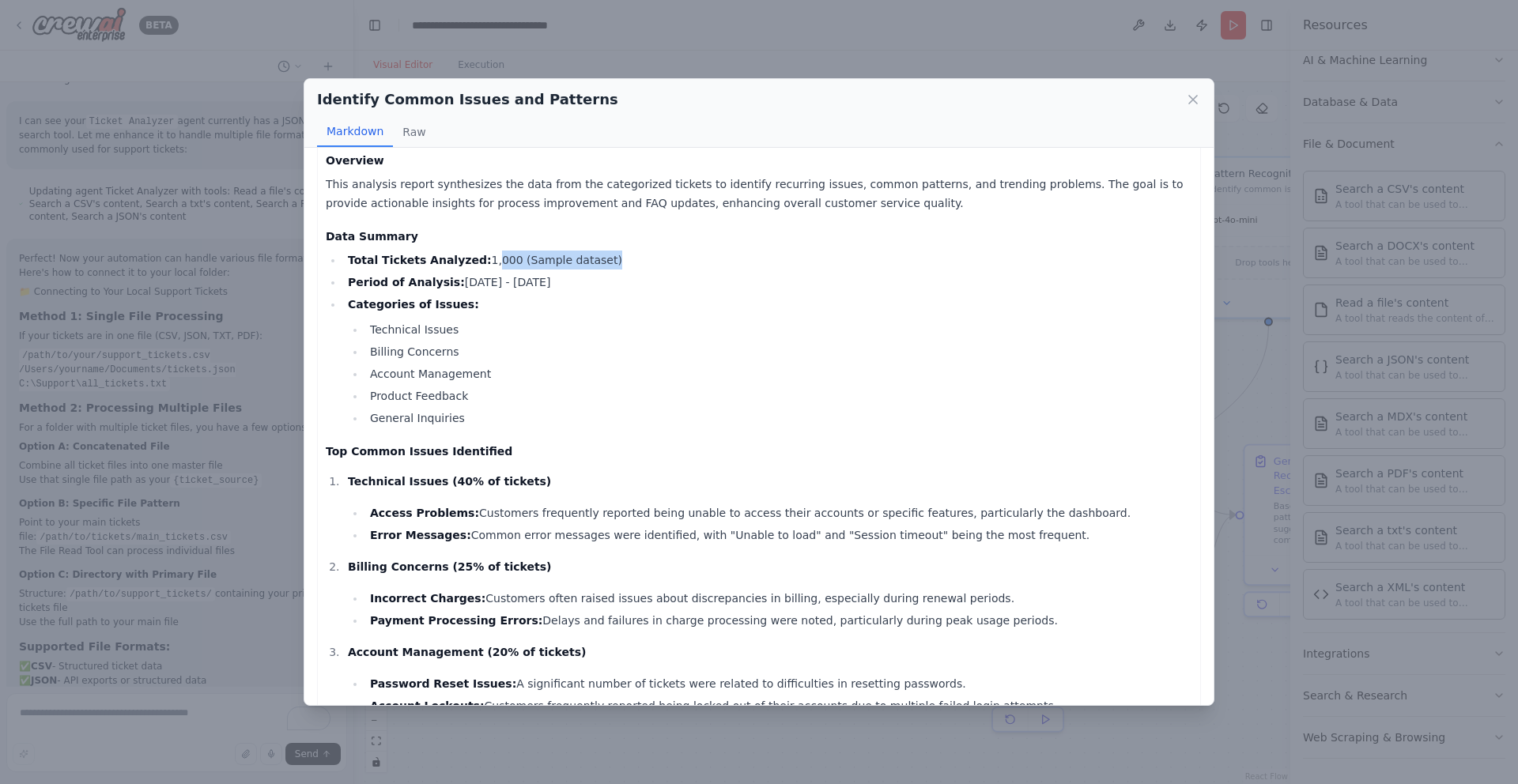
scroll to position [0, 0]
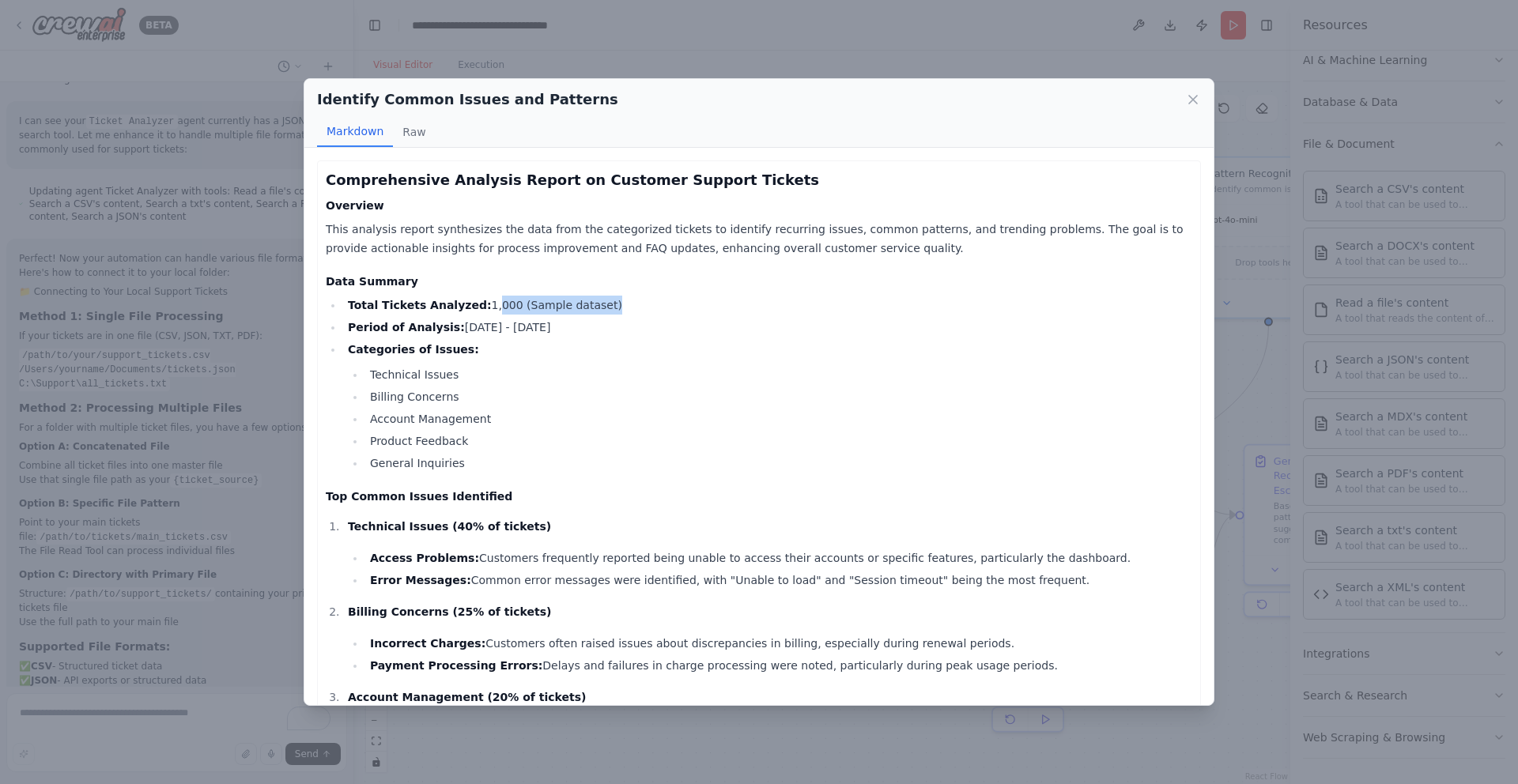
click at [533, 305] on li "Total Tickets Analyzed: 1,000 (Sample dataset)" at bounding box center [767, 305] width 849 height 19
drag, startPoint x: 654, startPoint y: 305, endPoint x: 502, endPoint y: 314, distance: 152.3
click at [502, 314] on li "Total Tickets Analyzed: 1,000 (Sample dataset)" at bounding box center [767, 305] width 849 height 19
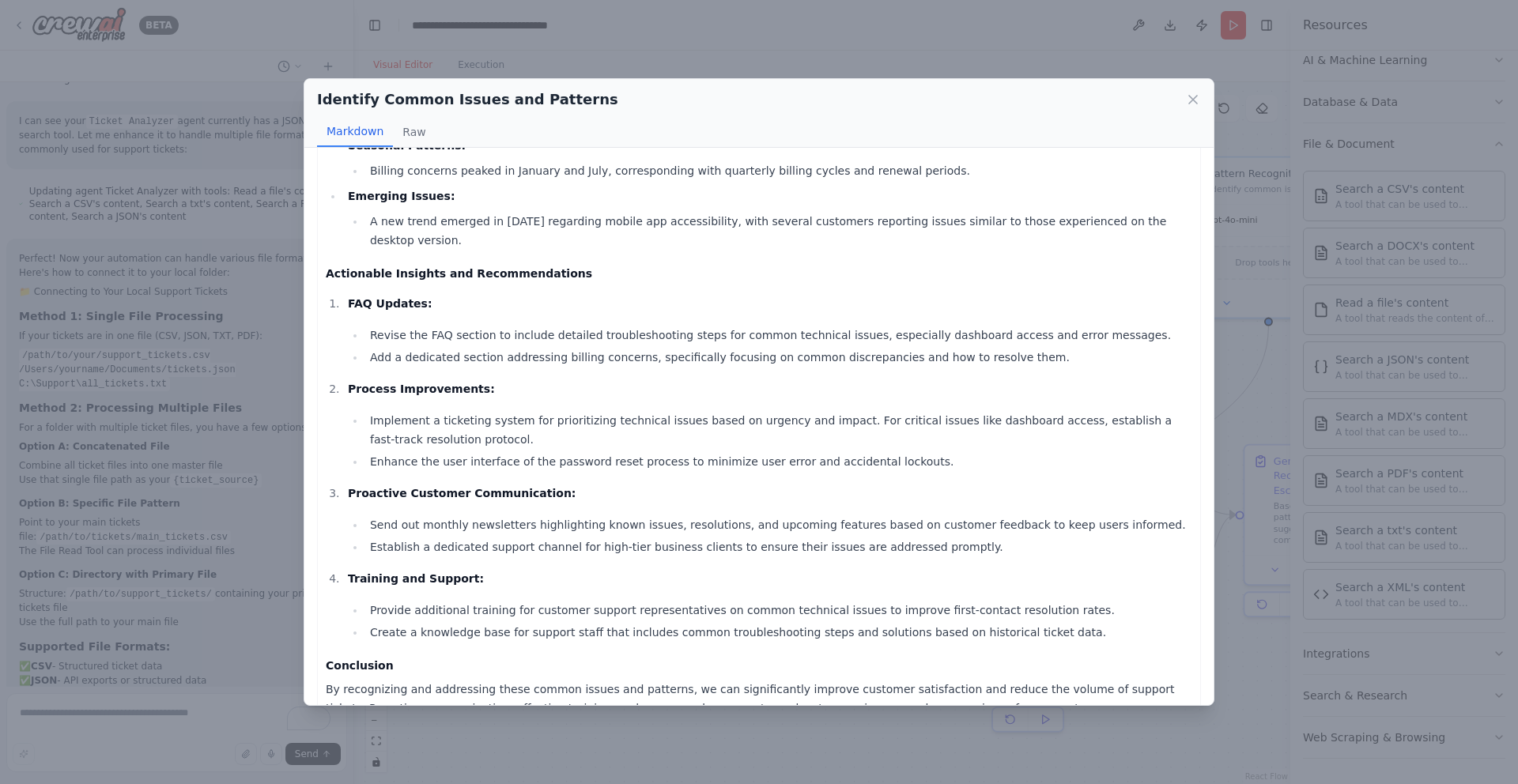
scroll to position [998, 0]
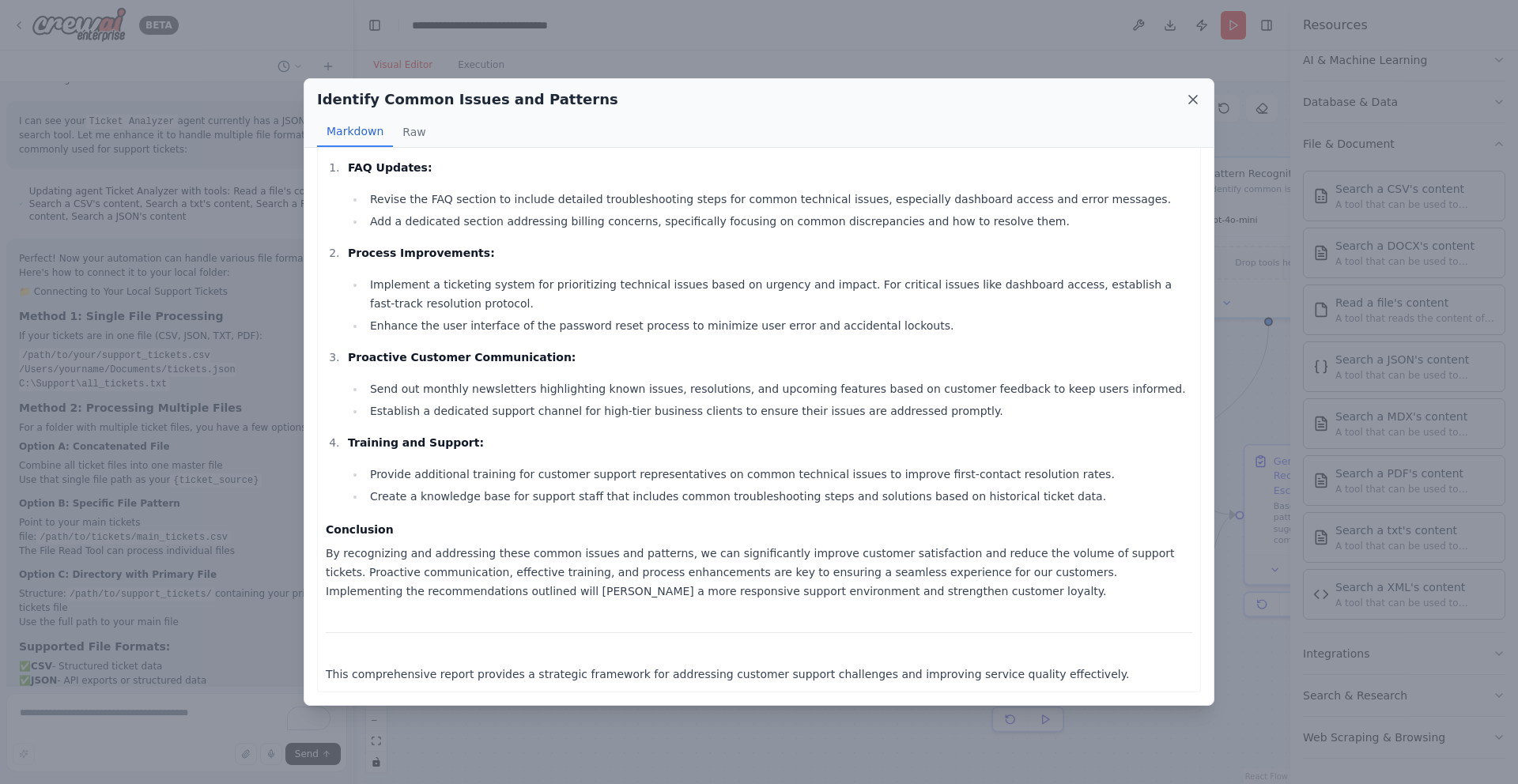
click at [1195, 104] on icon at bounding box center [1194, 99] width 16 height 16
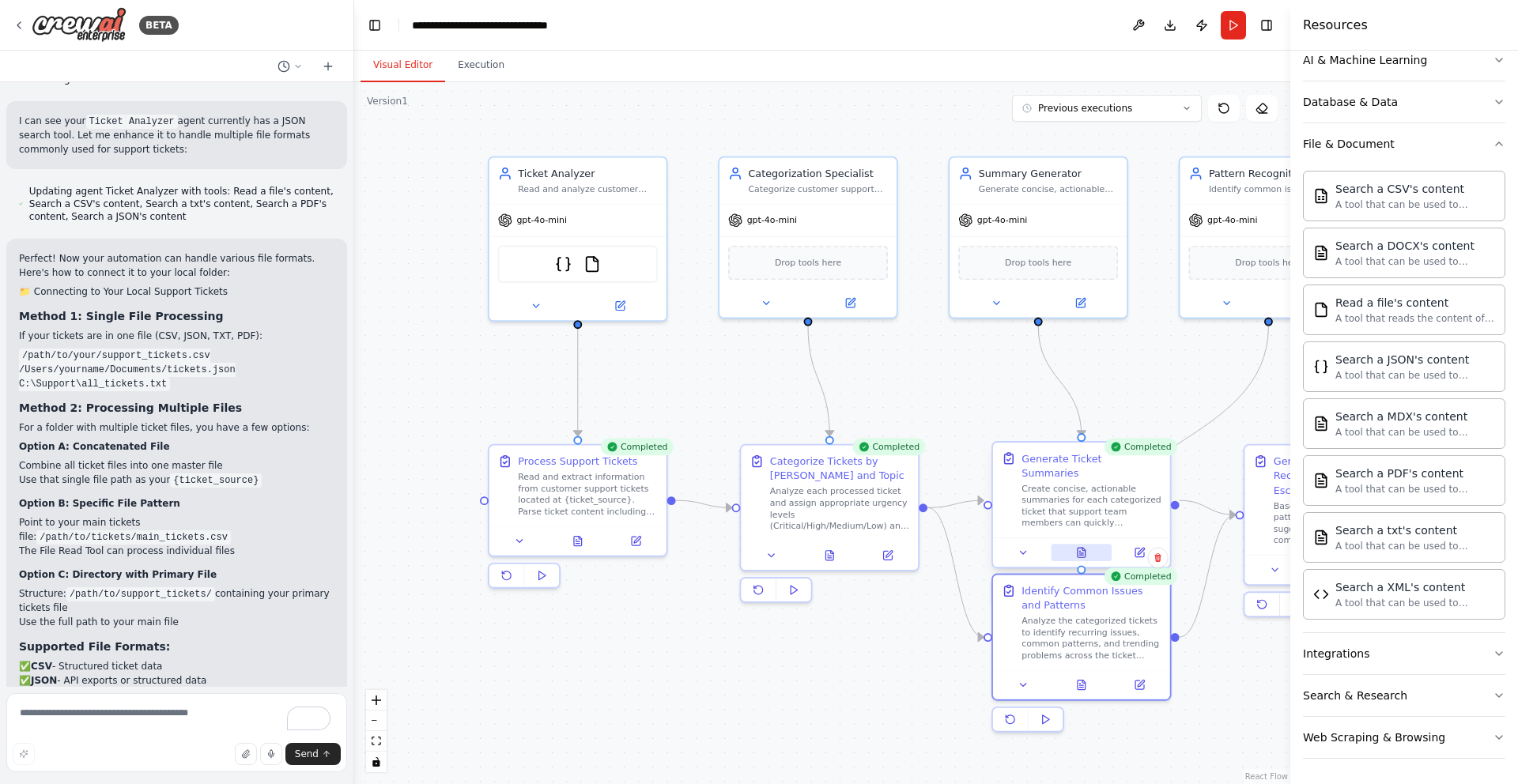
click at [1081, 555] on icon at bounding box center [1081, 555] width 4 height 0
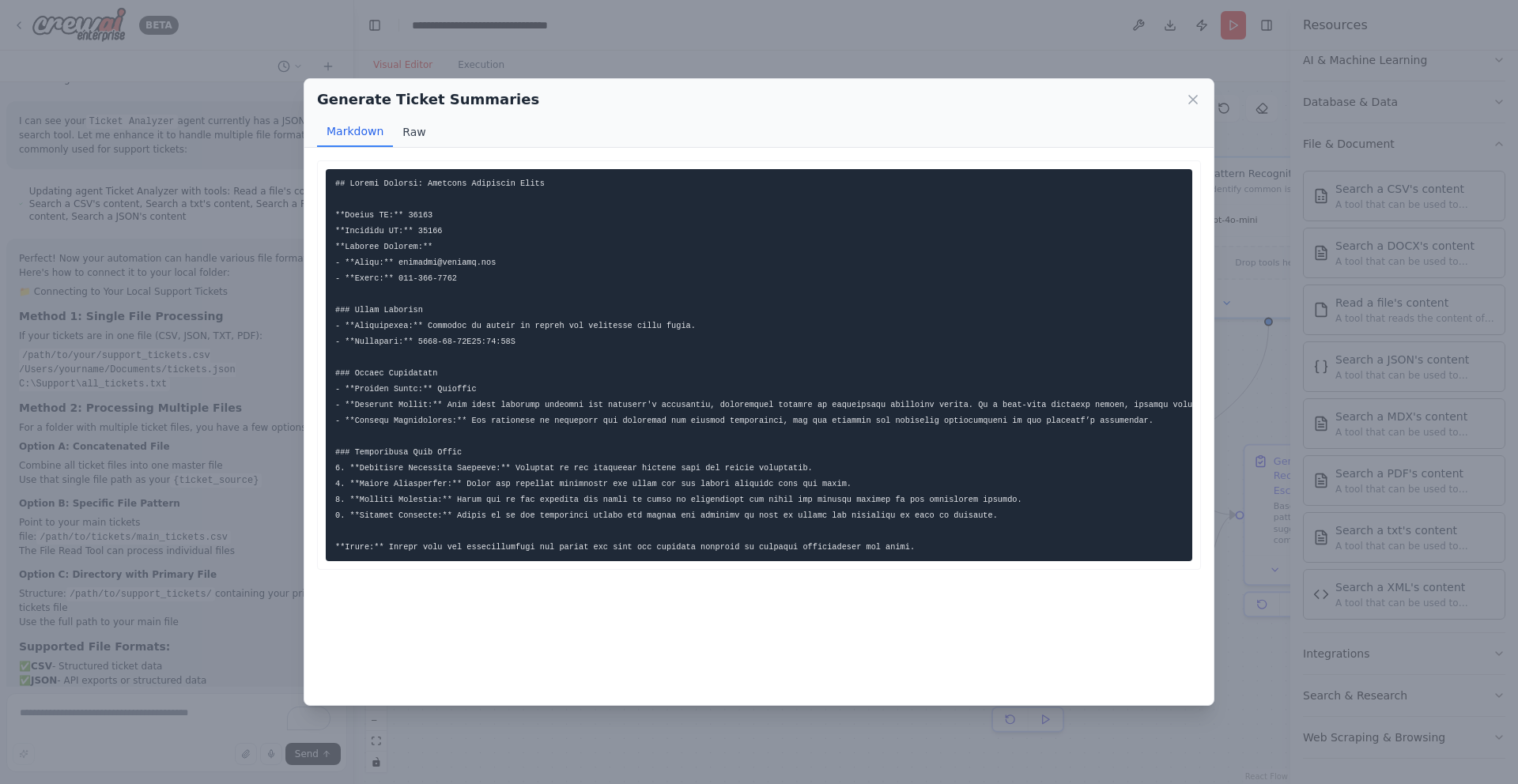
click at [417, 139] on button "Raw" at bounding box center [414, 132] width 42 height 30
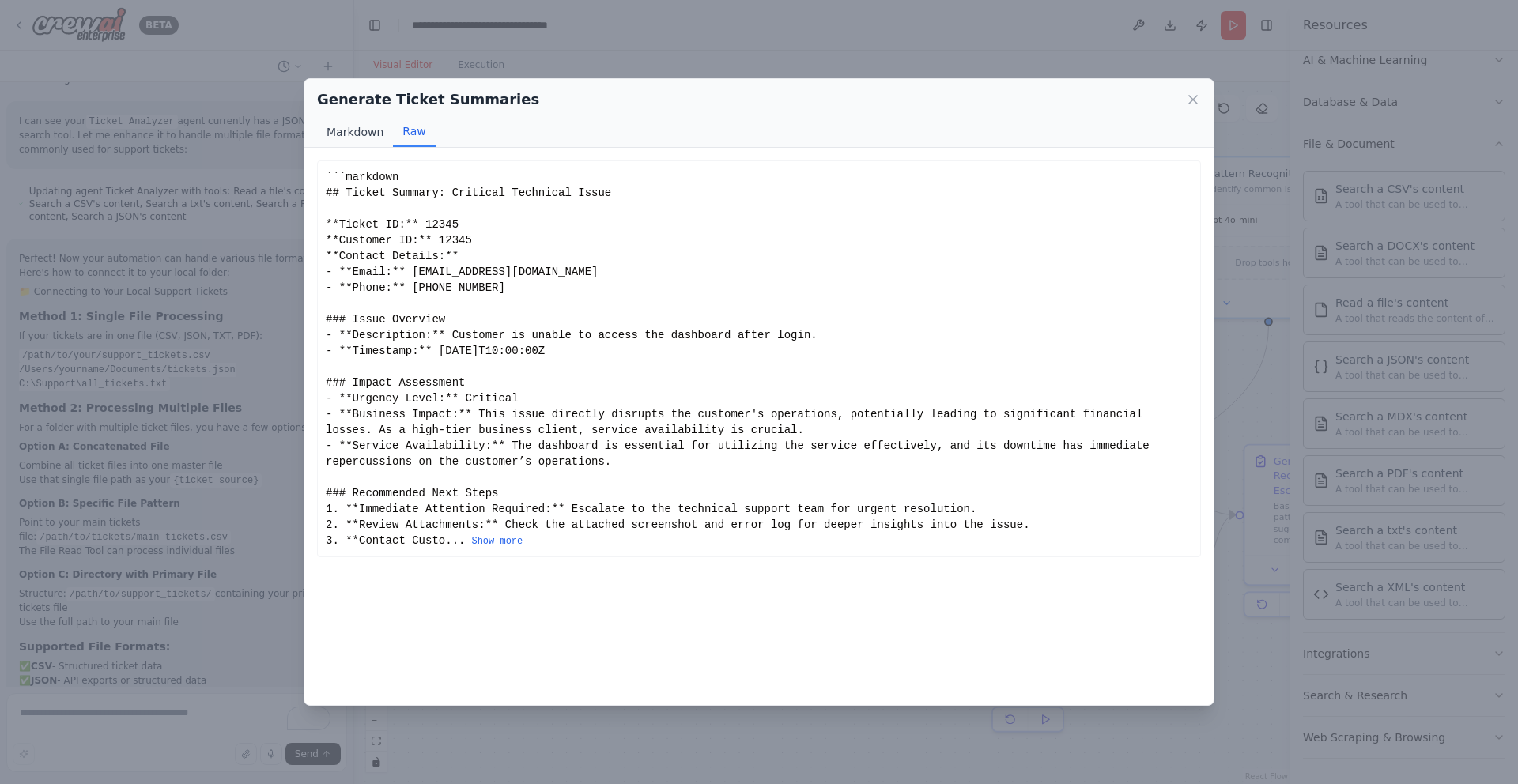
click at [347, 139] on button "Markdown" at bounding box center [355, 132] width 76 height 30
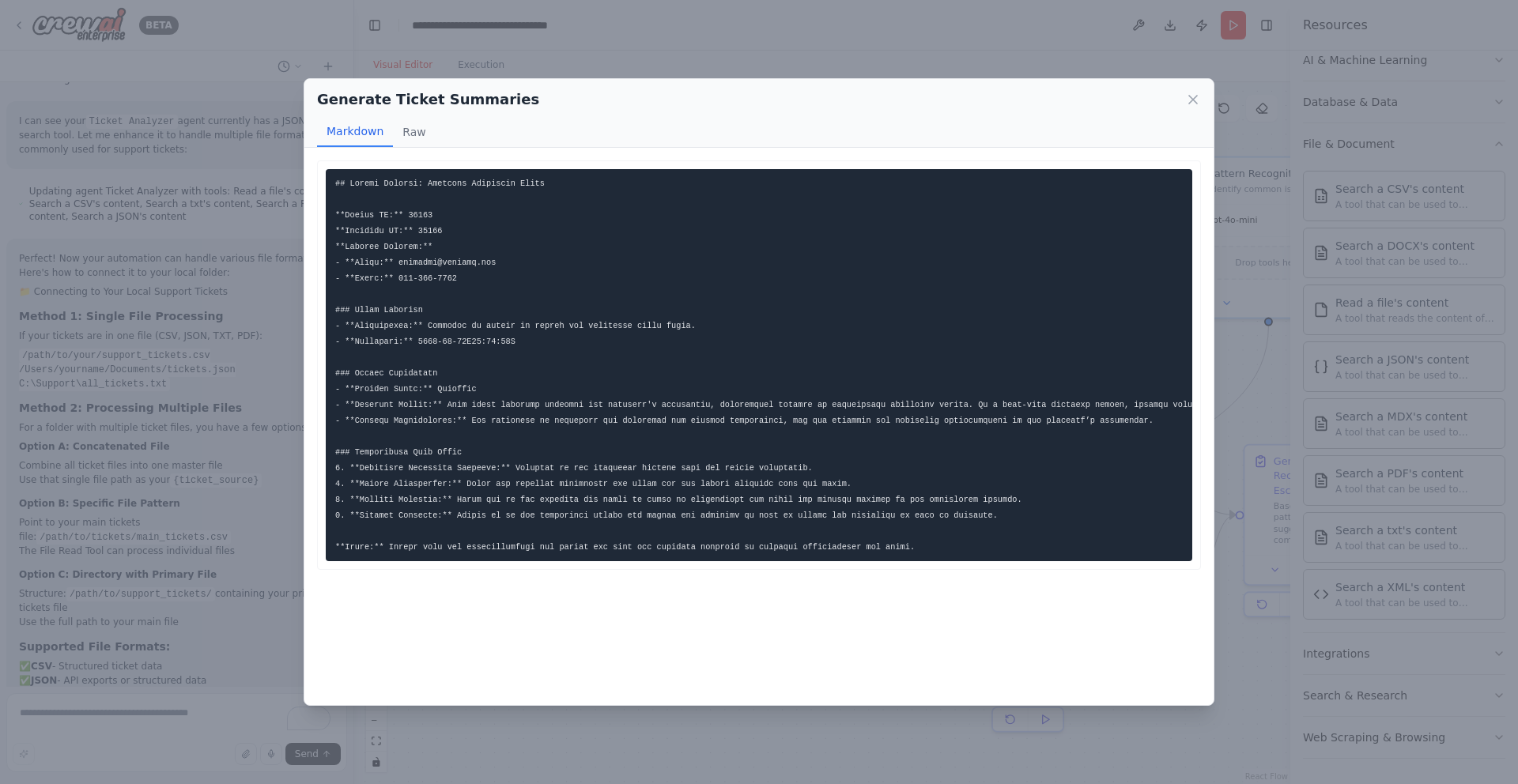
click at [1188, 90] on div "Generate Ticket Summaries" at bounding box center [759, 100] width 884 height 22
click at [1197, 96] on icon at bounding box center [1194, 99] width 16 height 16
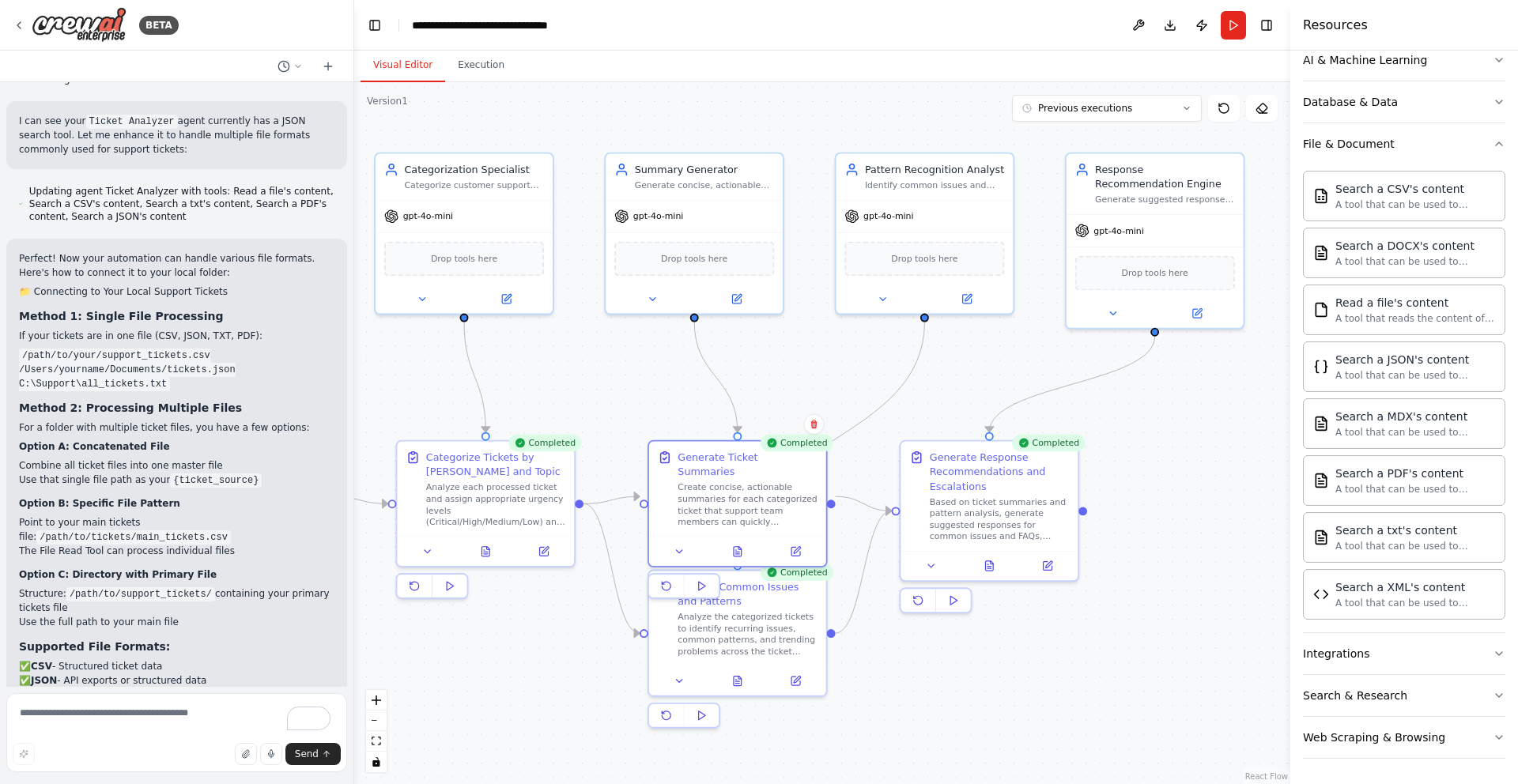
drag, startPoint x: 1174, startPoint y: 367, endPoint x: 803, endPoint y: 363, distance: 371.0
click at [803, 363] on div ".deletable-edge-delete-btn { width: 20px; height: 20px; border: 0px solid #ffff…" at bounding box center [822, 433] width 936 height 702
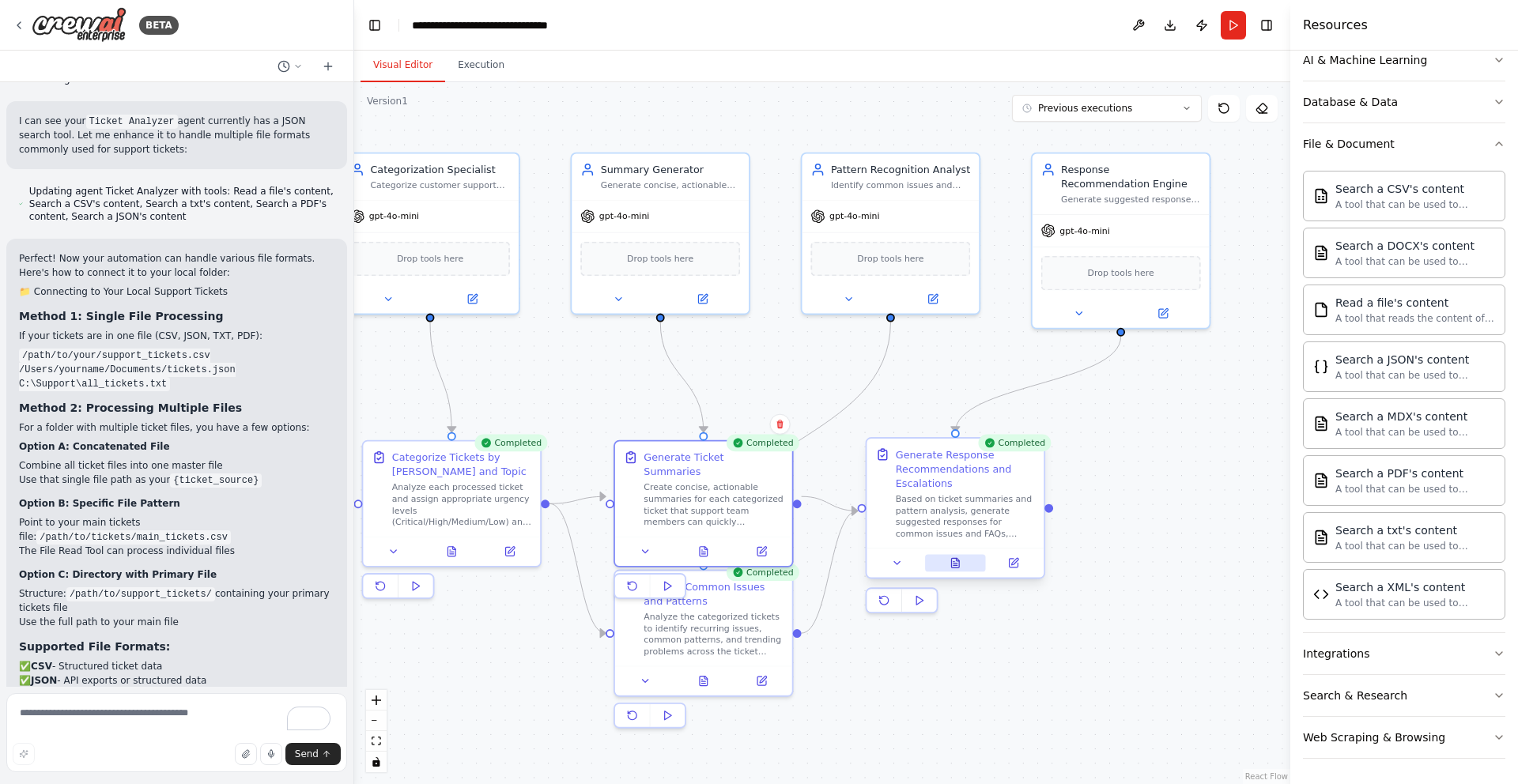
click at [958, 557] on icon at bounding box center [955, 563] width 12 height 12
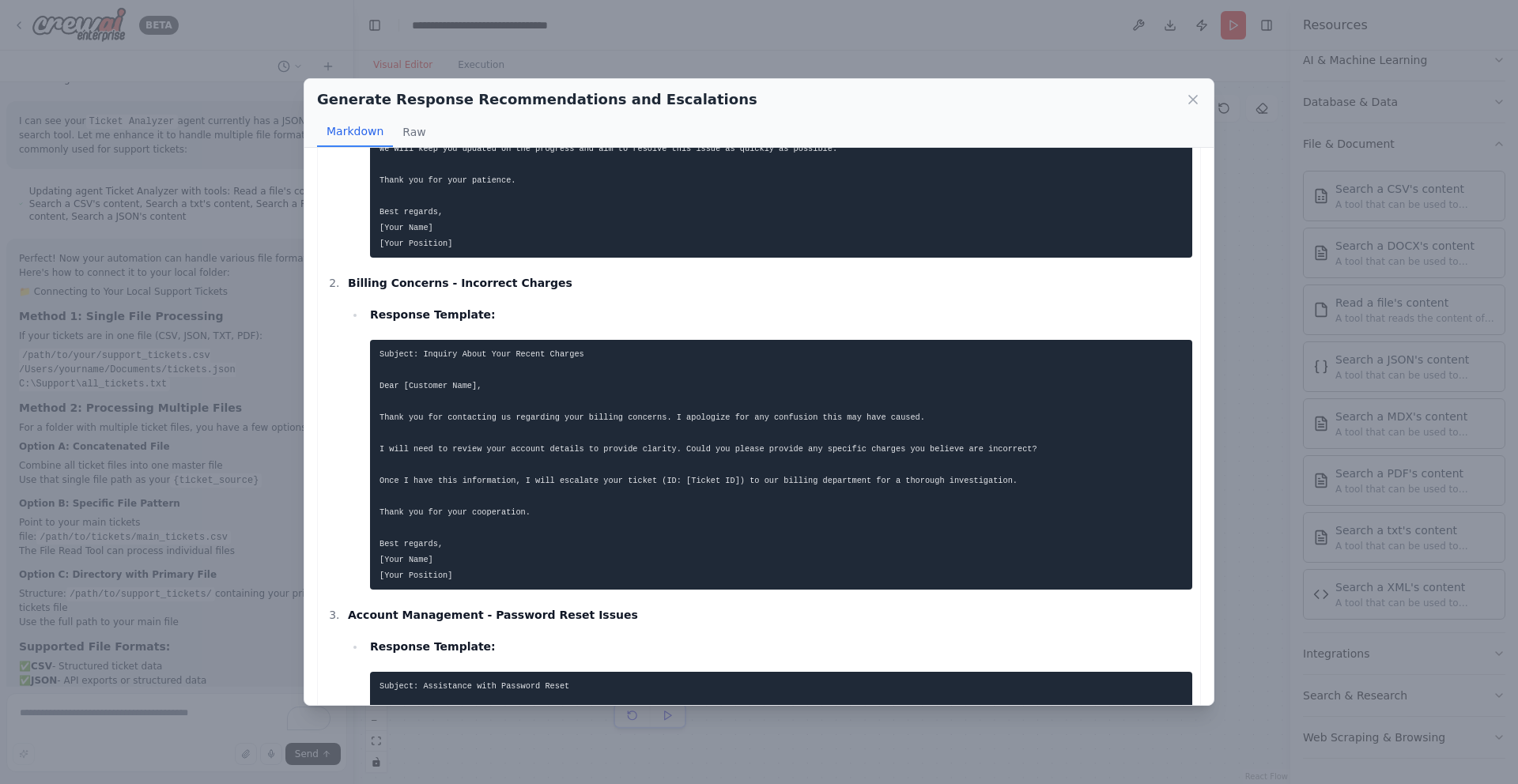
scroll to position [1117, 0]
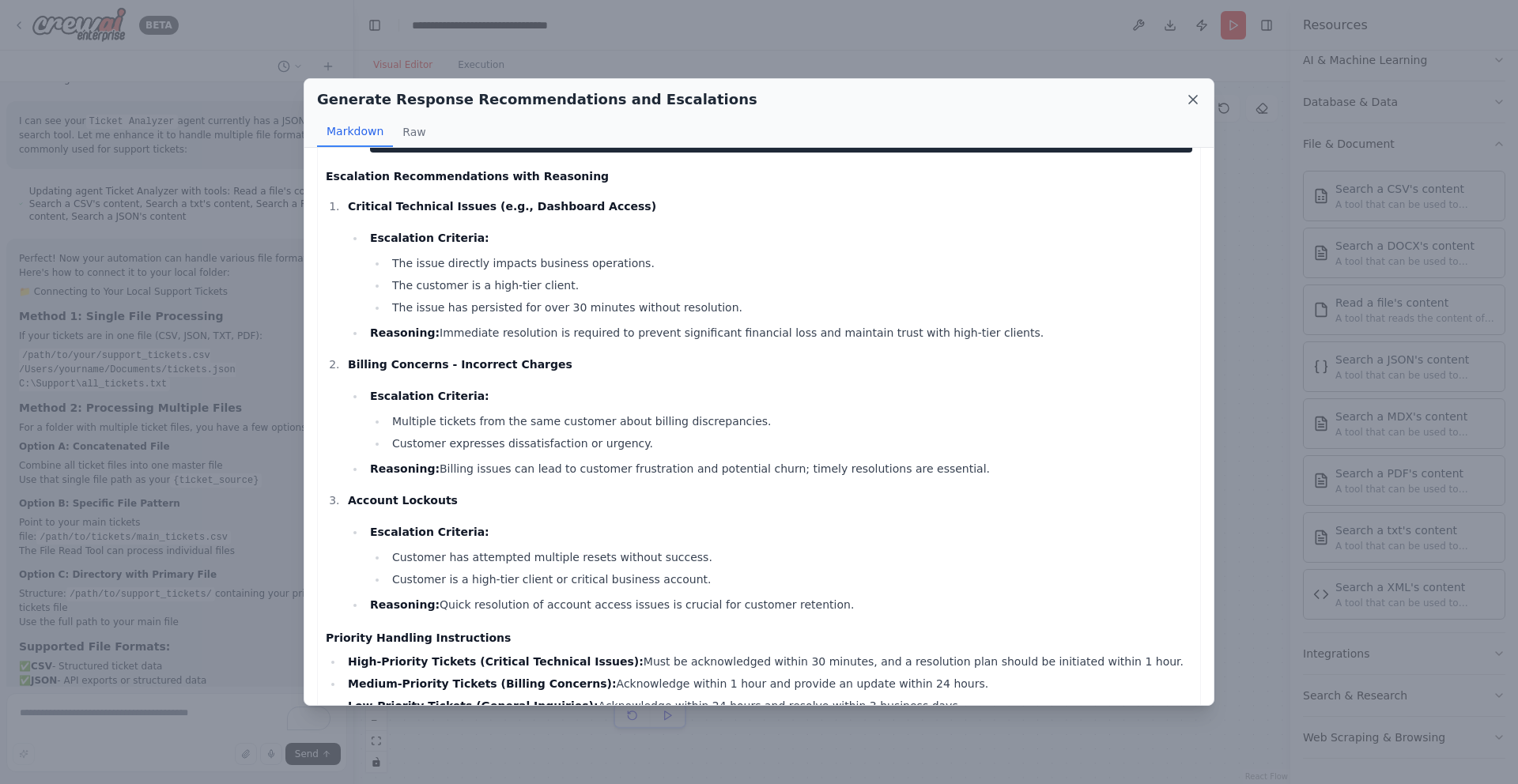
click at [1196, 98] on icon at bounding box center [1194, 99] width 16 height 16
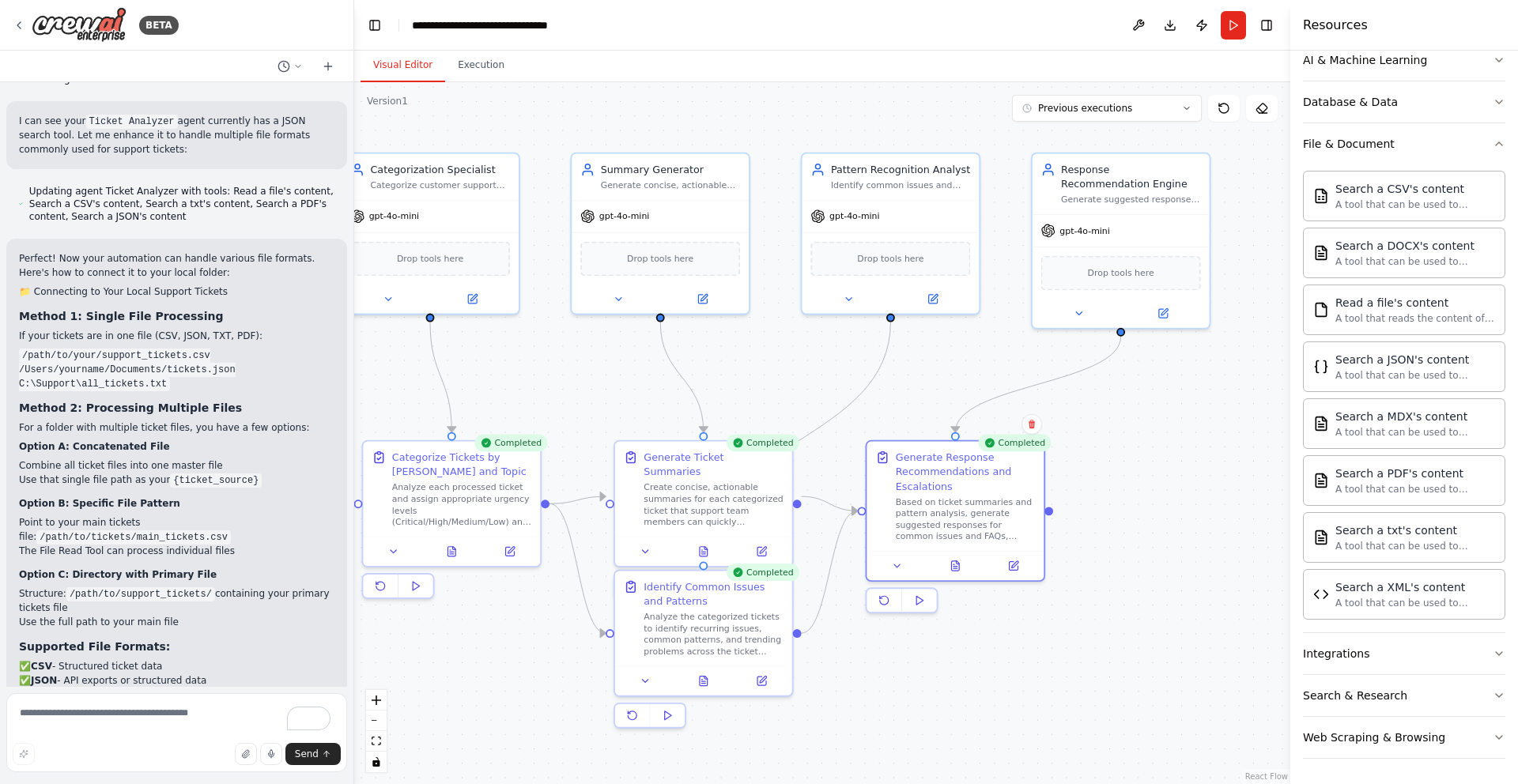
click at [1150, 577] on div ".deletable-edge-delete-btn { width: 20px; height: 20px; border: 0px solid #ffff…" at bounding box center [822, 433] width 936 height 702
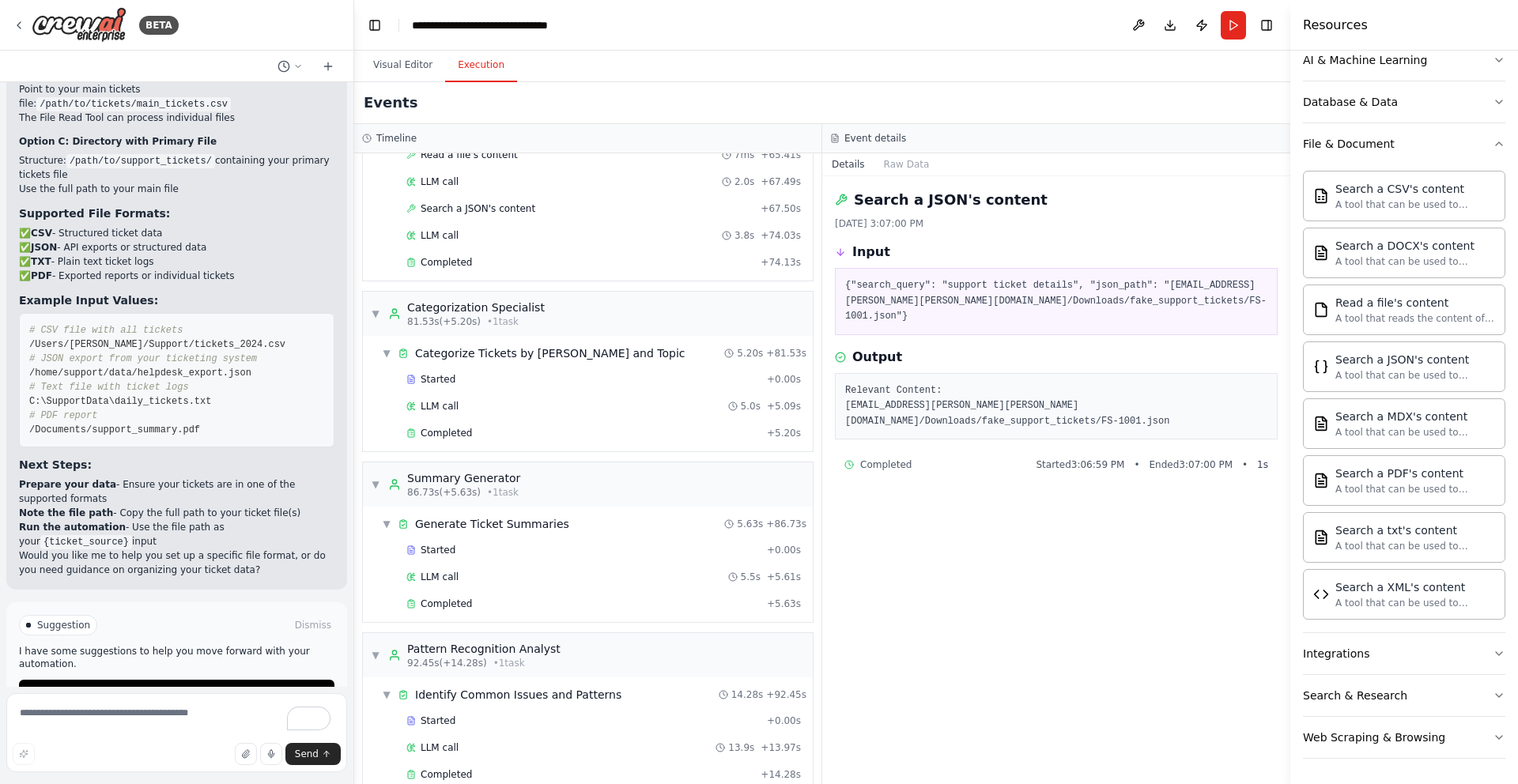
click at [488, 61] on button "Execution" at bounding box center [481, 65] width 72 height 33
